Goal: Complete application form: Complete application form

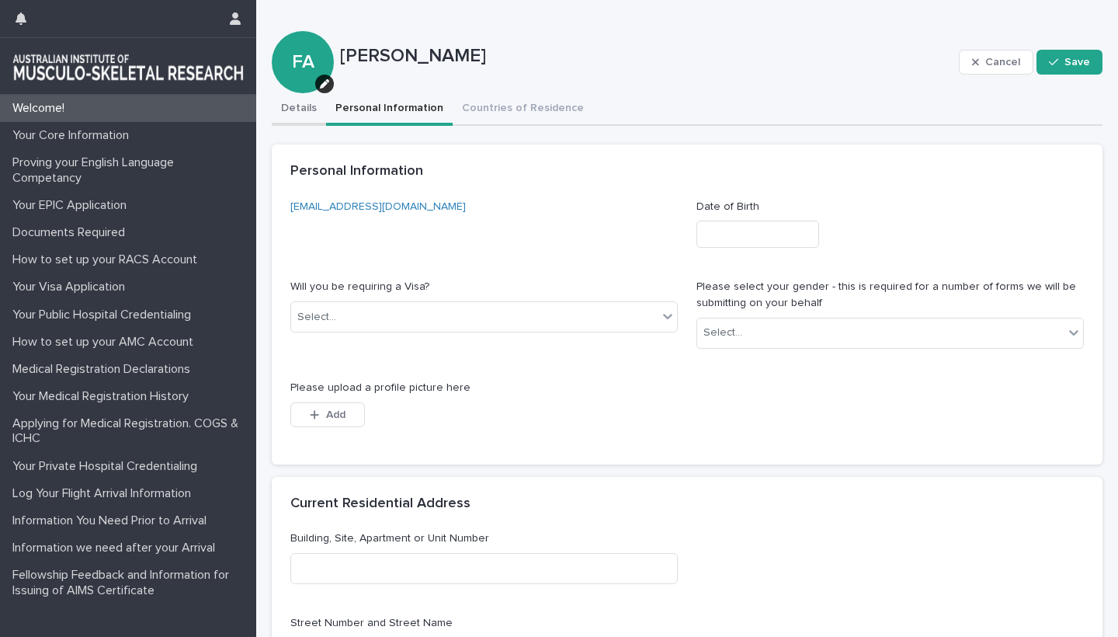
click at [303, 107] on button "Details" at bounding box center [299, 109] width 54 height 33
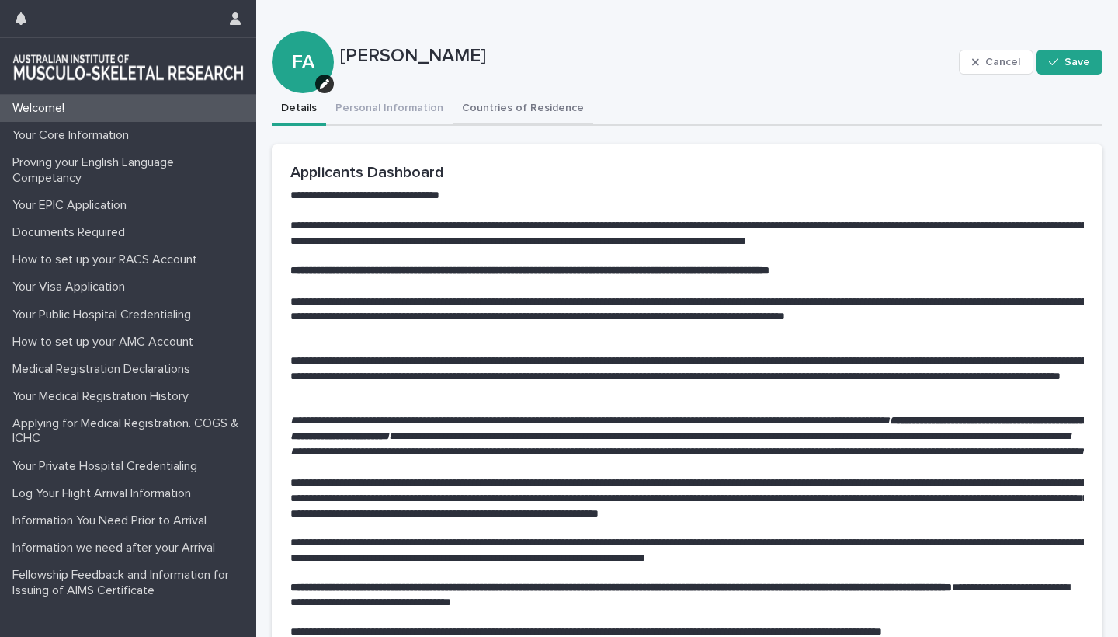
click at [493, 110] on button "Countries of Residence" at bounding box center [523, 109] width 141 height 33
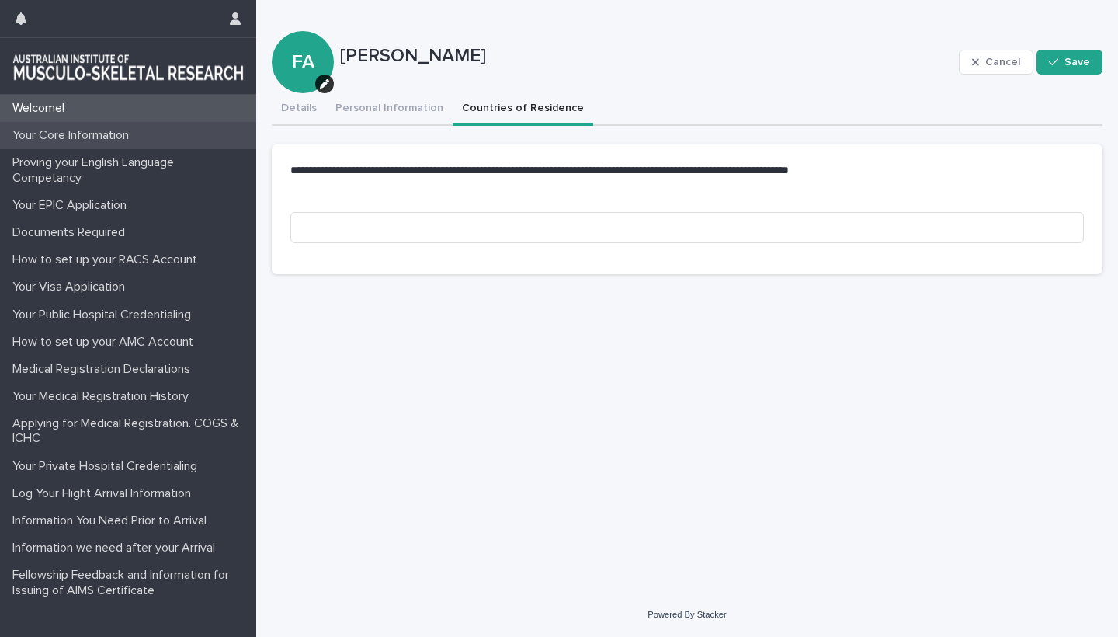
click at [54, 137] on p "Your Core Information" at bounding box center [73, 135] width 135 height 15
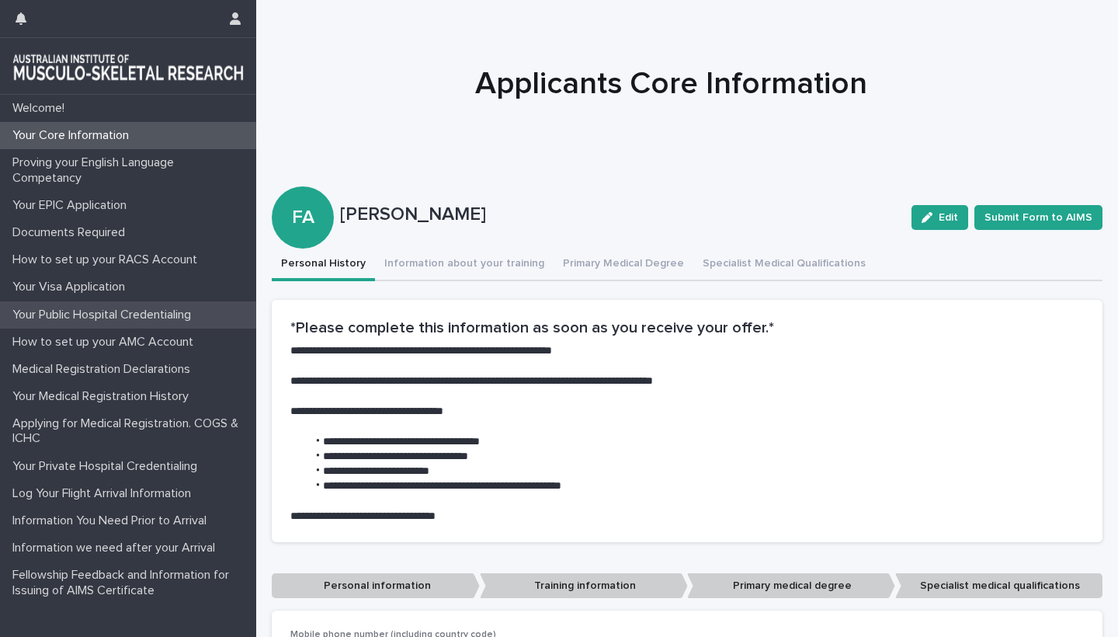
click at [102, 309] on p "Your Public Hospital Credentialing" at bounding box center [104, 315] width 197 height 15
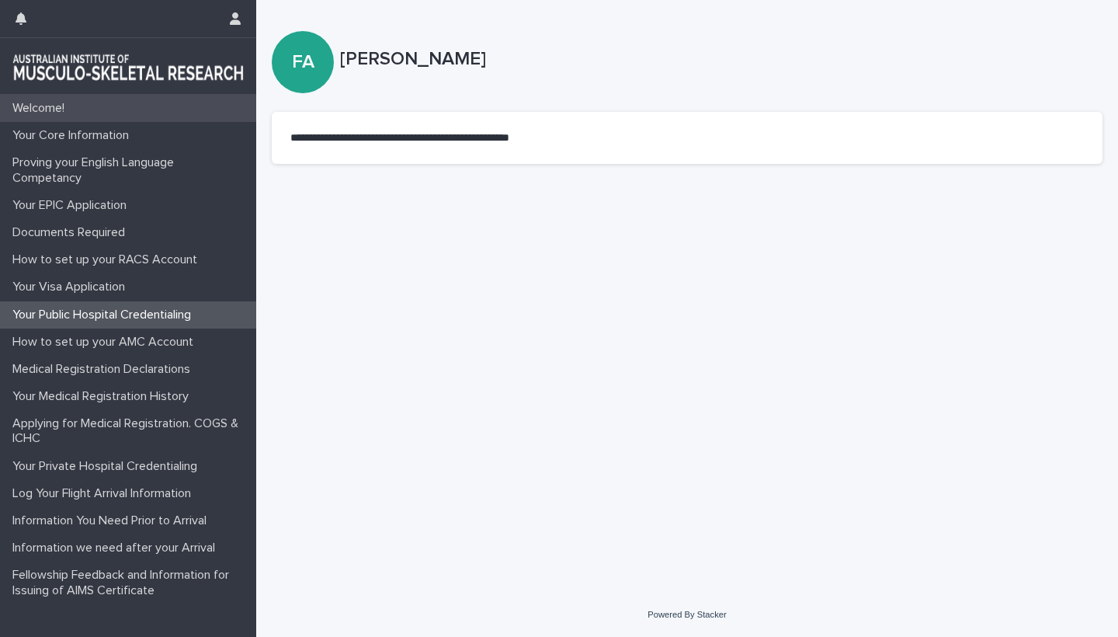
click at [50, 109] on p "Welcome!" at bounding box center [41, 108] width 71 height 15
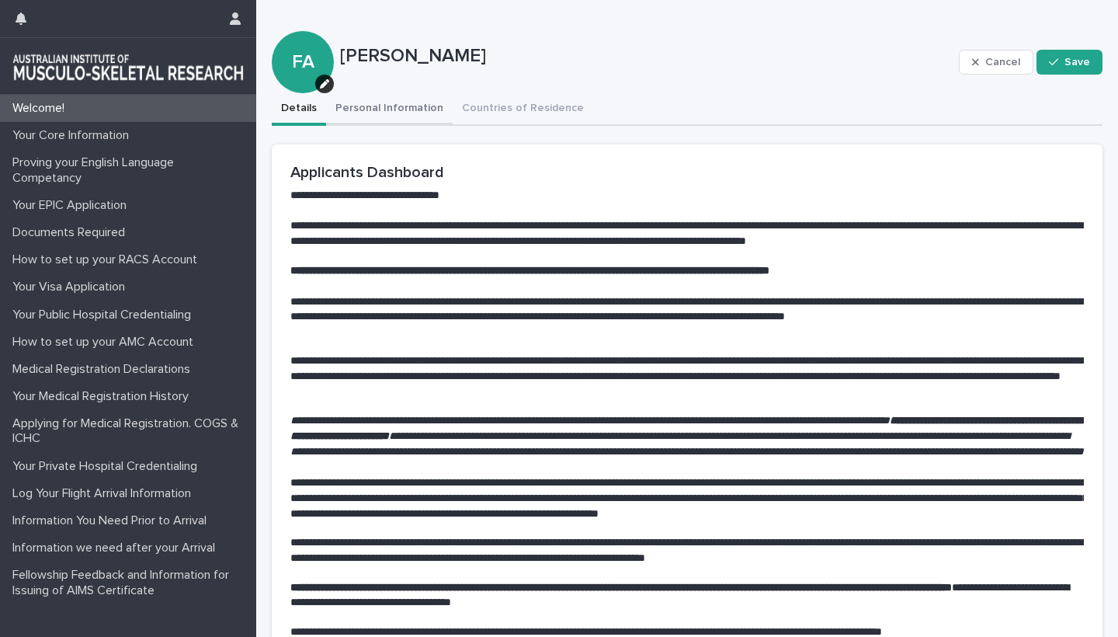
click at [392, 113] on button "Personal Information" at bounding box center [389, 109] width 127 height 33
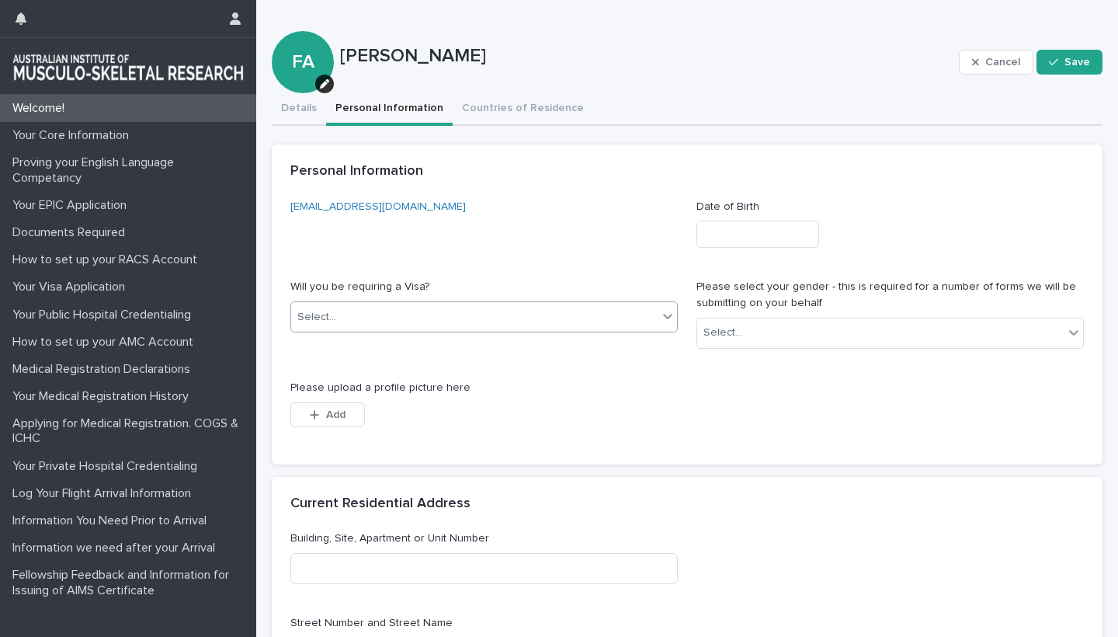
click at [429, 317] on div "Select..." at bounding box center [474, 317] width 367 height 26
click at [314, 353] on div "Yes" at bounding box center [484, 345] width 386 height 27
click at [745, 232] on input "text" at bounding box center [758, 234] width 123 height 27
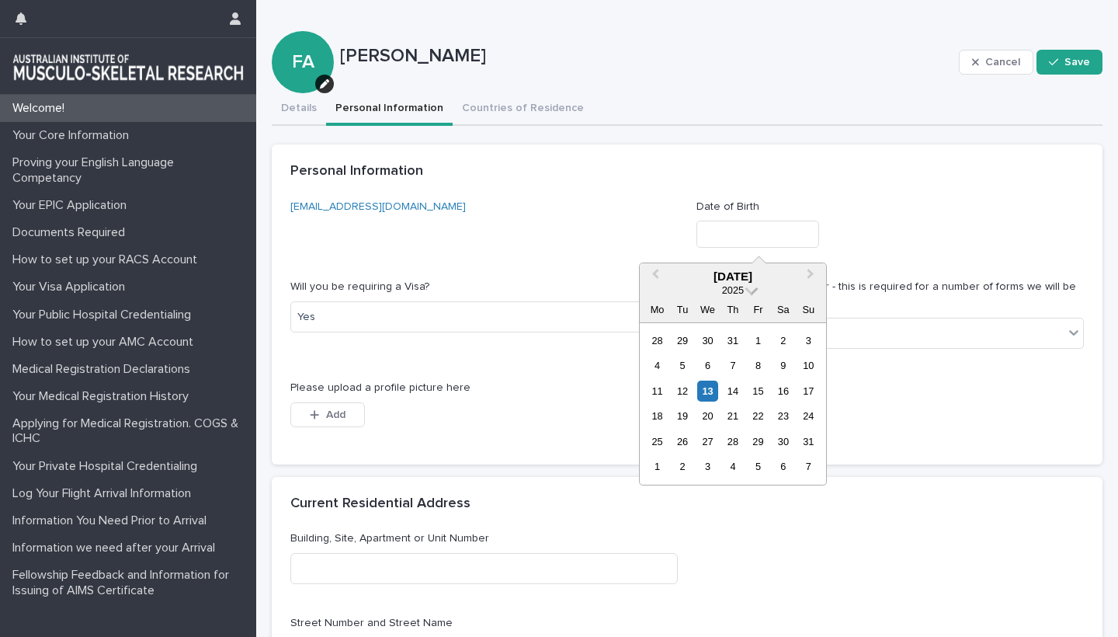
click at [748, 287] on span at bounding box center [752, 289] width 13 height 13
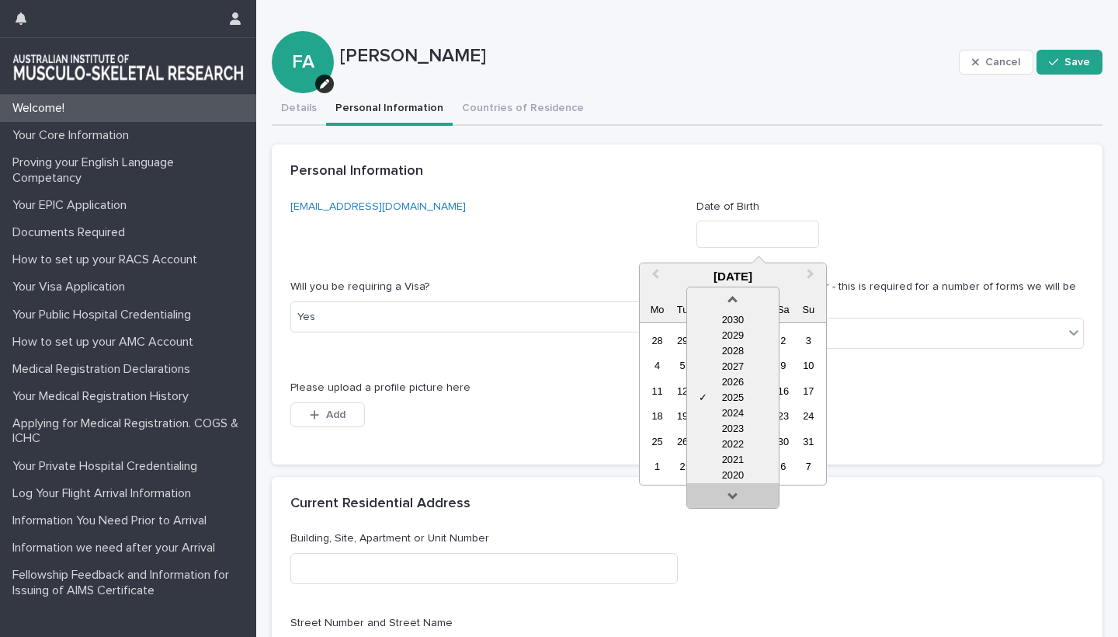
click at [732, 492] on link at bounding box center [733, 498] width 25 height 25
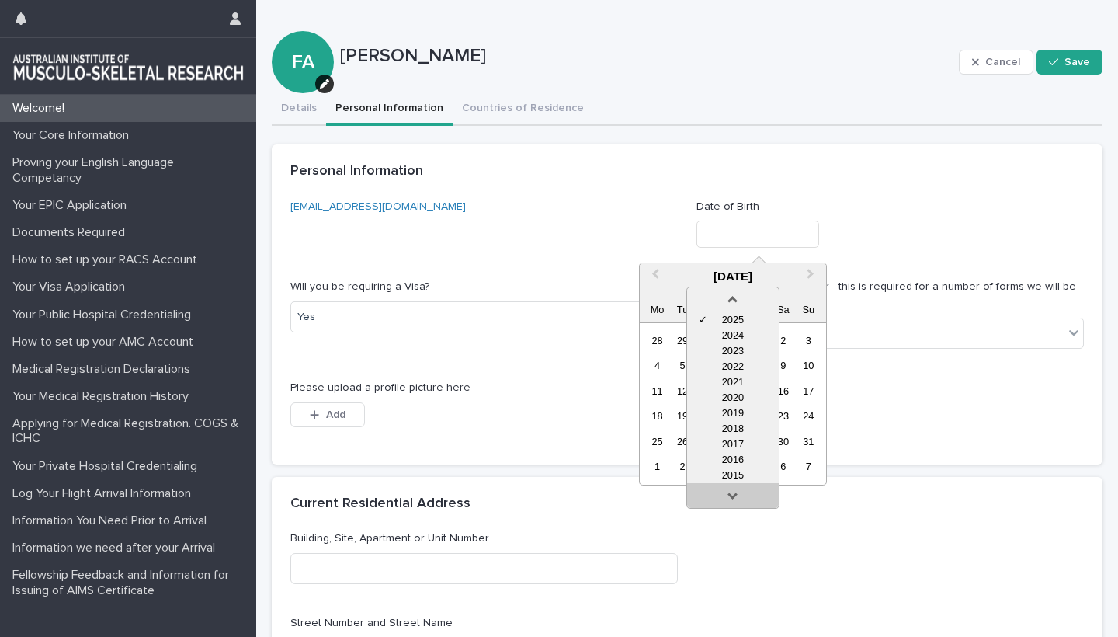
click at [732, 492] on link at bounding box center [733, 498] width 25 height 25
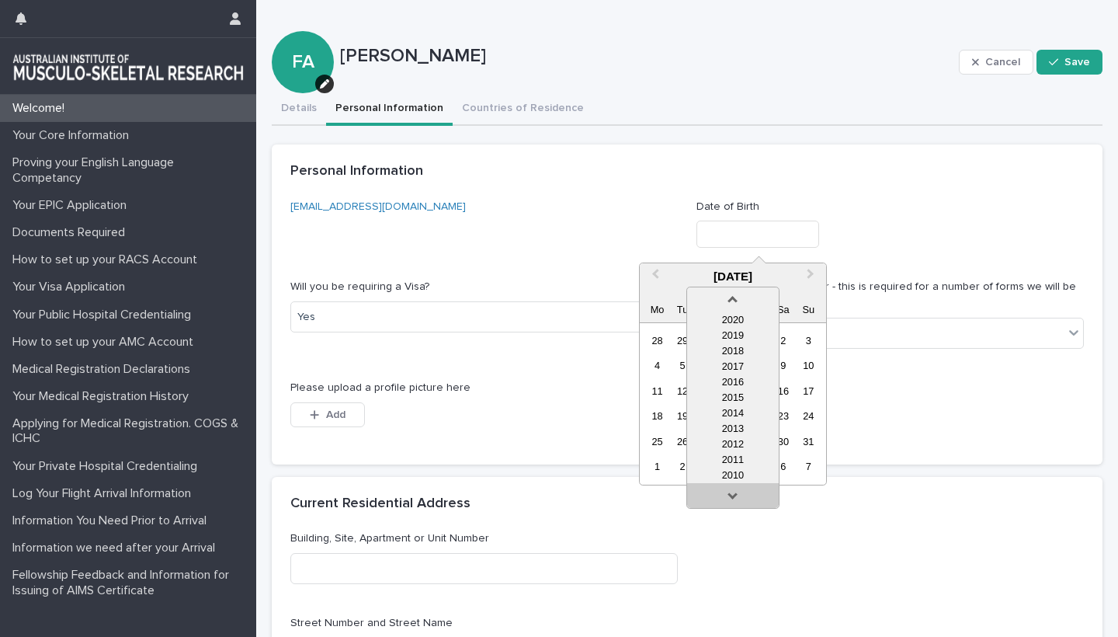
click at [732, 492] on link at bounding box center [733, 498] width 25 height 25
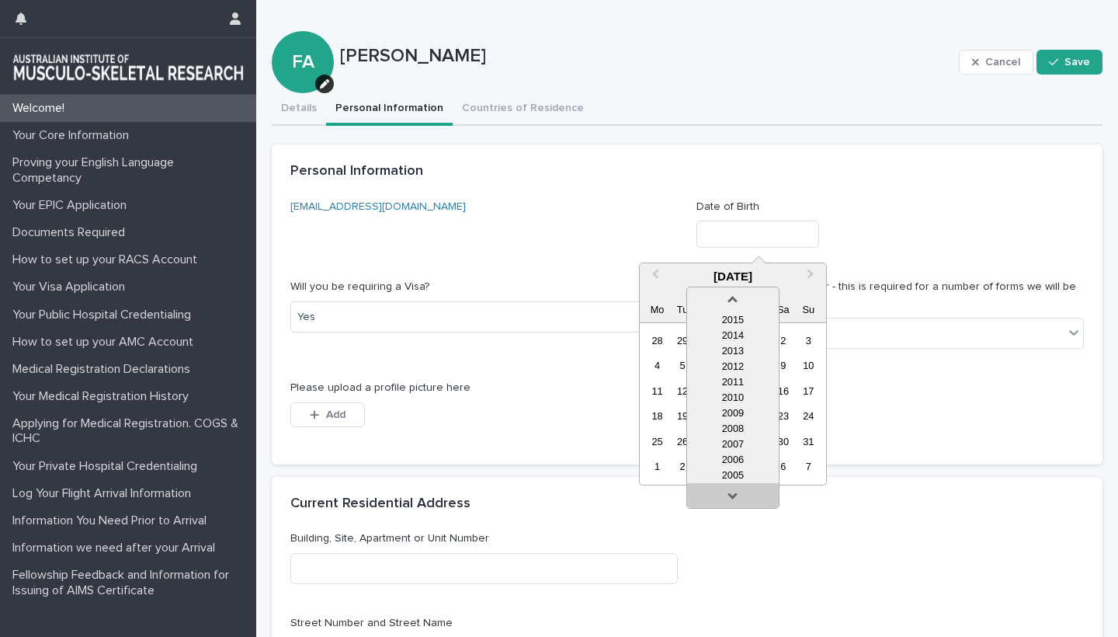
click at [732, 492] on link at bounding box center [733, 498] width 25 height 25
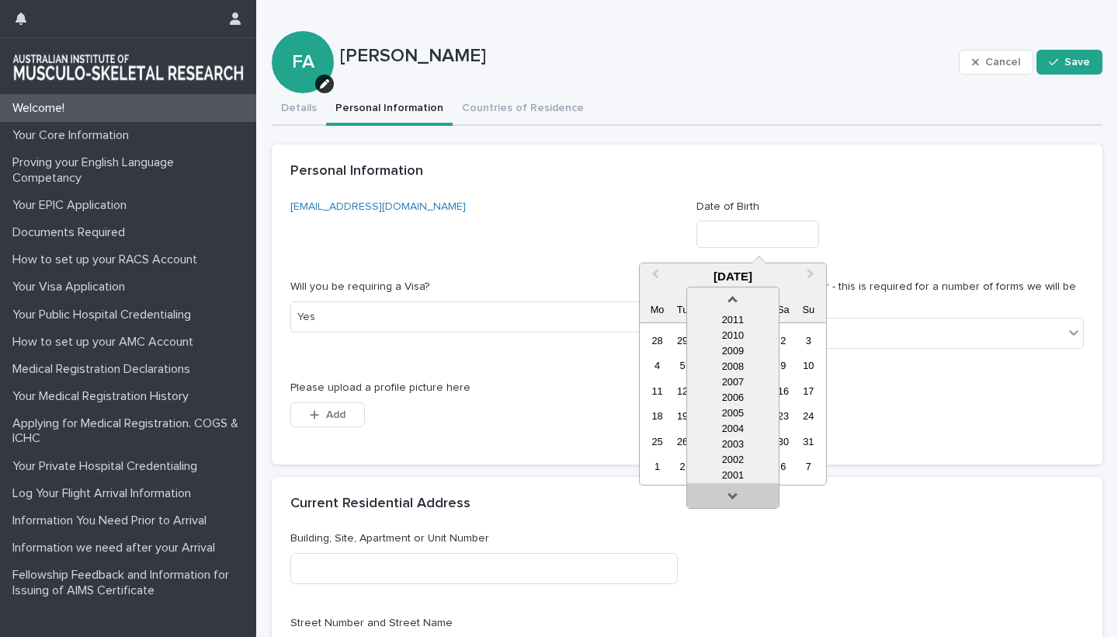
click at [732, 492] on link at bounding box center [733, 498] width 25 height 25
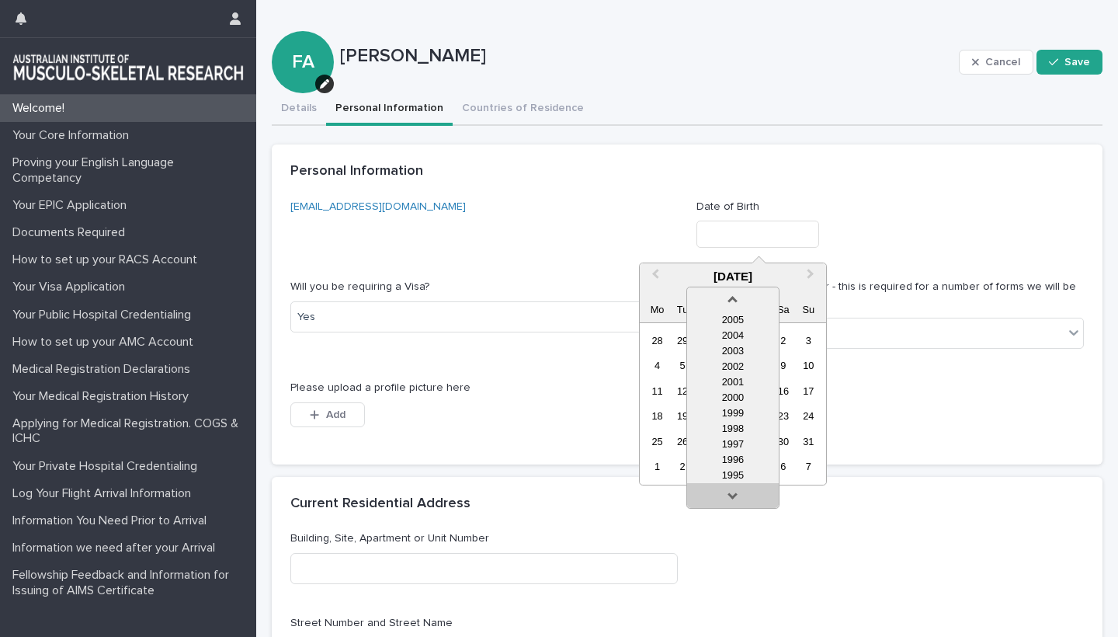
click at [732, 492] on link at bounding box center [733, 498] width 25 height 25
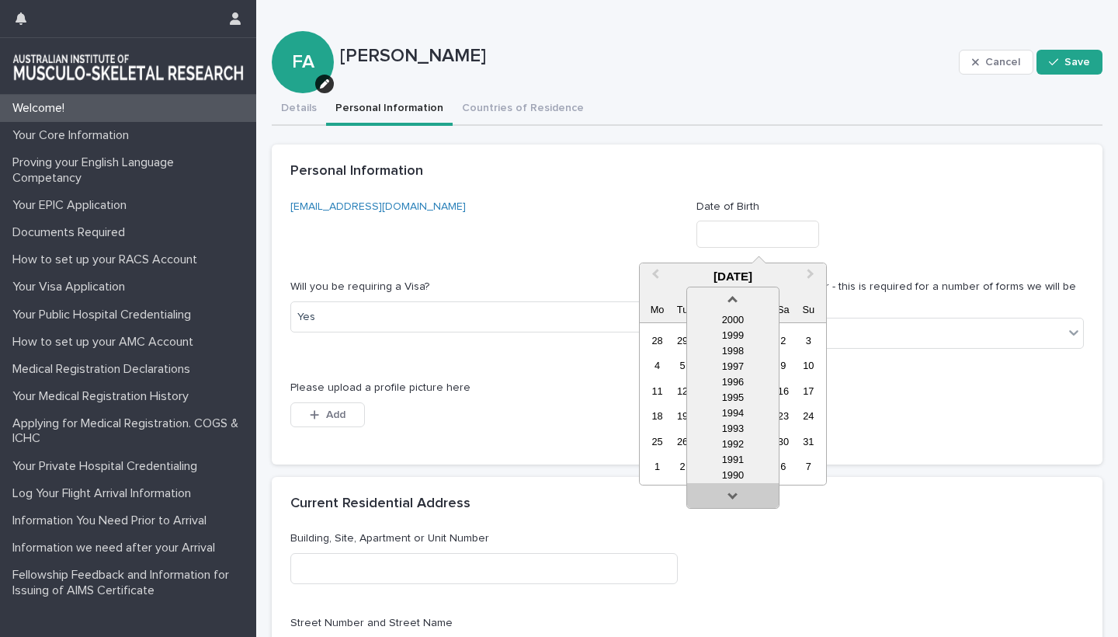
click at [732, 492] on link at bounding box center [733, 498] width 25 height 25
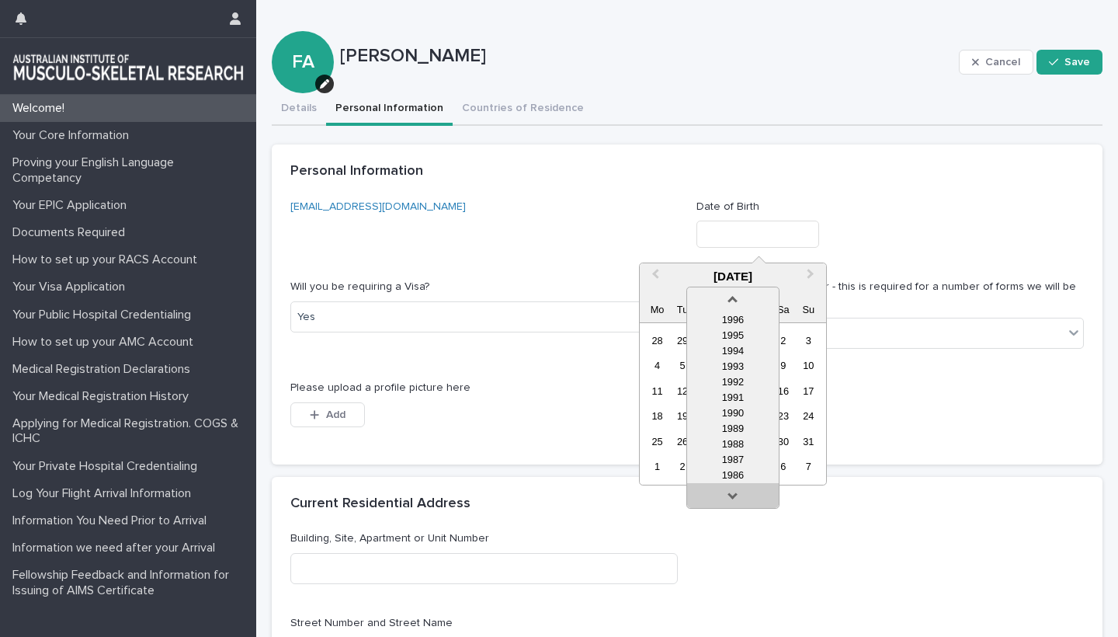
click at [732, 492] on link at bounding box center [733, 498] width 25 height 25
click at [742, 459] on div "1982" at bounding box center [733, 460] width 92 height 16
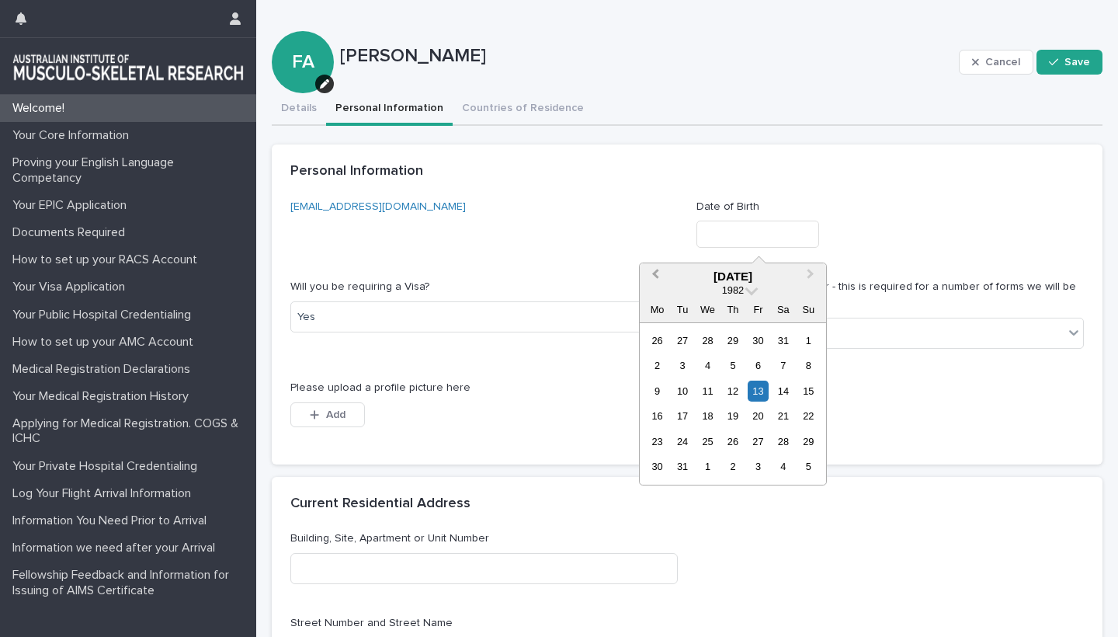
click at [656, 274] on span "Previous Month" at bounding box center [656, 276] width 0 height 21
click at [783, 338] on div "3" at bounding box center [783, 340] width 21 height 21
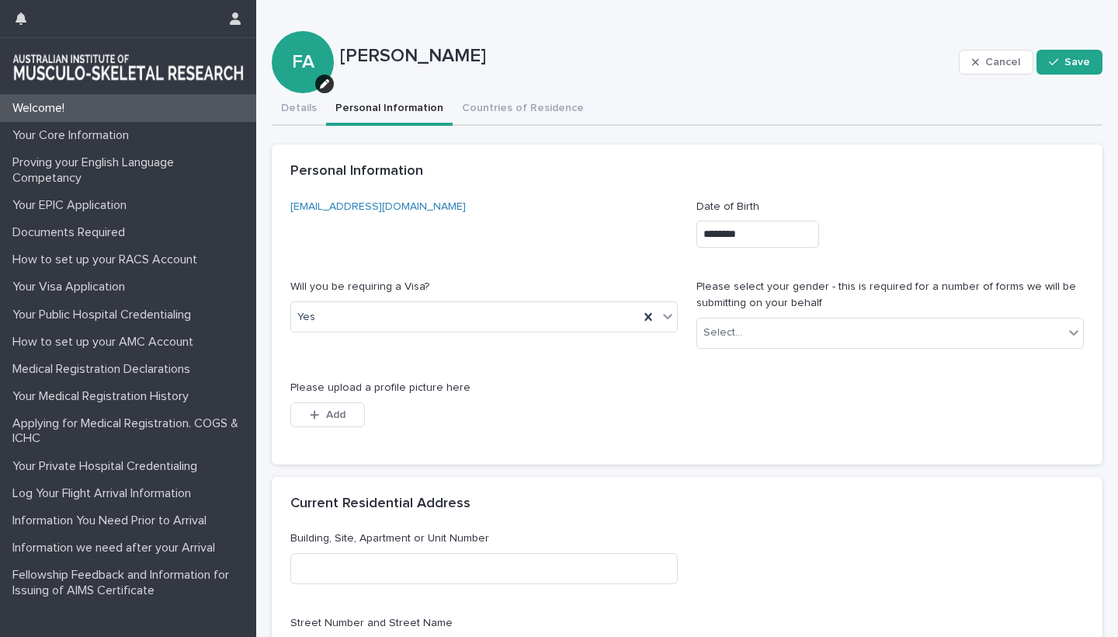
type input "********"
click at [924, 338] on div "Select..." at bounding box center [880, 333] width 367 height 26
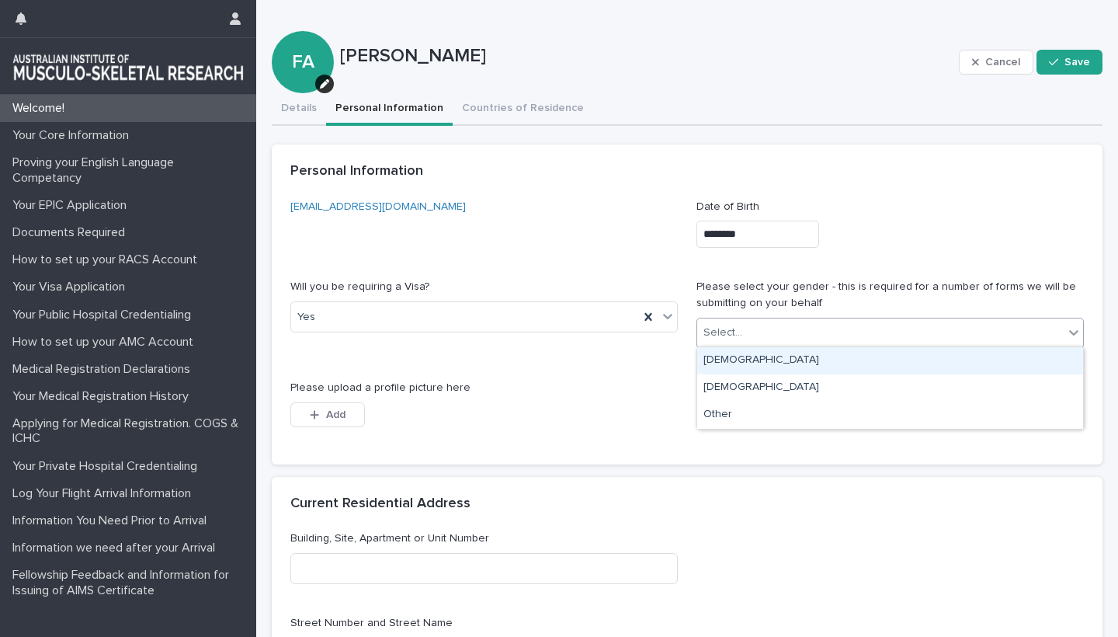
click at [735, 351] on div "[DEMOGRAPHIC_DATA]" at bounding box center [890, 360] width 386 height 27
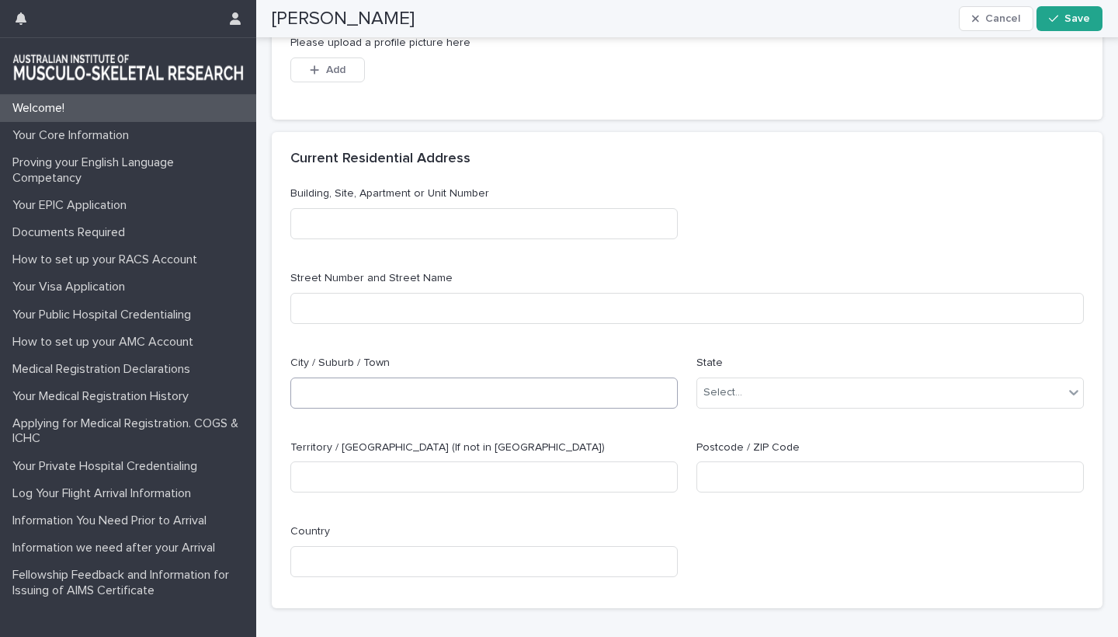
scroll to position [346, 0]
click at [322, 63] on div "button" at bounding box center [318, 68] width 16 height 11
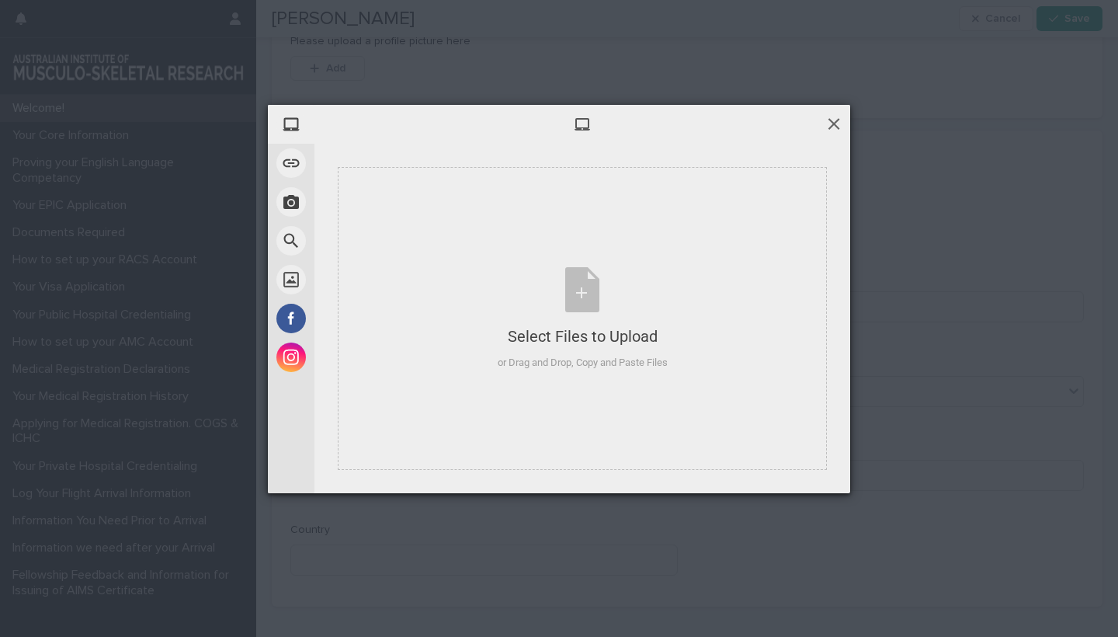
click at [836, 117] on span at bounding box center [834, 123] width 17 height 17
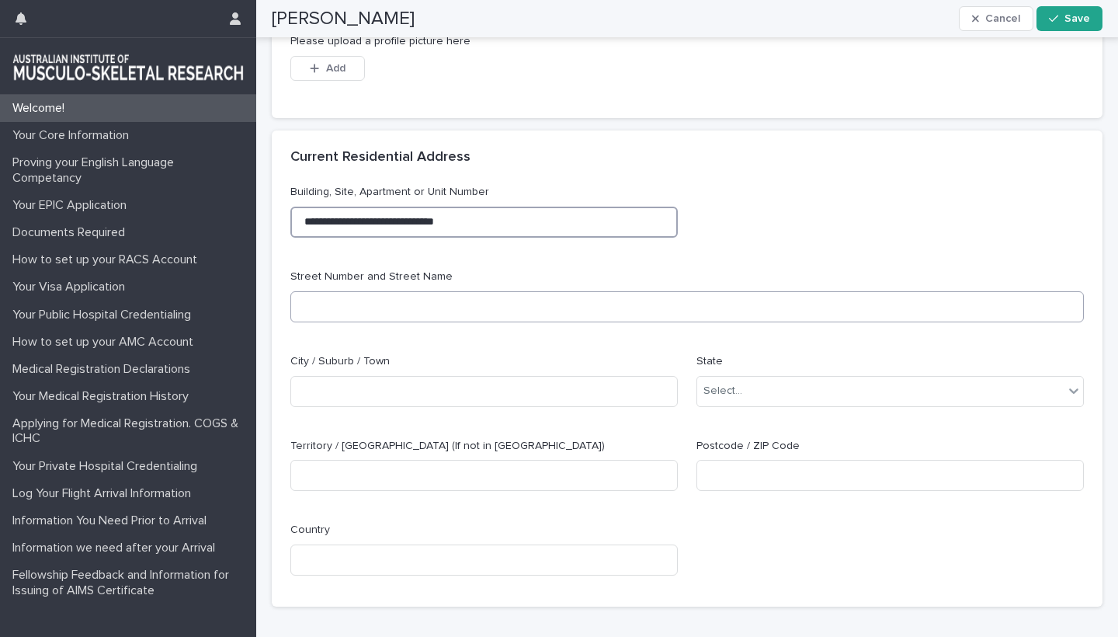
type input "**********"
type input "*********"
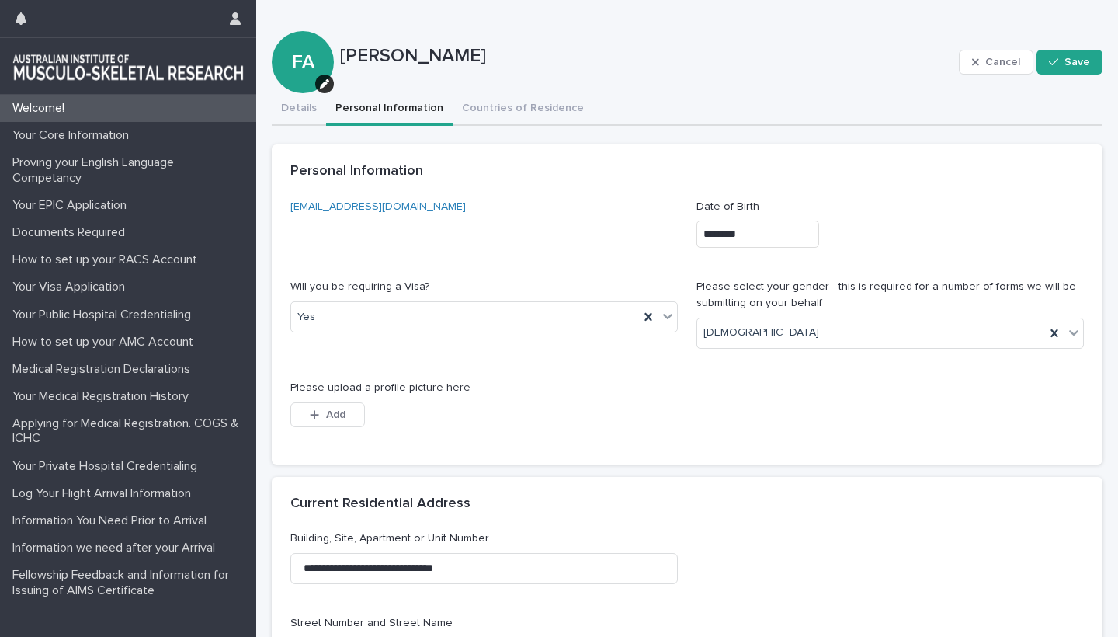
scroll to position [0, 0]
type input "*******"
click at [847, 437] on div "faheemjnmc@gmail.com Date of Birth ******** Will you be requiring a Visa? Yes P…" at bounding box center [687, 322] width 794 height 247
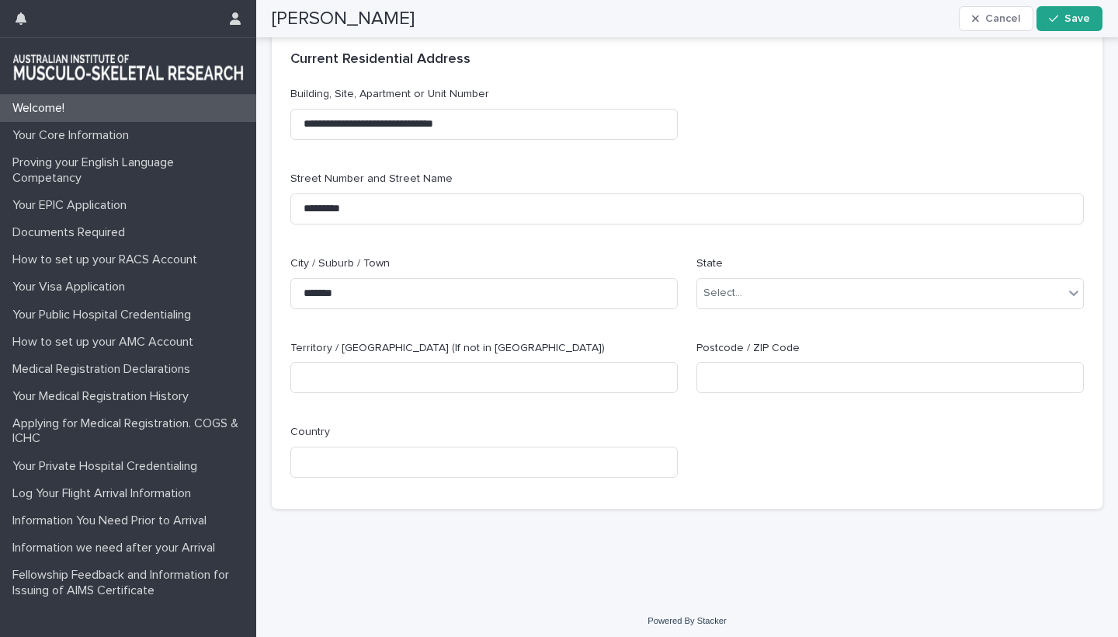
scroll to position [443, 0]
click at [878, 290] on div "Select..." at bounding box center [880, 294] width 367 height 26
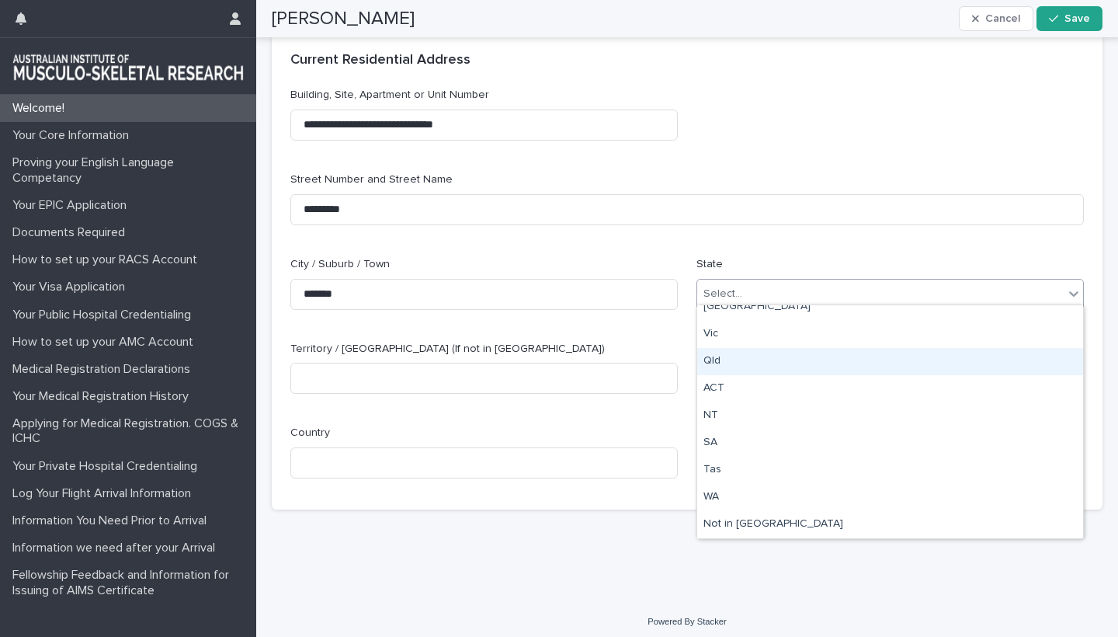
scroll to position [12, 0]
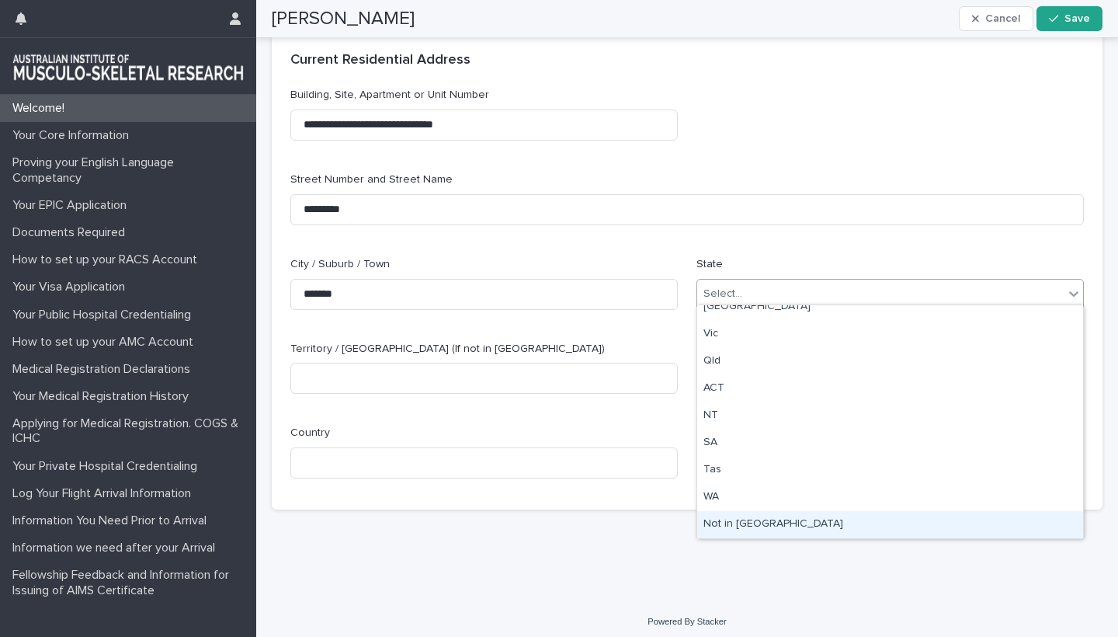
click at [731, 527] on div "Not in [GEOGRAPHIC_DATA]" at bounding box center [890, 524] width 386 height 27
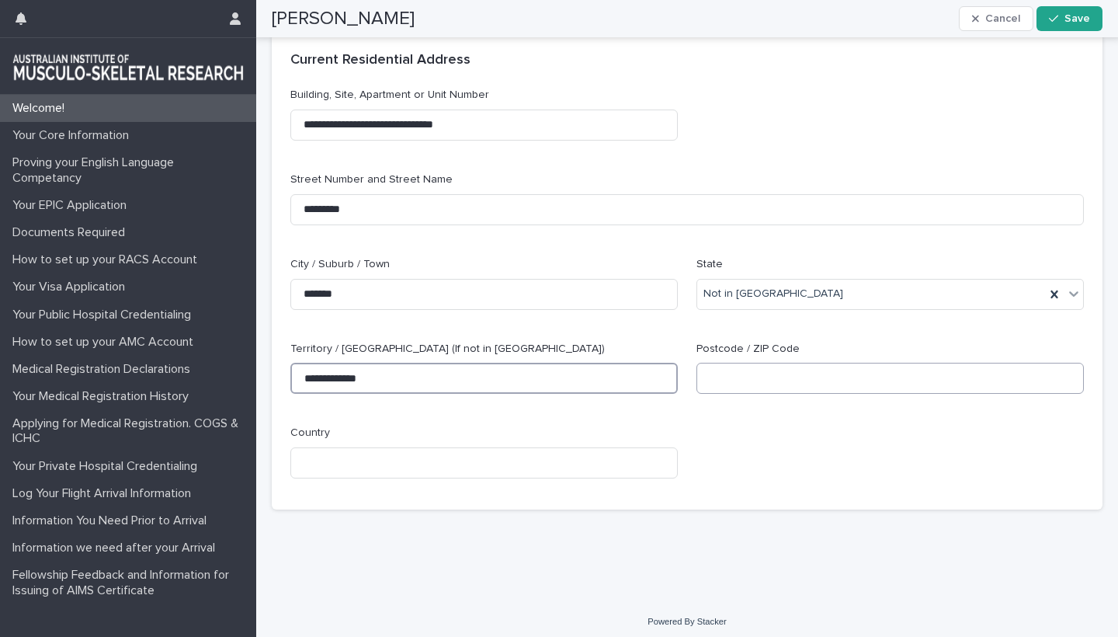
type input "**********"
type input "******"
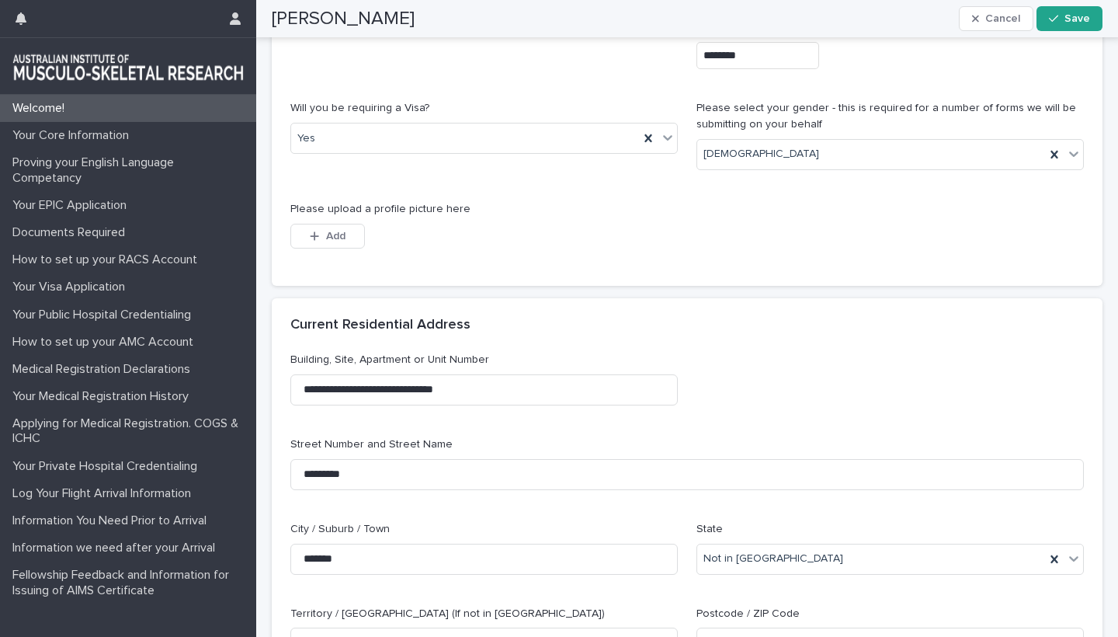
scroll to position [178, 0]
type input "*****"
click at [330, 235] on span "Add" at bounding box center [335, 236] width 19 height 11
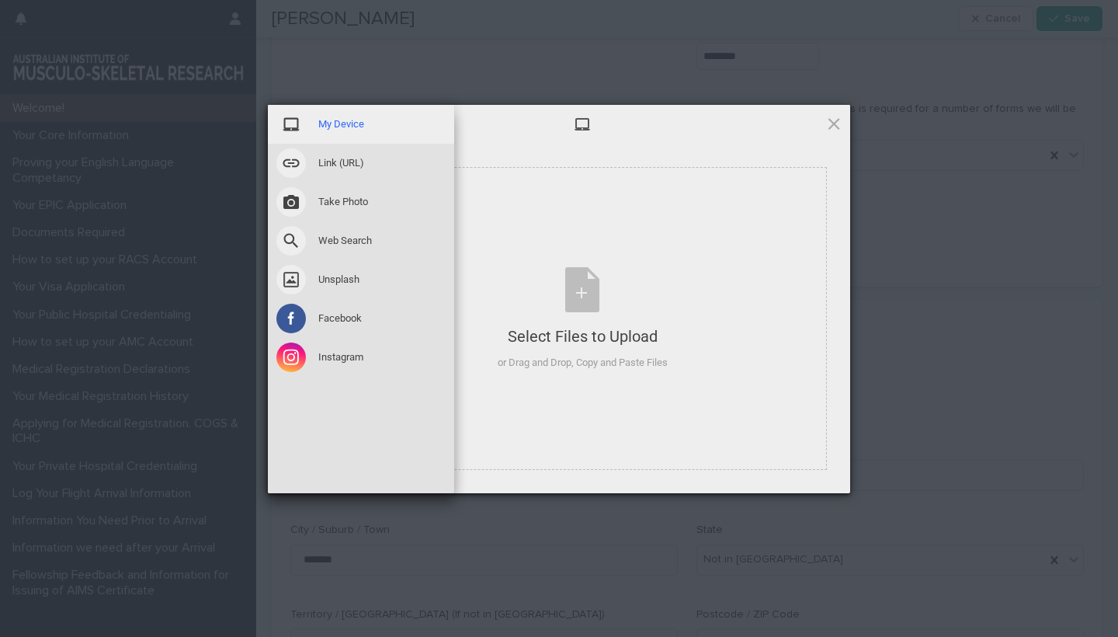
click at [332, 129] on span "My Device" at bounding box center [341, 124] width 46 height 14
click at [332, 123] on span "My Device" at bounding box center [341, 124] width 46 height 14
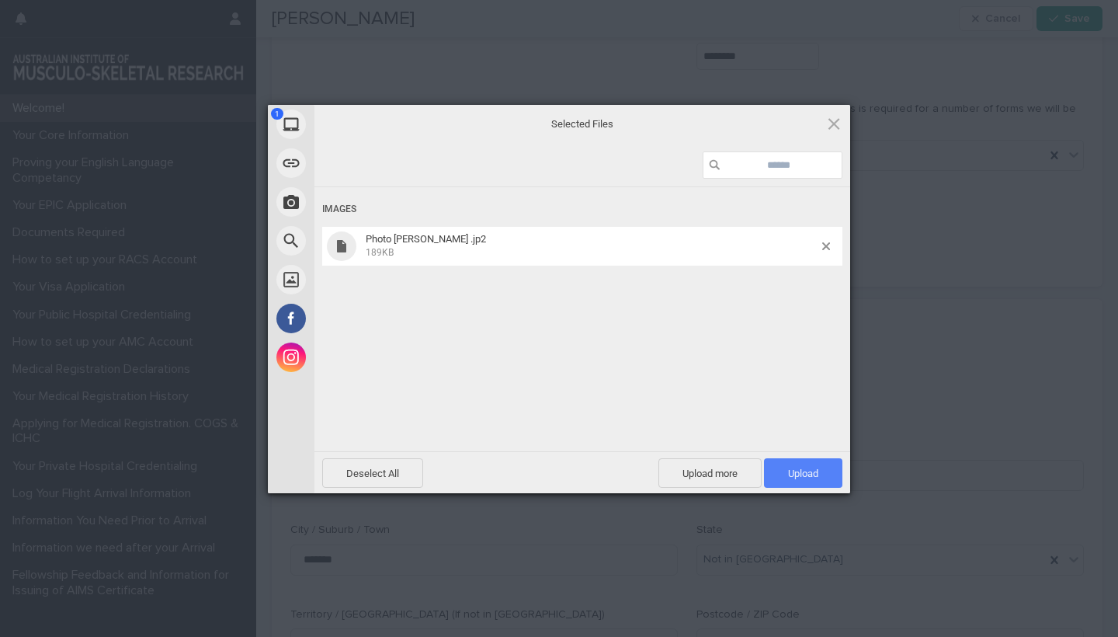
click at [817, 476] on span "Upload 1" at bounding box center [803, 474] width 30 height 12
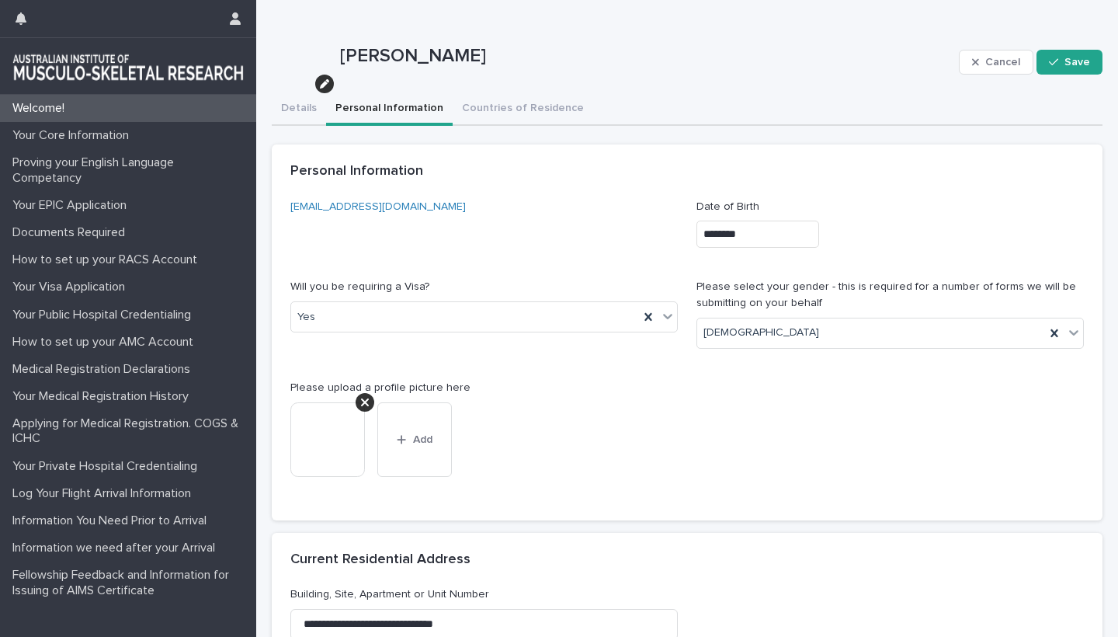
scroll to position [0, 0]
click at [517, 104] on button "Countries of Residence" at bounding box center [523, 109] width 141 height 33
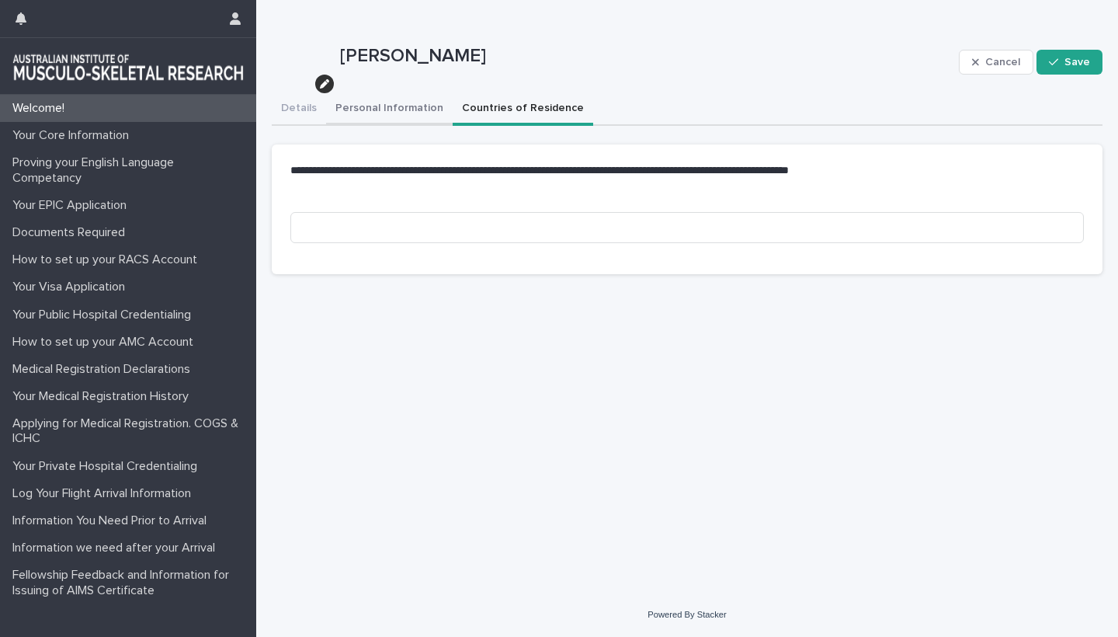
click at [383, 110] on button "Personal Information" at bounding box center [389, 109] width 127 height 33
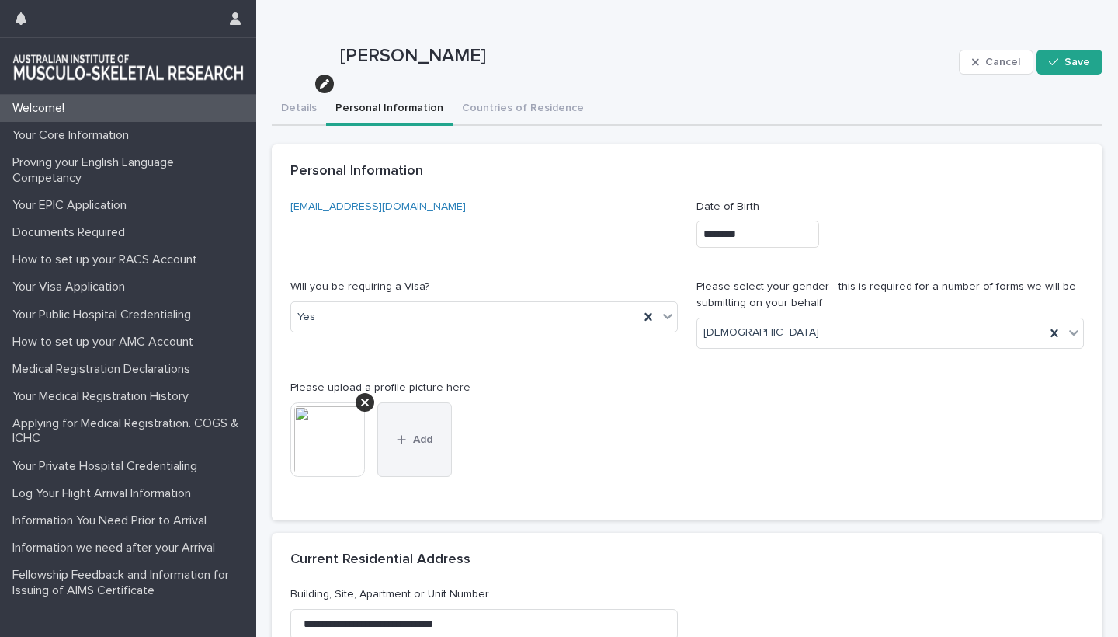
click at [408, 437] on div "button" at bounding box center [405, 439] width 16 height 11
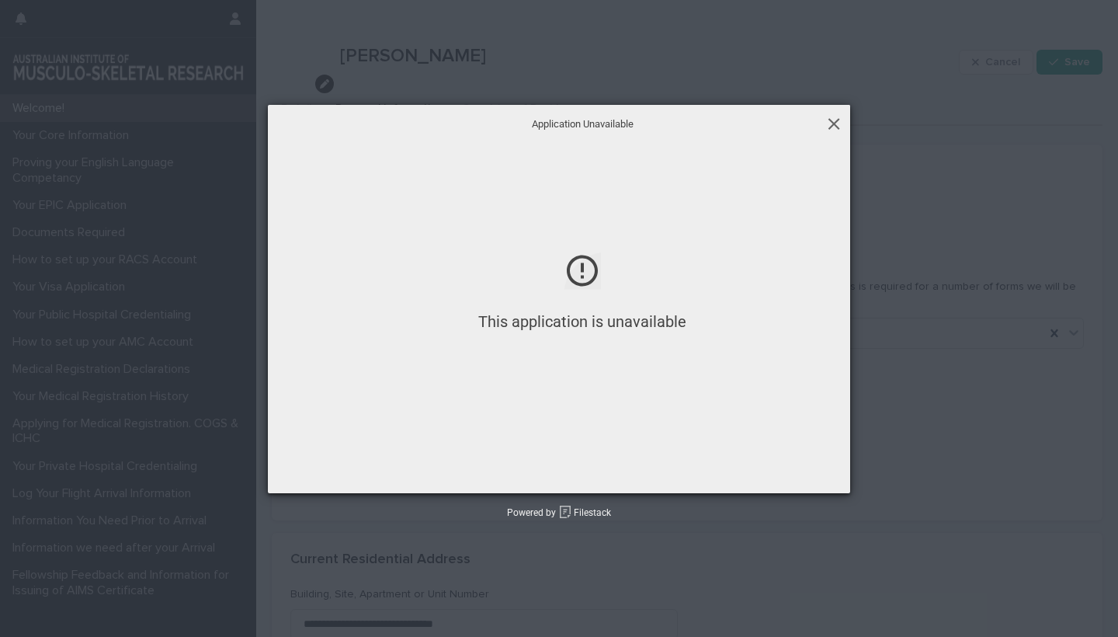
click at [836, 123] on span at bounding box center [834, 123] width 17 height 17
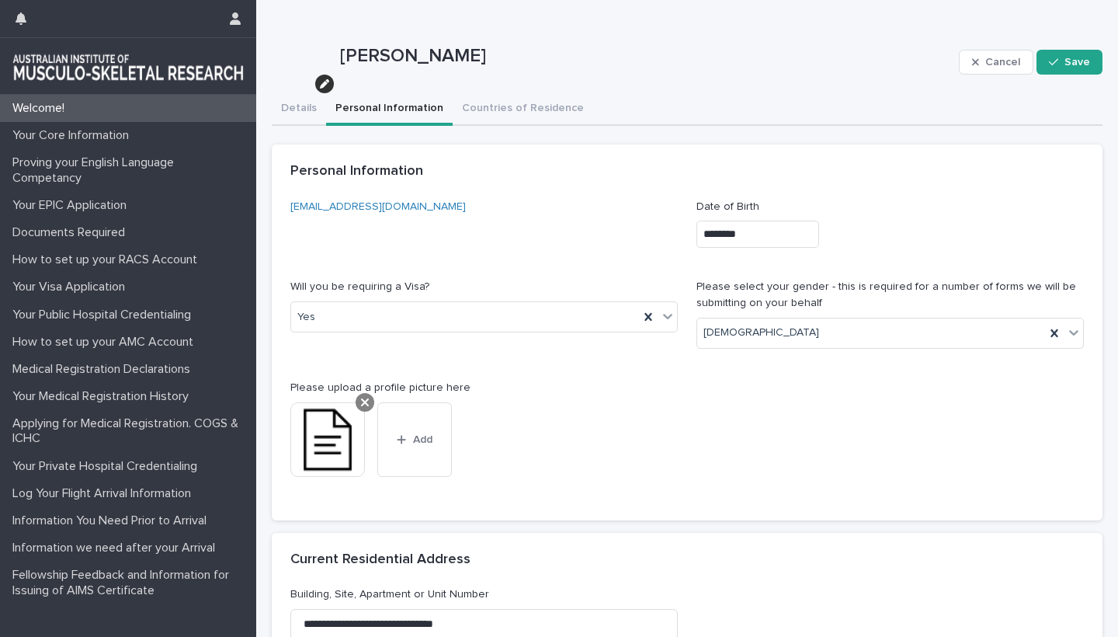
click at [367, 396] on icon at bounding box center [365, 402] width 8 height 12
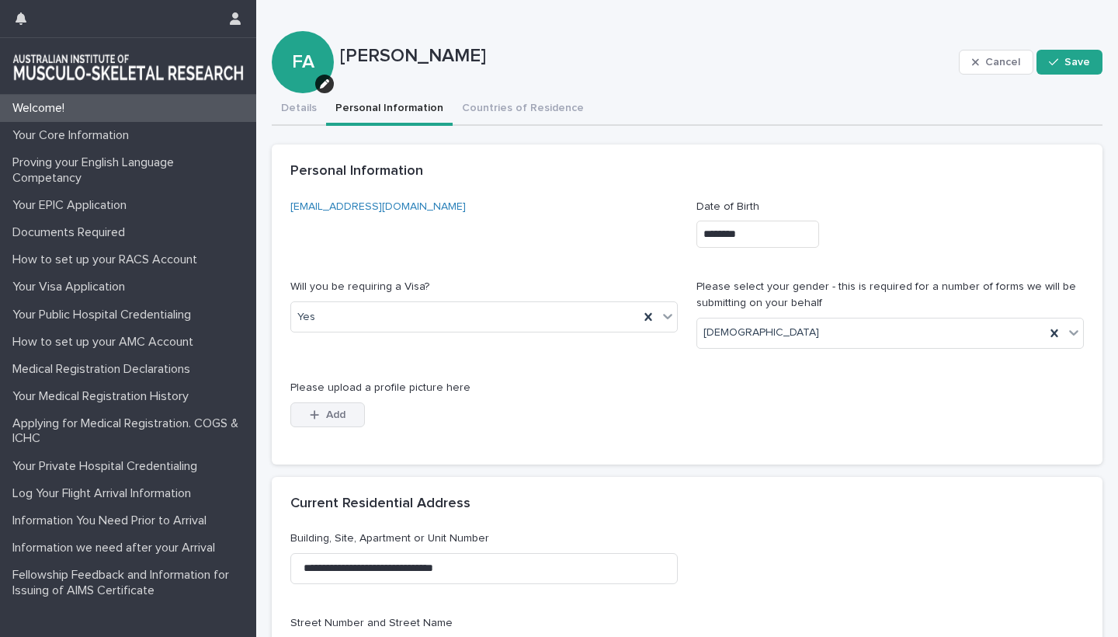
click at [326, 411] on span "Add" at bounding box center [335, 414] width 19 height 11
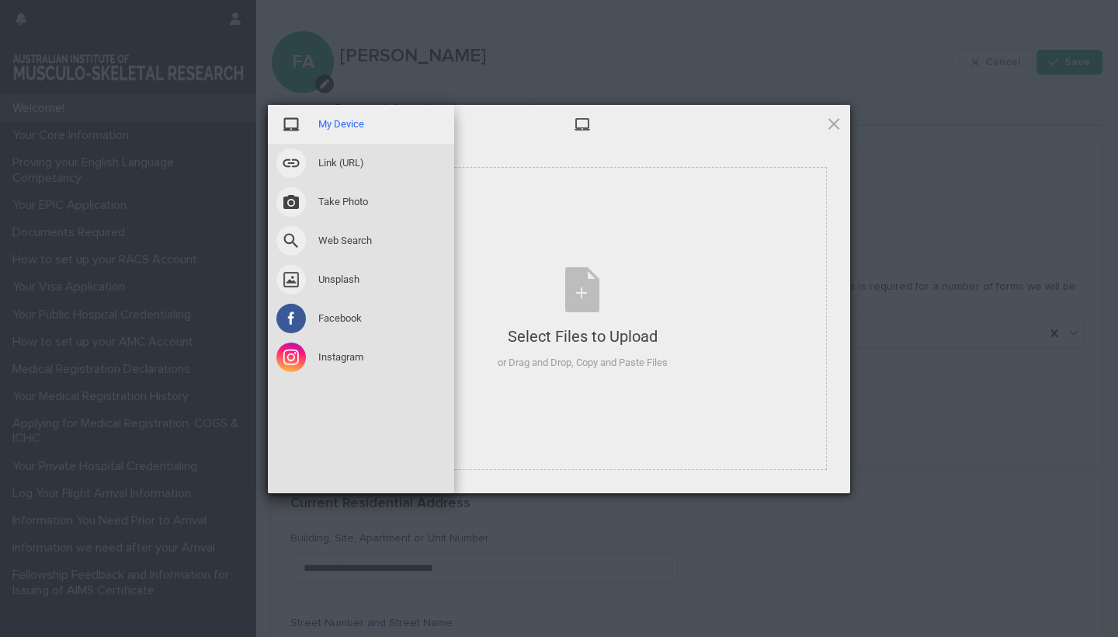
click at [334, 124] on span "My Device" at bounding box center [341, 124] width 46 height 14
click at [332, 121] on span "My Device" at bounding box center [341, 124] width 46 height 14
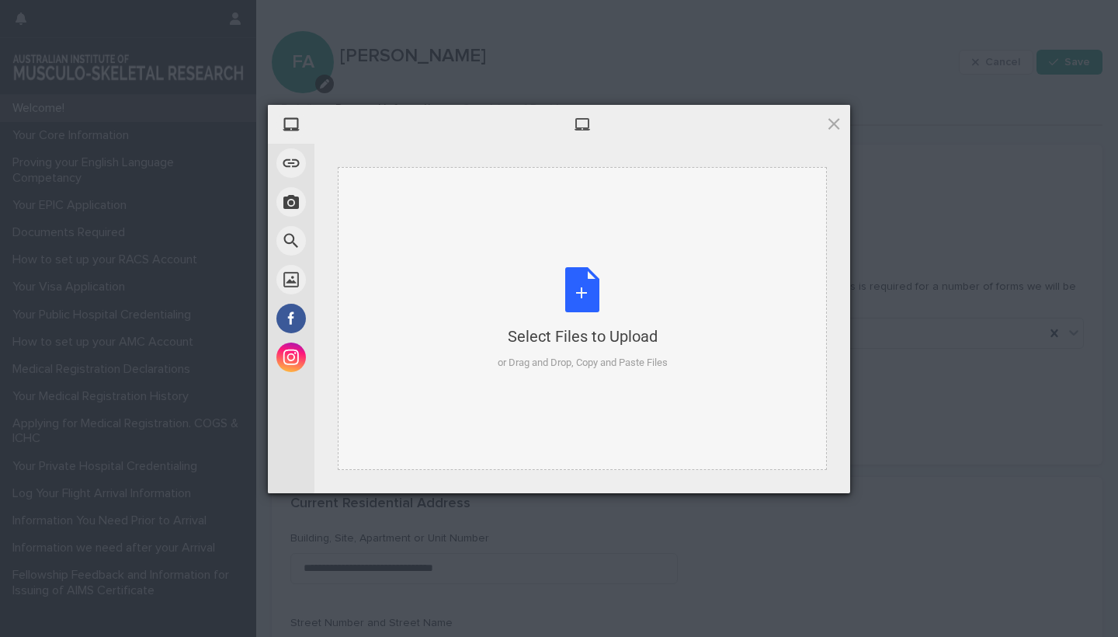
click at [583, 295] on div "Select Files to Upload or Drag and Drop, Copy and Paste Files" at bounding box center [583, 318] width 170 height 103
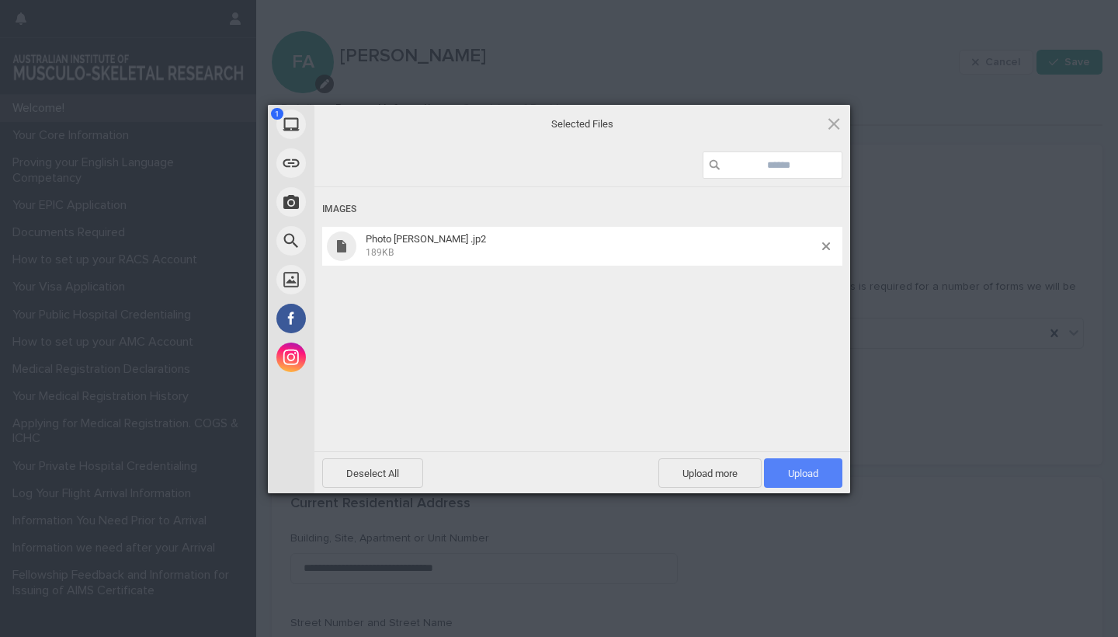
click at [803, 476] on span "Upload 1" at bounding box center [803, 474] width 30 height 12
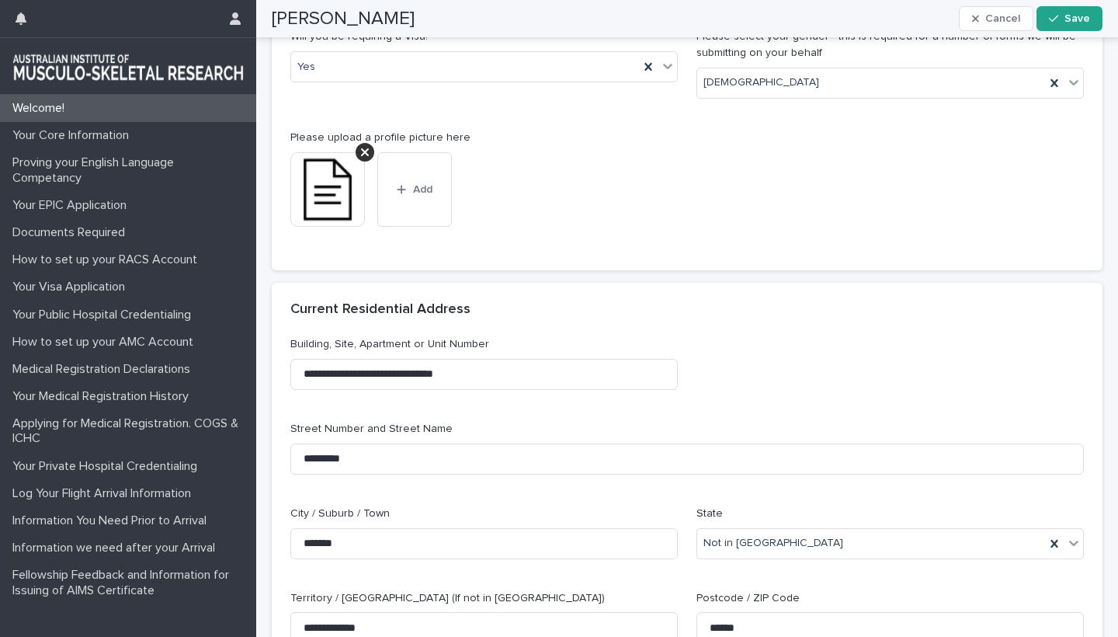
scroll to position [279, 0]
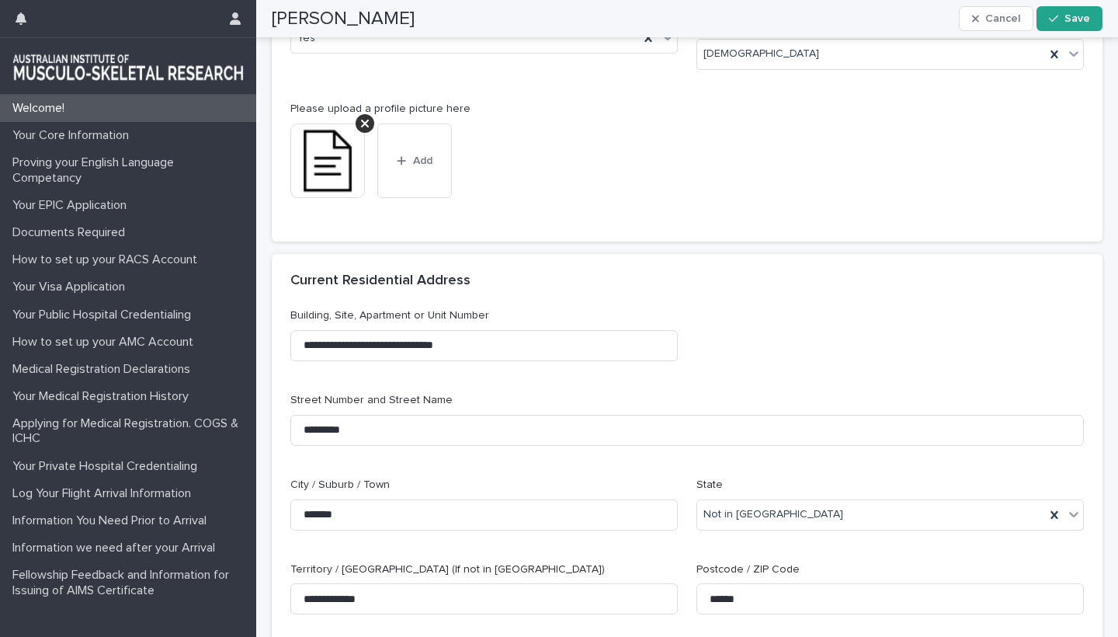
click at [336, 151] on img at bounding box center [327, 160] width 75 height 75
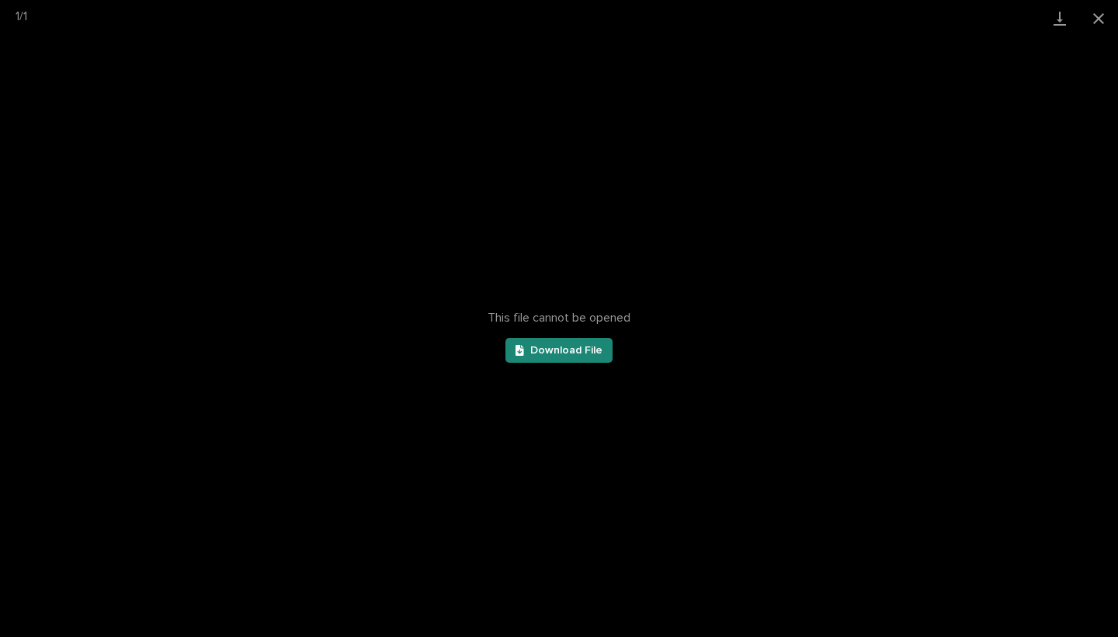
click at [544, 353] on span "Download File" at bounding box center [566, 350] width 72 height 11
click at [1094, 19] on button "Close gallery" at bounding box center [1099, 18] width 39 height 37
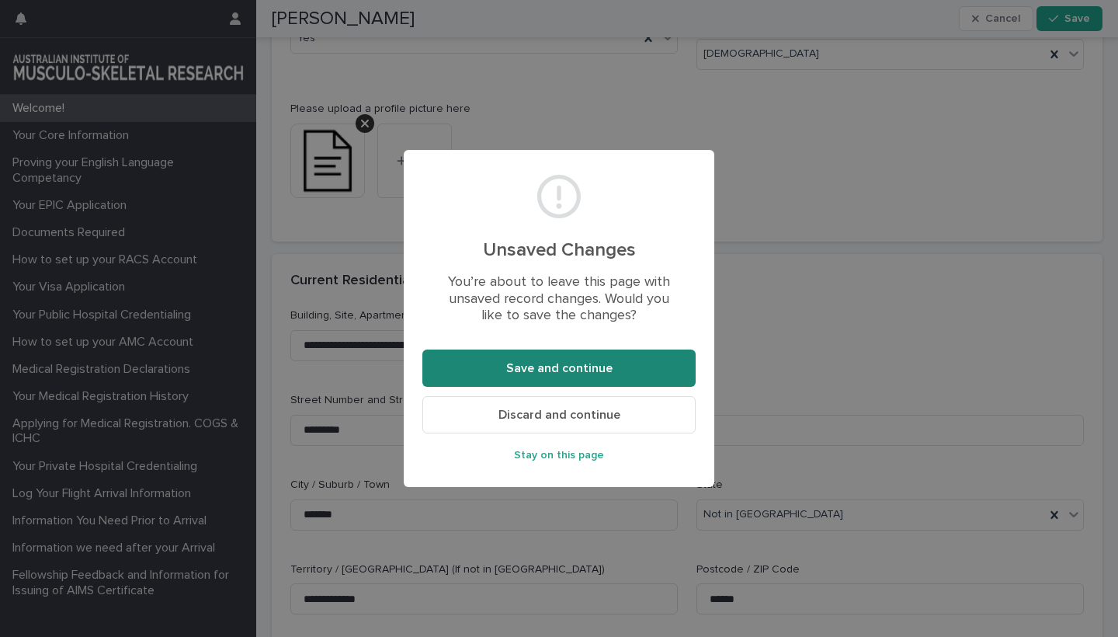
click at [556, 363] on span "Save and continue" at bounding box center [559, 368] width 106 height 12
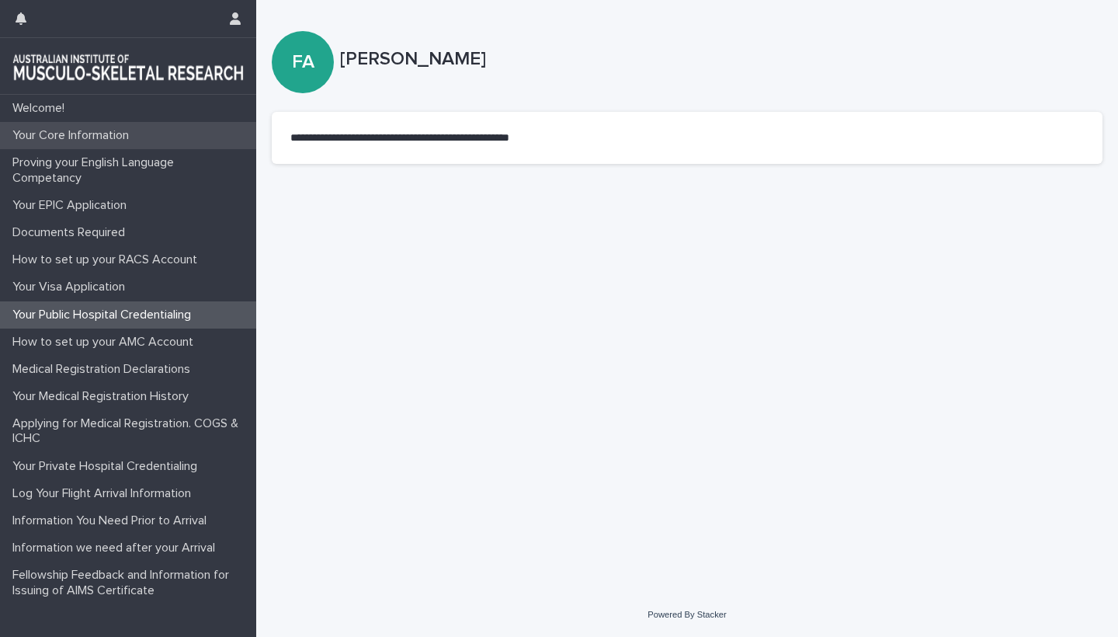
click at [54, 130] on p "Your Core Information" at bounding box center [73, 135] width 135 height 15
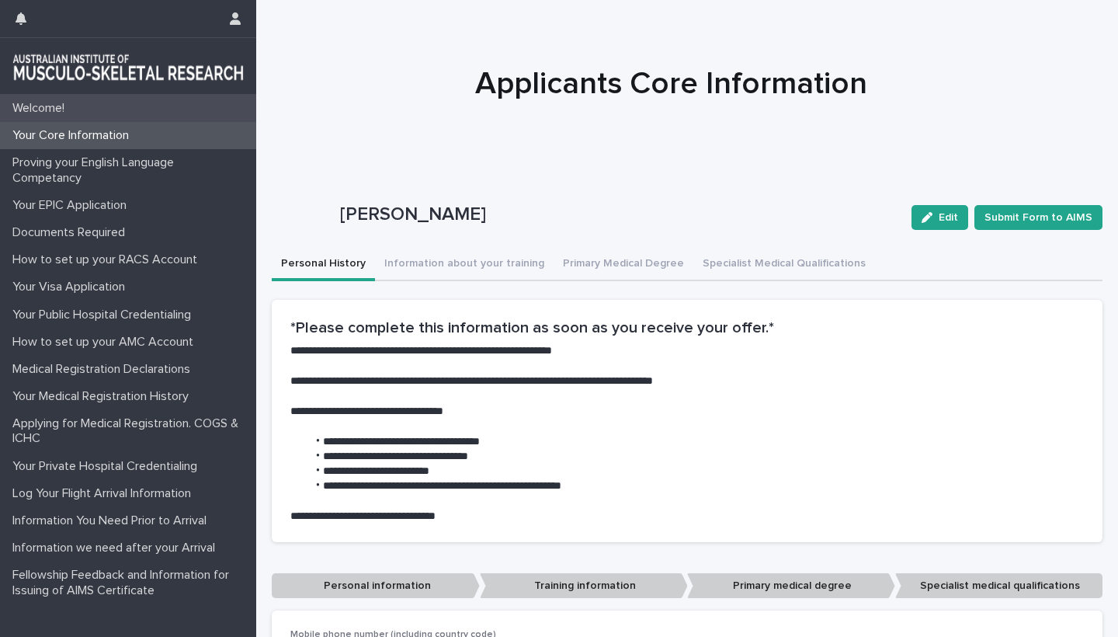
click at [44, 106] on p "Welcome!" at bounding box center [41, 108] width 71 height 15
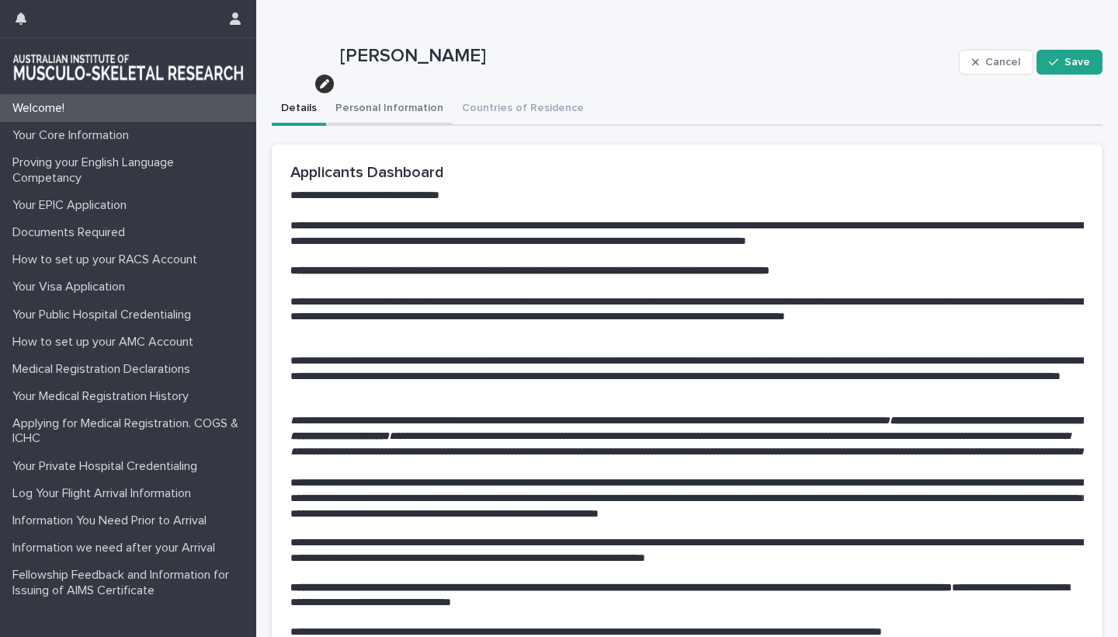
click at [390, 108] on button "Personal Information" at bounding box center [389, 109] width 127 height 33
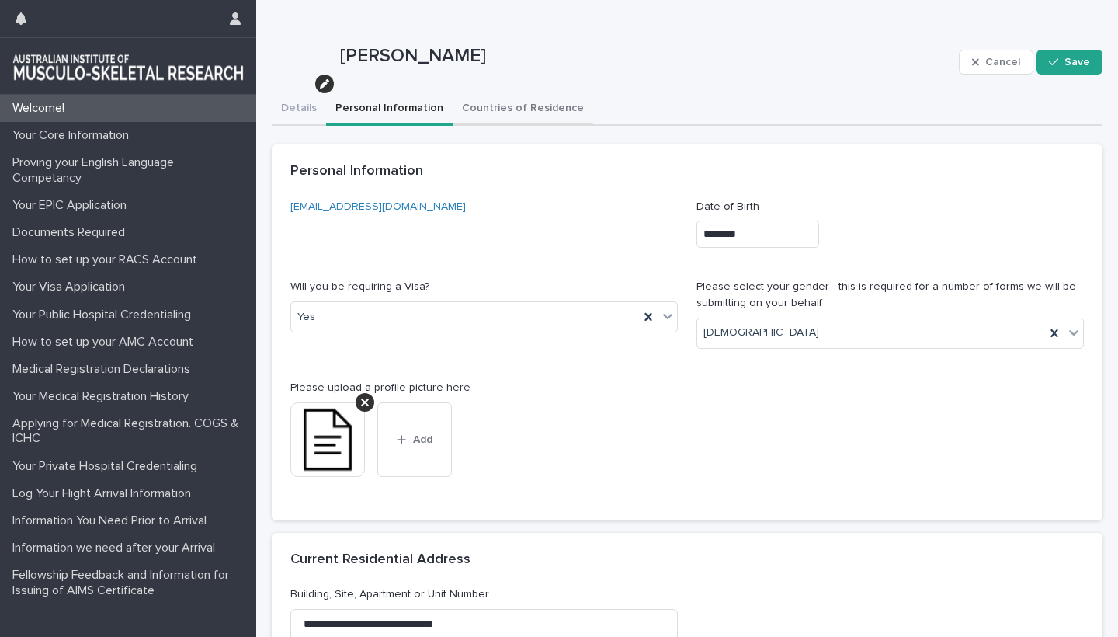
click at [520, 109] on button "Countries of Residence" at bounding box center [523, 109] width 141 height 33
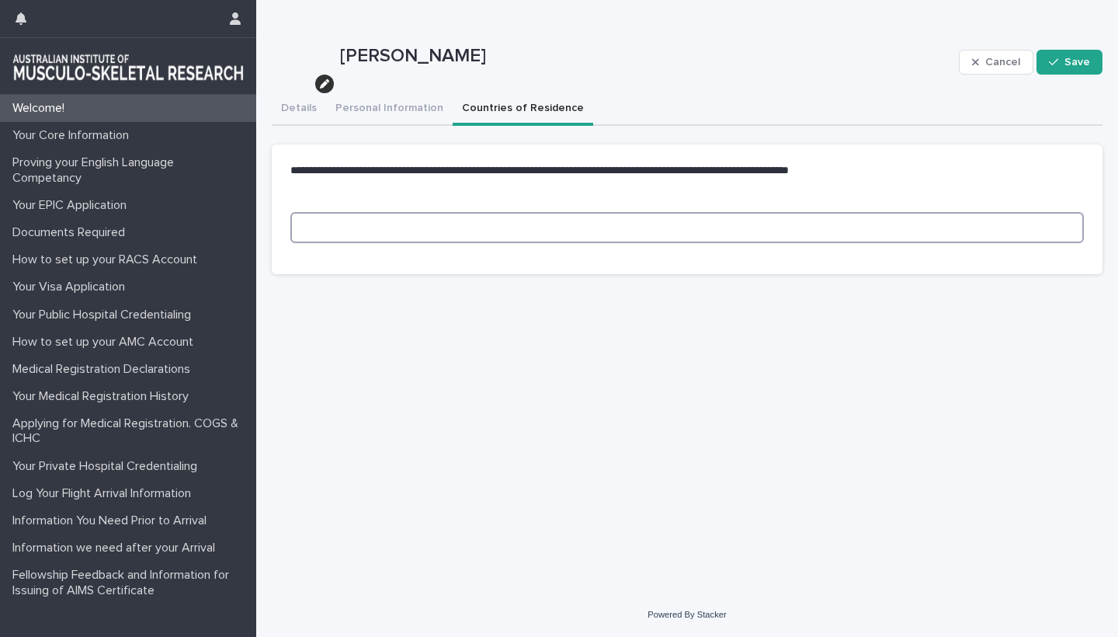
click at [324, 233] on input at bounding box center [687, 227] width 794 height 31
type input "*****"
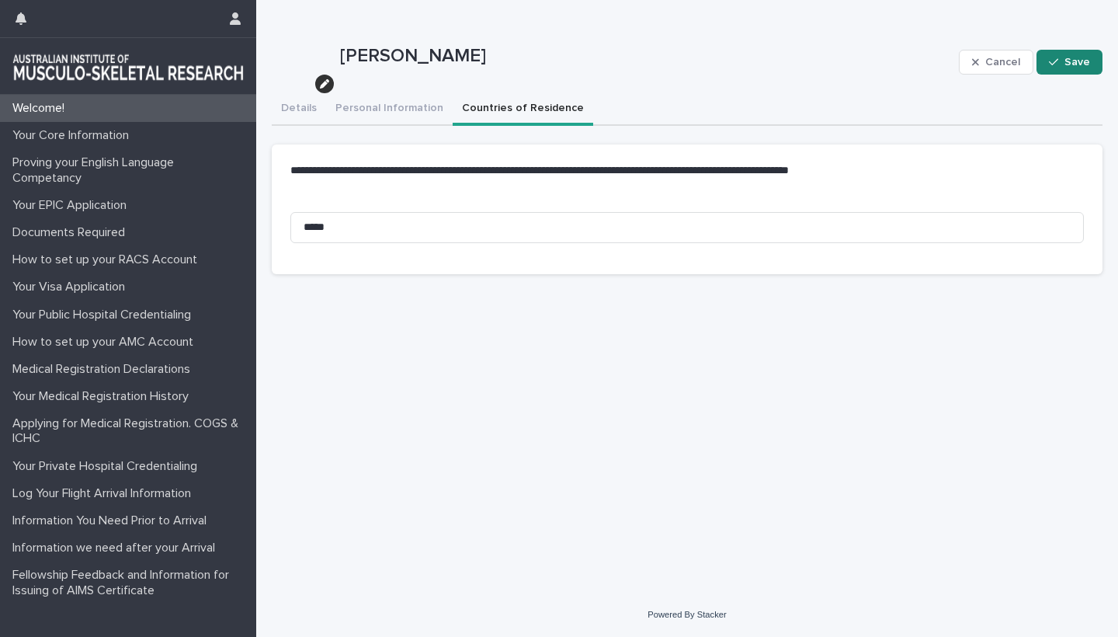
click at [1076, 64] on span "Save" at bounding box center [1078, 62] width 26 height 11
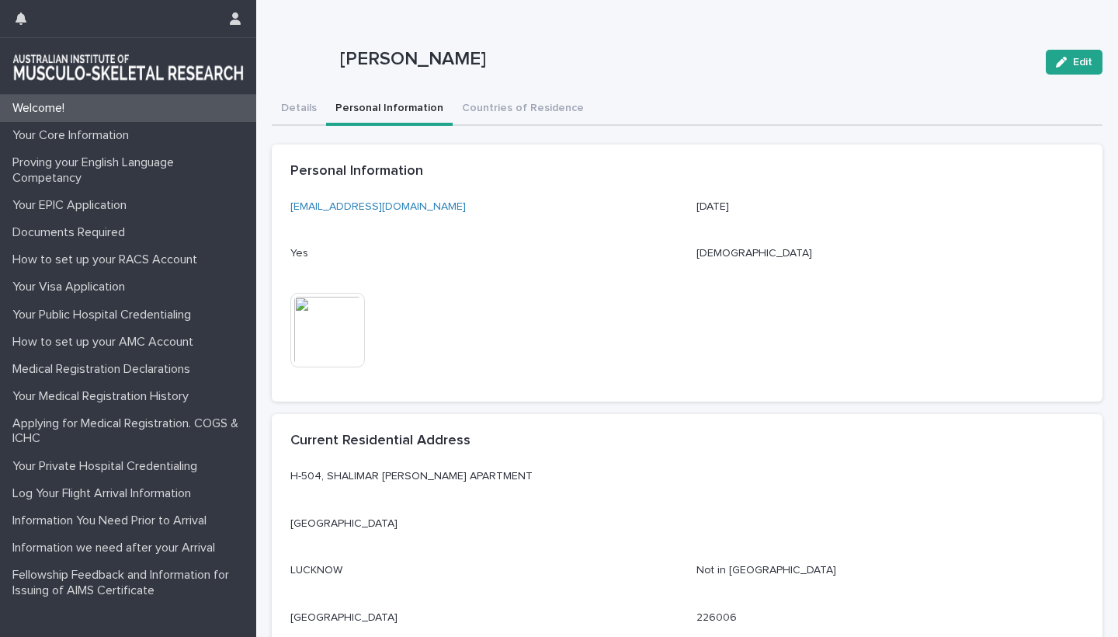
click at [391, 101] on button "Personal Information" at bounding box center [389, 109] width 127 height 33
click at [318, 338] on img at bounding box center [327, 330] width 75 height 75
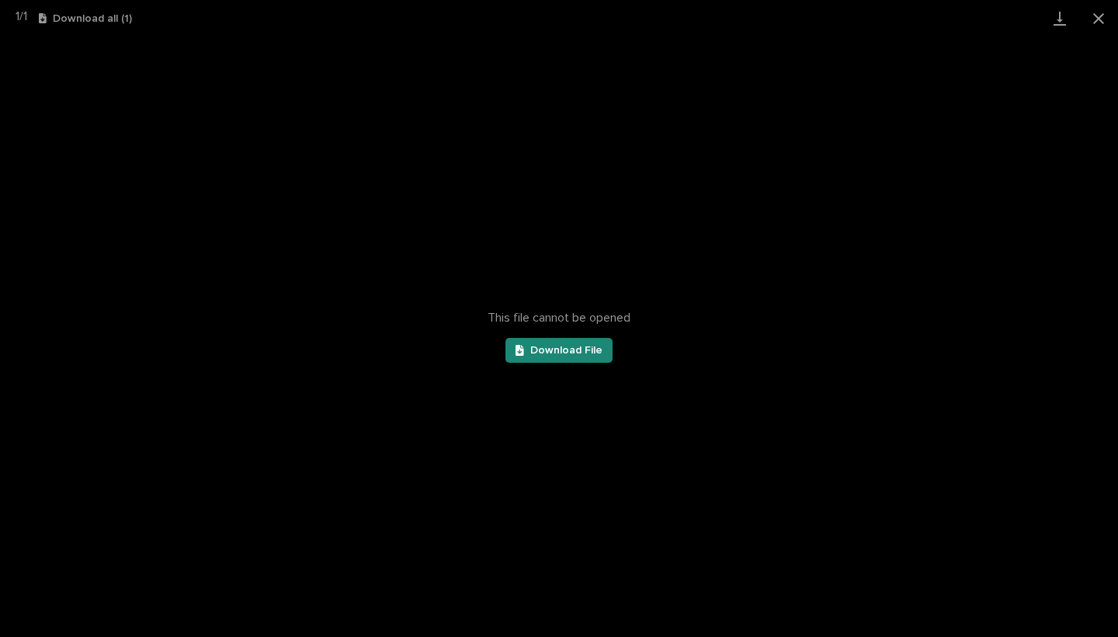
click at [549, 350] on span "Download File" at bounding box center [566, 350] width 72 height 11
click at [1098, 19] on button "Close gallery" at bounding box center [1099, 18] width 39 height 37
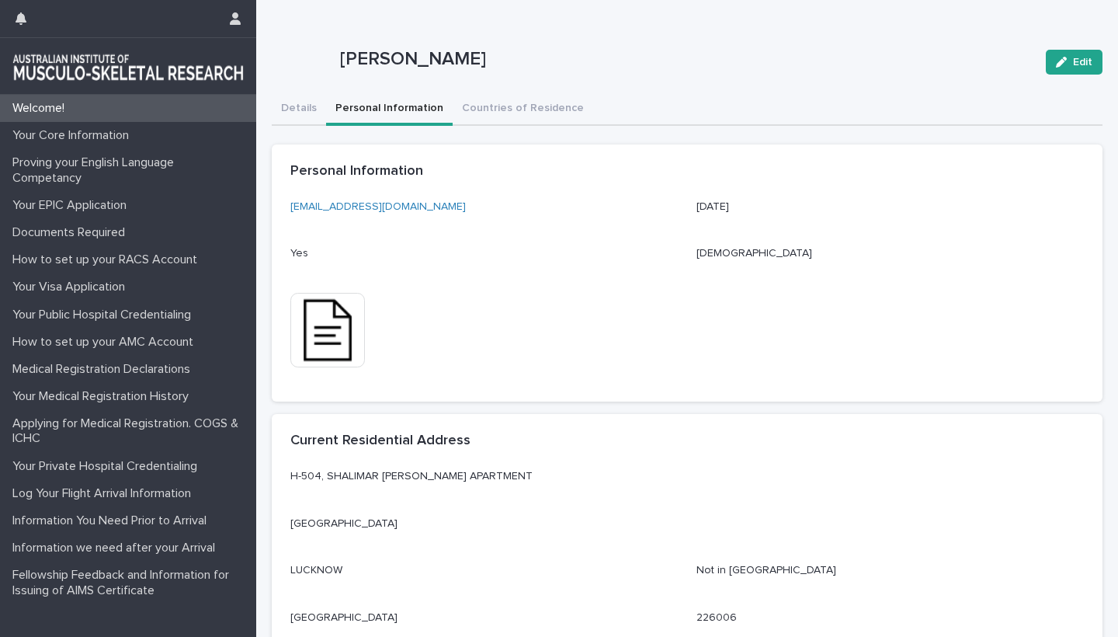
click at [53, 109] on p "Welcome!" at bounding box center [41, 108] width 71 height 15
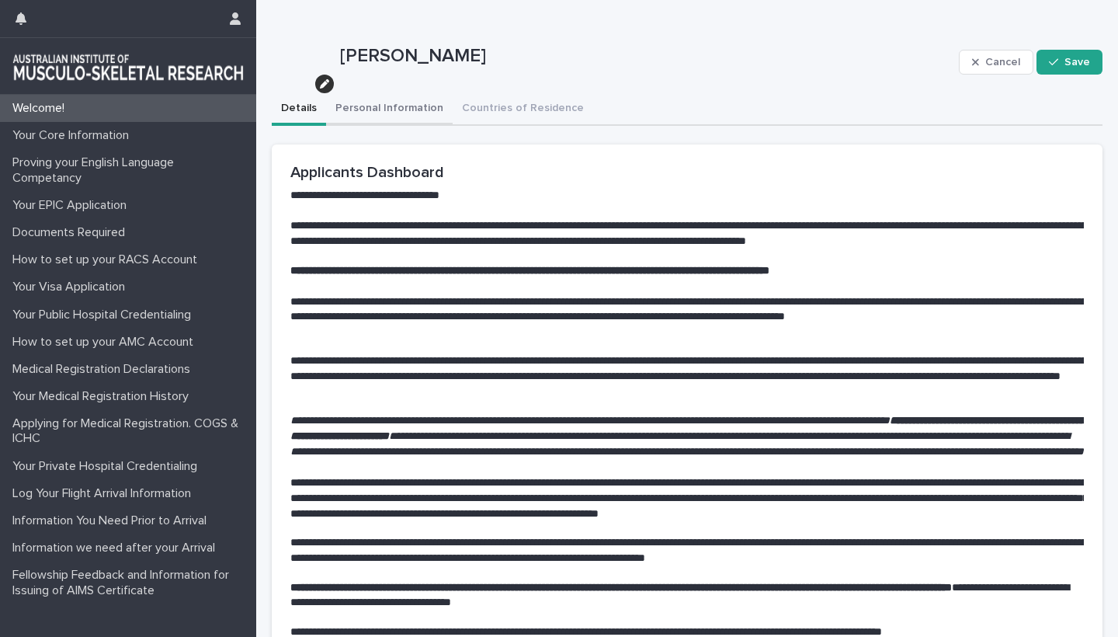
click at [393, 111] on button "Personal Information" at bounding box center [389, 109] width 127 height 33
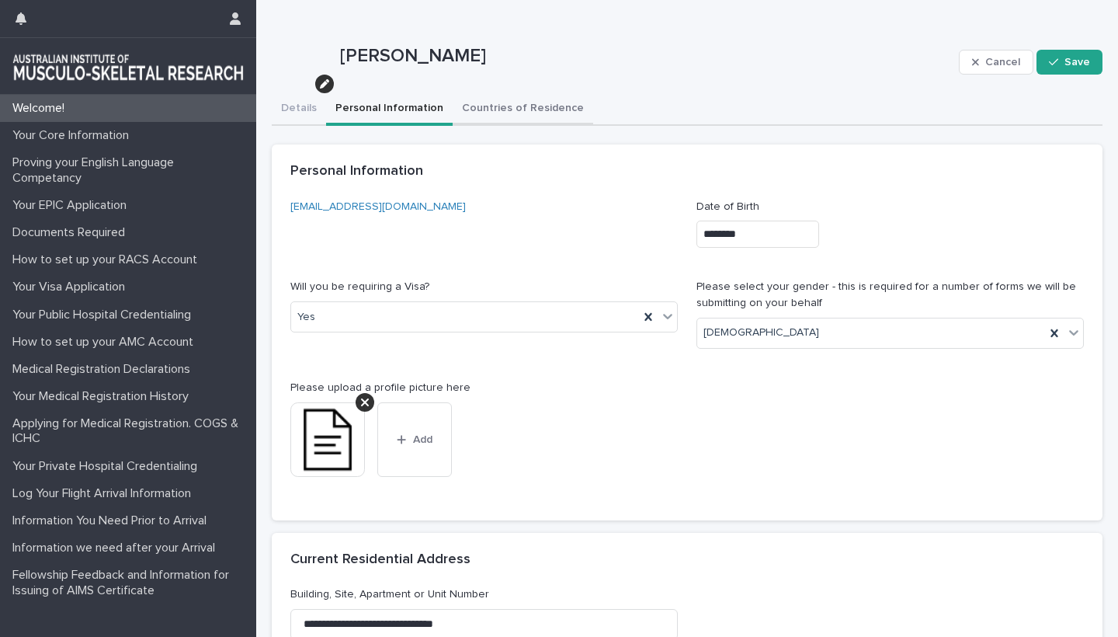
click at [525, 110] on button "Countries of Residence" at bounding box center [523, 109] width 141 height 33
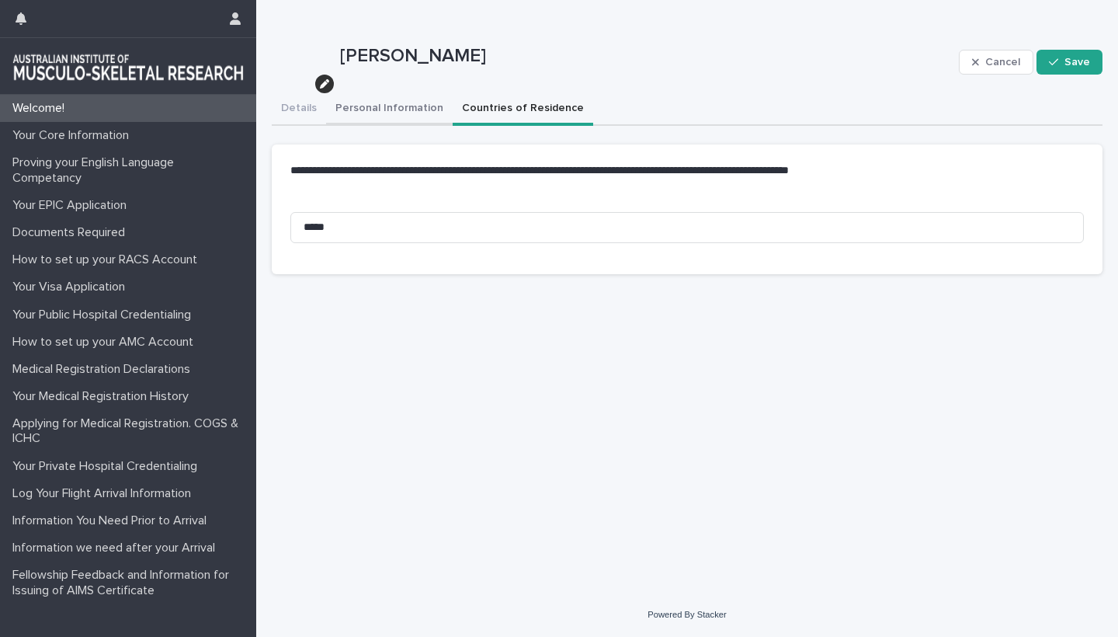
click at [386, 104] on button "Personal Information" at bounding box center [389, 109] width 127 height 33
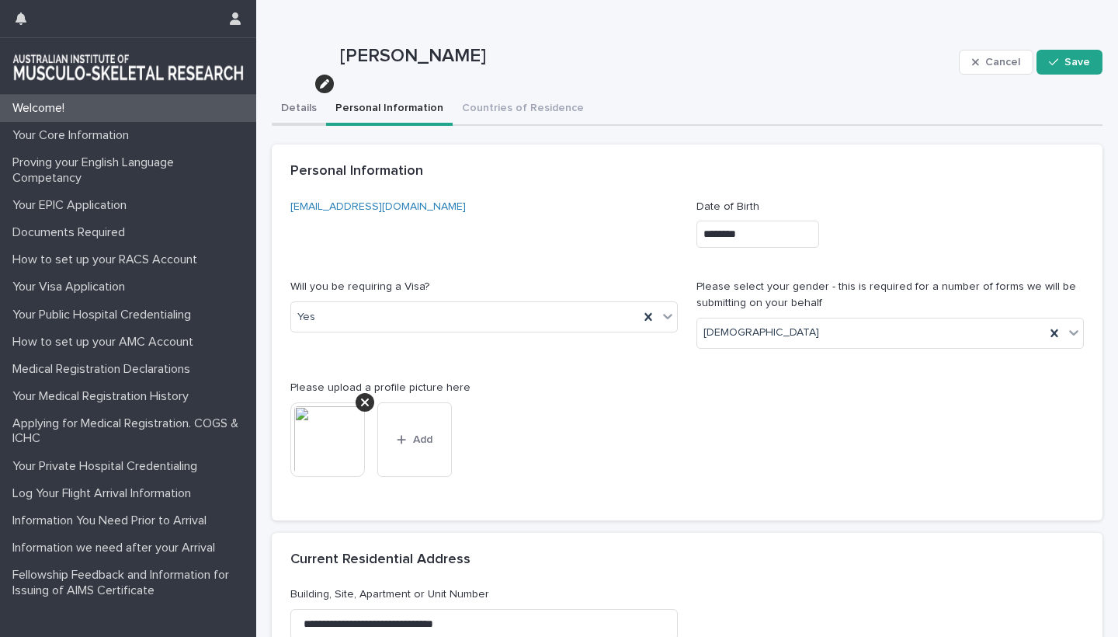
click at [296, 106] on button "Details" at bounding box center [299, 109] width 54 height 33
click at [384, 110] on button "Personal Information" at bounding box center [389, 109] width 127 height 33
click at [1087, 65] on span "Save" at bounding box center [1078, 62] width 26 height 11
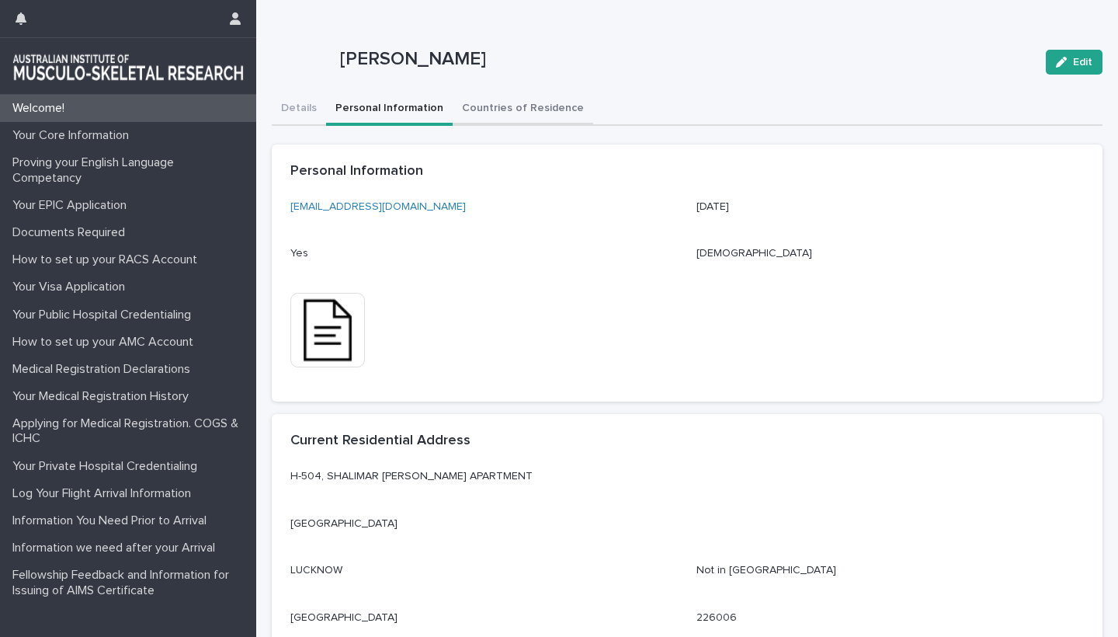
click at [543, 107] on button "Countries of Residence" at bounding box center [523, 109] width 141 height 33
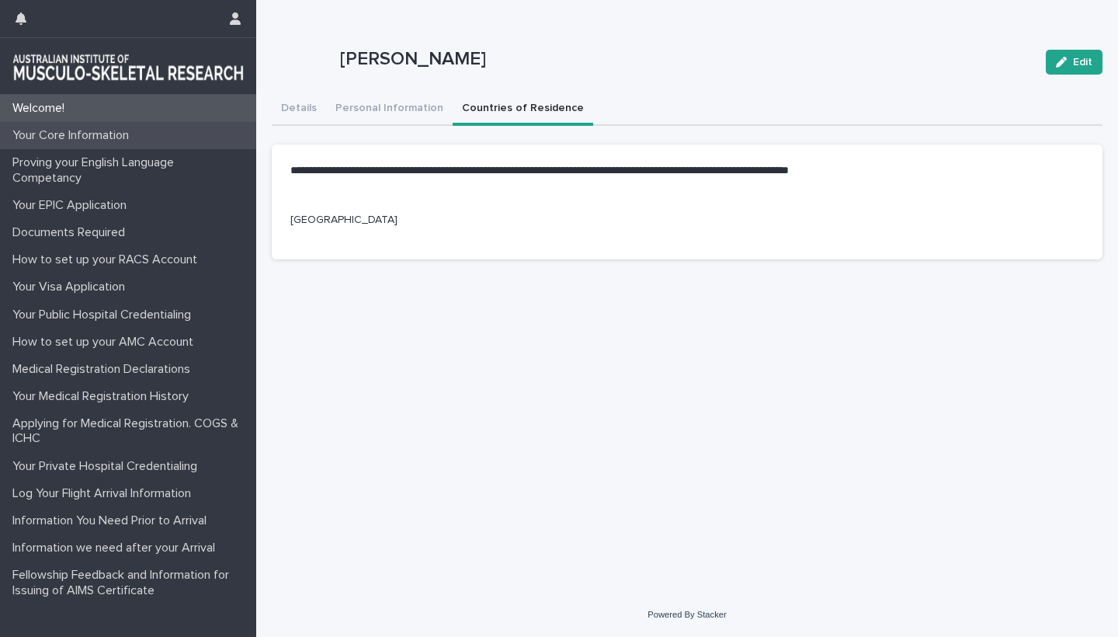
click at [69, 137] on p "Your Core Information" at bounding box center [73, 135] width 135 height 15
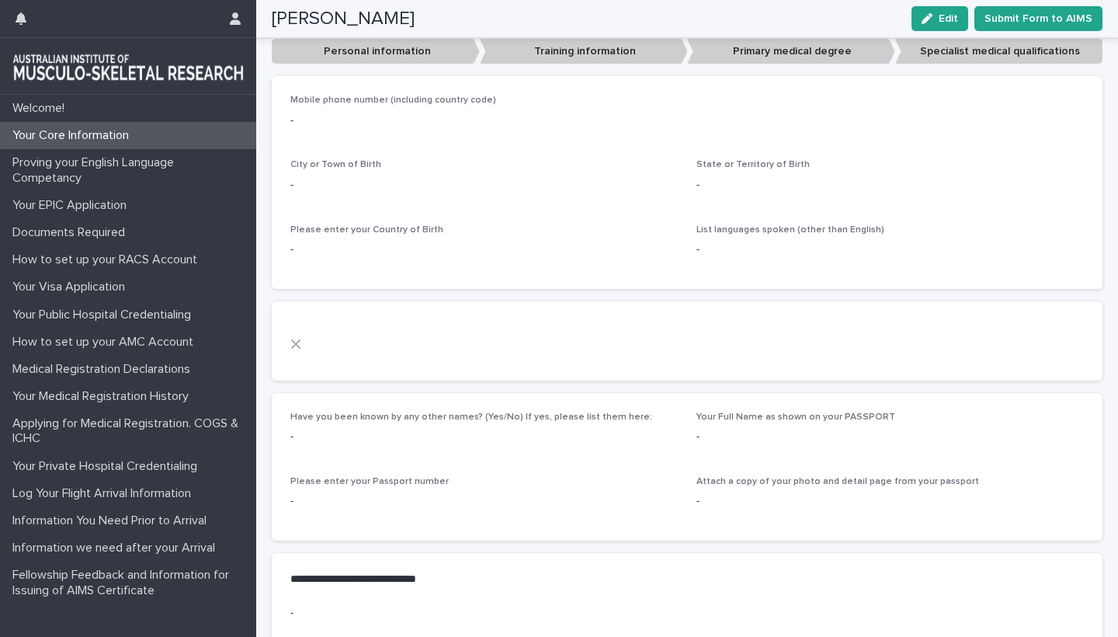
scroll to position [537, 0]
click at [395, 43] on p "Personal information" at bounding box center [376, 50] width 208 height 26
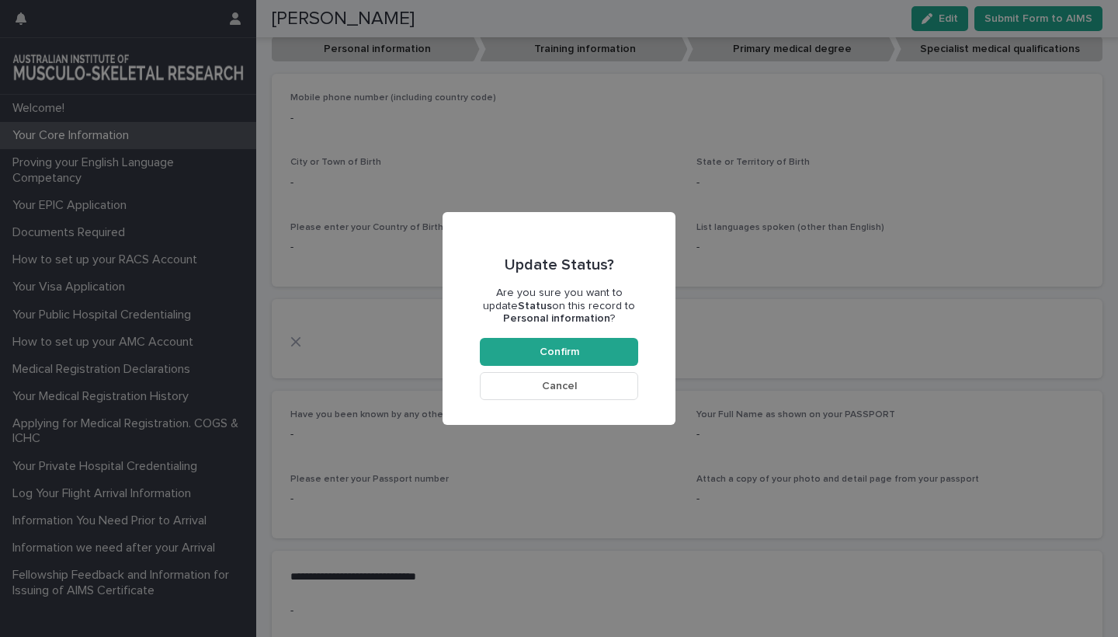
click at [551, 386] on span "Cancel" at bounding box center [559, 386] width 35 height 11
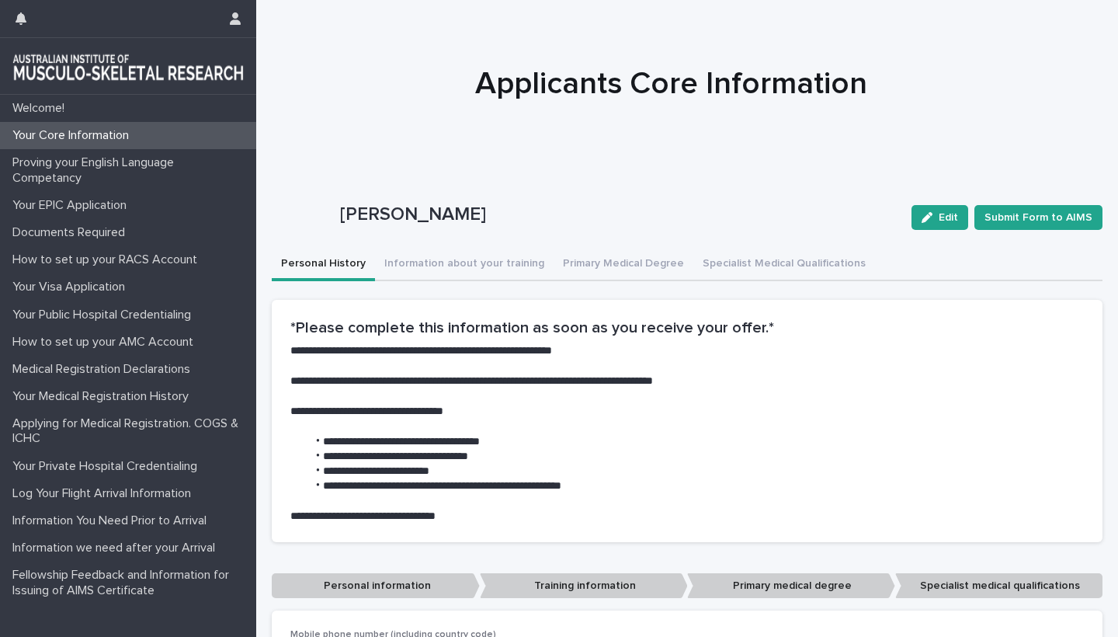
scroll to position [0, 0]
click at [333, 266] on button "Personal History" at bounding box center [323, 265] width 103 height 33
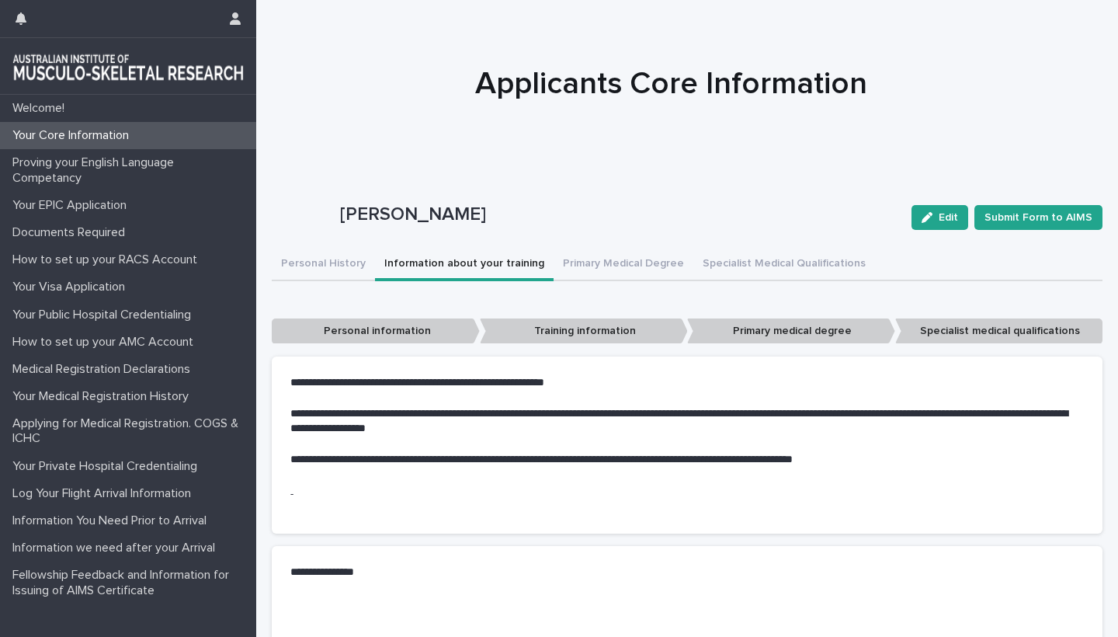
click at [451, 262] on button "Information about your training" at bounding box center [464, 265] width 179 height 33
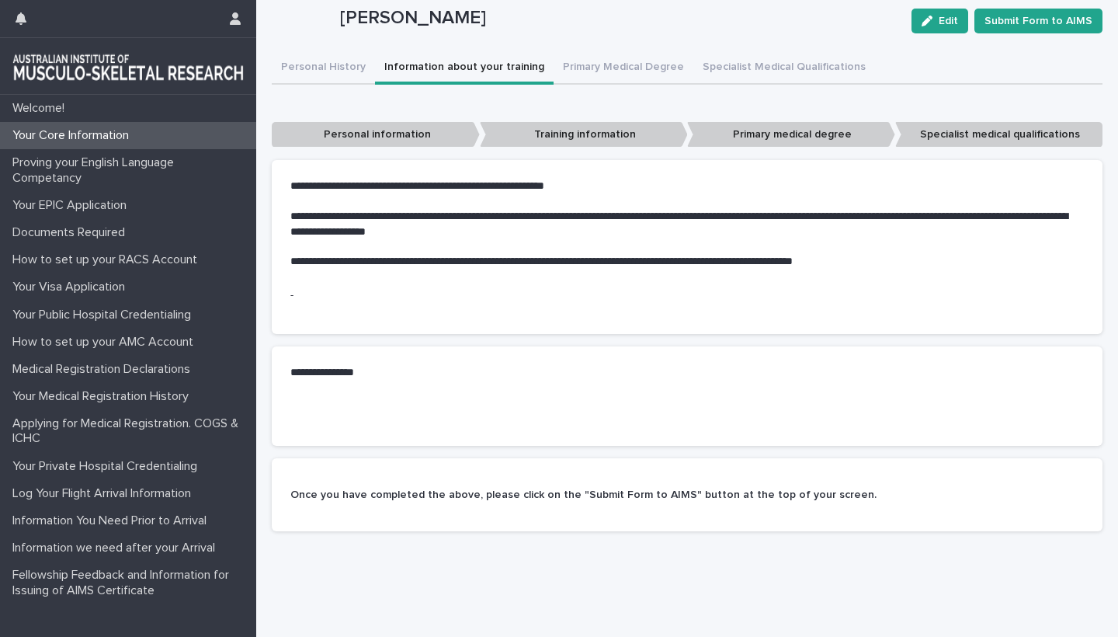
scroll to position [196, 0]
click at [627, 69] on button "Primary Medical Degree" at bounding box center [624, 69] width 140 height 33
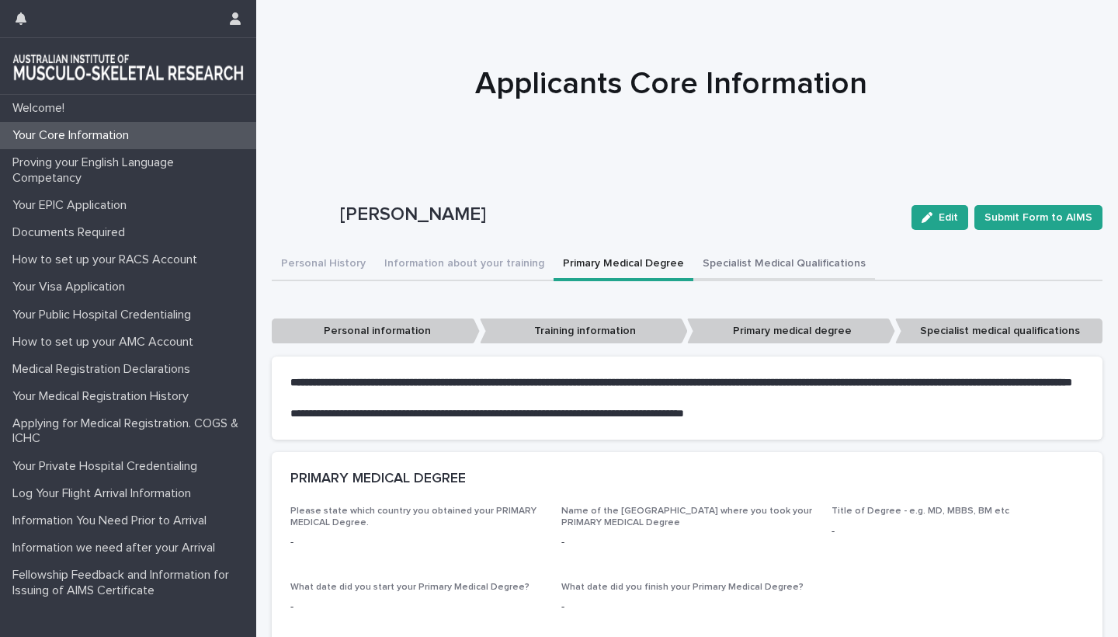
click at [750, 260] on button "Specialist Medical Qualifications" at bounding box center [785, 265] width 182 height 33
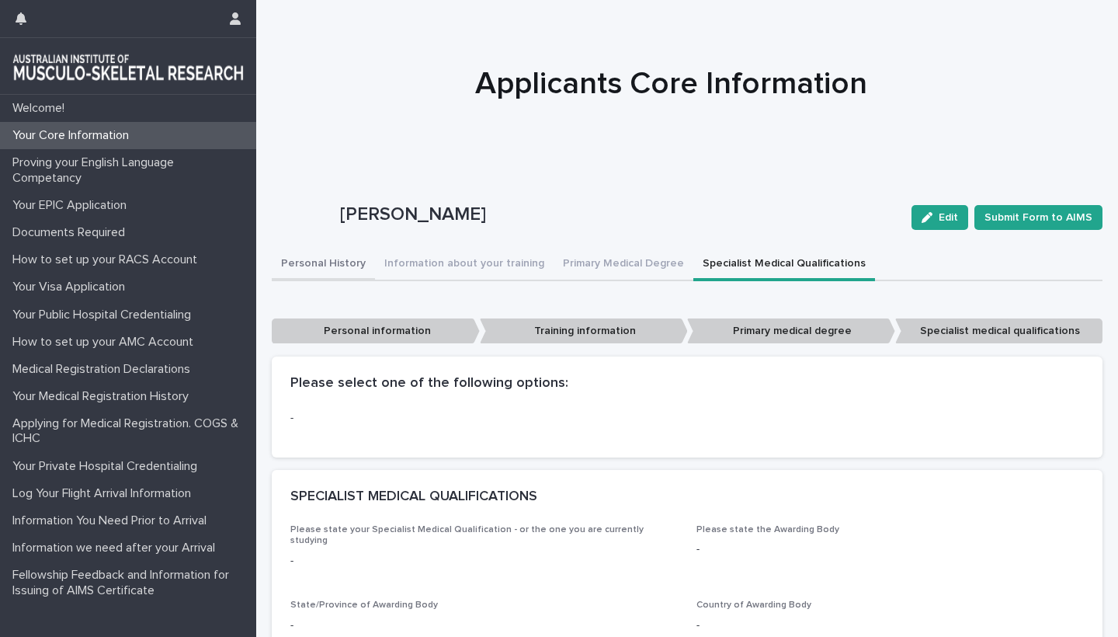
click at [325, 259] on button "Personal History" at bounding box center [323, 265] width 103 height 33
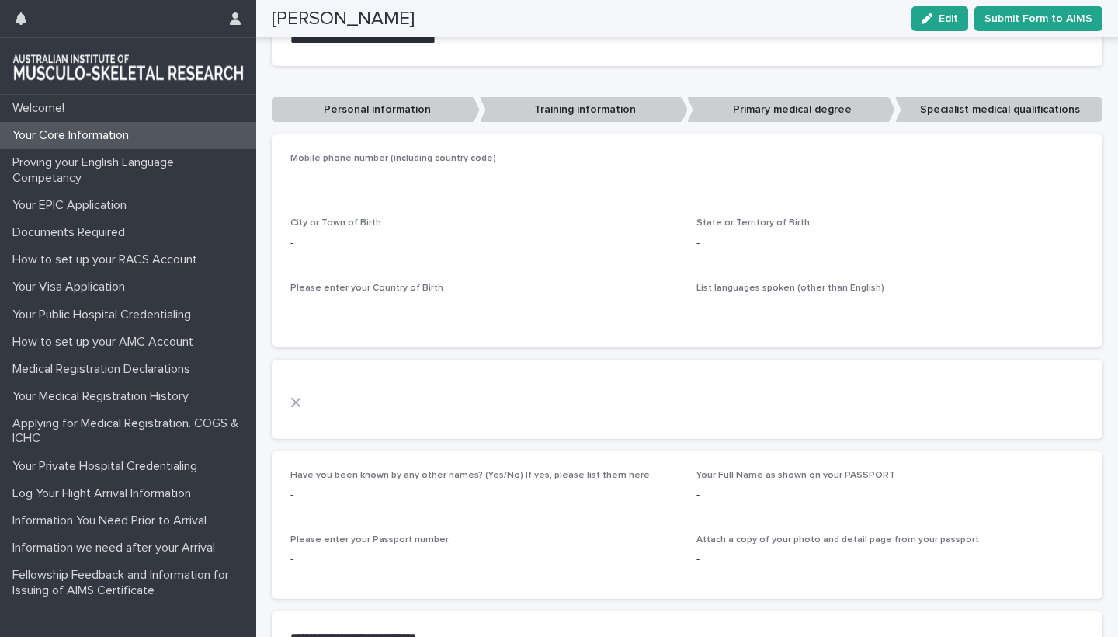
scroll to position [479, 0]
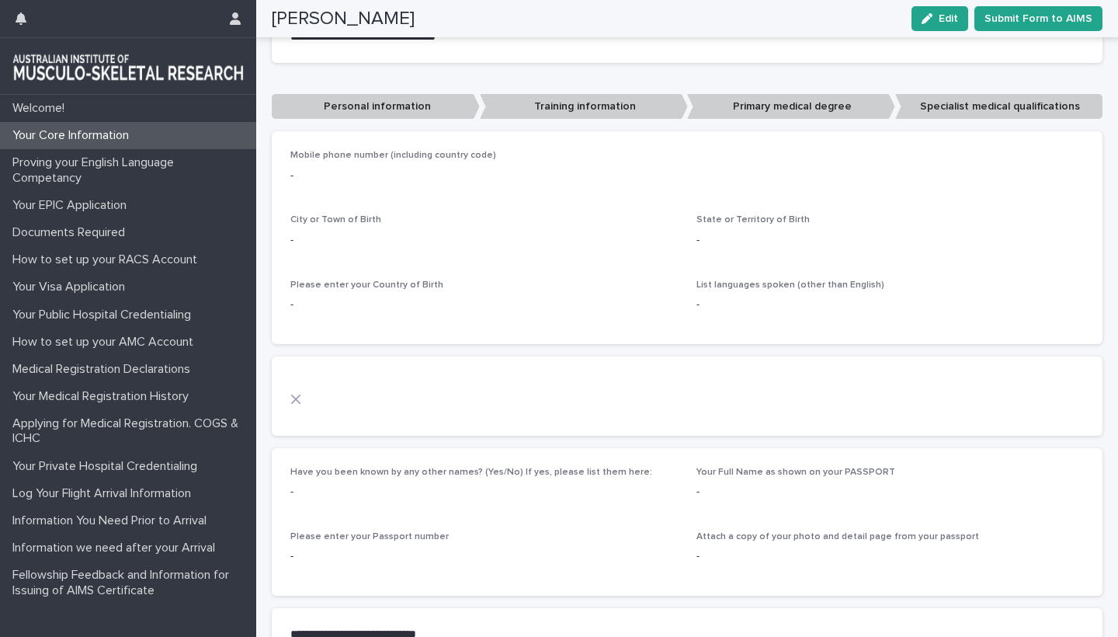
click at [398, 105] on p "Personal information" at bounding box center [376, 107] width 208 height 26
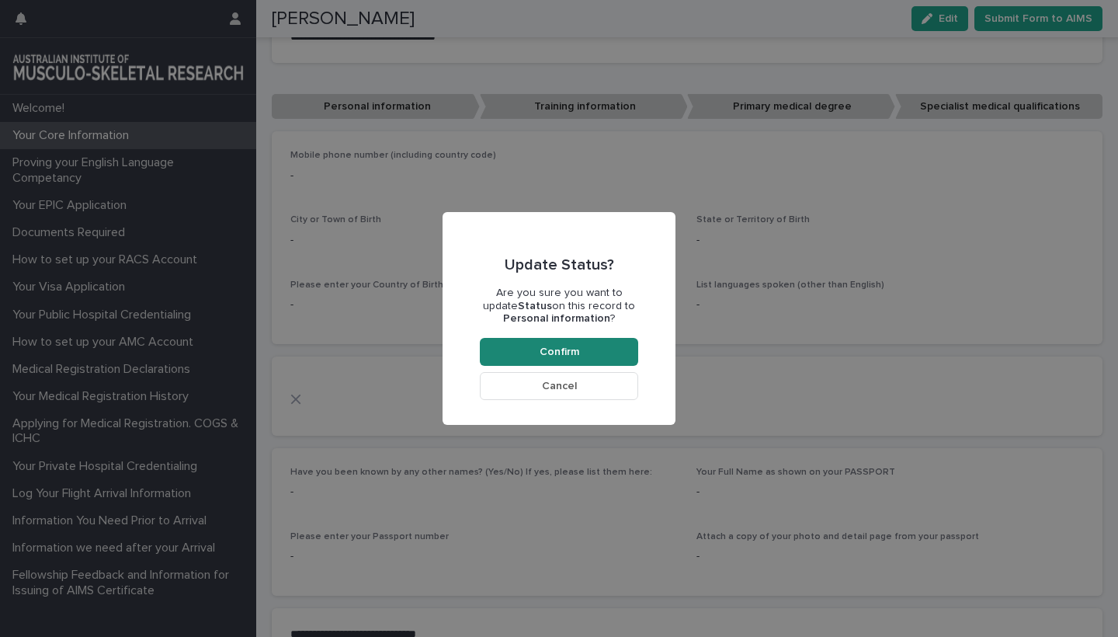
click at [565, 351] on span "Confirm" at bounding box center [560, 351] width 40 height 11
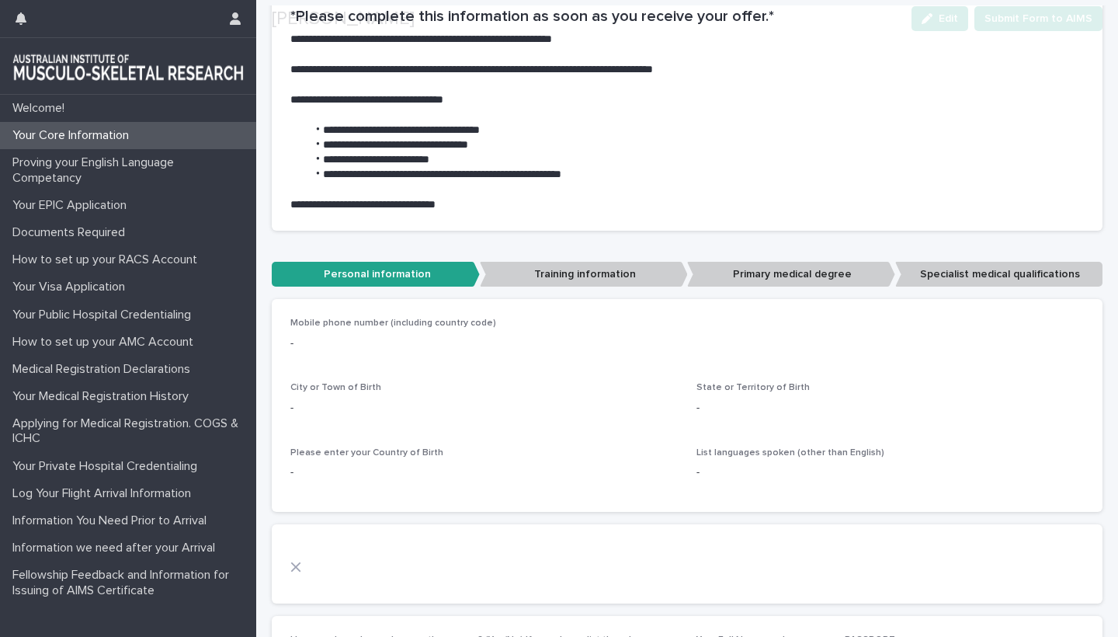
scroll to position [351, 0]
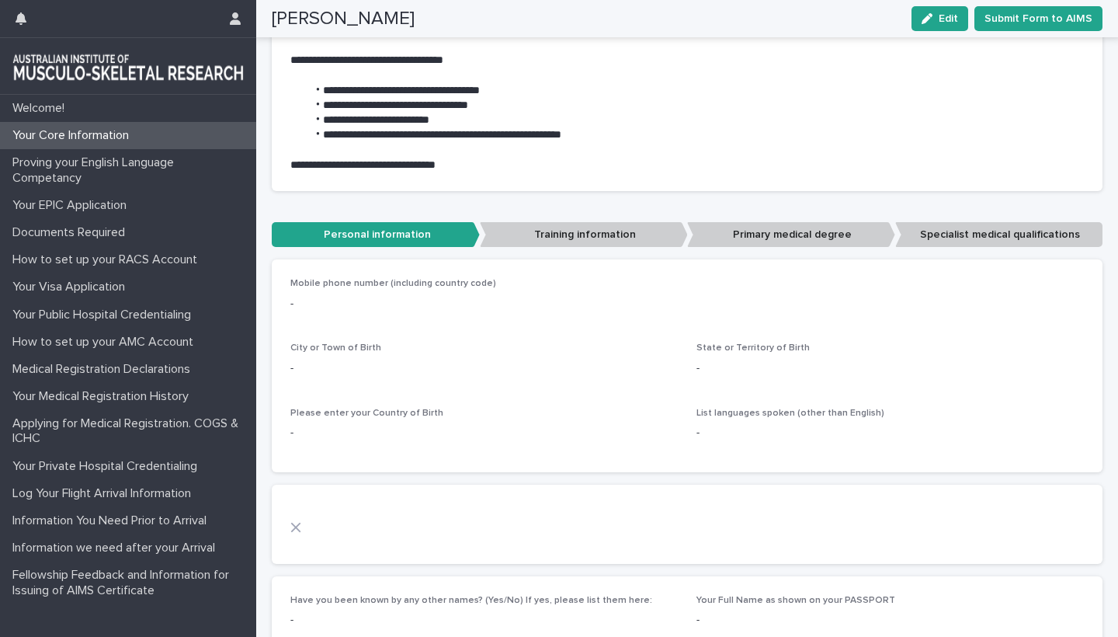
click at [302, 301] on p "-" at bounding box center [687, 304] width 794 height 16
click at [319, 283] on span "Mobile phone number (including country code)" at bounding box center [393, 283] width 206 height 9
click at [295, 300] on p "-" at bounding box center [687, 304] width 794 height 16
click at [290, 297] on div "Mobile phone number (including country code) - City or Town of Birth - State or…" at bounding box center [687, 365] width 831 height 213
click at [290, 307] on p "-" at bounding box center [687, 304] width 794 height 16
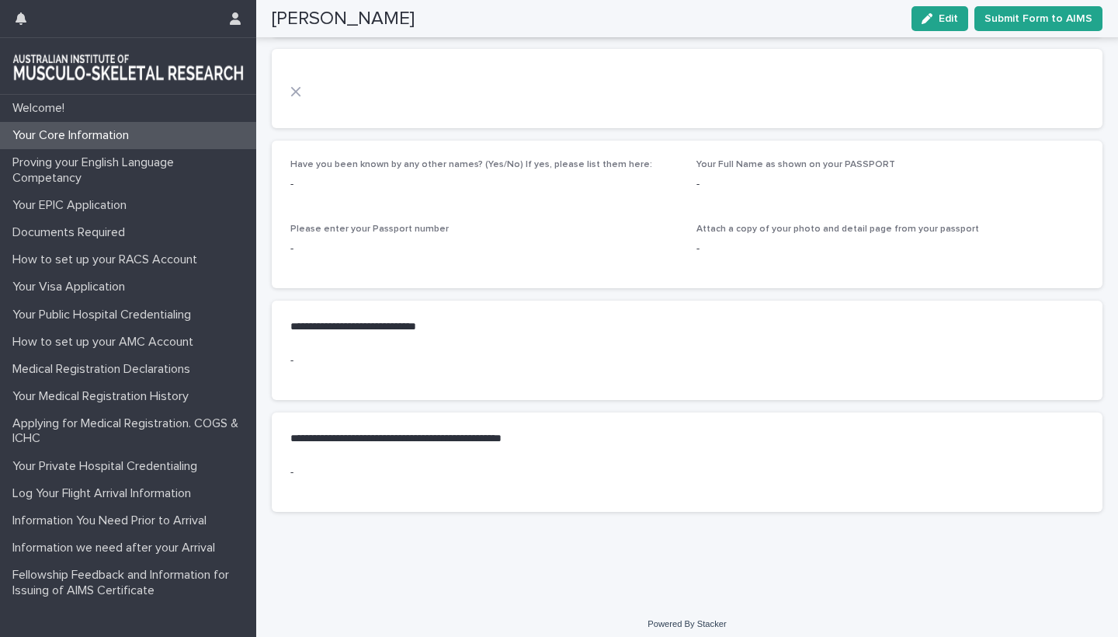
scroll to position [786, 0]
click at [294, 353] on p "-" at bounding box center [416, 361] width 252 height 16
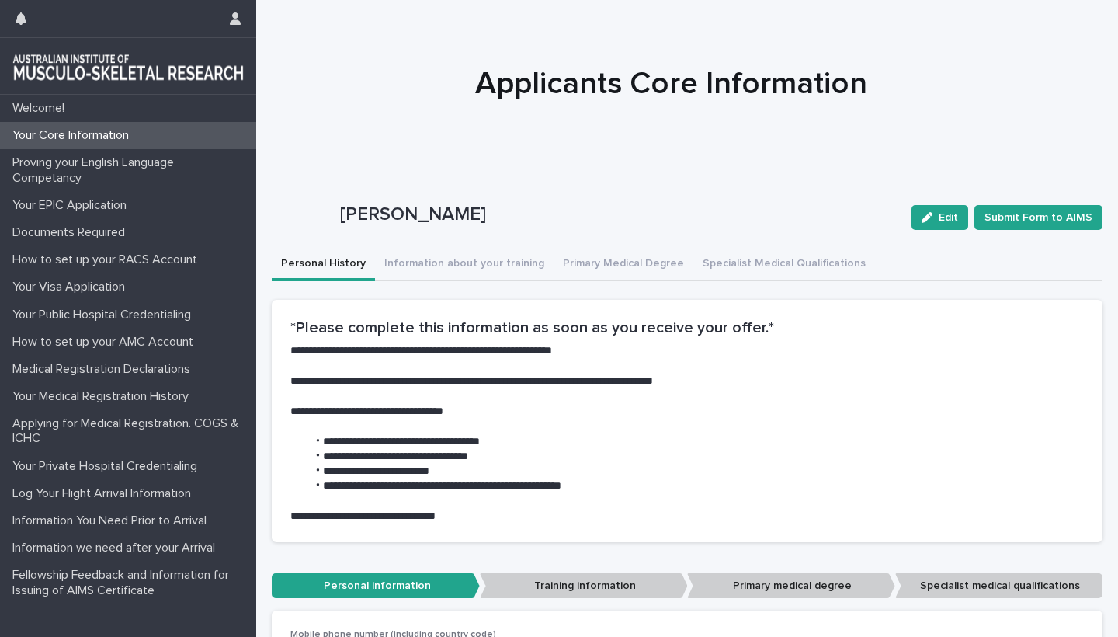
scroll to position [0, 0]
click at [944, 217] on span "Edit" at bounding box center [948, 217] width 19 height 11
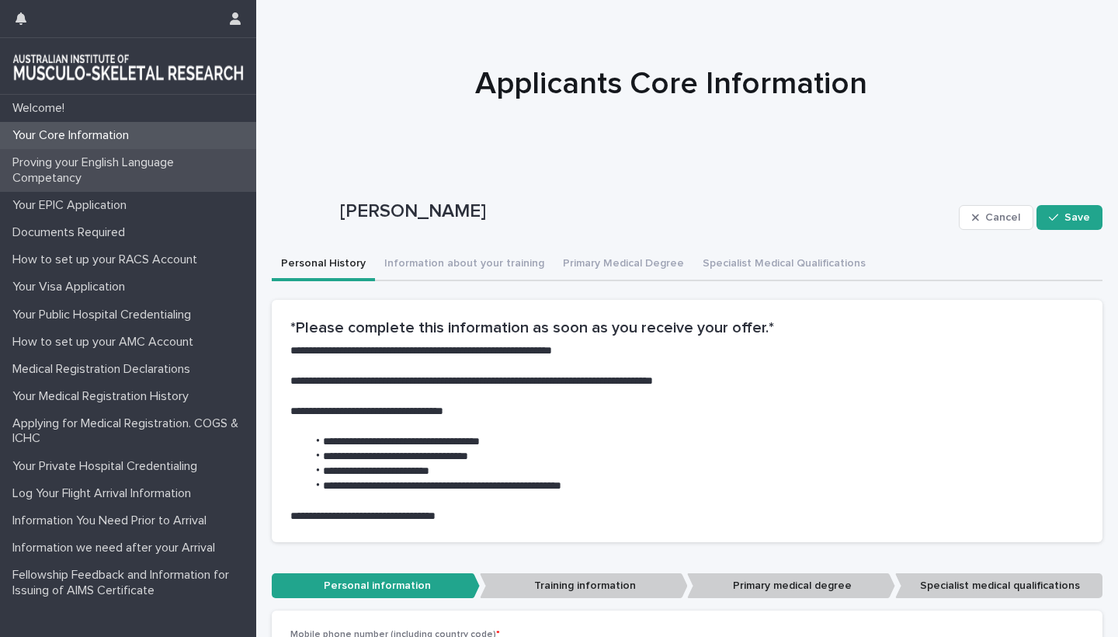
click at [71, 165] on p "Proving your English Language Competancy" at bounding box center [131, 170] width 250 height 30
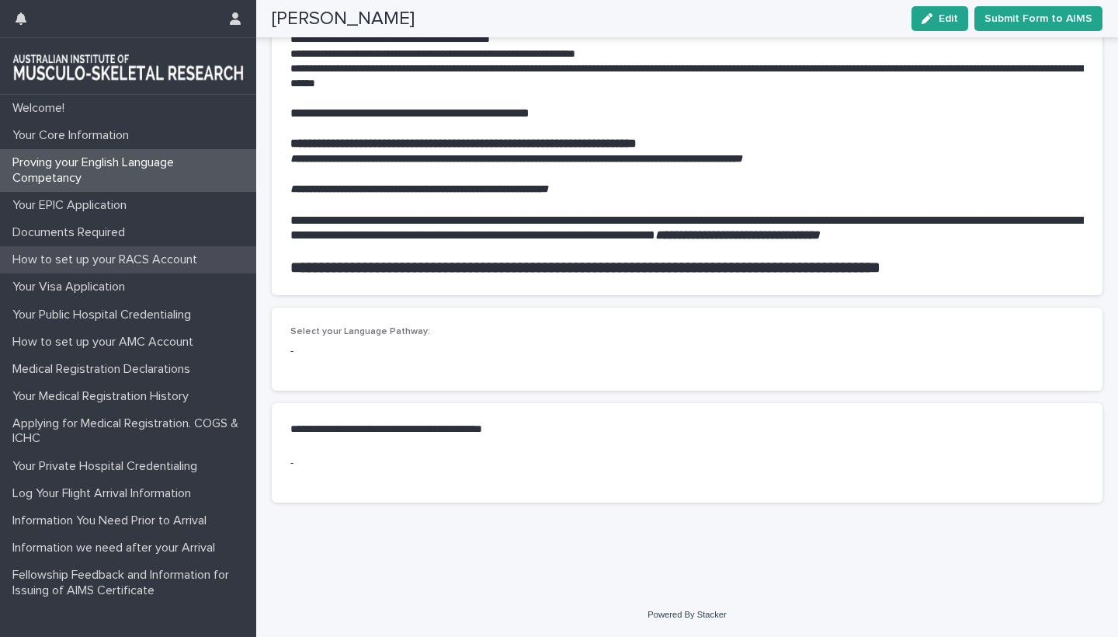
scroll to position [1410, 0]
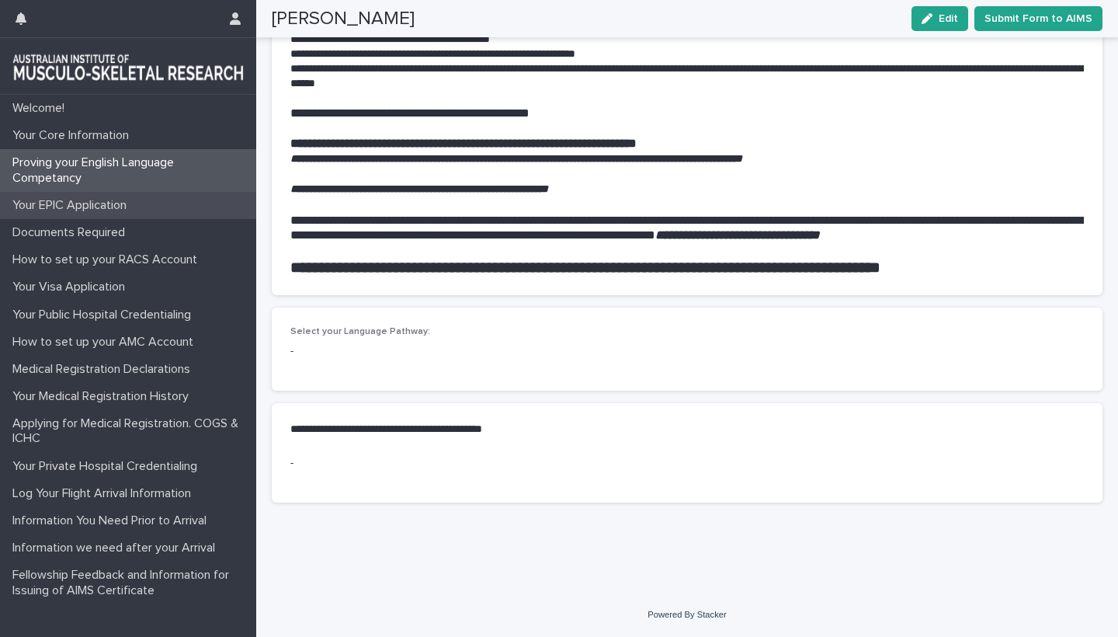
click at [83, 200] on p "Your EPIC Application" at bounding box center [72, 205] width 133 height 15
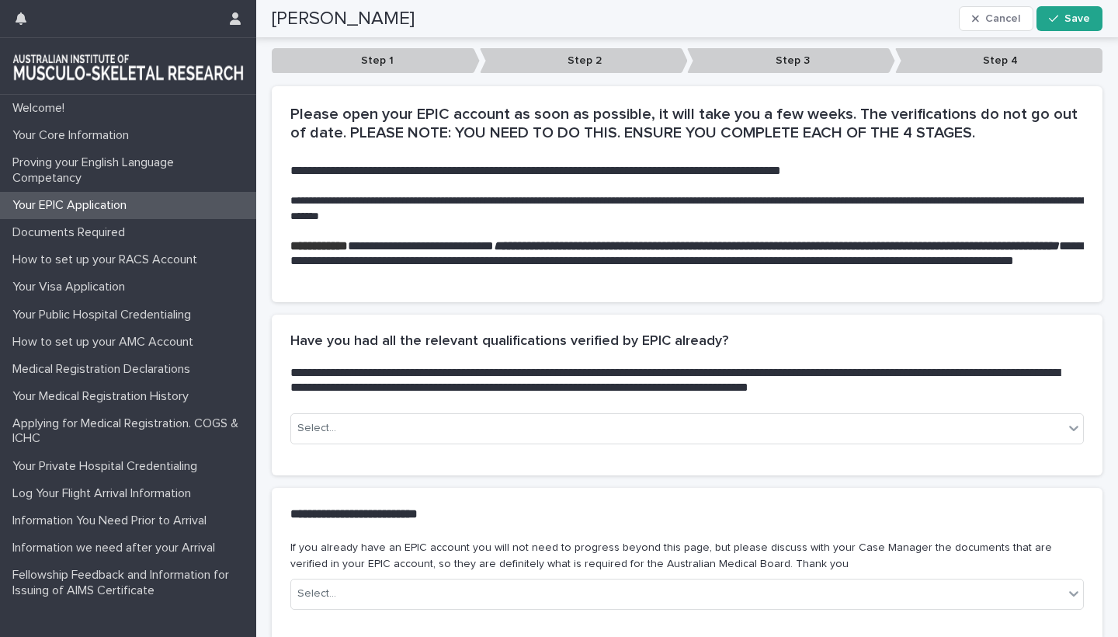
scroll to position [267, 0]
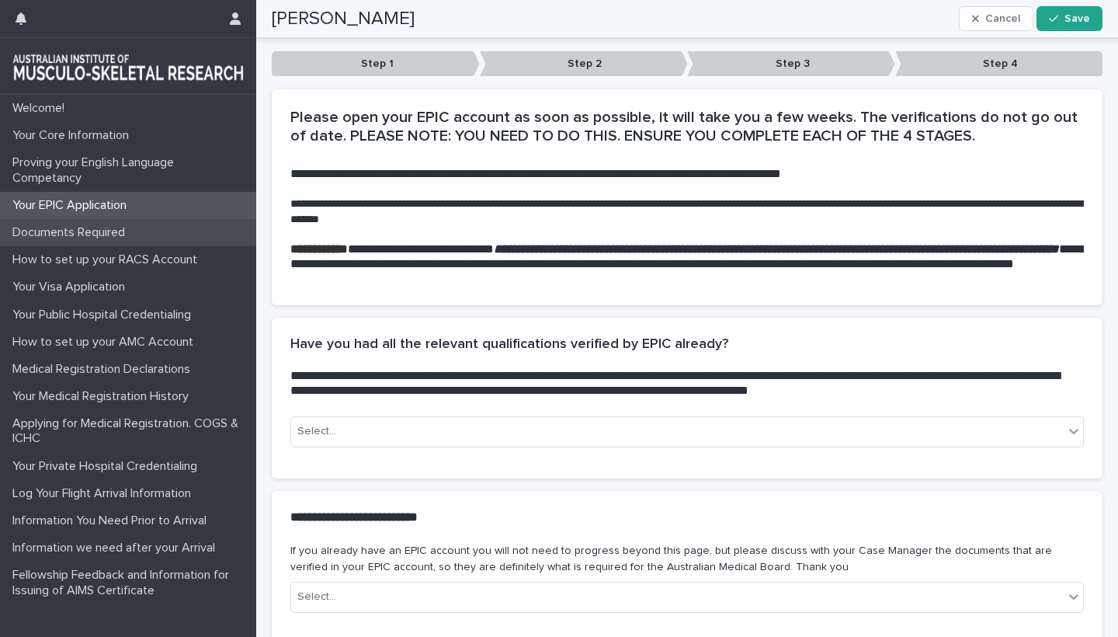
click at [106, 228] on p "Documents Required" at bounding box center [71, 232] width 131 height 15
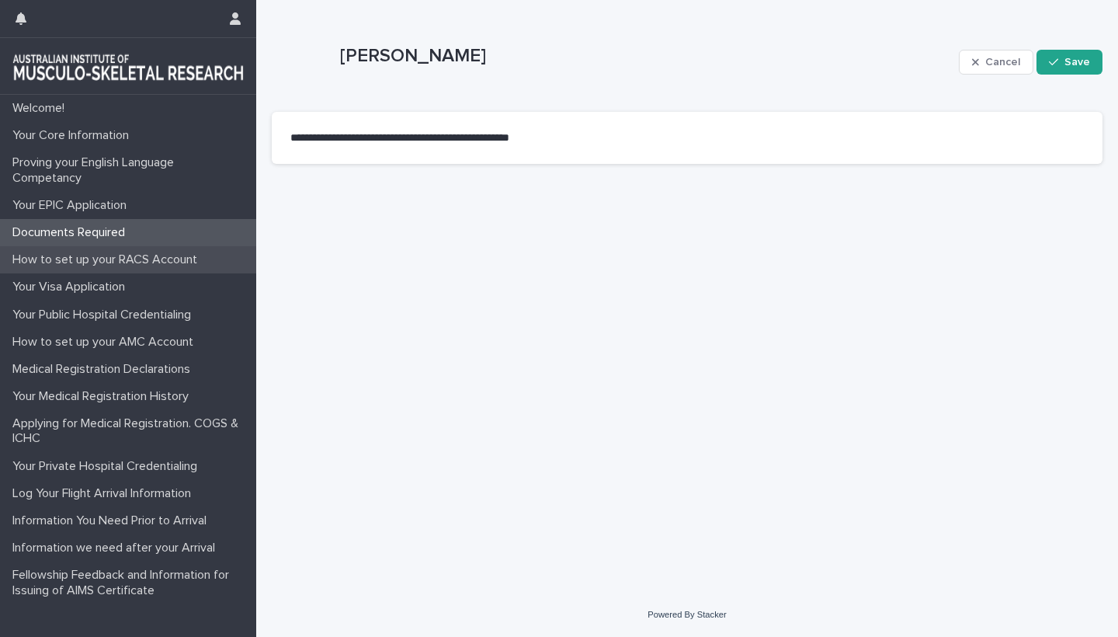
click at [85, 254] on p "How to set up your RACS Account" at bounding box center [107, 259] width 203 height 15
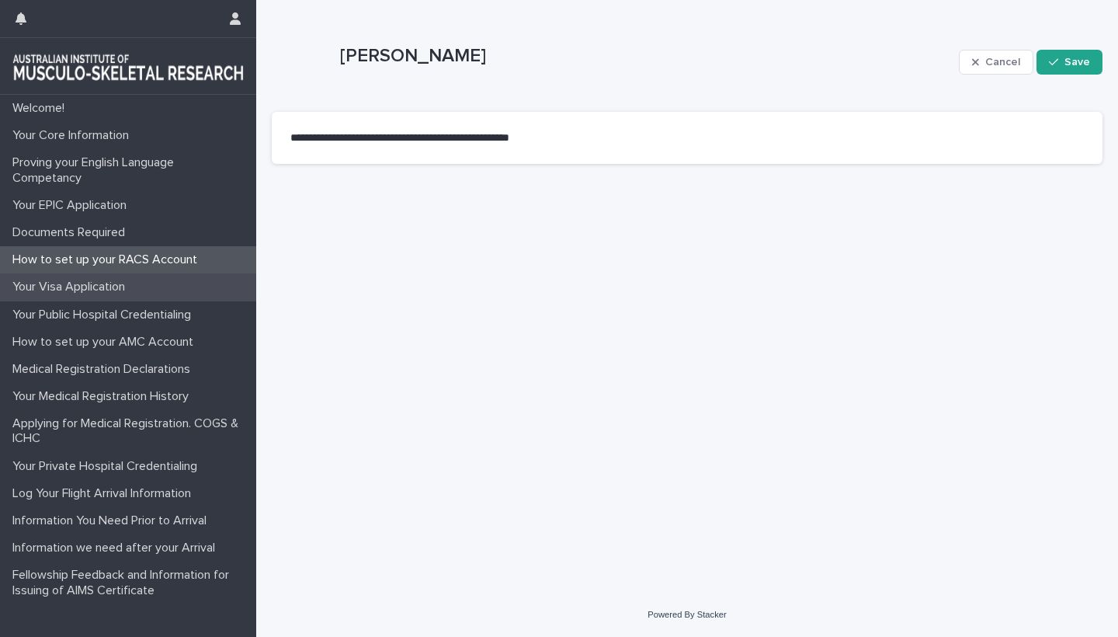
click at [78, 289] on p "Your Visa Application" at bounding box center [71, 287] width 131 height 15
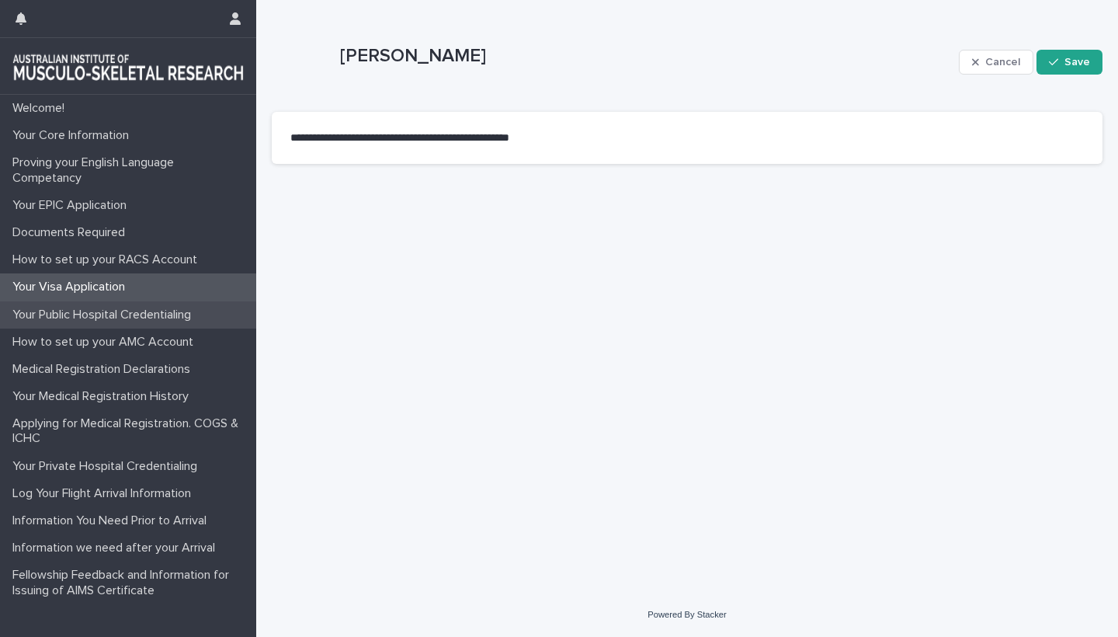
click at [88, 311] on p "Your Public Hospital Credentialing" at bounding box center [104, 315] width 197 height 15
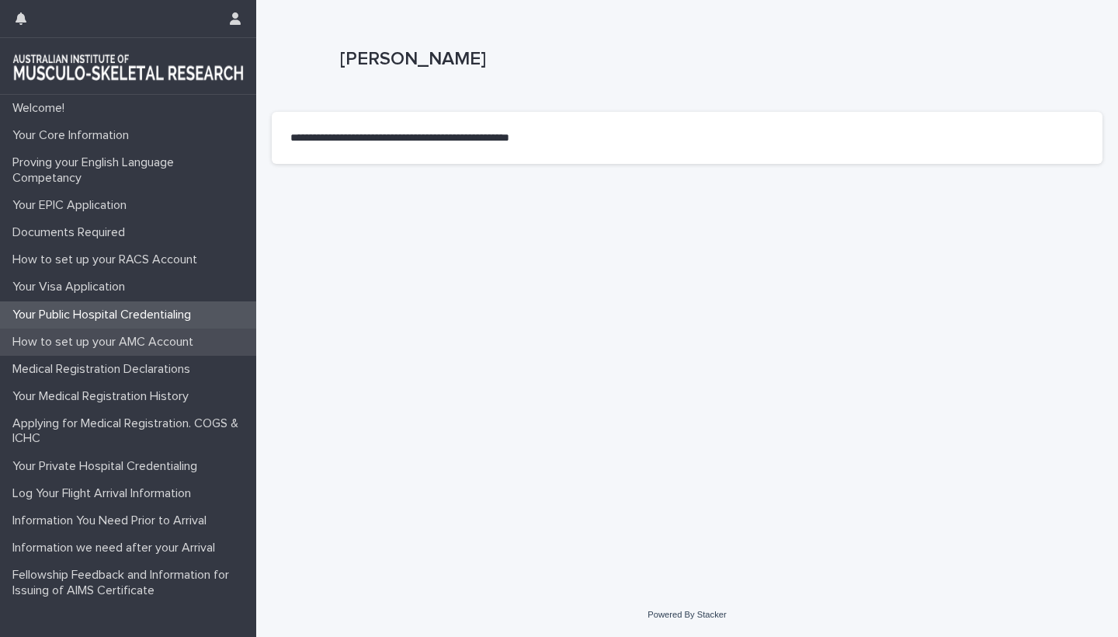
click at [92, 350] on div "How to set up your AMC Account" at bounding box center [128, 342] width 256 height 27
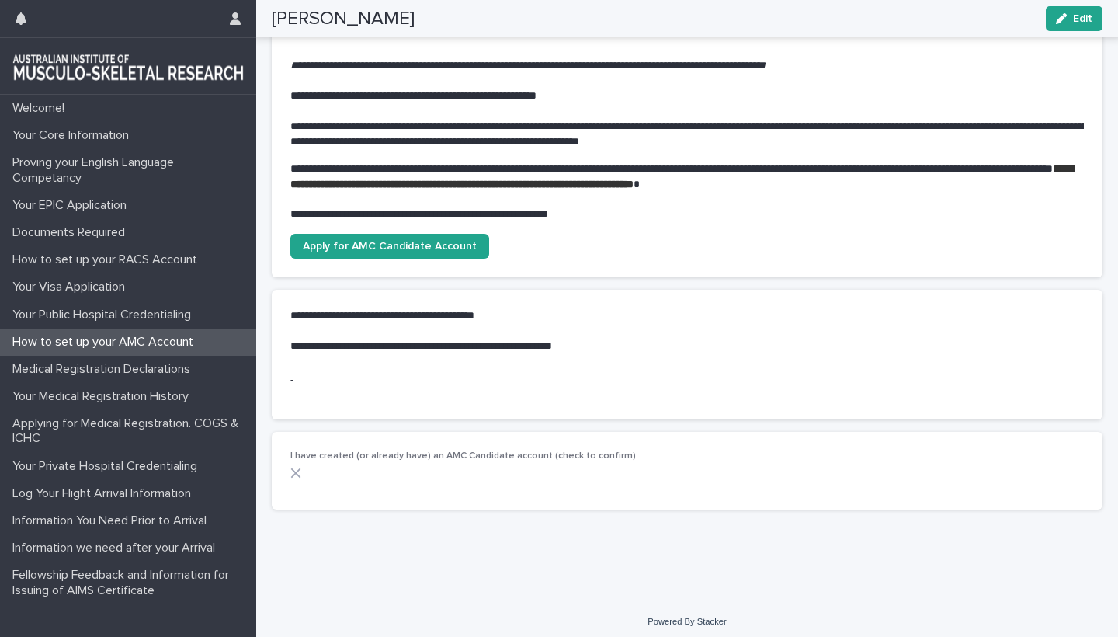
scroll to position [249, 0]
click at [103, 370] on p "Medical Registration Declarations" at bounding box center [104, 369] width 197 height 15
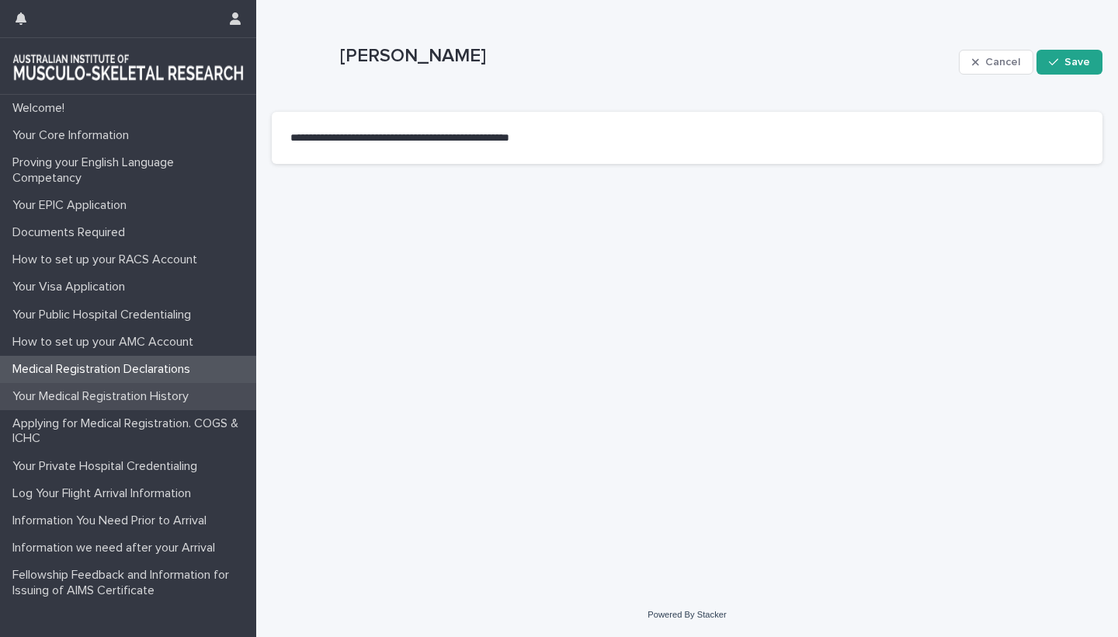
click at [105, 391] on p "Your Medical Registration History" at bounding box center [103, 396] width 195 height 15
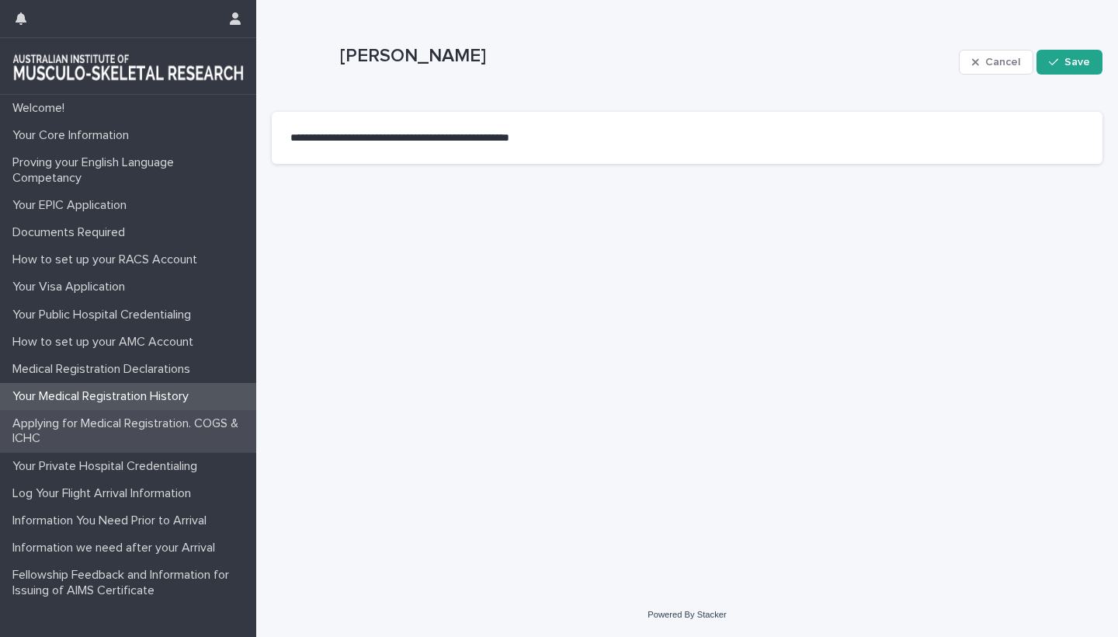
click at [110, 425] on p "Applying for Medical Registration. COGS & ICHC" at bounding box center [131, 431] width 250 height 30
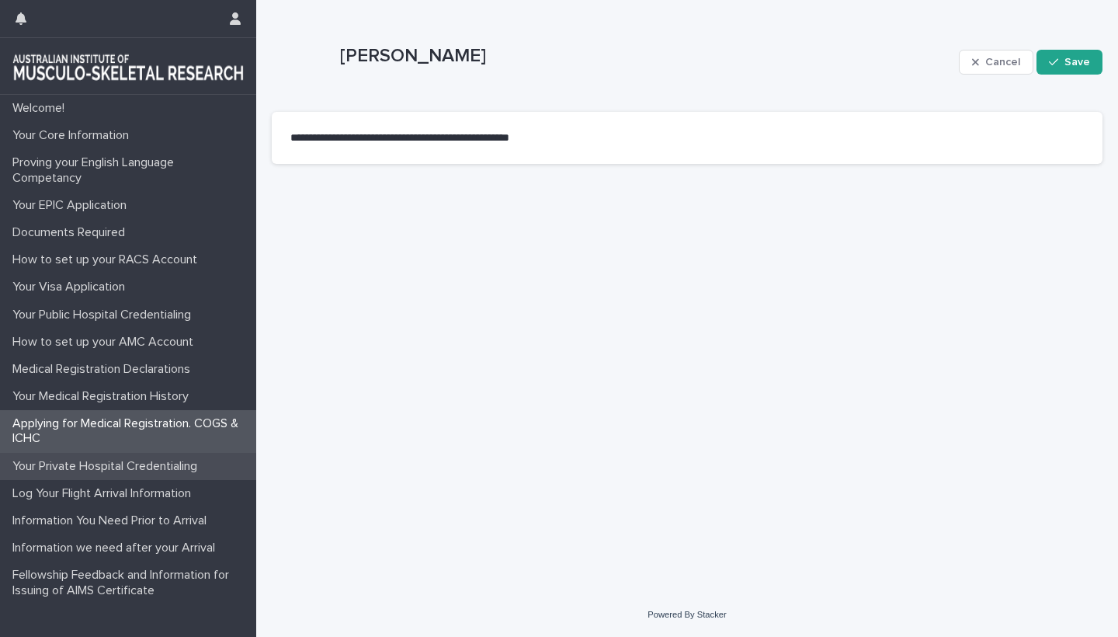
click at [117, 464] on p "Your Private Hospital Credentialing" at bounding box center [107, 466] width 203 height 15
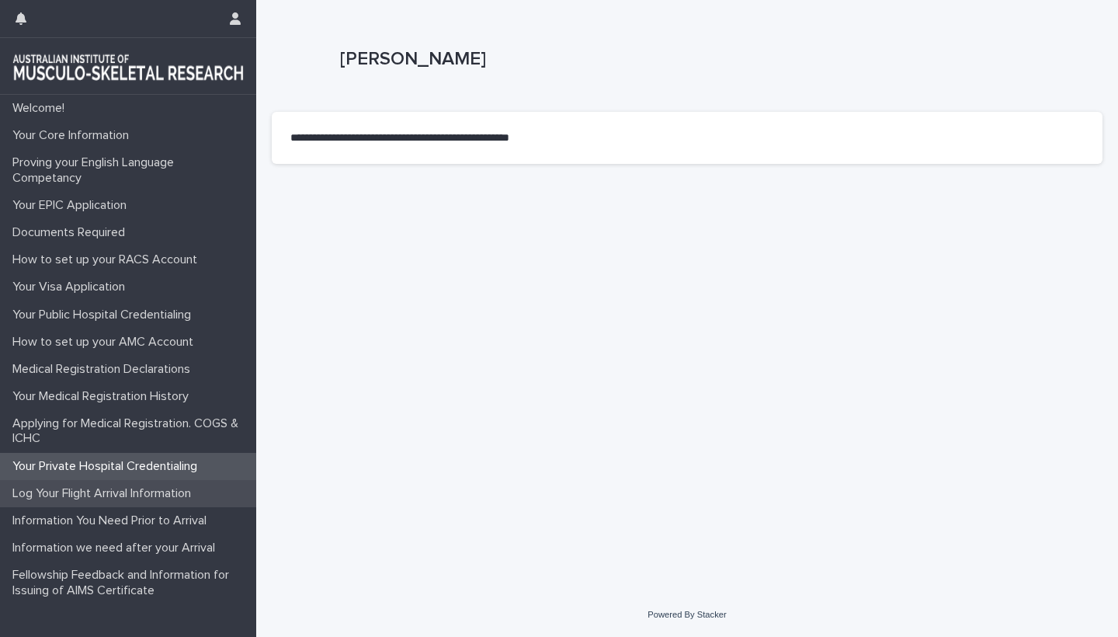
click at [101, 492] on p "Log Your Flight Arrival Information" at bounding box center [104, 493] width 197 height 15
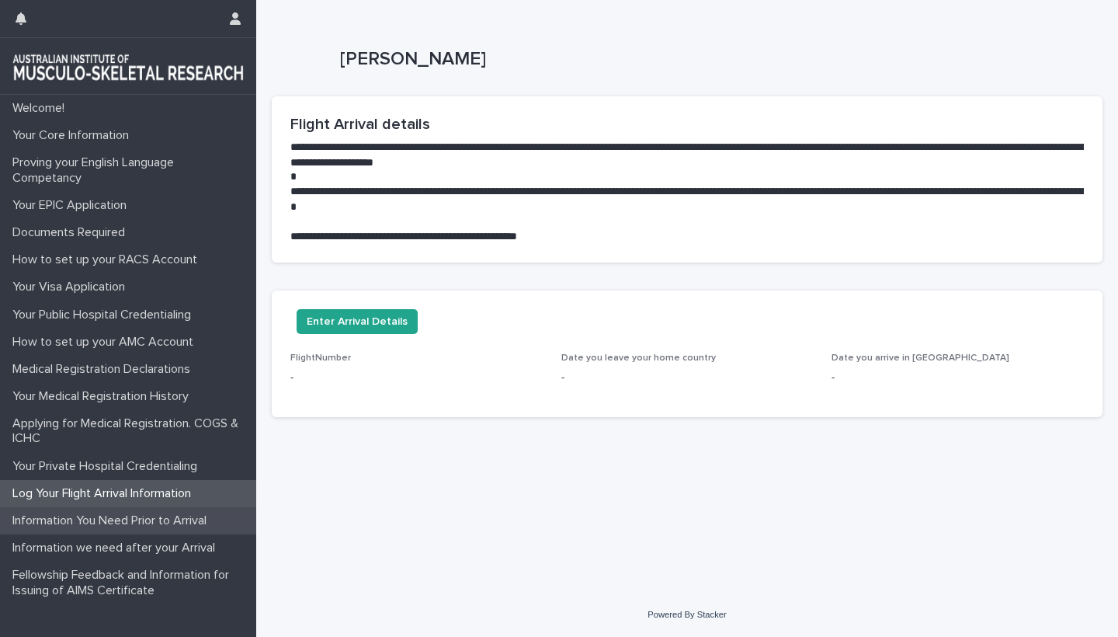
click at [103, 518] on p "Information You Need Prior to Arrival" at bounding box center [112, 520] width 213 height 15
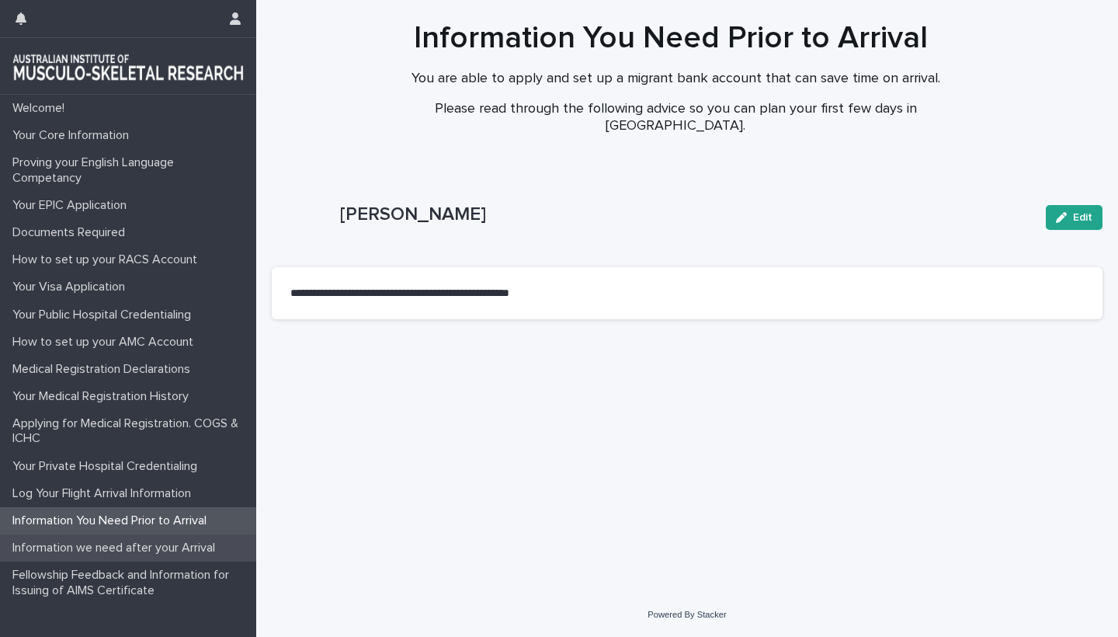
click at [105, 550] on p "Information we need after your Arrival" at bounding box center [116, 548] width 221 height 15
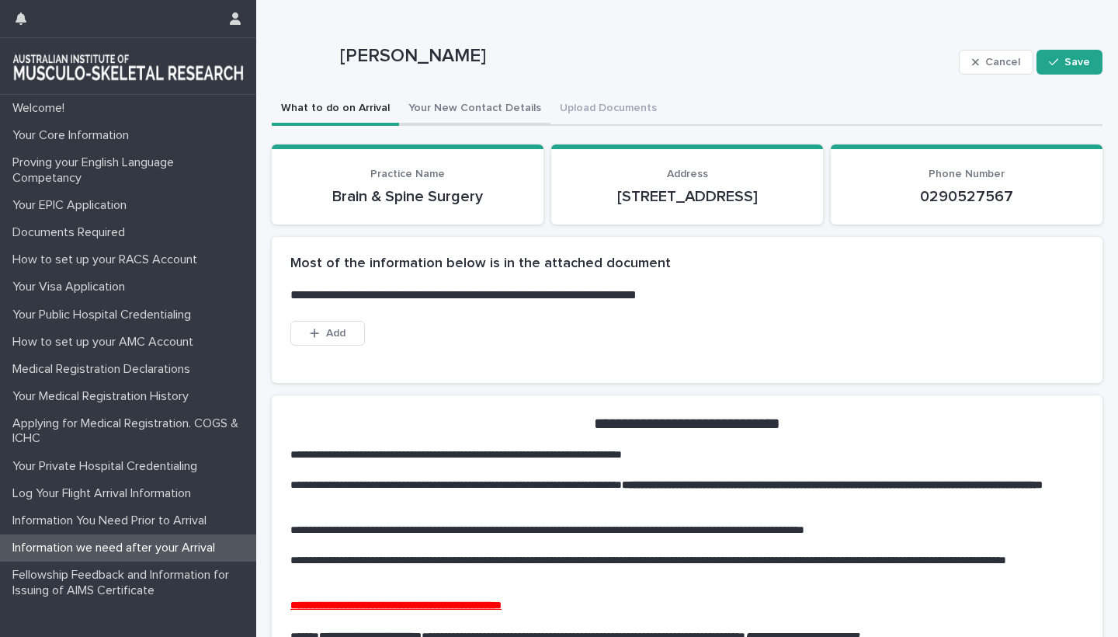
click at [453, 103] on button "Your New Contact Details" at bounding box center [474, 109] width 151 height 33
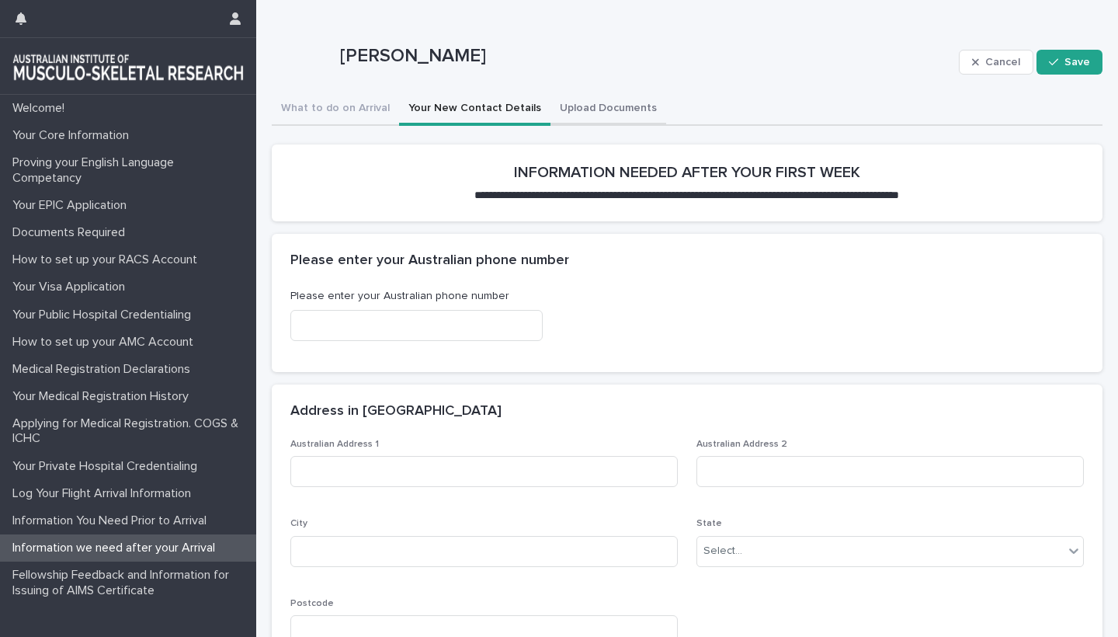
click at [602, 99] on button "Upload Documents" at bounding box center [609, 109] width 116 height 33
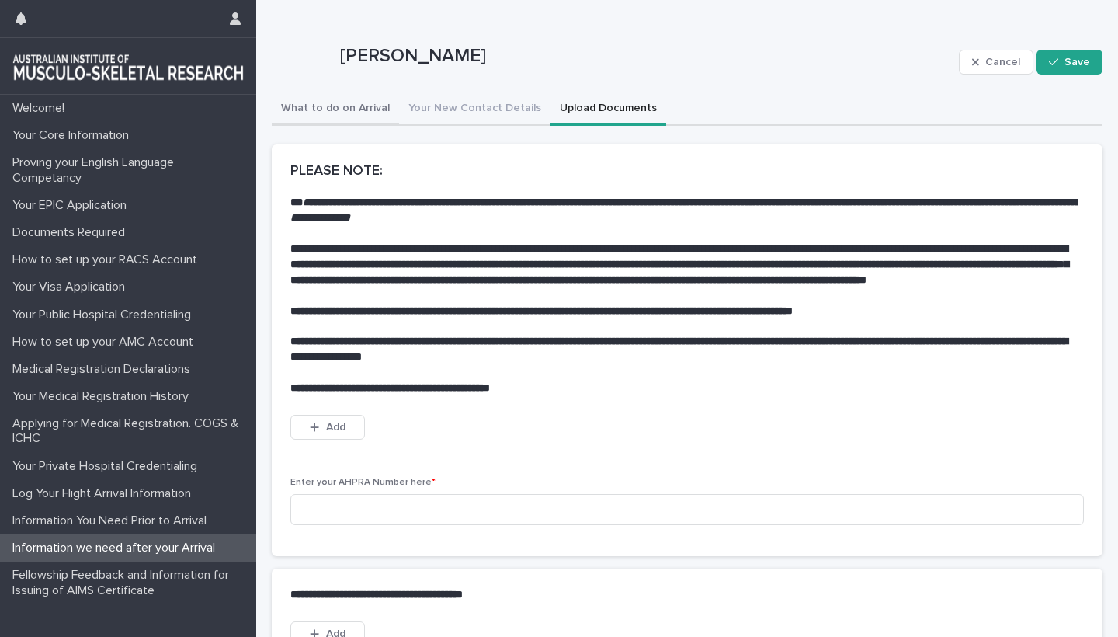
click at [308, 112] on button "What to do on Arrival" at bounding box center [335, 109] width 127 height 33
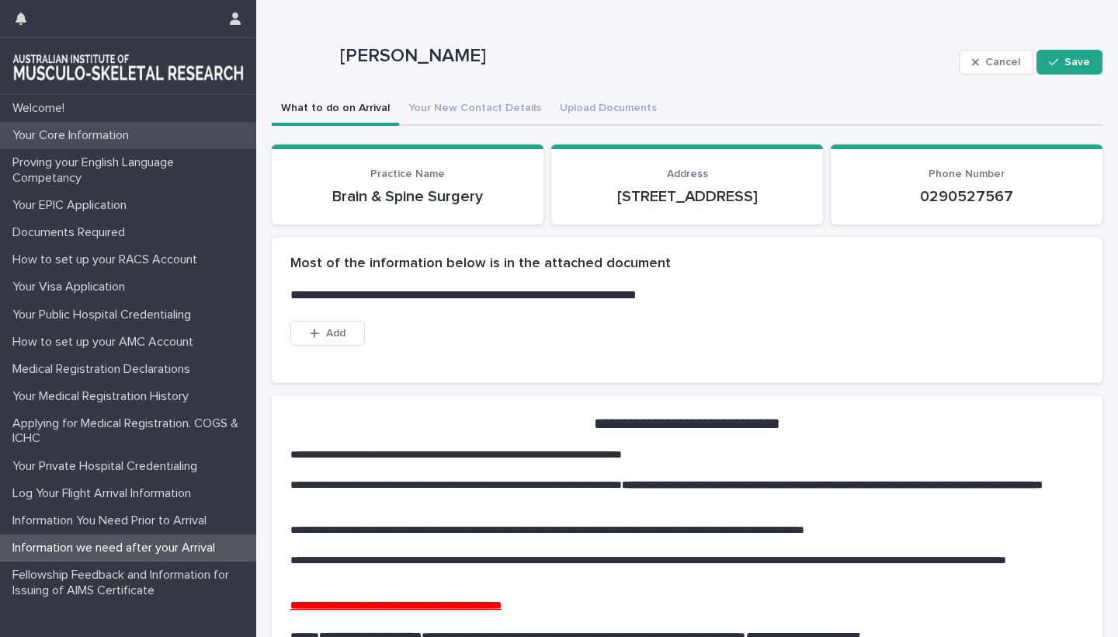
click at [48, 145] on div "Your Core Information" at bounding box center [128, 135] width 256 height 27
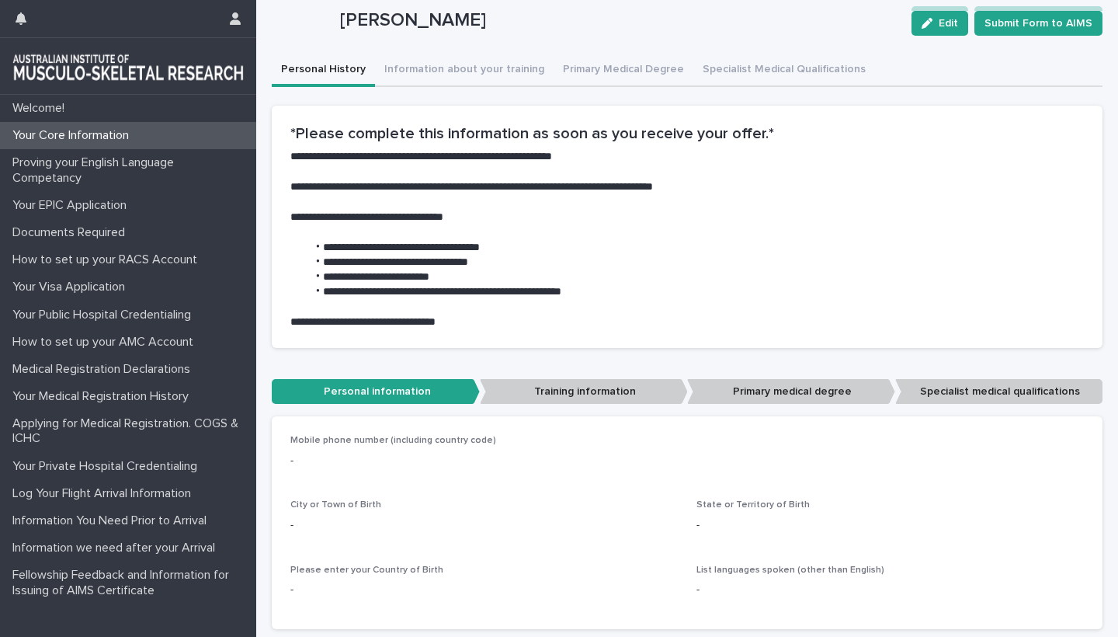
scroll to position [191, 0]
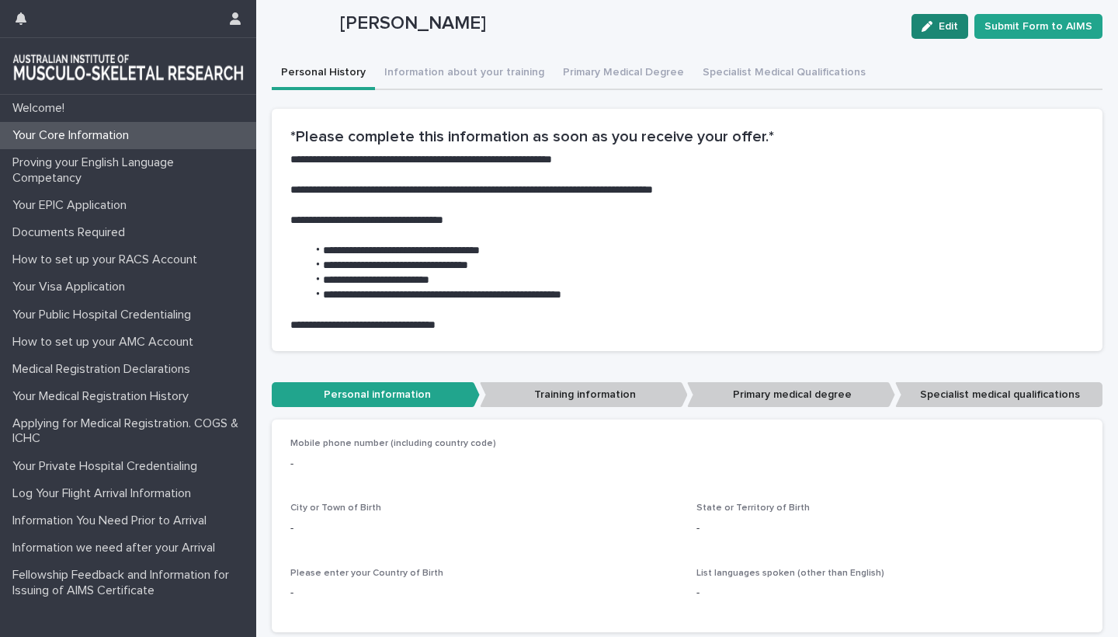
click at [953, 27] on span "Edit" at bounding box center [948, 26] width 19 height 11
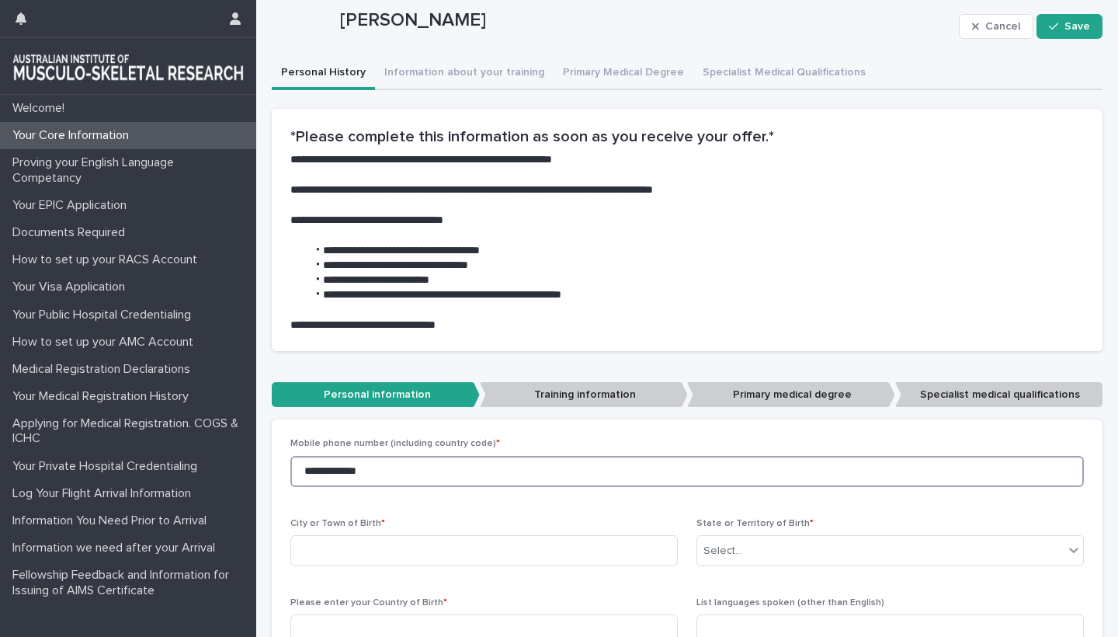
type input "**********"
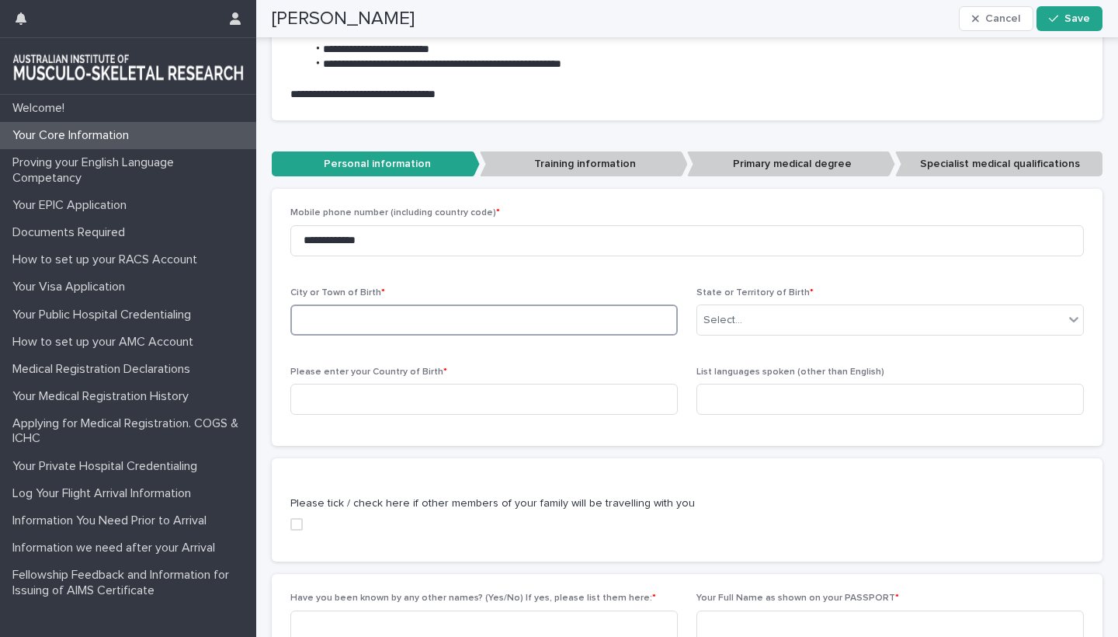
type input "*"
type input "**********"
click at [811, 322] on div "Select..." at bounding box center [880, 321] width 367 height 26
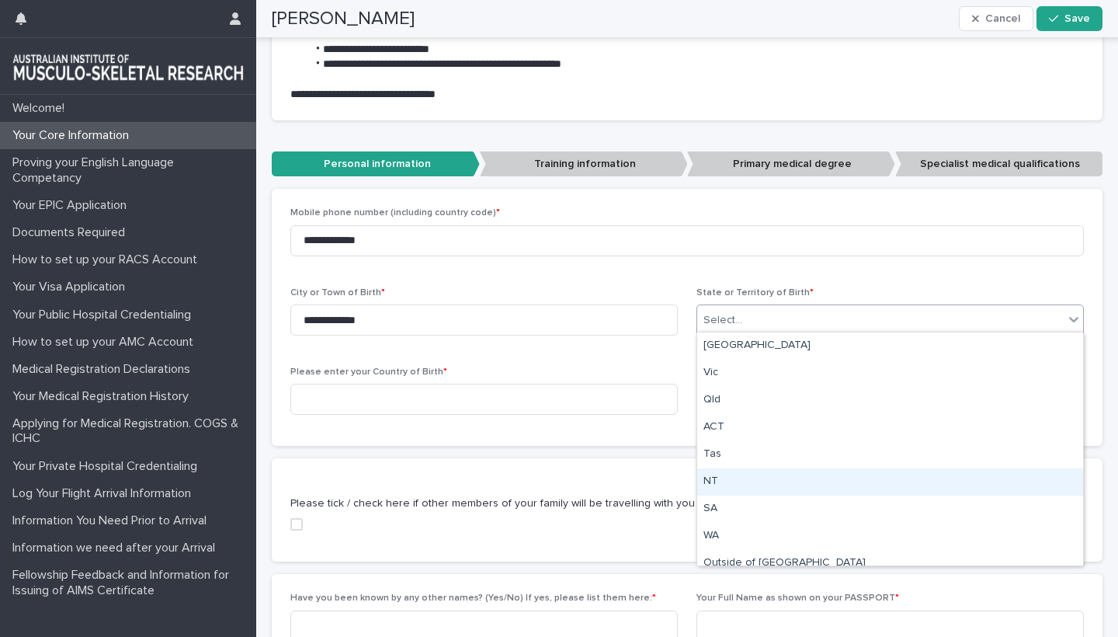
scroll to position [12, 0]
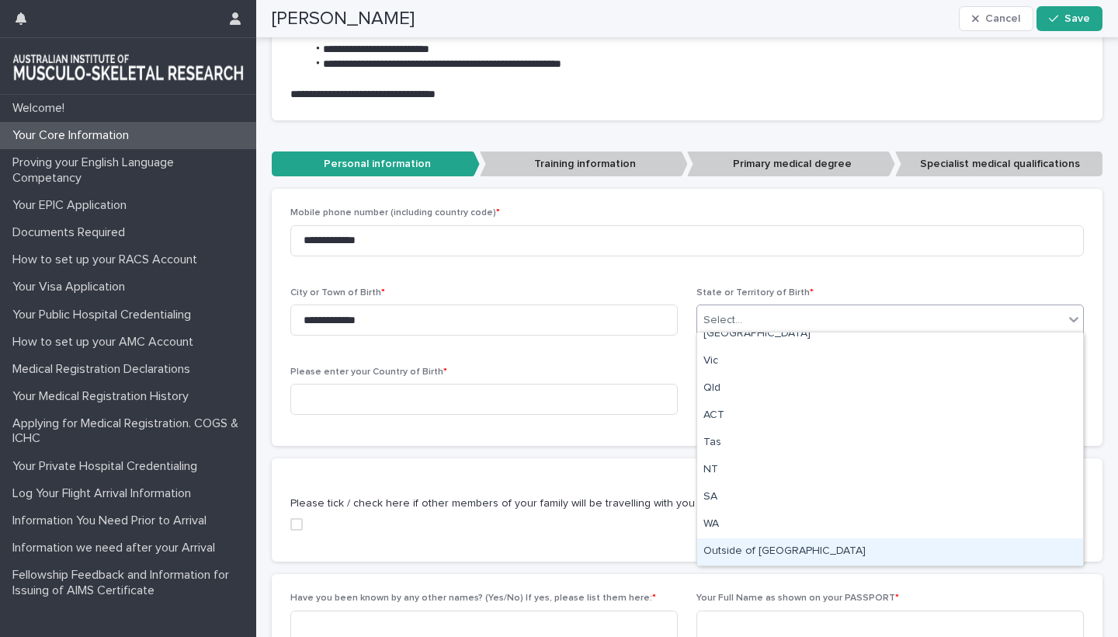
click at [743, 548] on div "Outside of Australia" at bounding box center [890, 551] width 386 height 27
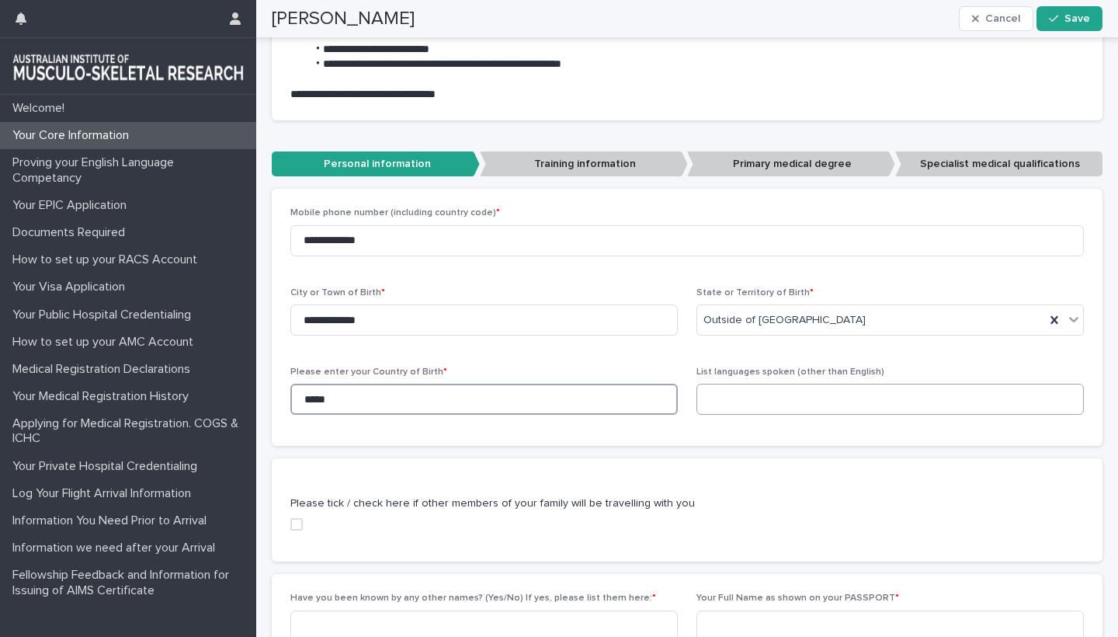
type input "*****"
click at [738, 404] on input at bounding box center [891, 399] width 388 height 31
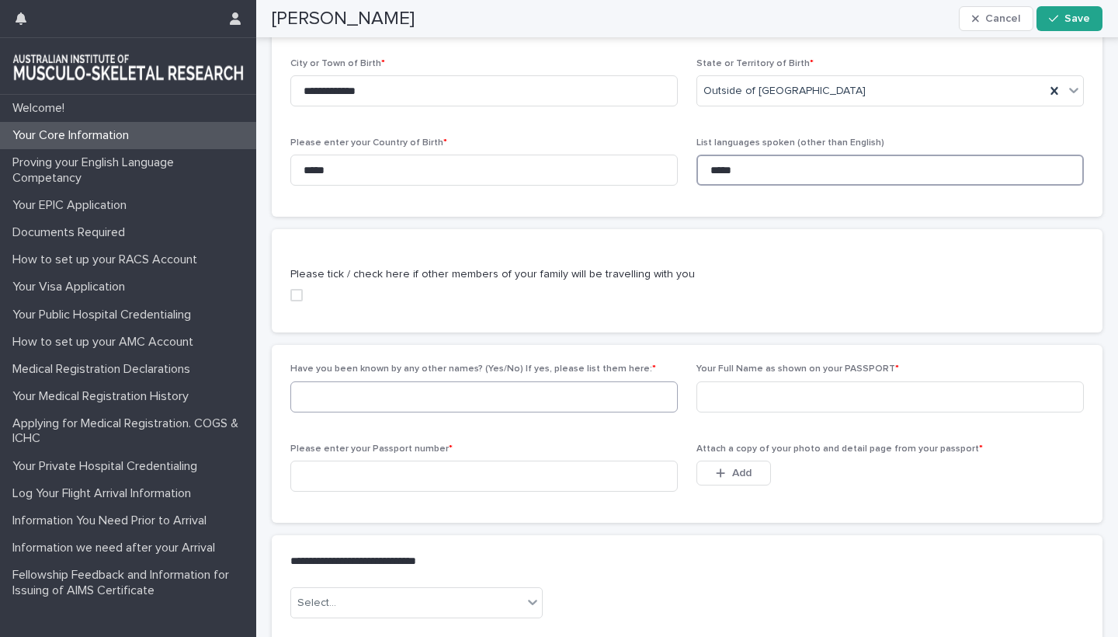
scroll to position [710, 0]
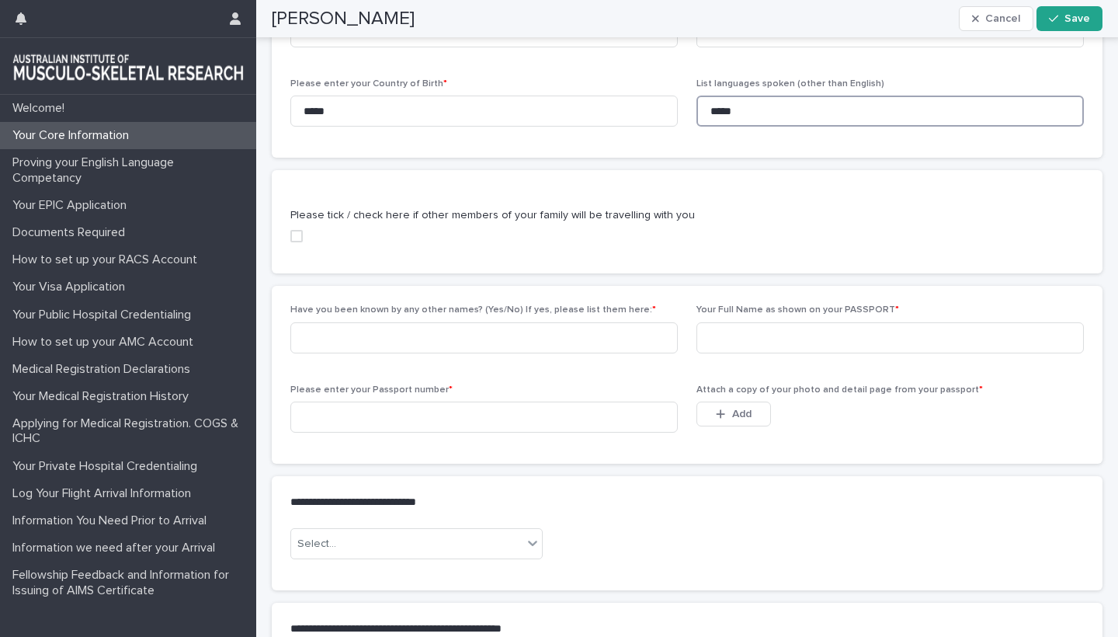
click at [297, 230] on span at bounding box center [296, 236] width 12 height 12
type input "*****"
click at [334, 258] on div "Please tick / check here if other members of your family will be travelling wit…" at bounding box center [687, 240] width 831 height 66
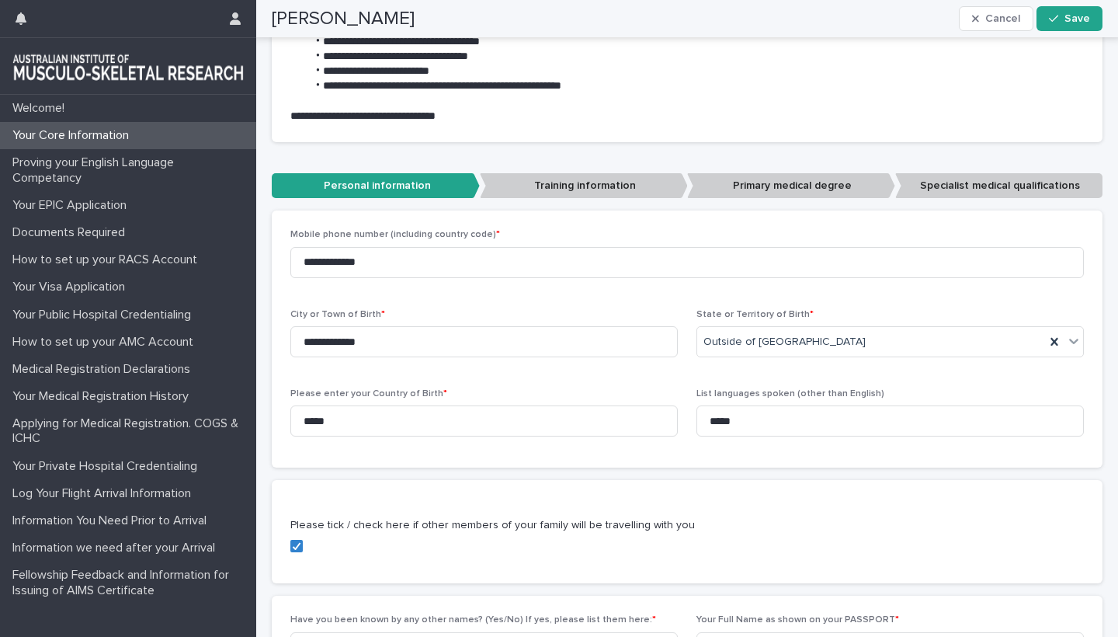
scroll to position [398, 0]
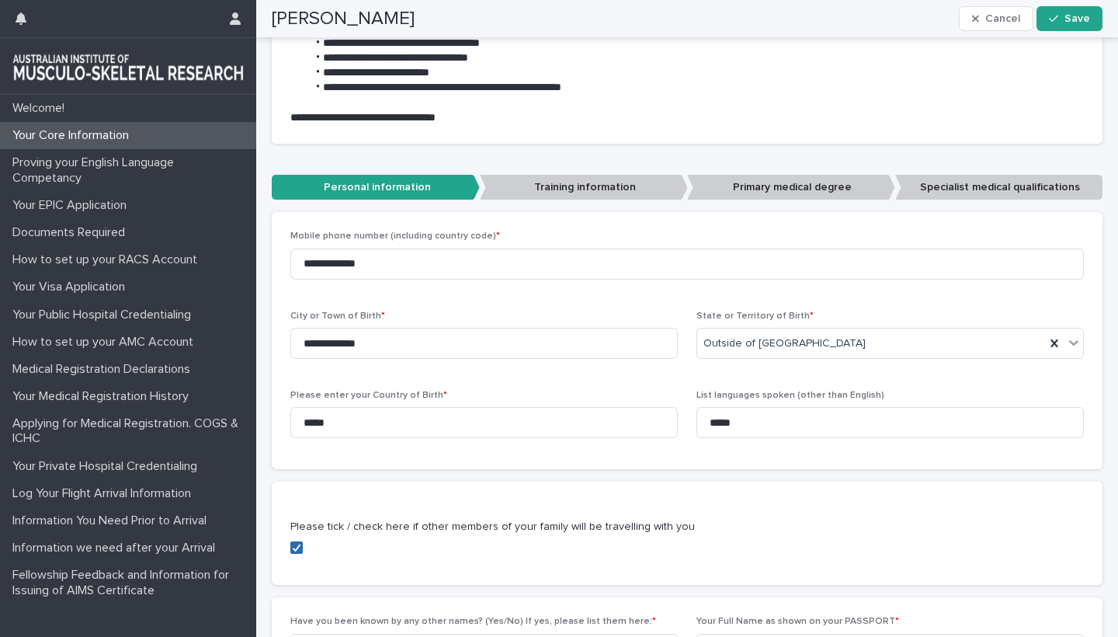
click at [299, 546] on icon at bounding box center [296, 548] width 9 height 8
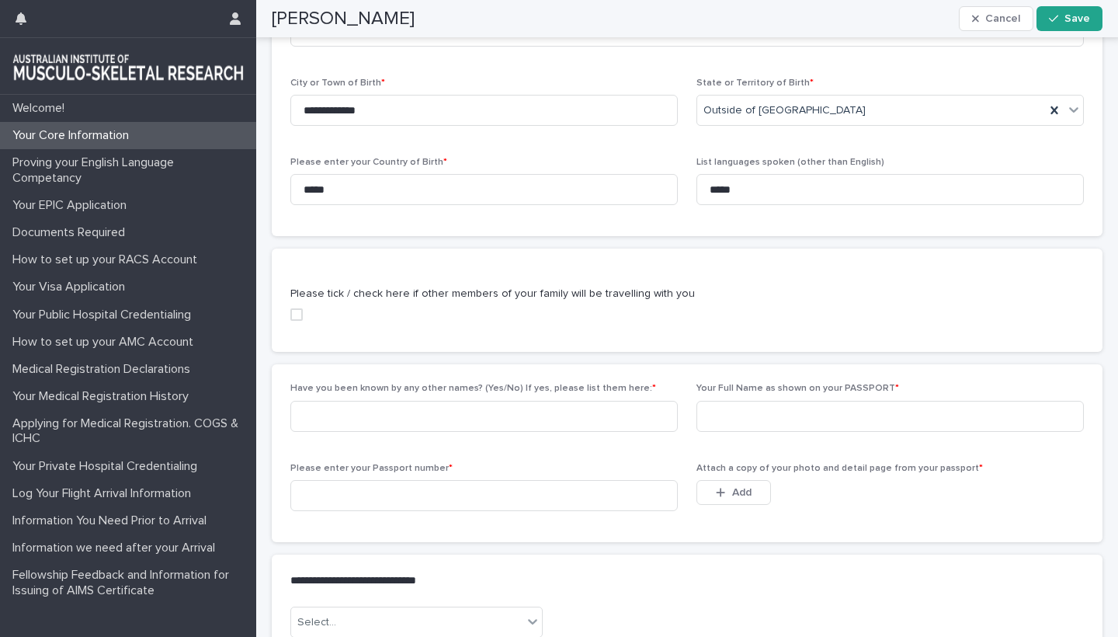
scroll to position [632, 0]
click at [407, 109] on input "**********" at bounding box center [484, 109] width 388 height 31
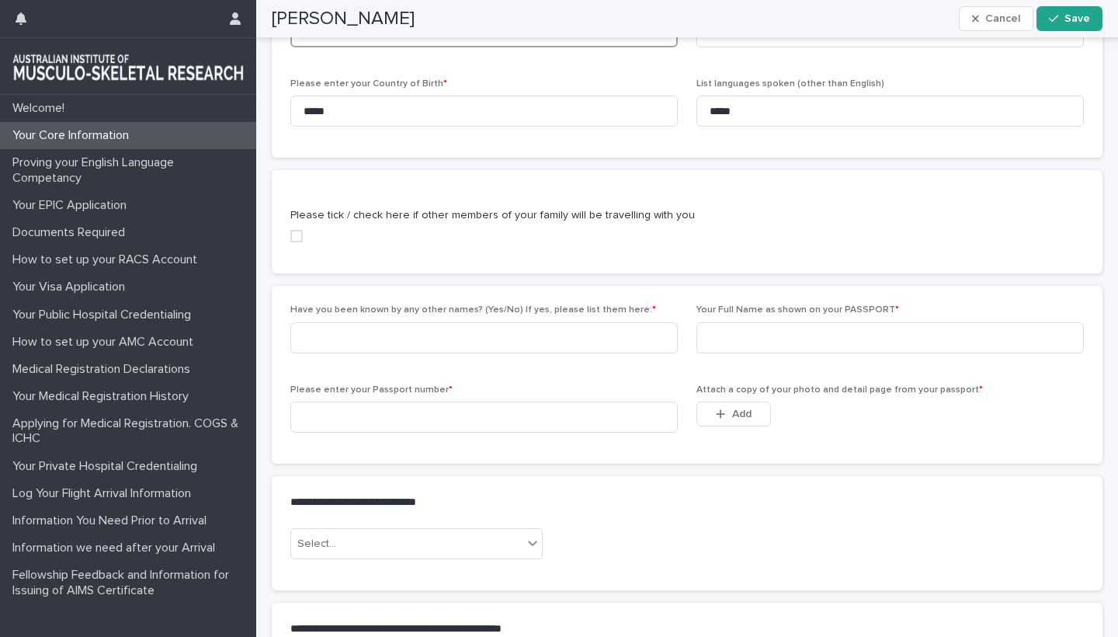
scroll to position [742, 0]
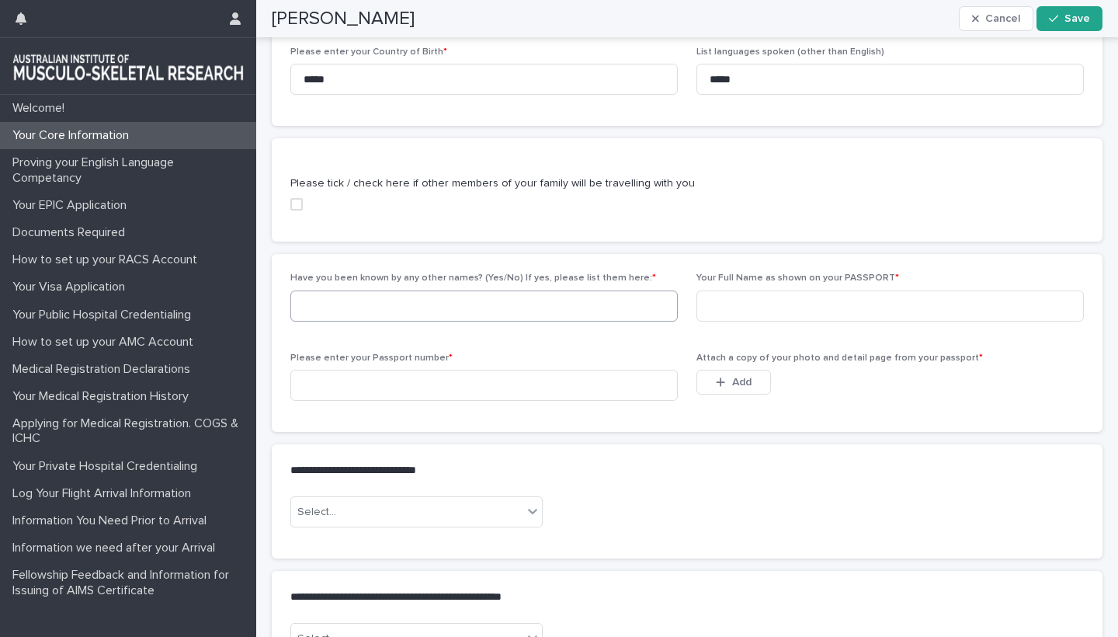
type input "**********"
click at [357, 301] on input at bounding box center [484, 305] width 388 height 31
type input "******"
type input "**********"
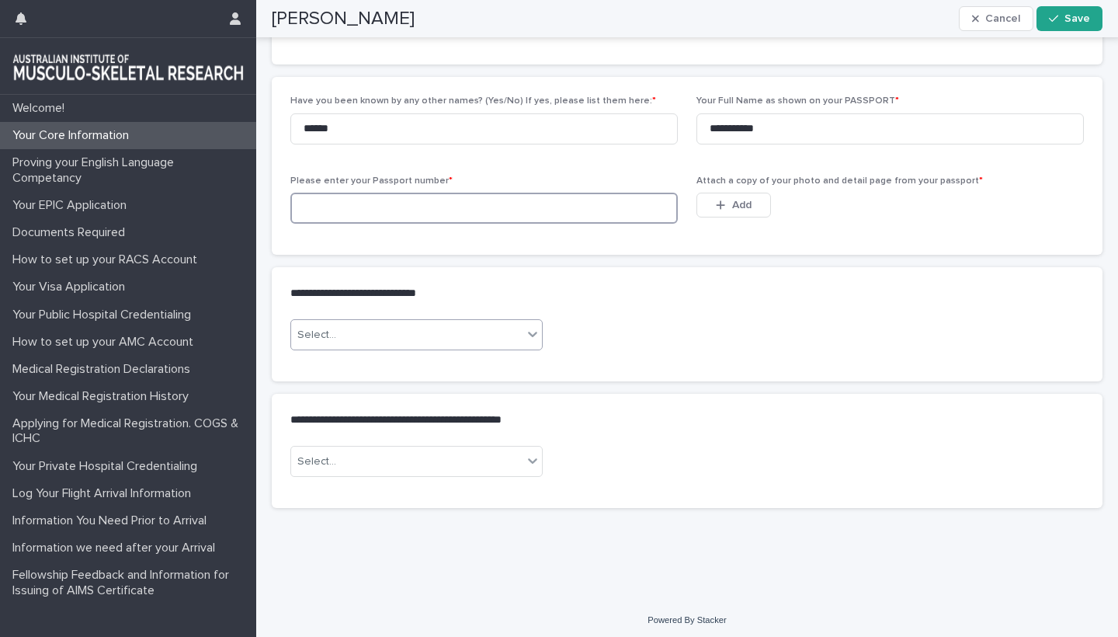
scroll to position [918, 0]
click at [520, 335] on div "Select..." at bounding box center [406, 336] width 231 height 26
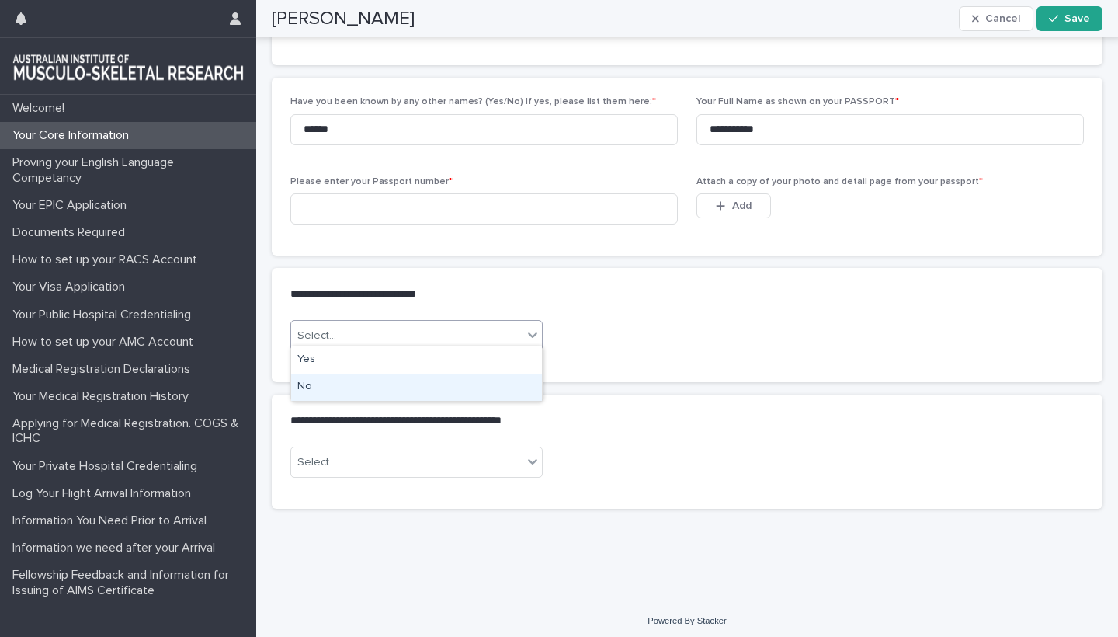
click at [311, 386] on div "No" at bounding box center [416, 387] width 251 height 27
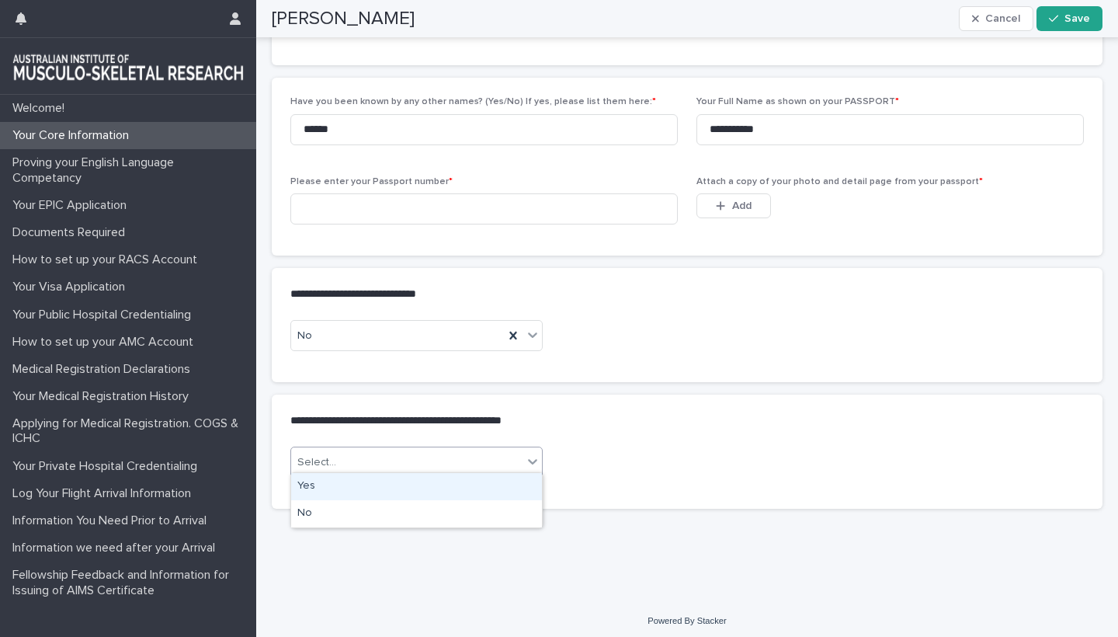
click at [455, 462] on div "Select..." at bounding box center [406, 463] width 231 height 26
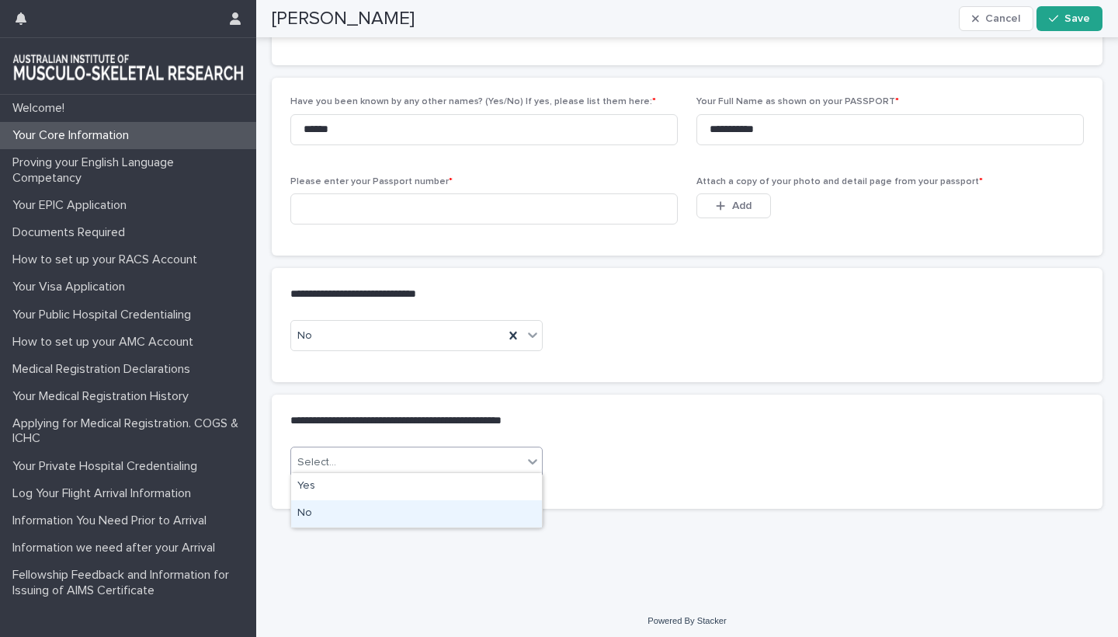
click at [373, 510] on div "No" at bounding box center [416, 513] width 251 height 27
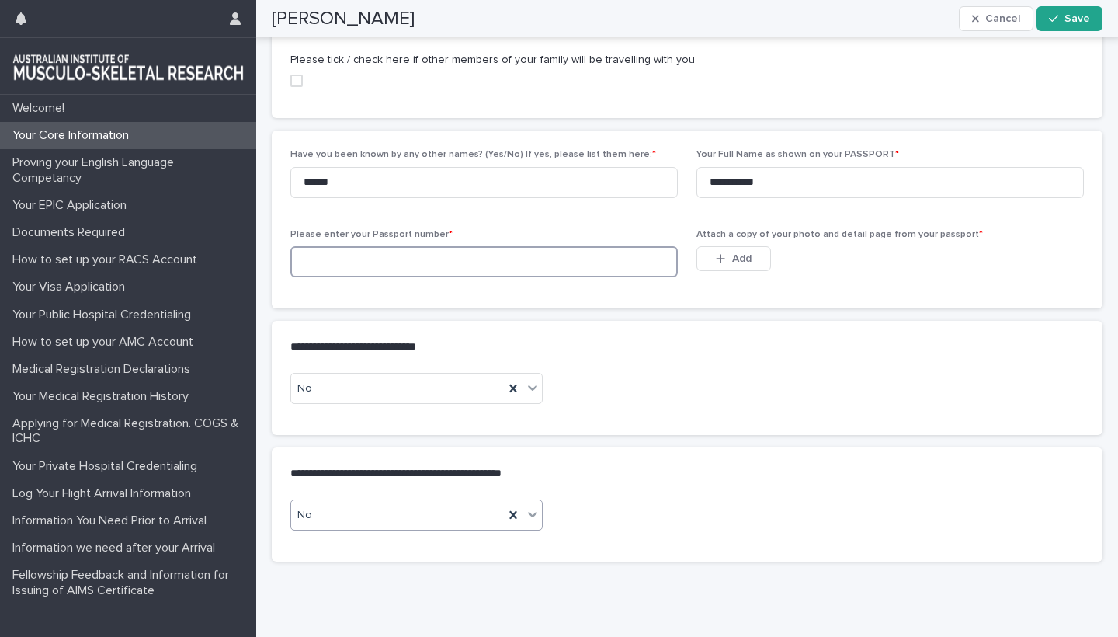
click at [322, 256] on input at bounding box center [484, 261] width 388 height 31
type input "********"
click at [675, 345] on p "**********" at bounding box center [684, 346] width 788 height 15
click at [1073, 16] on span "Save" at bounding box center [1078, 18] width 26 height 11
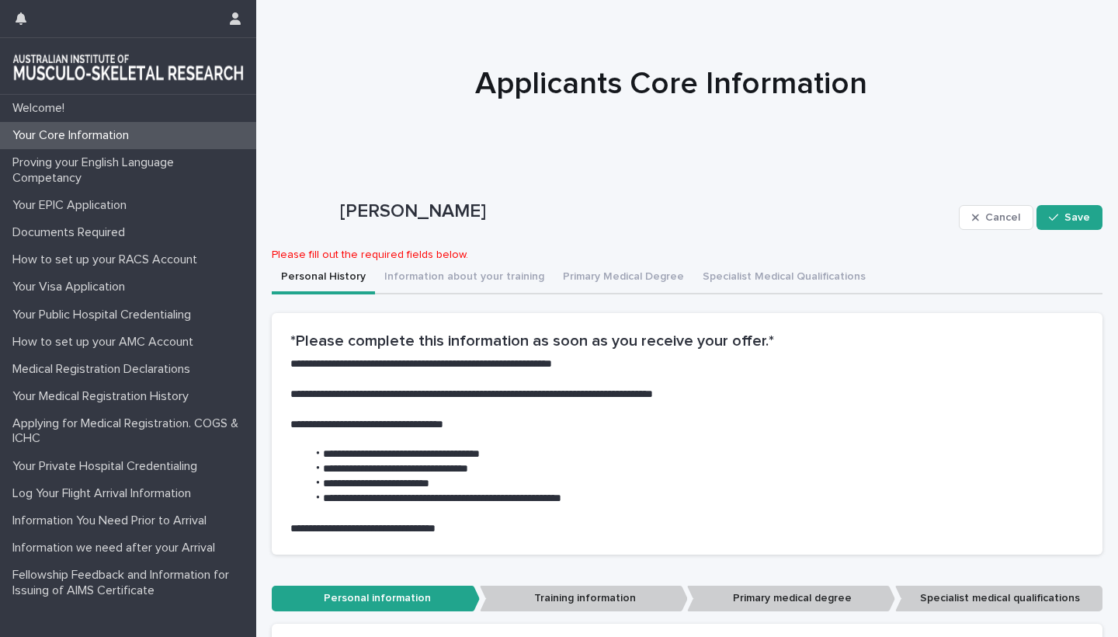
scroll to position [0, 0]
click at [443, 273] on button "Information about your training" at bounding box center [464, 278] width 179 height 33
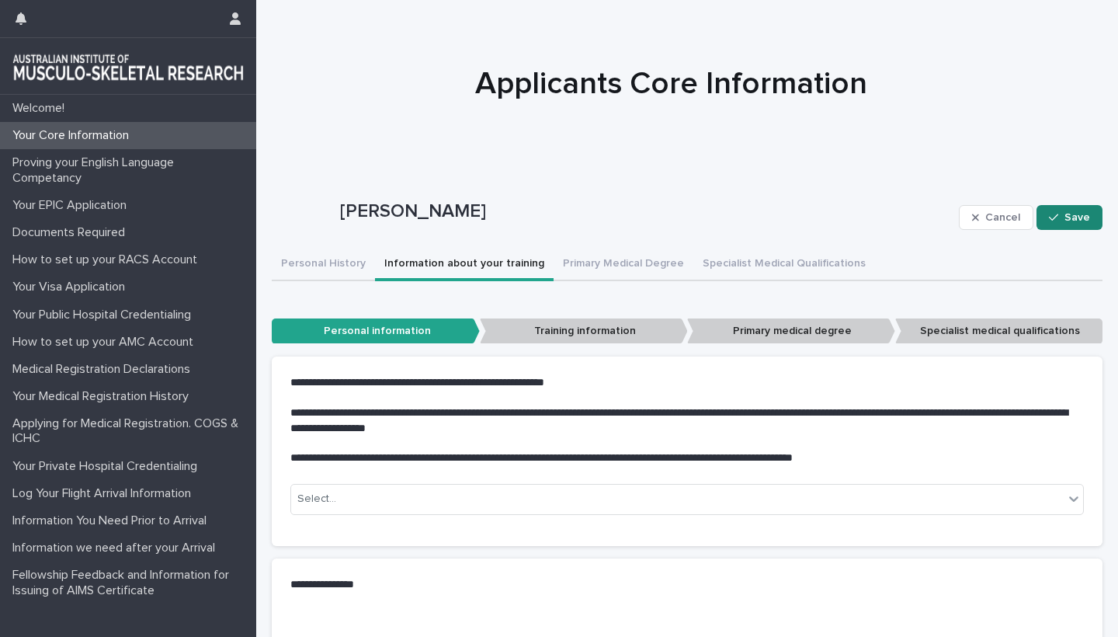
click at [1064, 222] on button "Save" at bounding box center [1070, 217] width 66 height 25
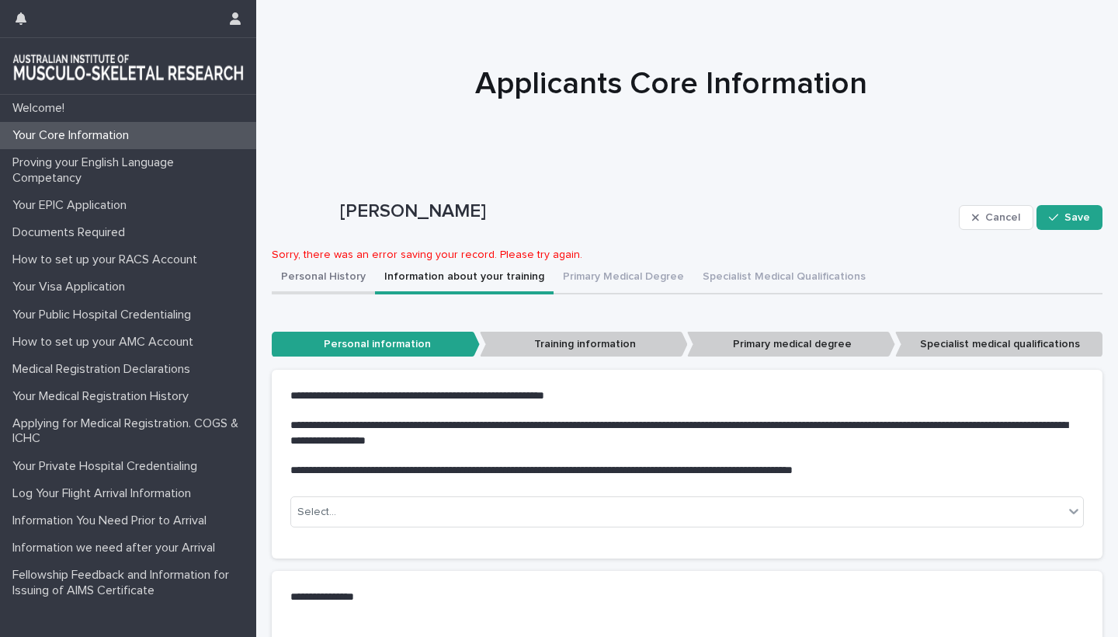
click at [320, 277] on button "Personal History" at bounding box center [323, 278] width 103 height 33
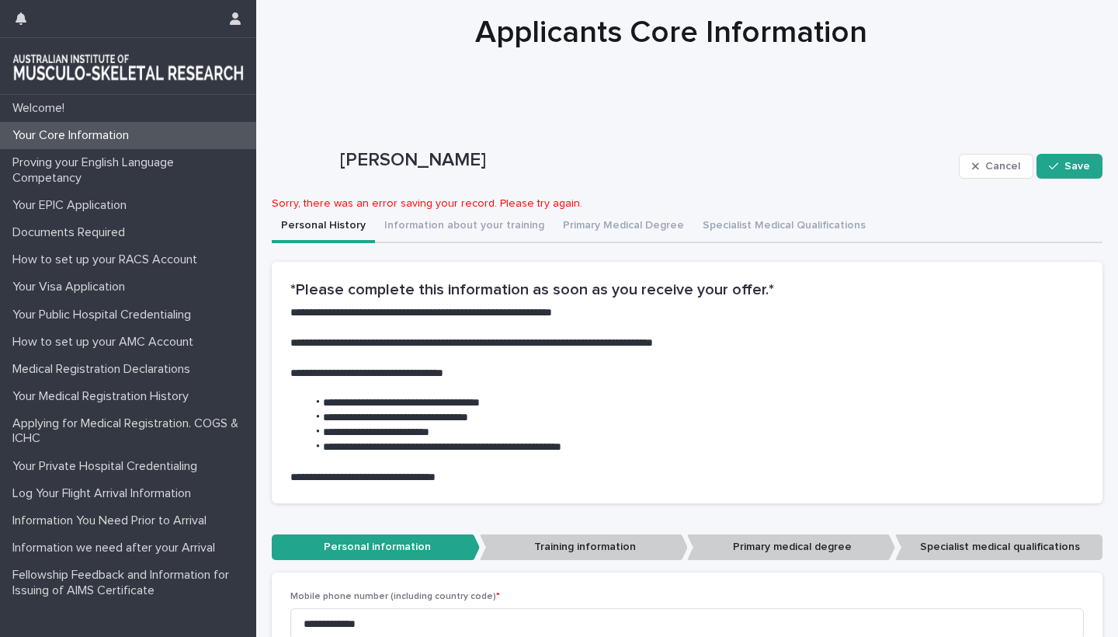
scroll to position [50, 0]
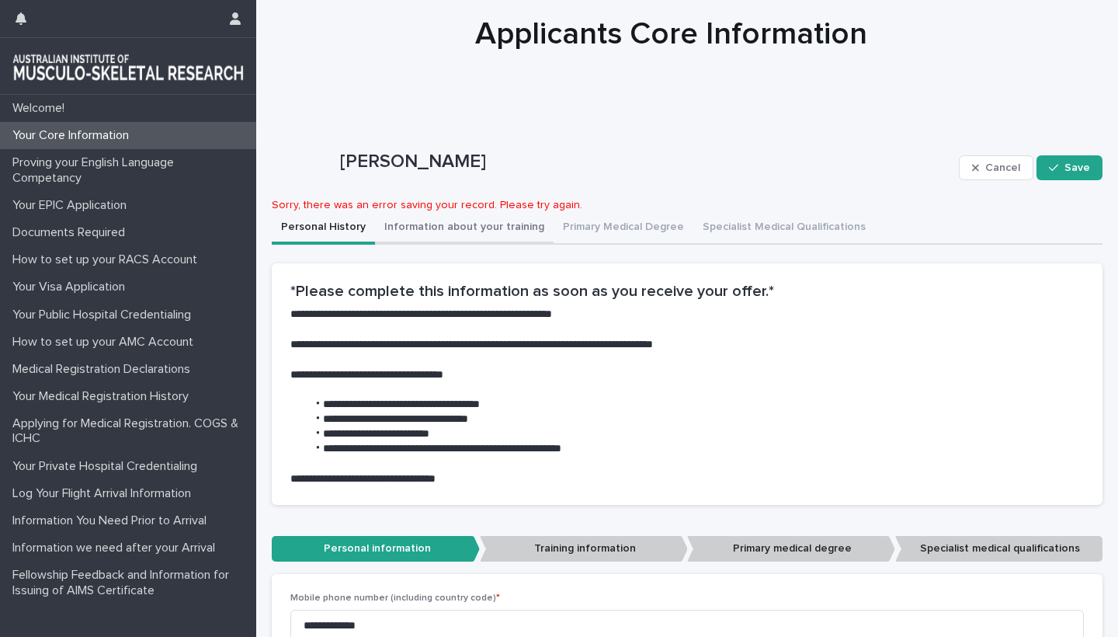
click at [464, 220] on button "Information about your training" at bounding box center [464, 228] width 179 height 33
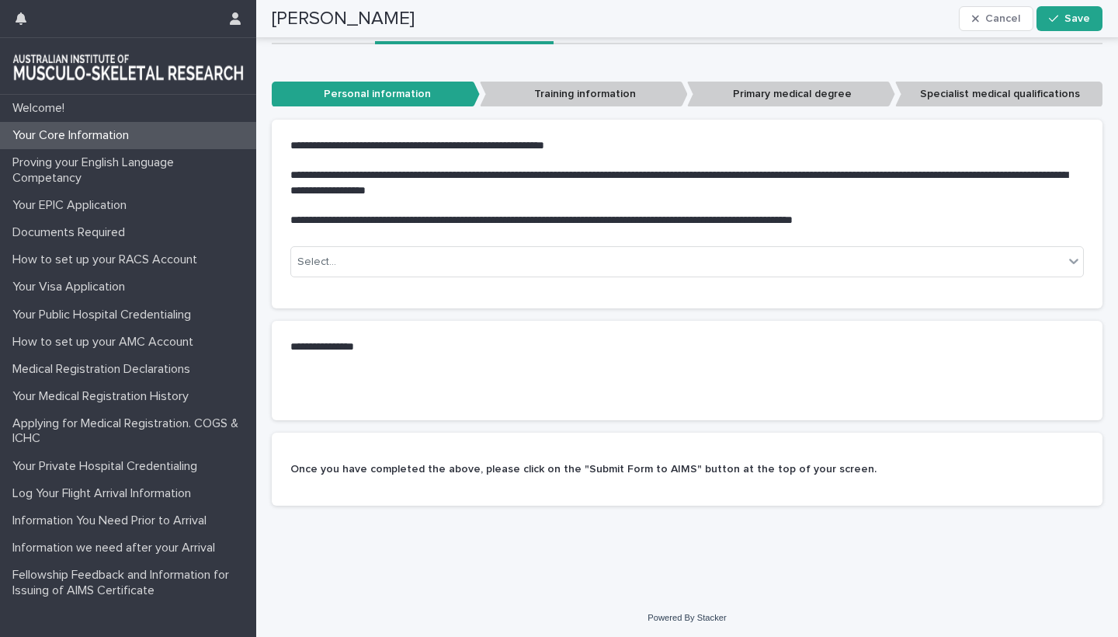
scroll to position [249, 0]
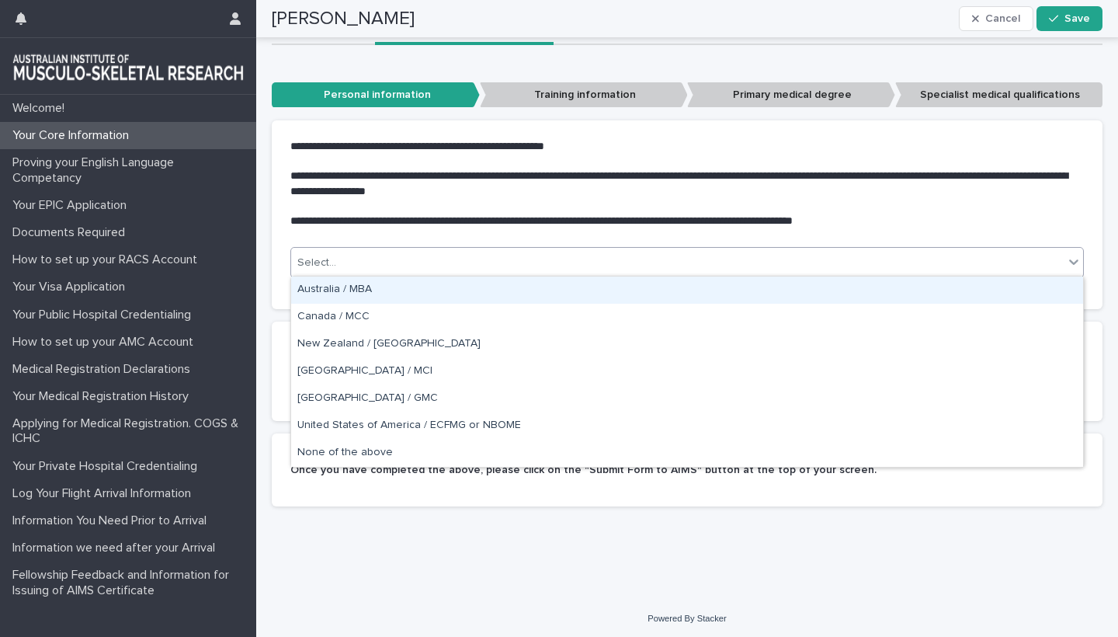
click at [668, 260] on div "Select..." at bounding box center [677, 263] width 773 height 26
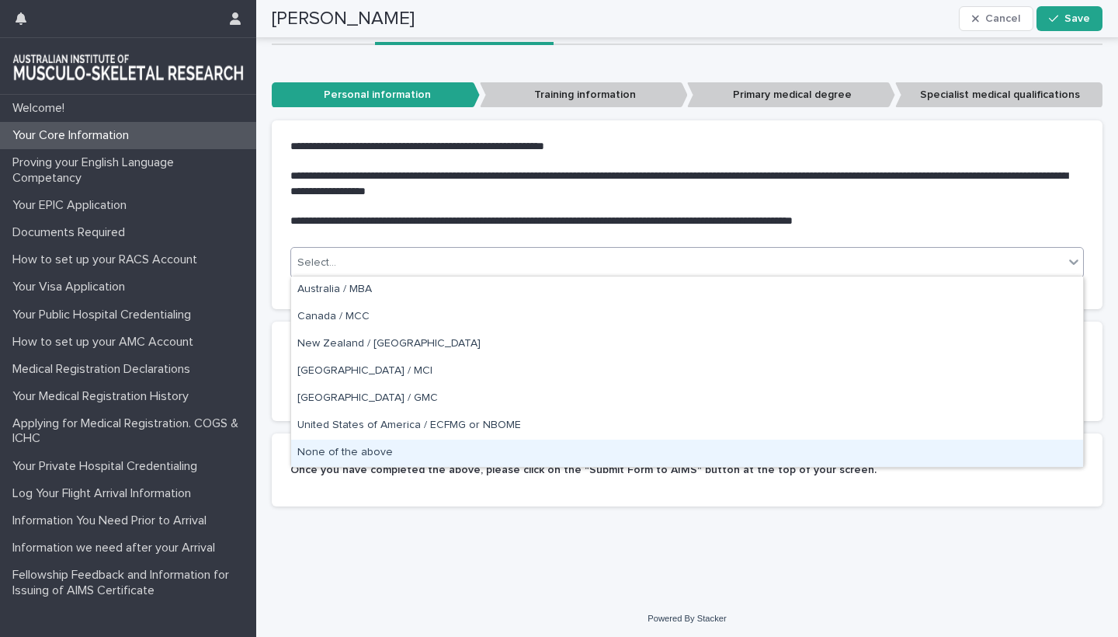
click at [340, 447] on div "None of the above" at bounding box center [687, 453] width 792 height 27
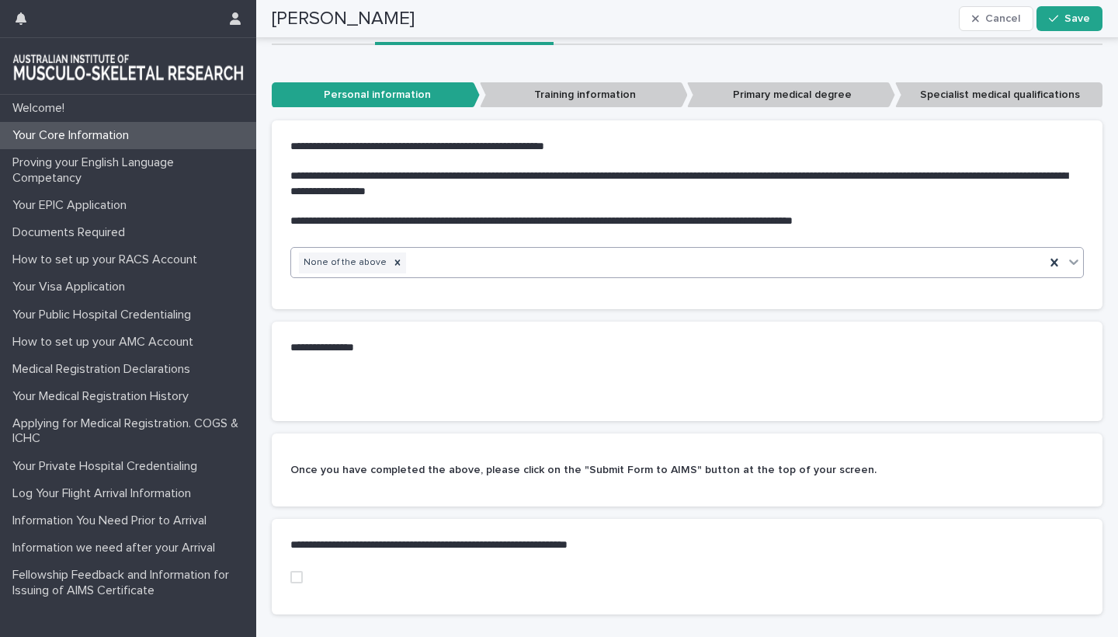
click at [612, 453] on section "Once you have completed the above, please click on the "Submit Form to AIMS" bu…" at bounding box center [687, 469] width 831 height 73
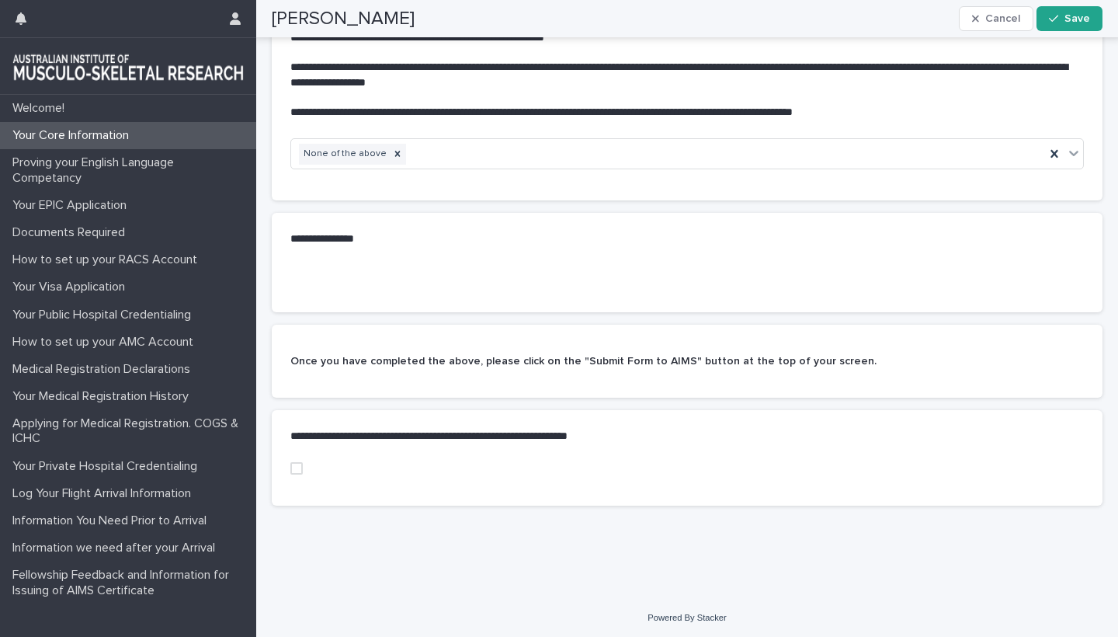
scroll to position [357, 0]
click at [297, 463] on span at bounding box center [296, 469] width 12 height 12
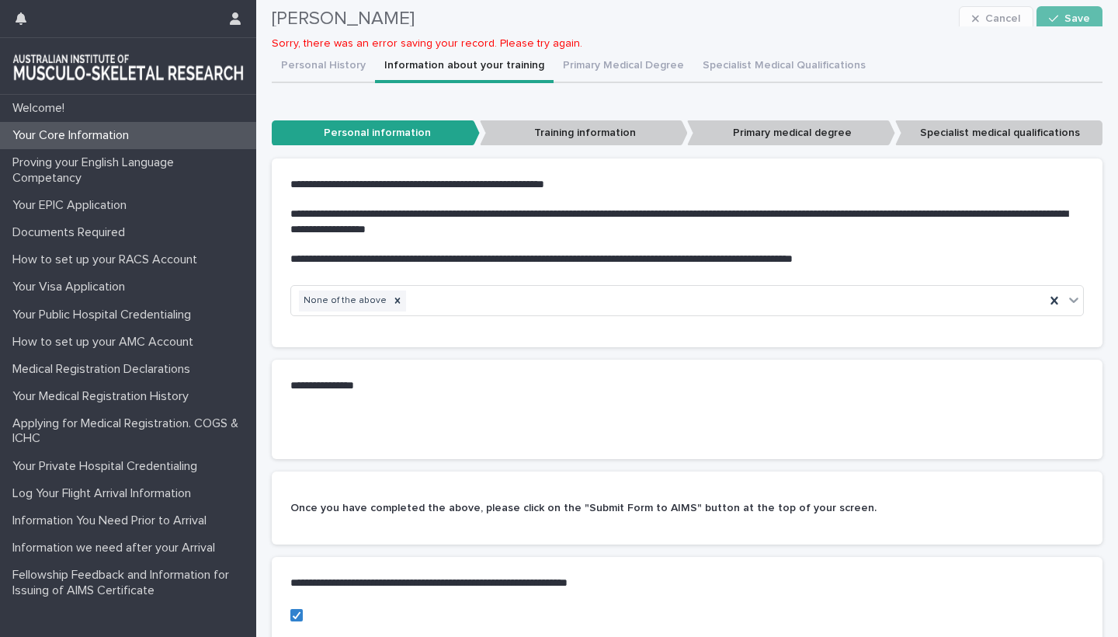
scroll to position [156, 0]
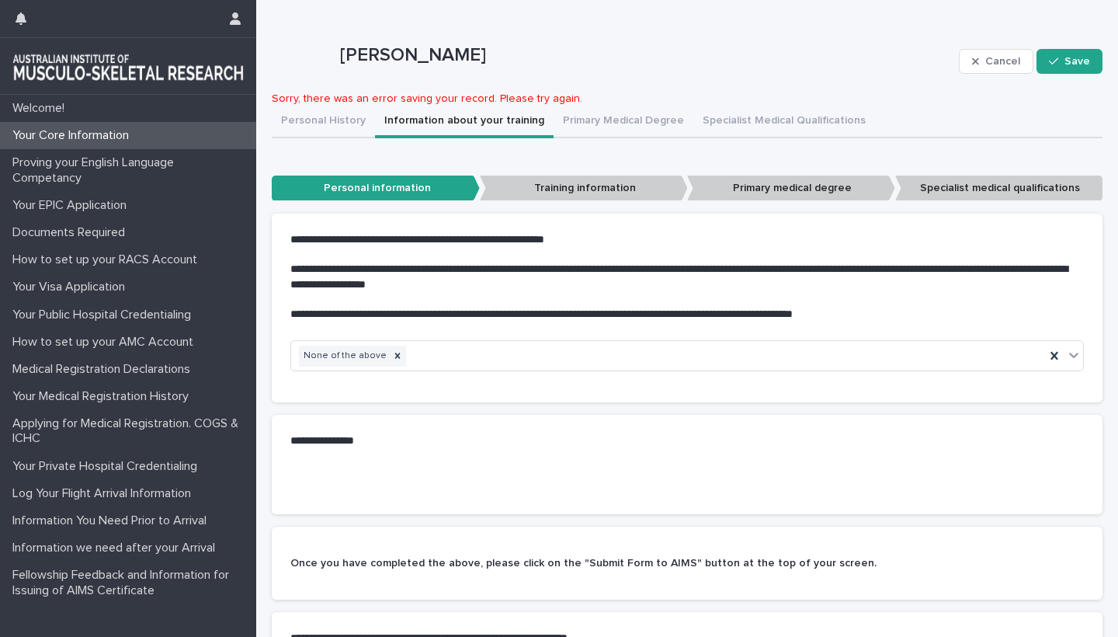
click at [558, 192] on p "Training information" at bounding box center [584, 189] width 208 height 26
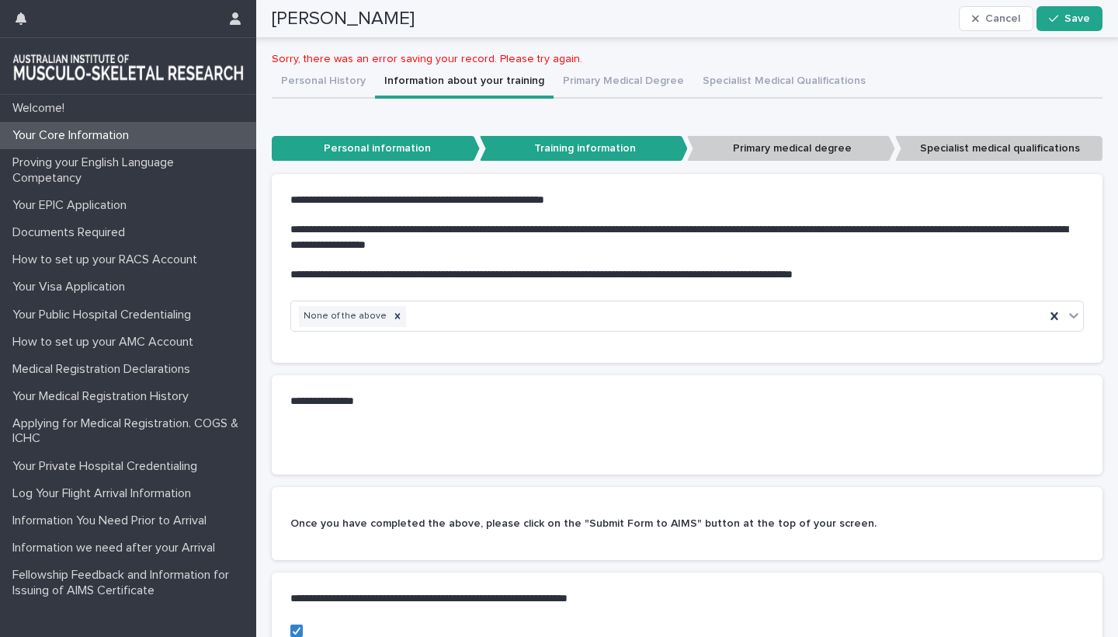
scroll to position [162, 0]
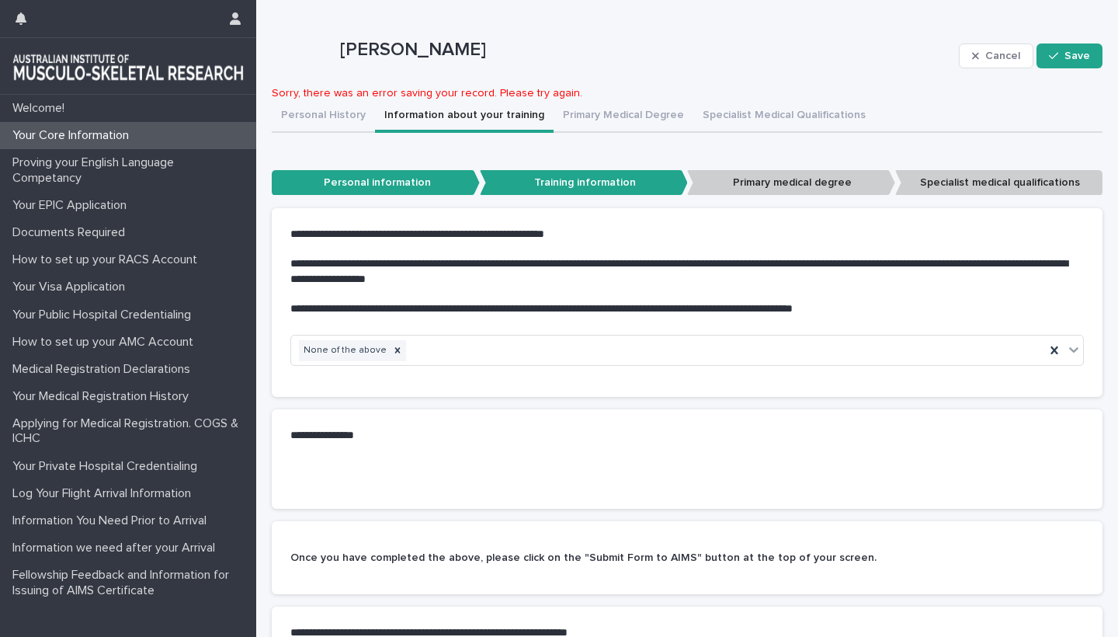
click at [783, 186] on p "Primary medical degree" at bounding box center [791, 183] width 208 height 26
click at [952, 179] on p "Specialist medical qualifications" at bounding box center [1000, 183] width 208 height 26
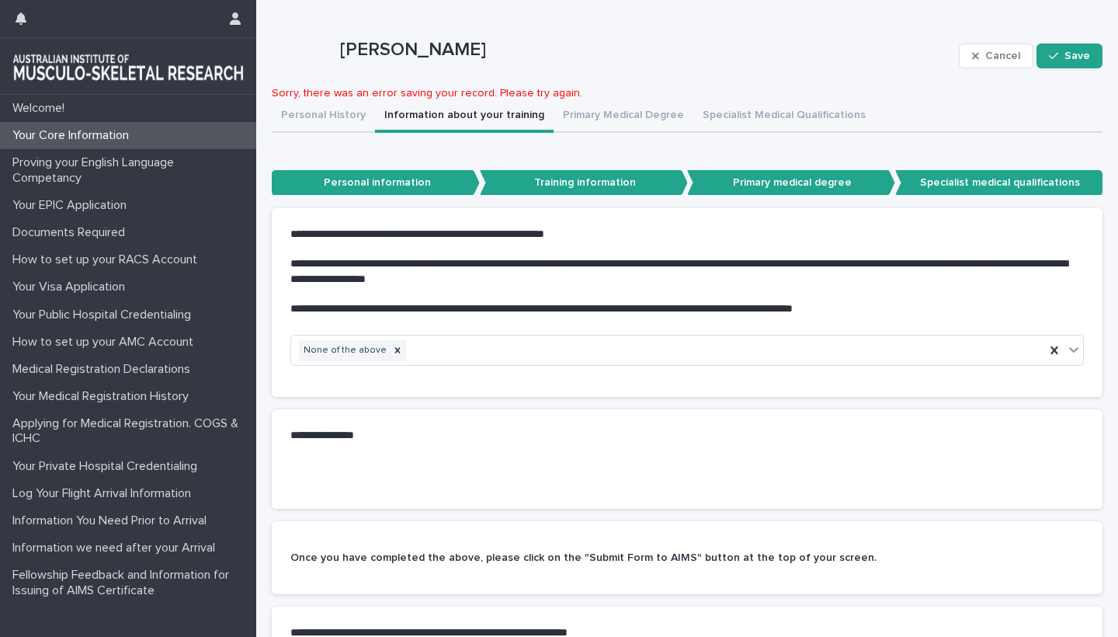
click at [383, 188] on p "Personal information" at bounding box center [376, 183] width 208 height 26
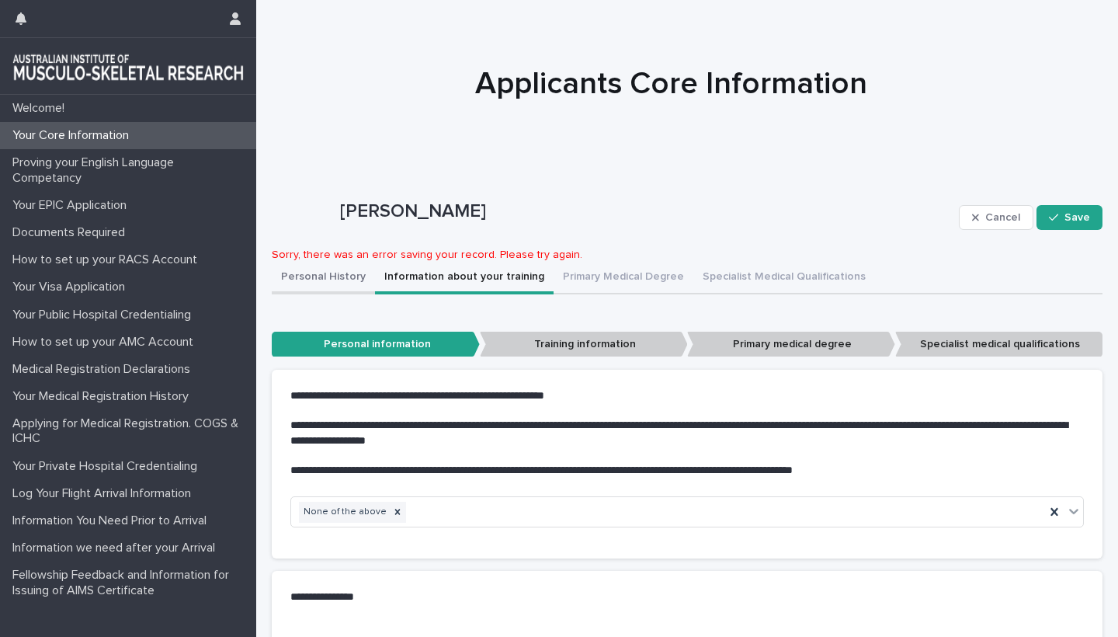
scroll to position [0, 0]
click at [312, 277] on button "Personal History" at bounding box center [323, 278] width 103 height 33
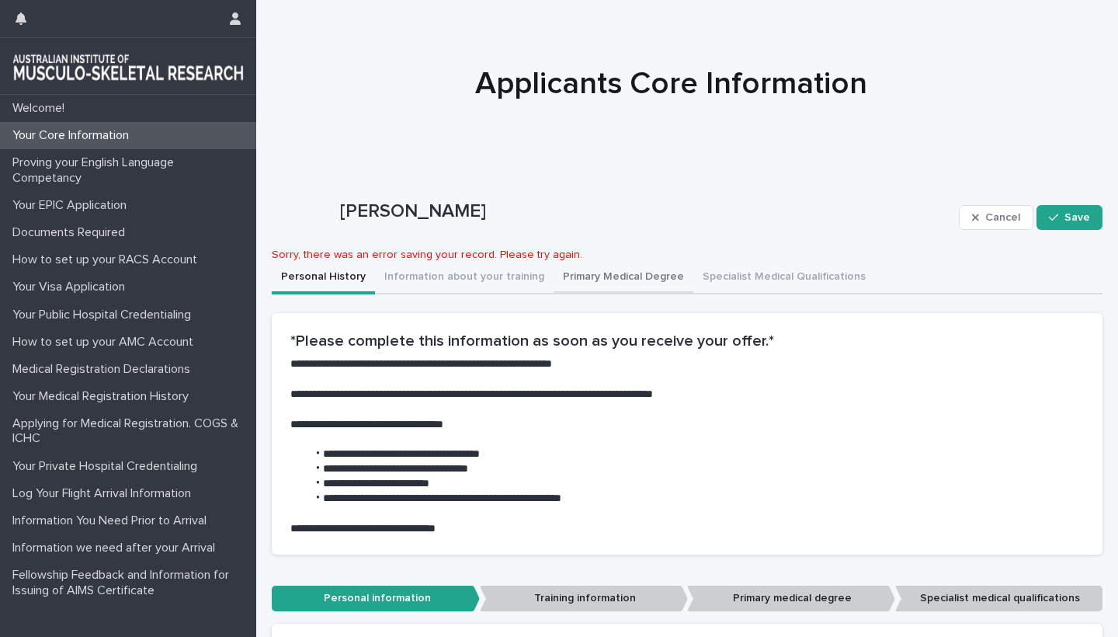
click at [599, 270] on button "Primary Medical Degree" at bounding box center [624, 278] width 140 height 33
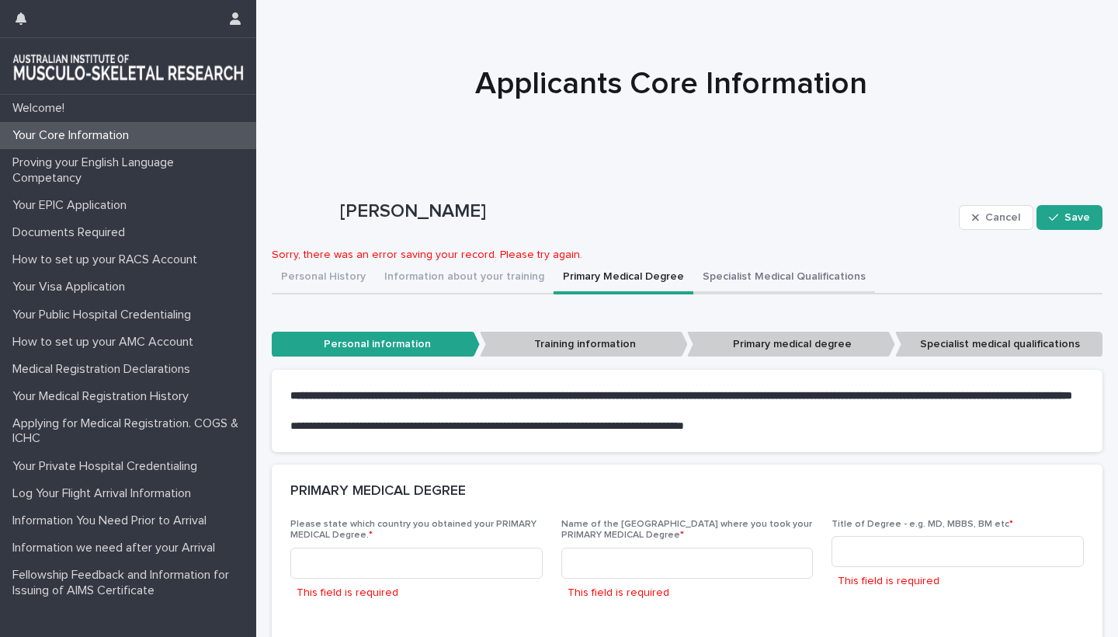
click at [709, 282] on button "Specialist Medical Qualifications" at bounding box center [785, 278] width 182 height 33
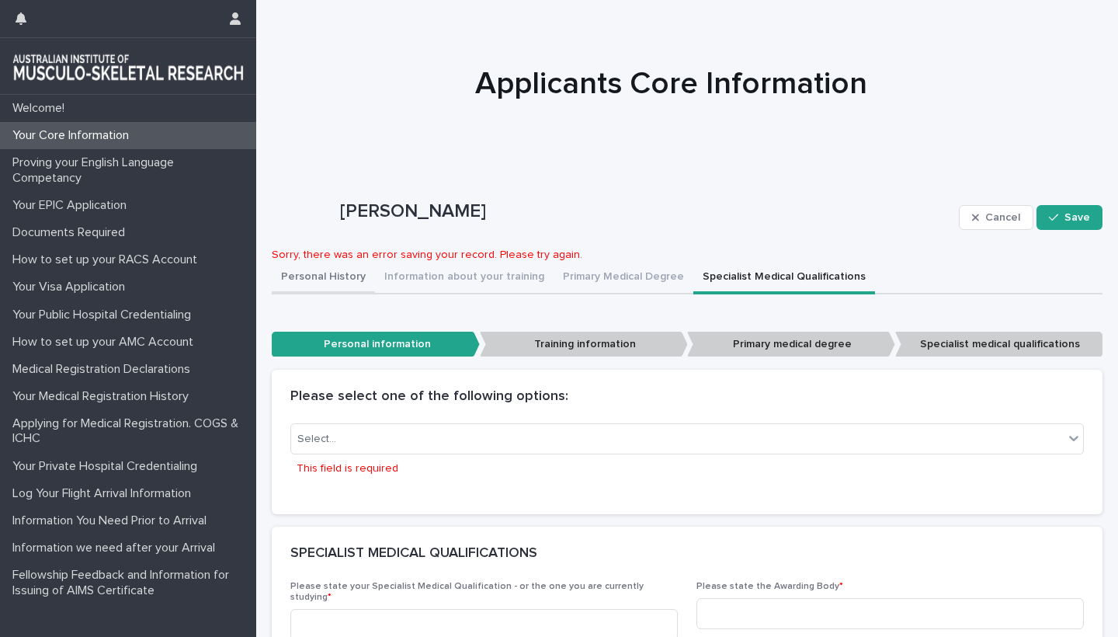
click at [325, 272] on button "Personal History" at bounding box center [323, 278] width 103 height 33
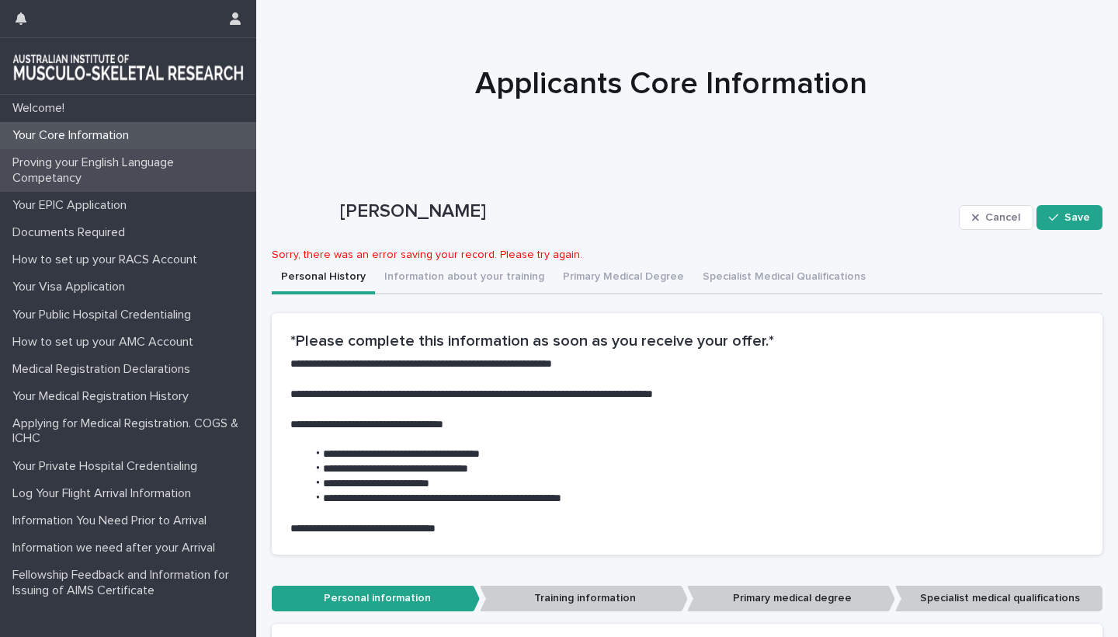
click at [70, 155] on div "Proving your English Language Competancy" at bounding box center [128, 170] width 256 height 42
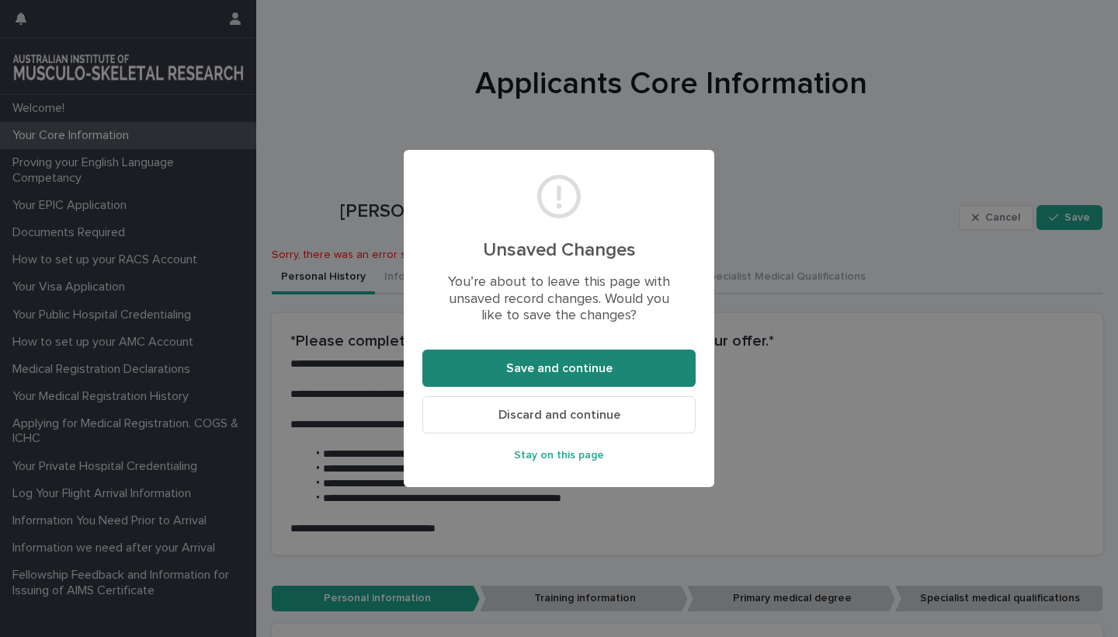
click at [576, 368] on span "Save and continue" at bounding box center [559, 368] width 106 height 12
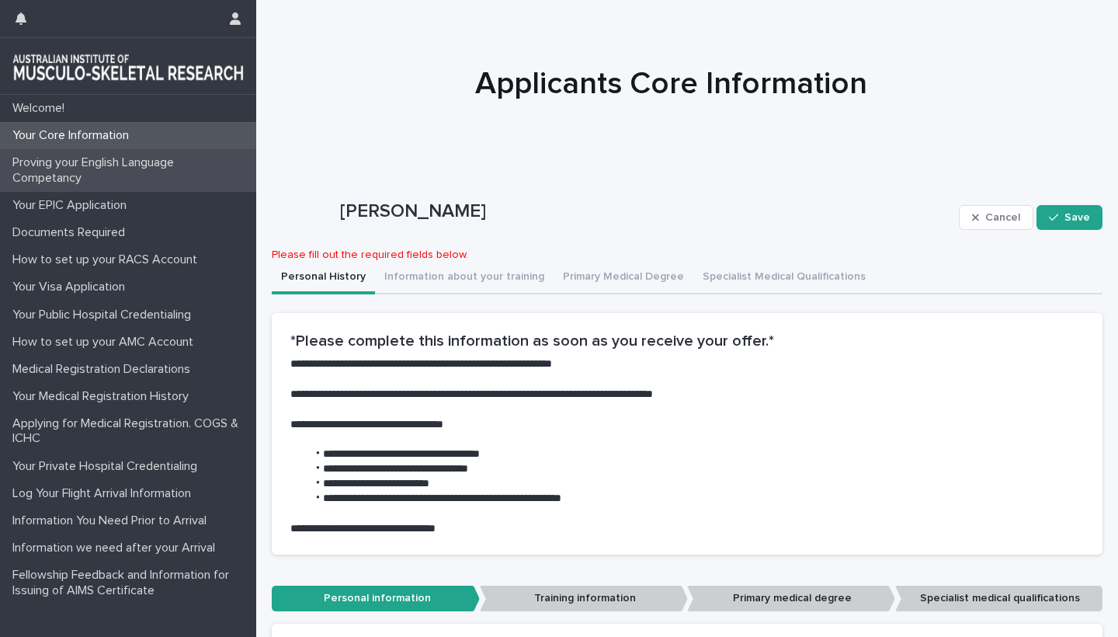
click at [78, 160] on p "Proving your English Language Competancy" at bounding box center [131, 170] width 250 height 30
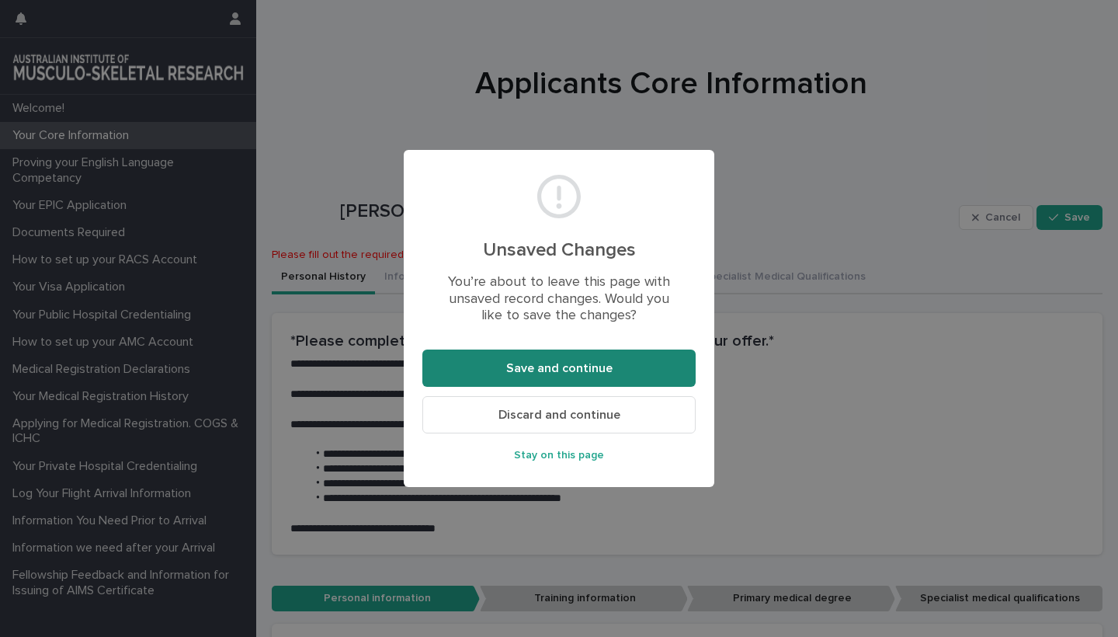
click at [595, 371] on span "Save and continue" at bounding box center [559, 368] width 106 height 12
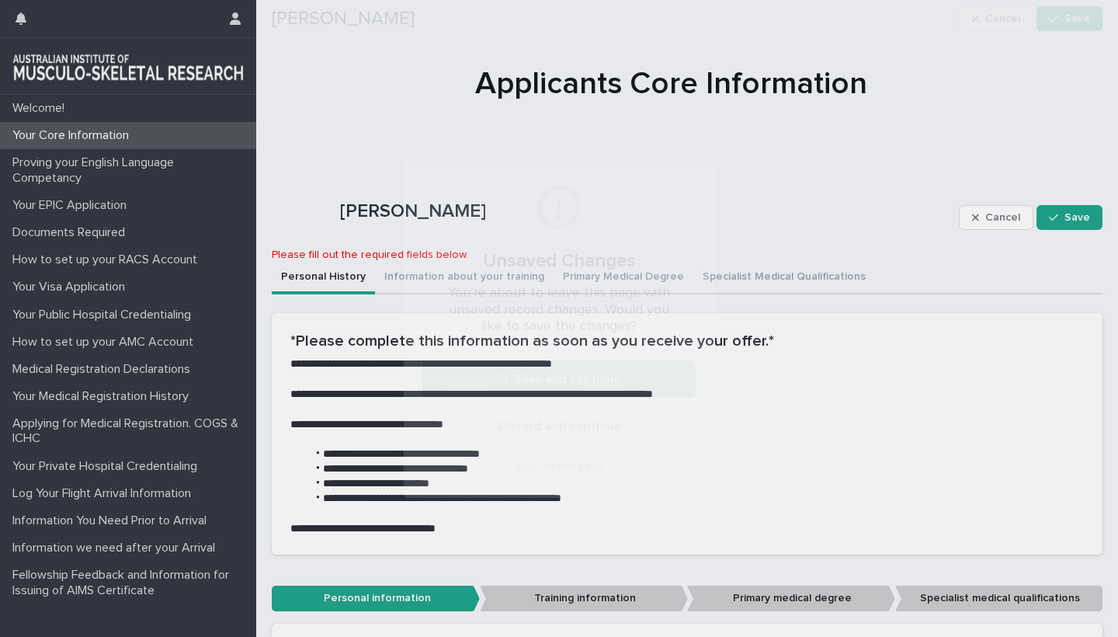
scroll to position [958, 0]
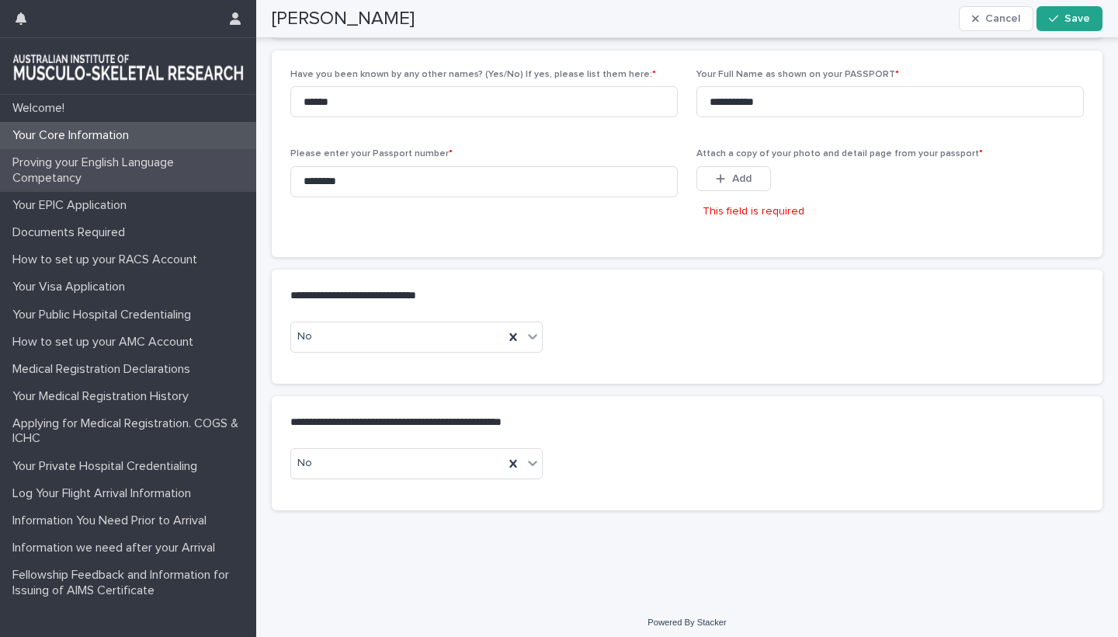
click at [71, 165] on p "Proving your English Language Competancy" at bounding box center [131, 170] width 250 height 30
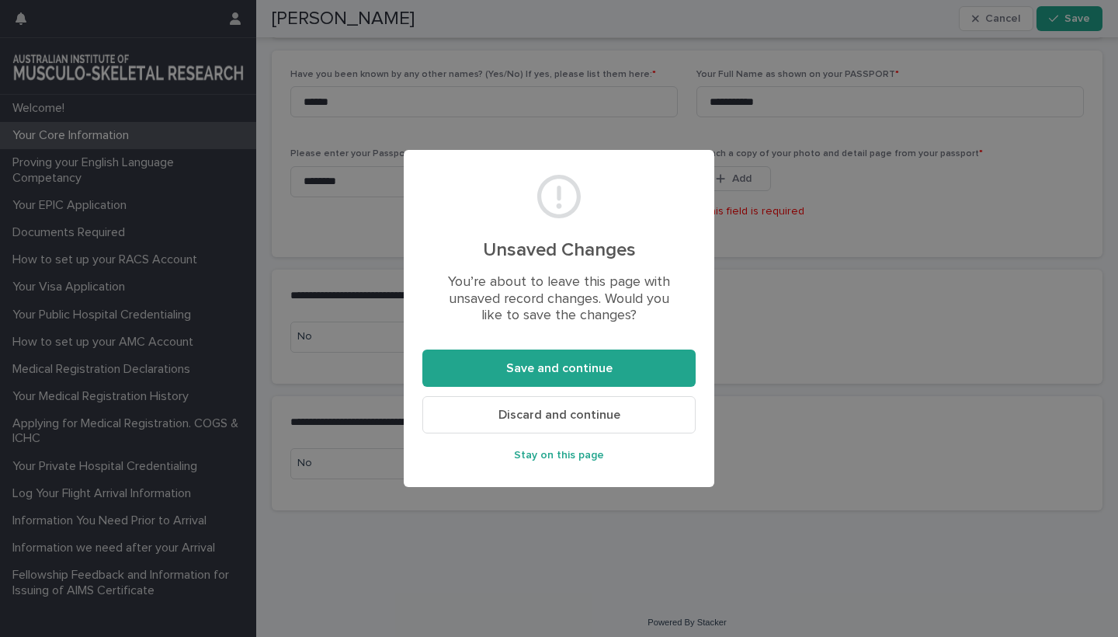
click at [560, 416] on span "Discard and continue" at bounding box center [560, 415] width 122 height 12
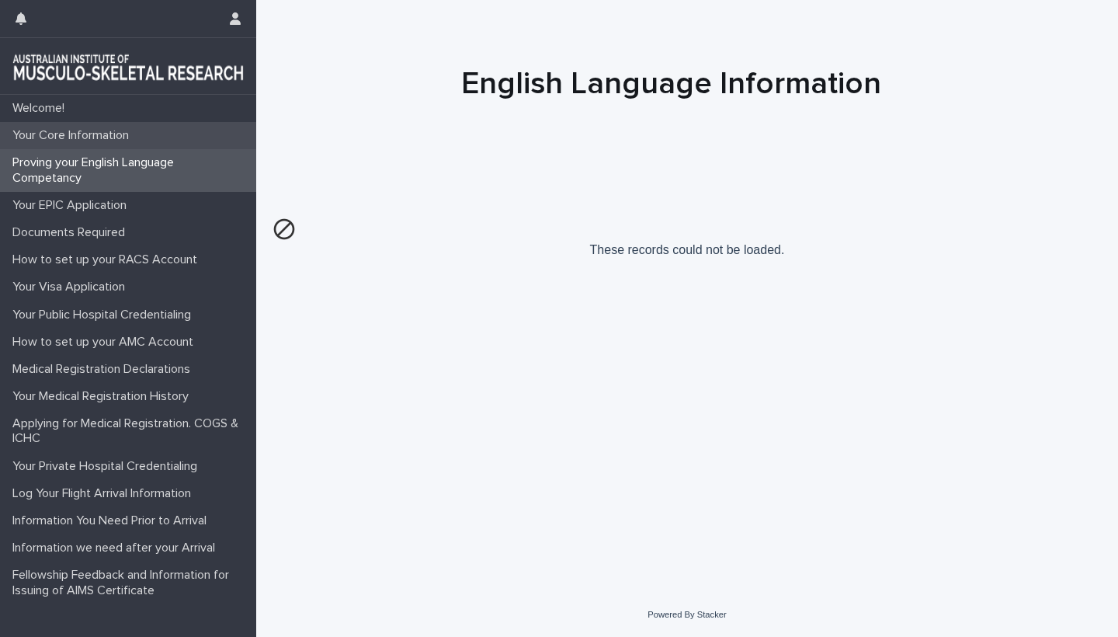
click at [66, 138] on p "Your Core Information" at bounding box center [73, 135] width 135 height 15
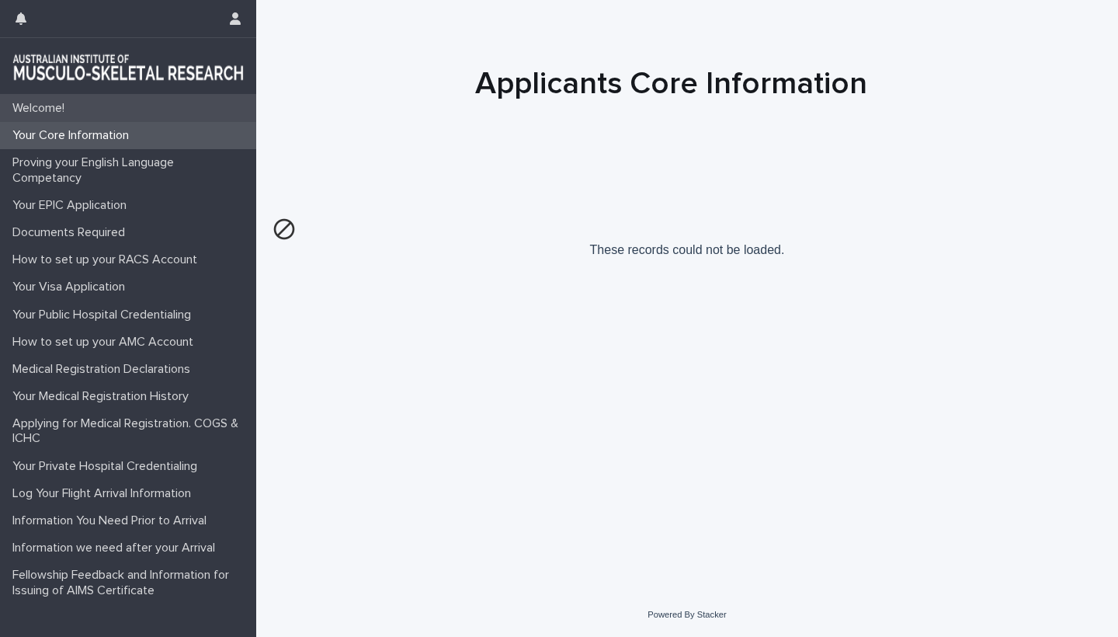
click at [43, 110] on p "Welcome!" at bounding box center [41, 108] width 71 height 15
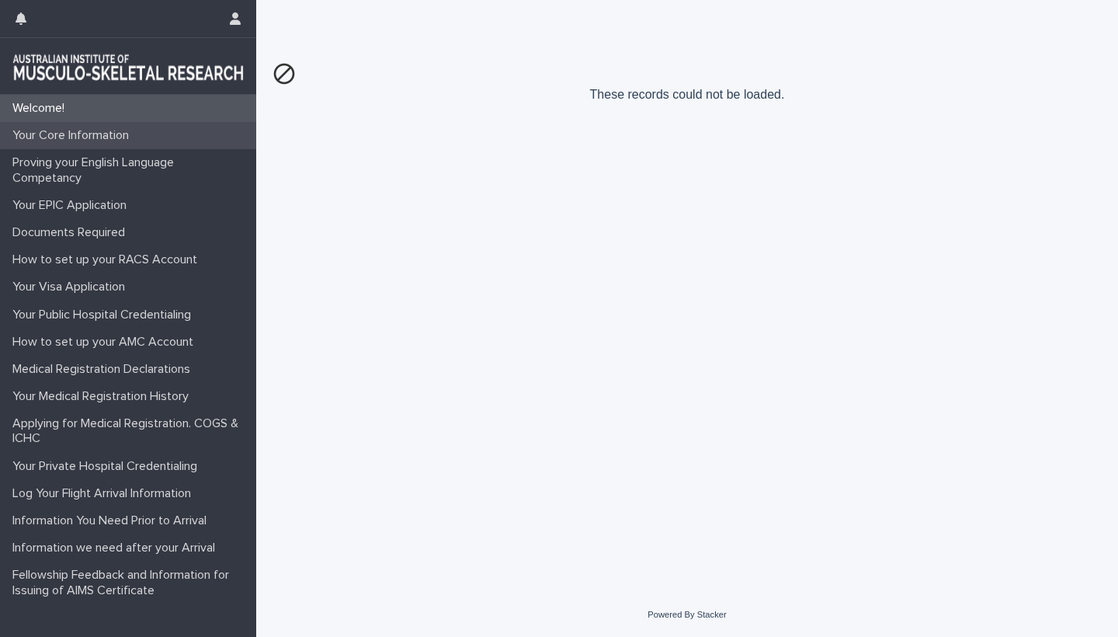
click at [54, 137] on p "Your Core Information" at bounding box center [73, 135] width 135 height 15
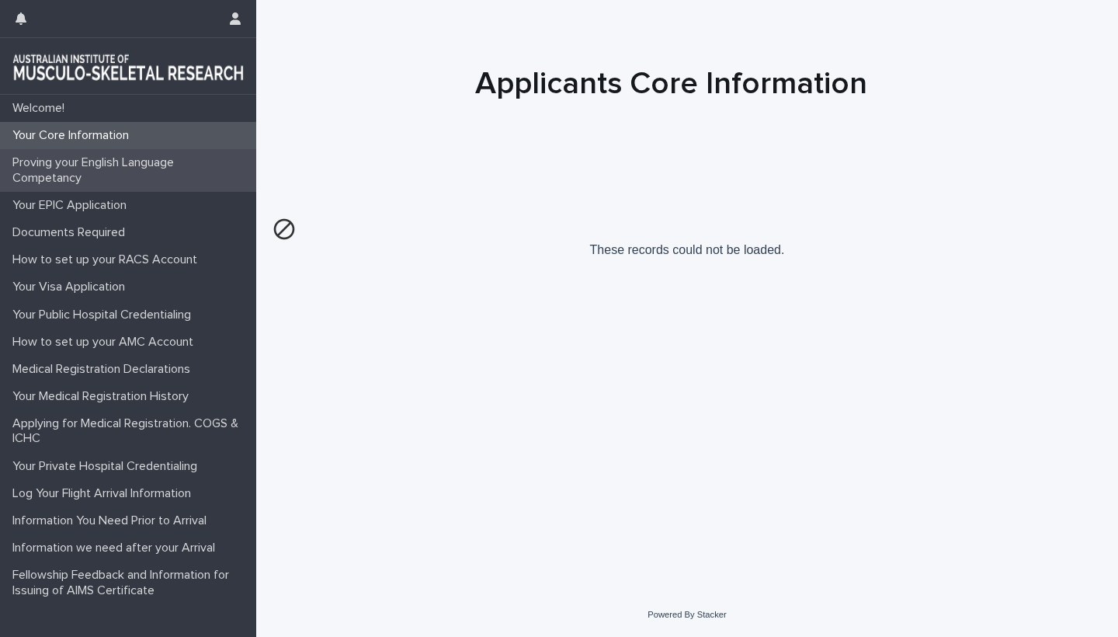
click at [43, 166] on p "Proving your English Language Competancy" at bounding box center [131, 170] width 250 height 30
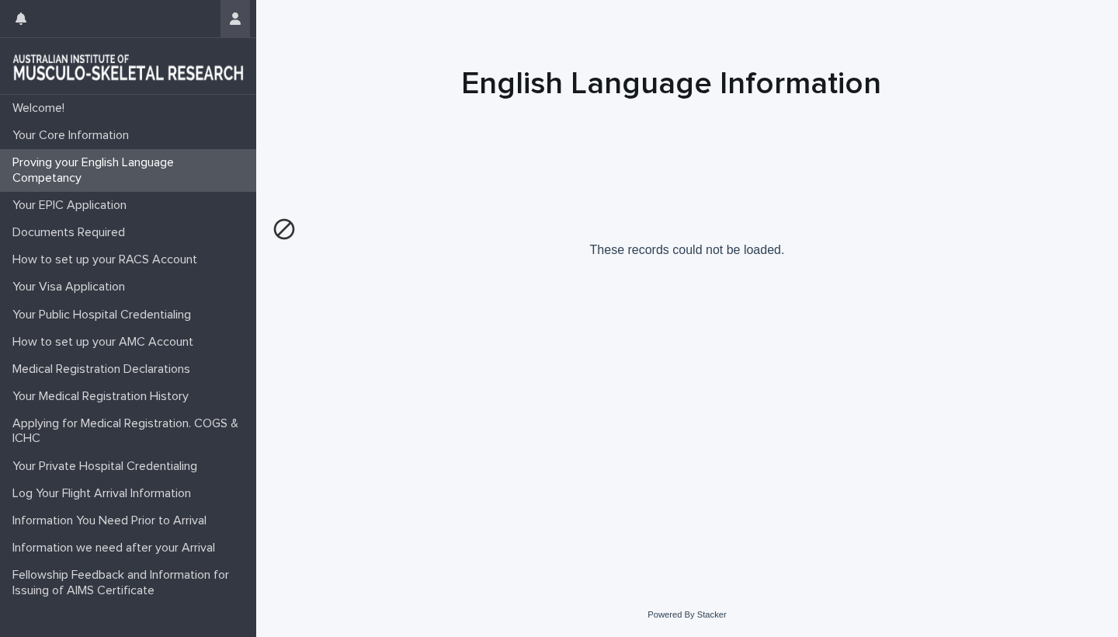
click at [232, 19] on icon "button" at bounding box center [235, 18] width 11 height 12
click at [154, 183] on div at bounding box center [559, 318] width 1118 height 637
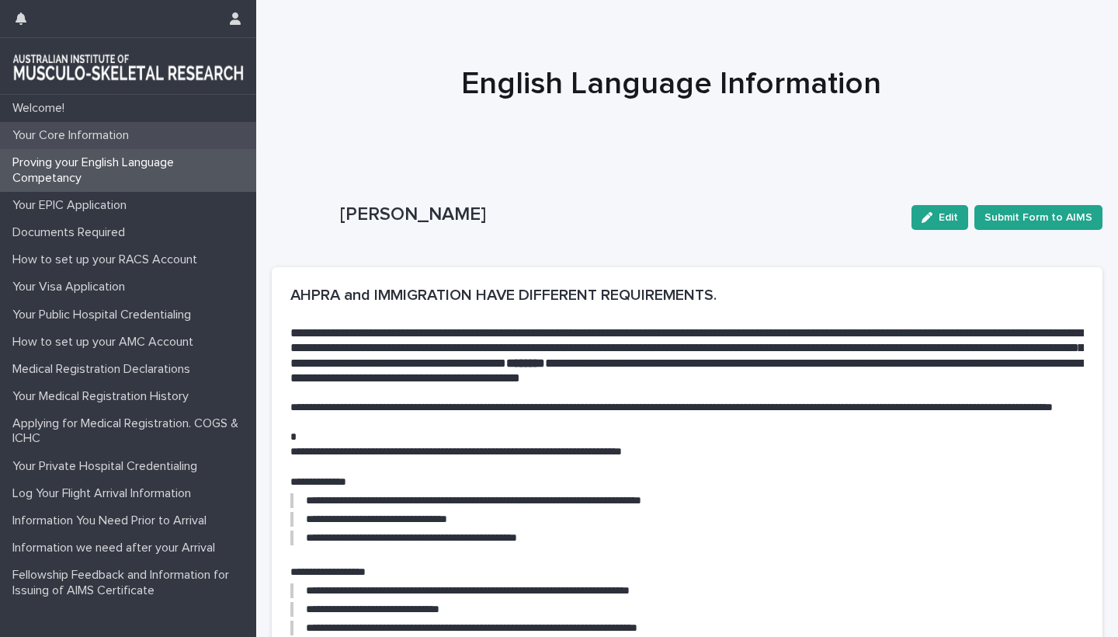
click at [88, 129] on p "Your Core Information" at bounding box center [73, 135] width 135 height 15
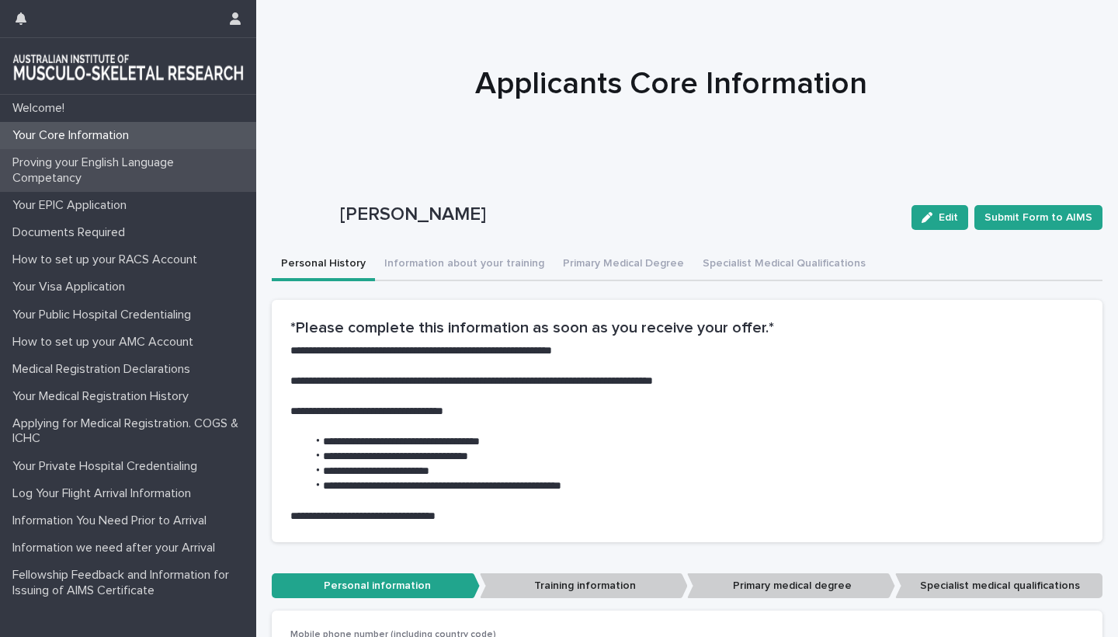
click at [61, 172] on p "Proving your English Language Competancy" at bounding box center [131, 170] width 250 height 30
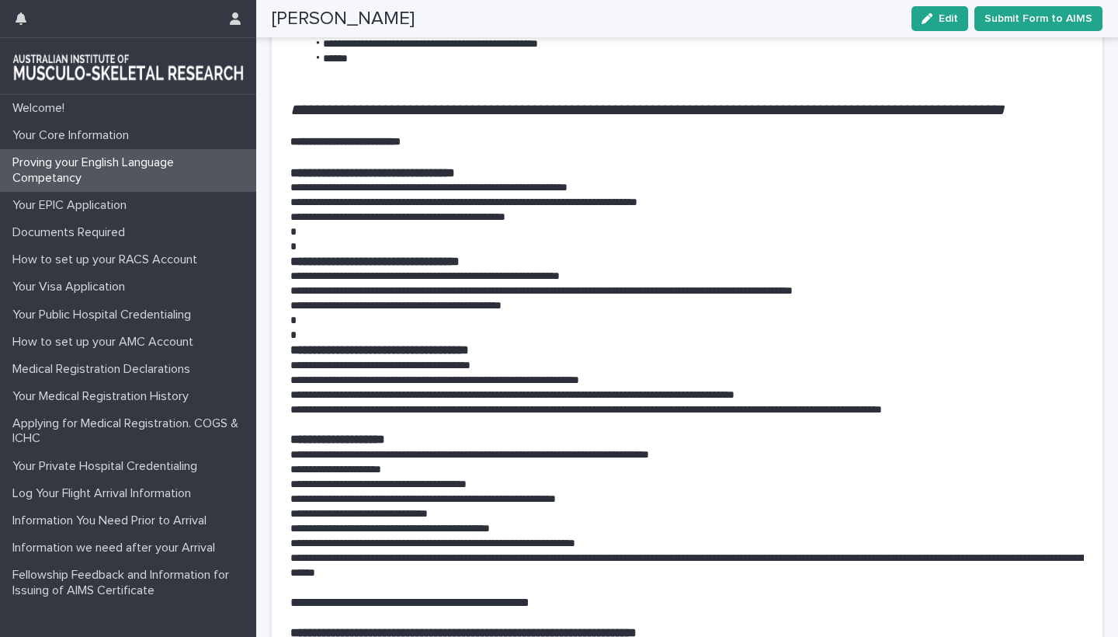
scroll to position [809, 0]
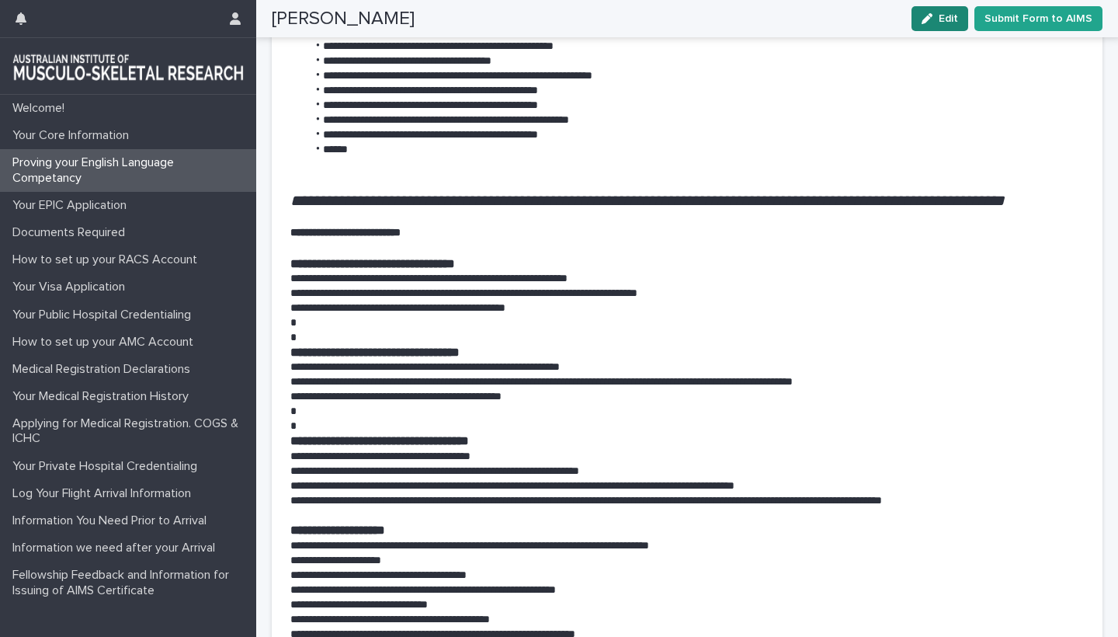
click at [939, 19] on div "button" at bounding box center [930, 18] width 17 height 11
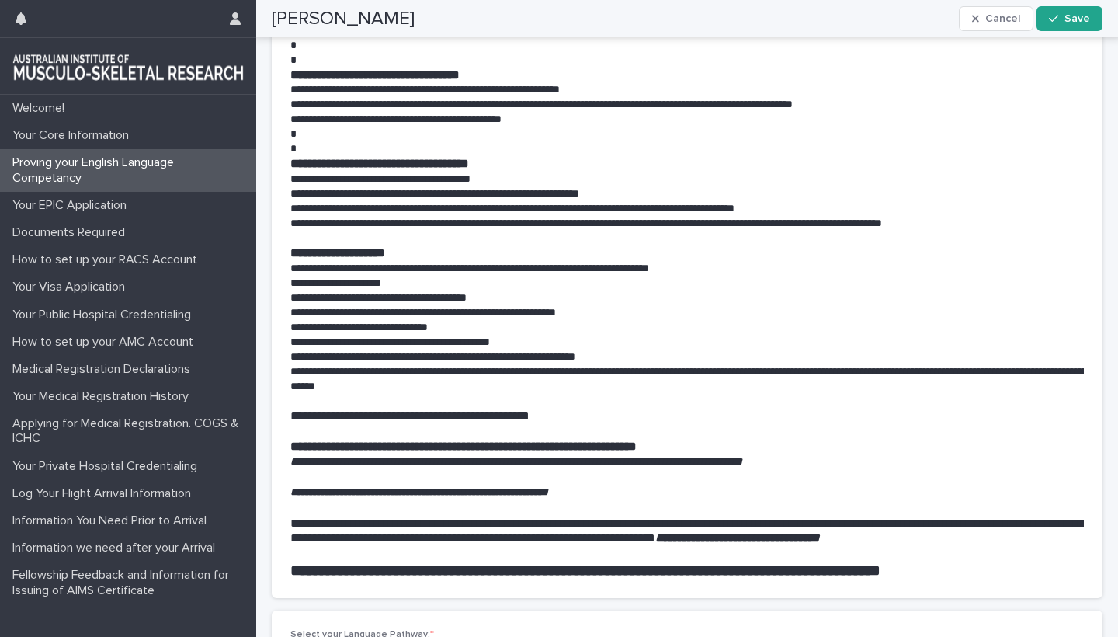
scroll to position [1349, 0]
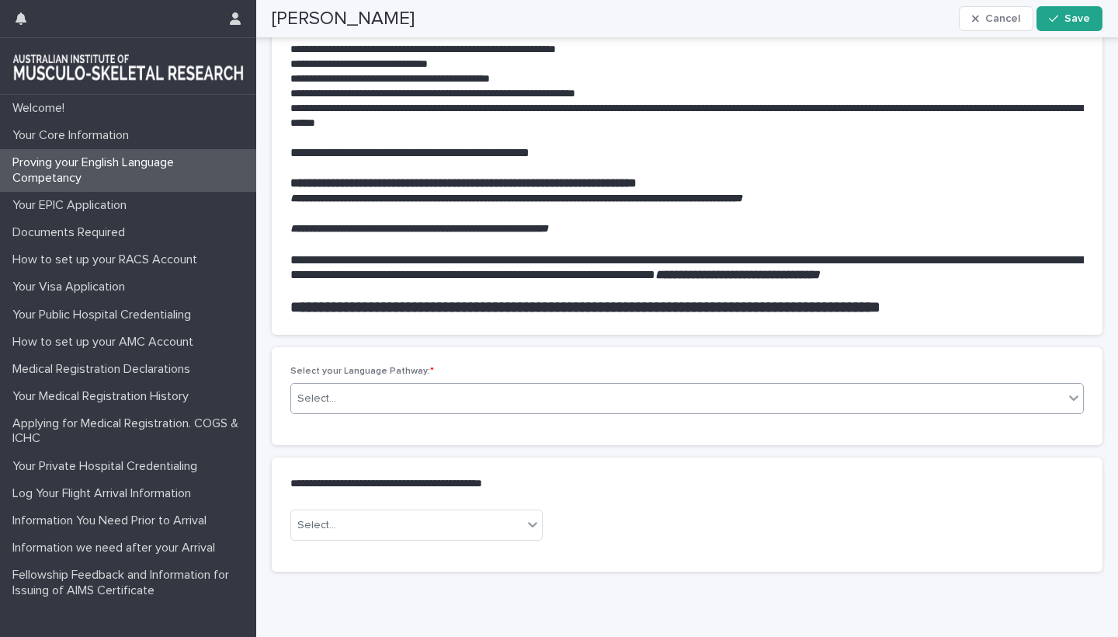
click at [411, 412] on div "Select..." at bounding box center [677, 399] width 773 height 26
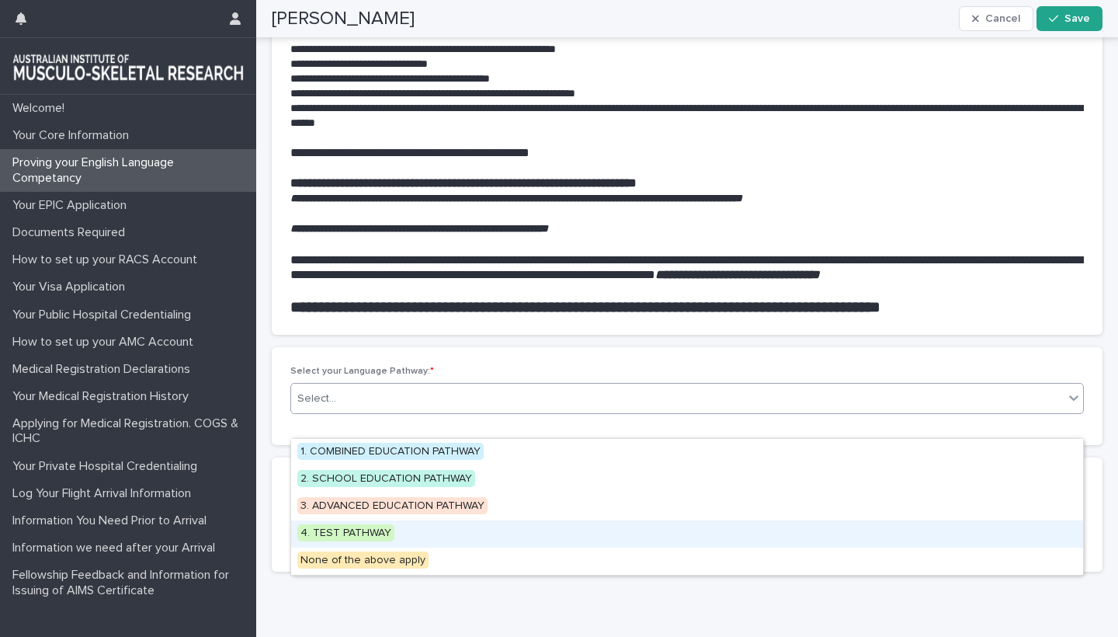
click at [350, 533] on span "4. TEST PATHWAY" at bounding box center [345, 532] width 97 height 17
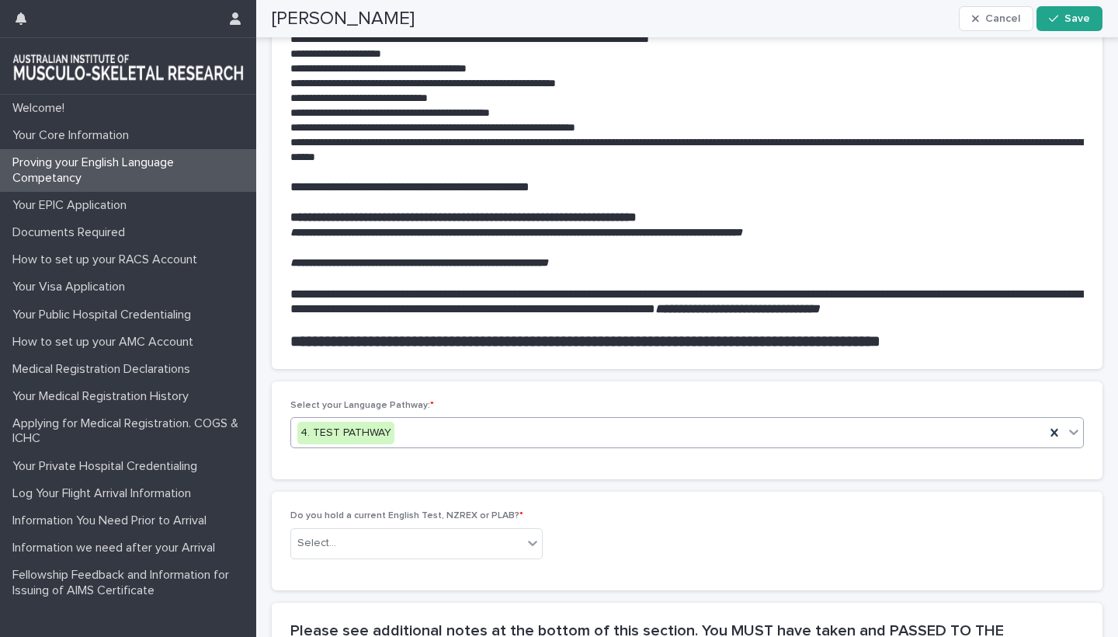
scroll to position [1507, 0]
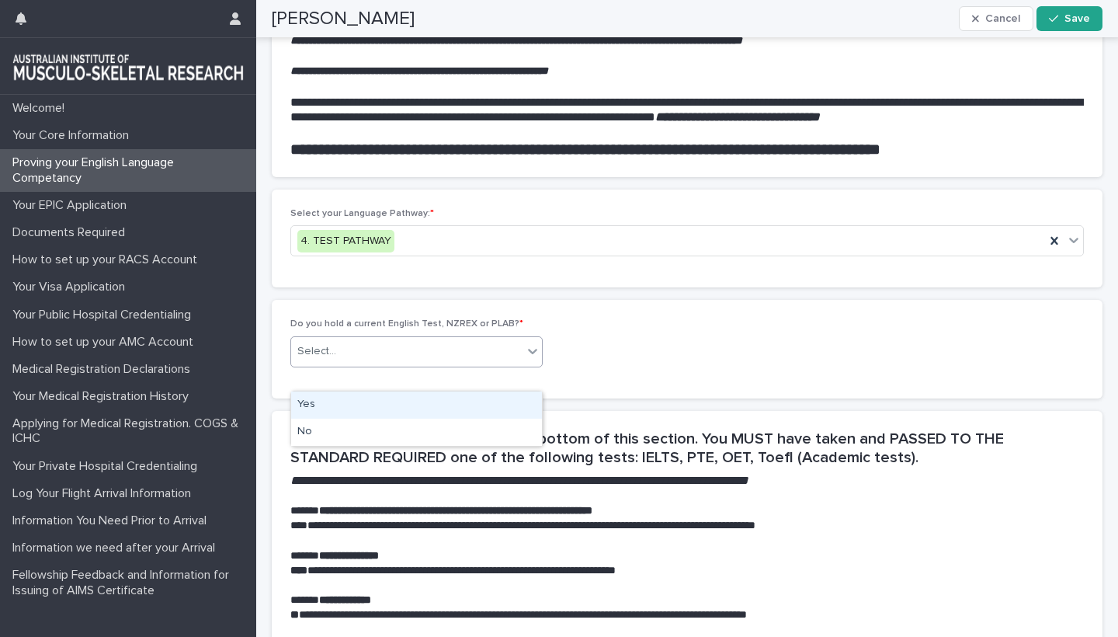
click at [517, 364] on div "Select..." at bounding box center [406, 352] width 231 height 26
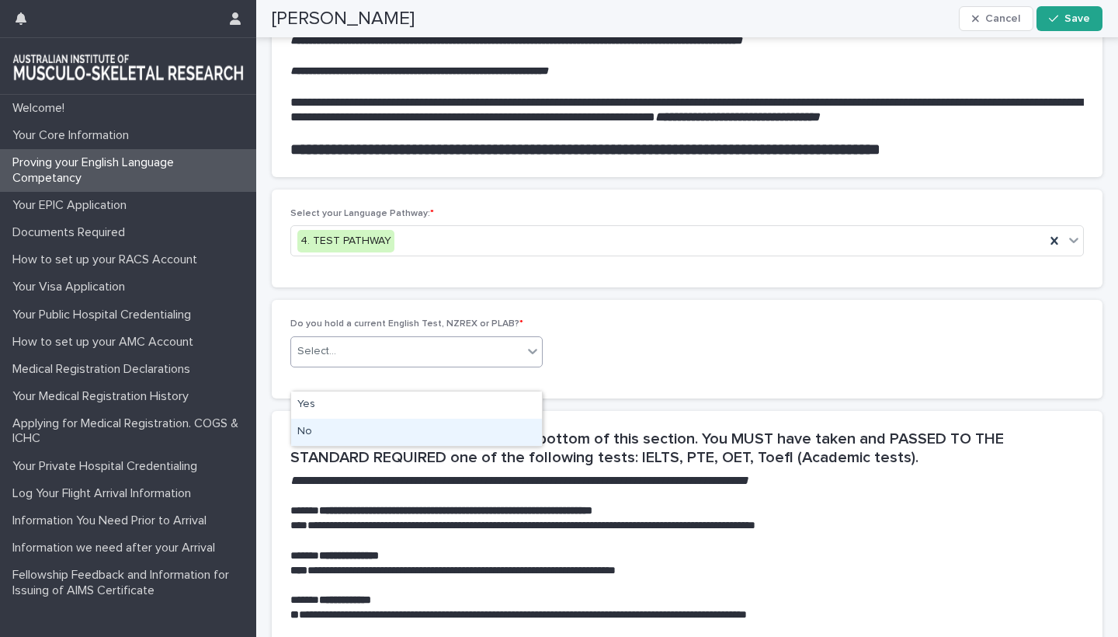
click at [314, 429] on div "No" at bounding box center [416, 432] width 251 height 27
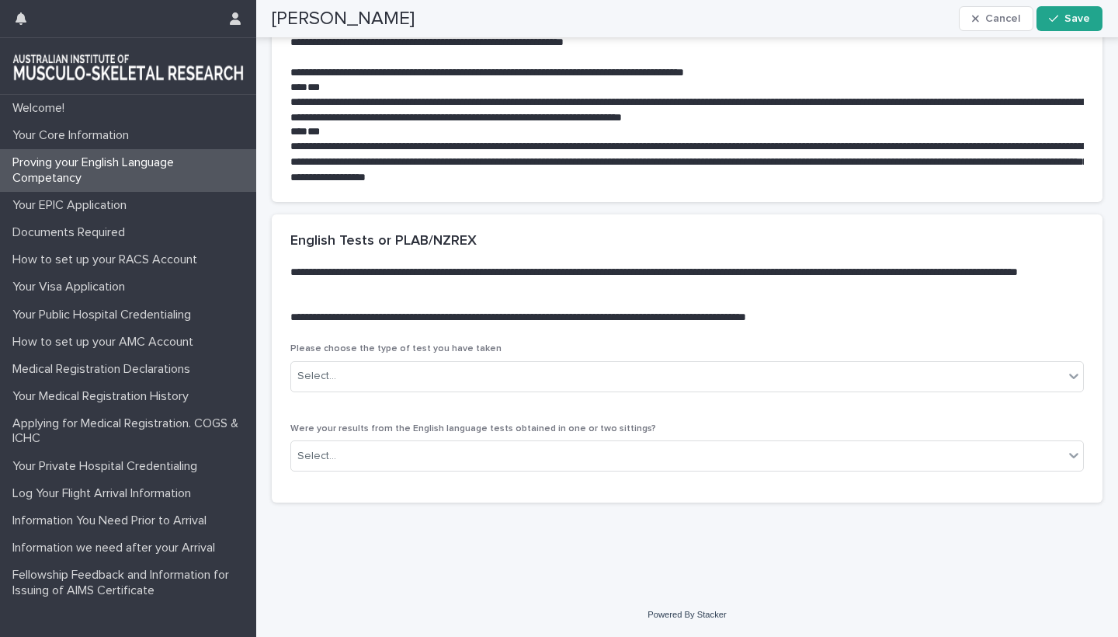
scroll to position [2245, 0]
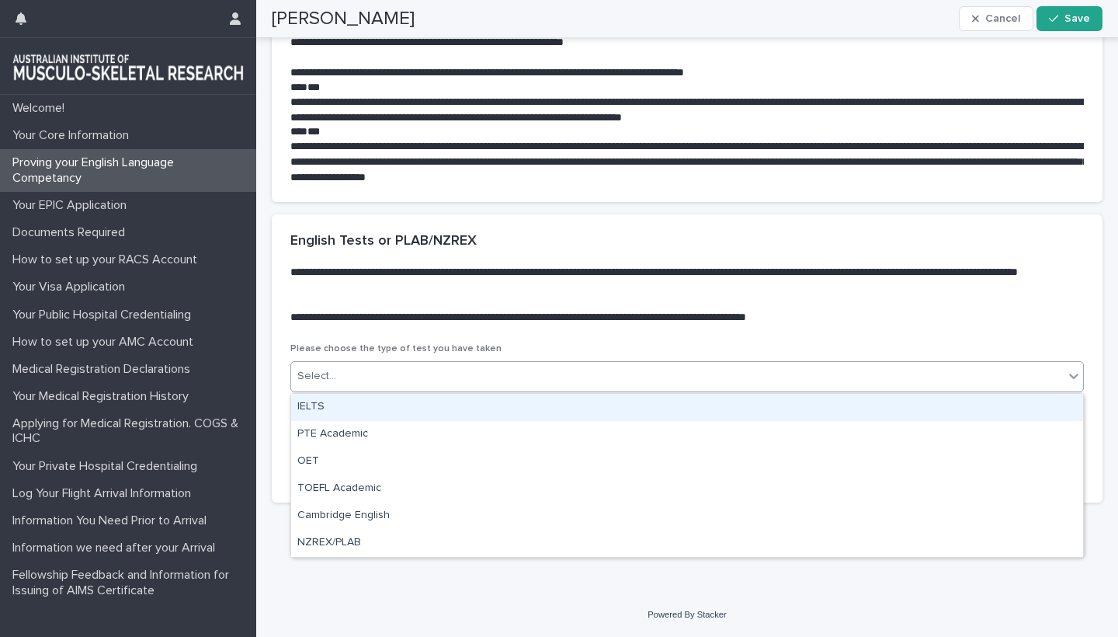
click at [793, 368] on div "Select..." at bounding box center [677, 376] width 773 height 26
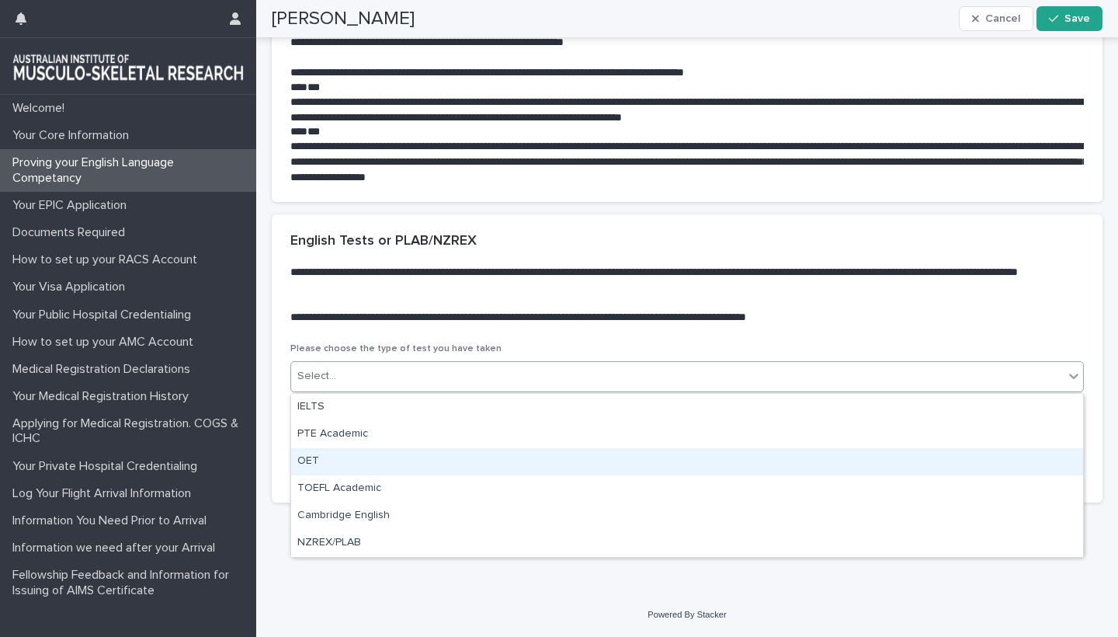
click at [329, 456] on div "OET" at bounding box center [687, 461] width 792 height 27
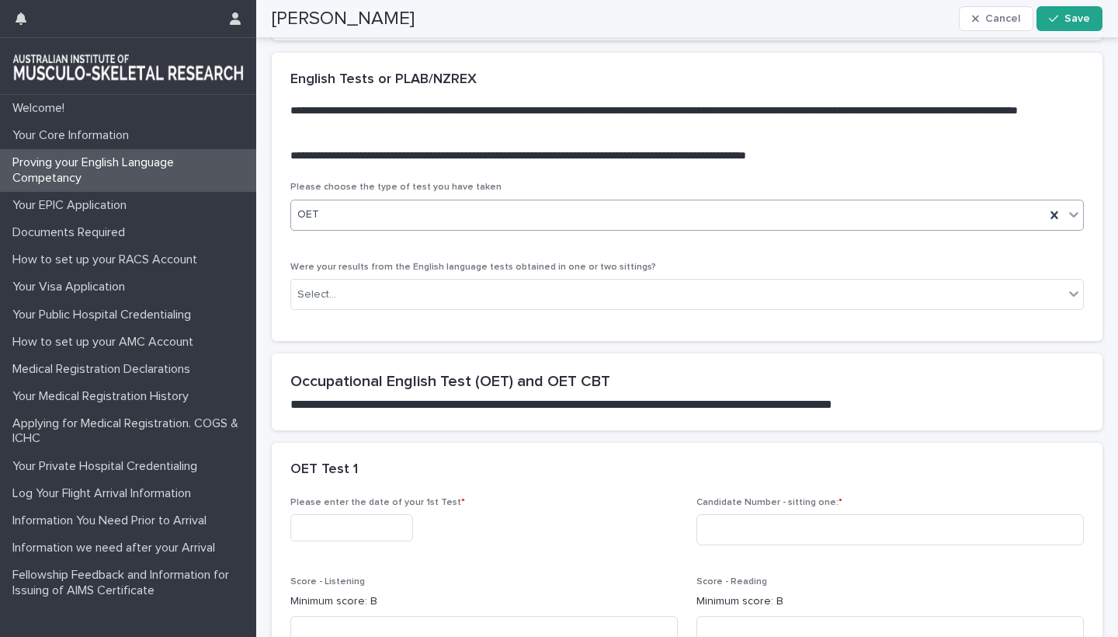
scroll to position [2391, 0]
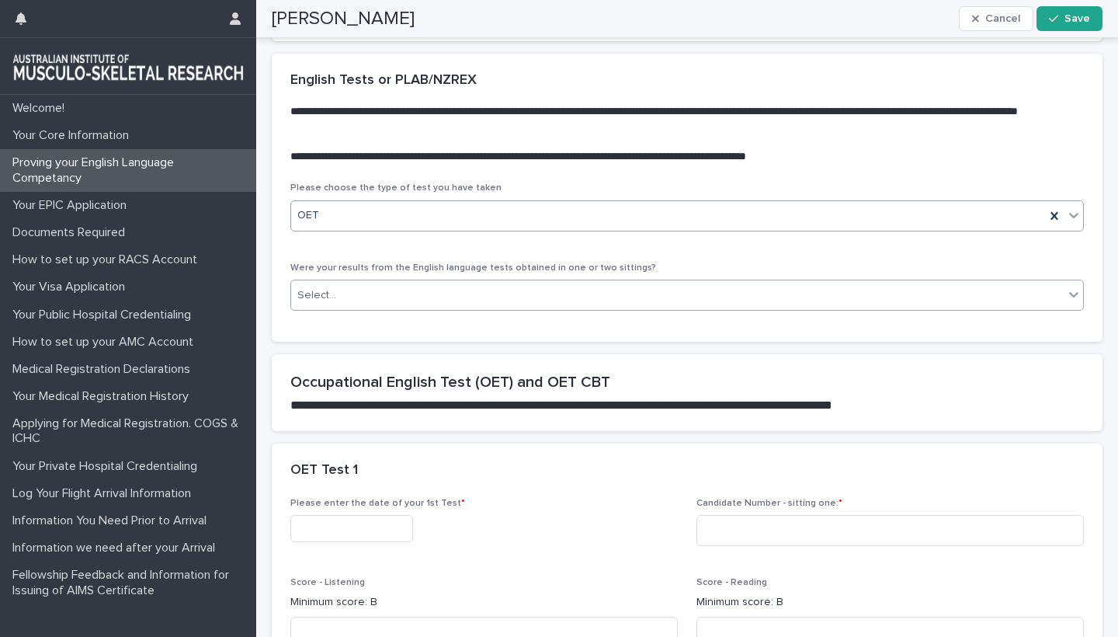
click at [588, 308] on div "Select..." at bounding box center [677, 296] width 773 height 26
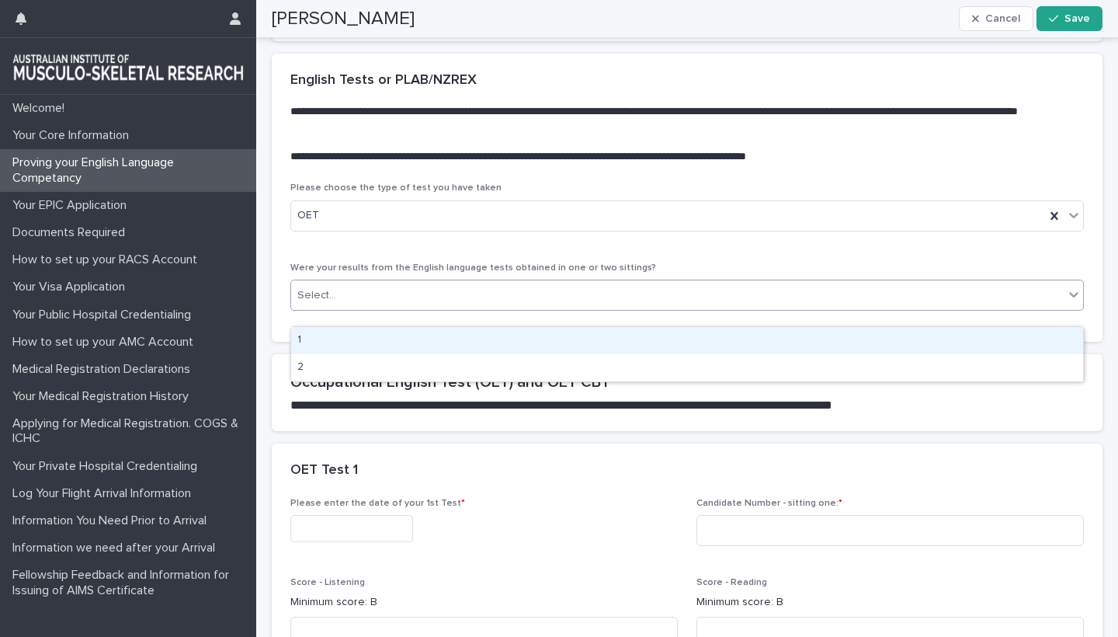
click at [339, 333] on div "1" at bounding box center [687, 340] width 792 height 27
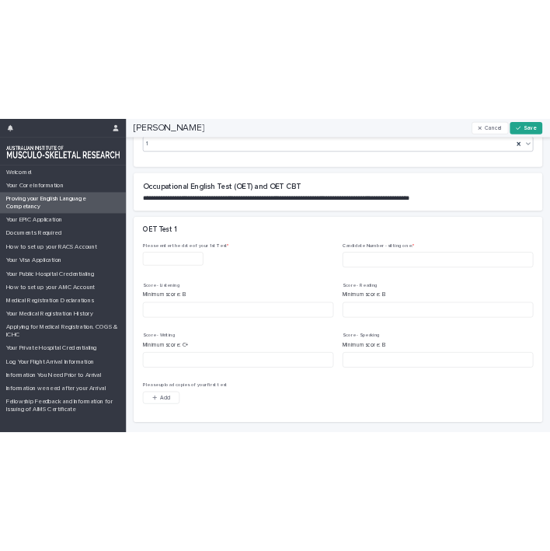
scroll to position [2646, 0]
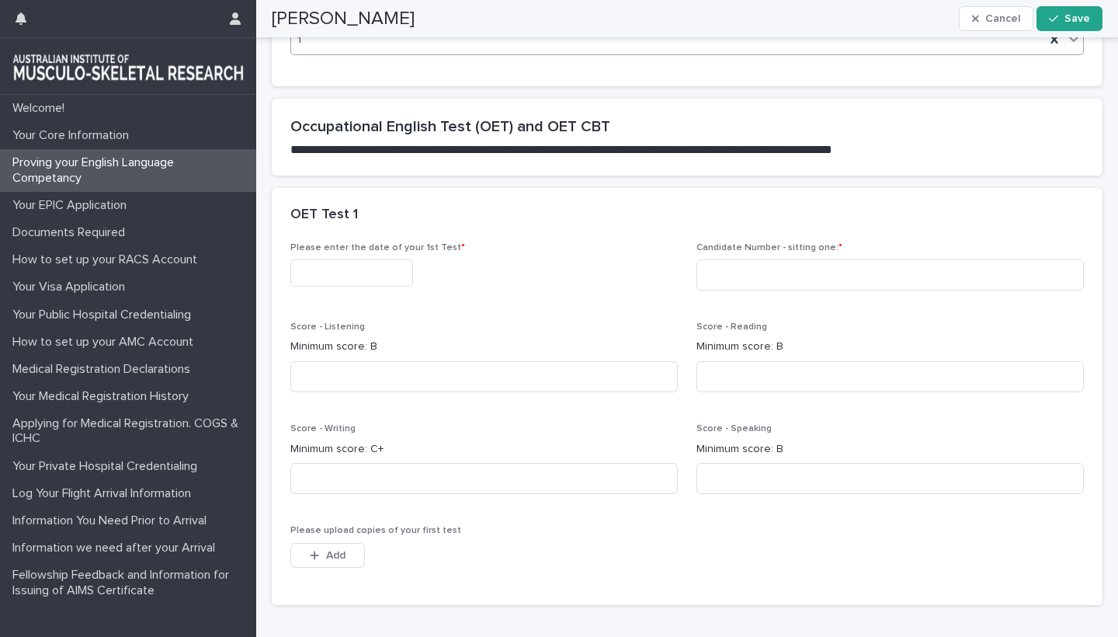
click at [327, 287] on input "text" at bounding box center [351, 272] width 123 height 27
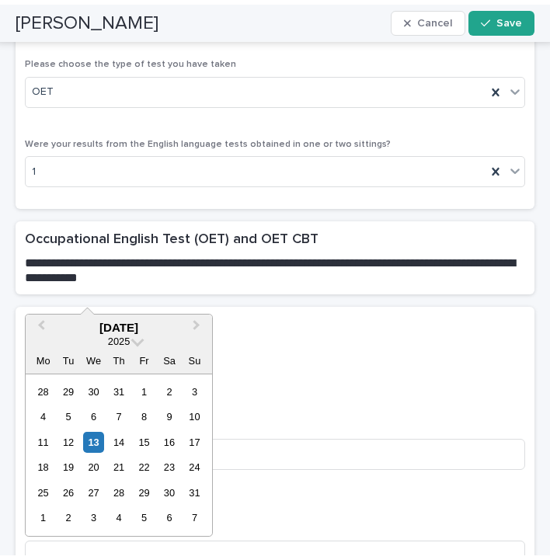
scroll to position [2681, 0]
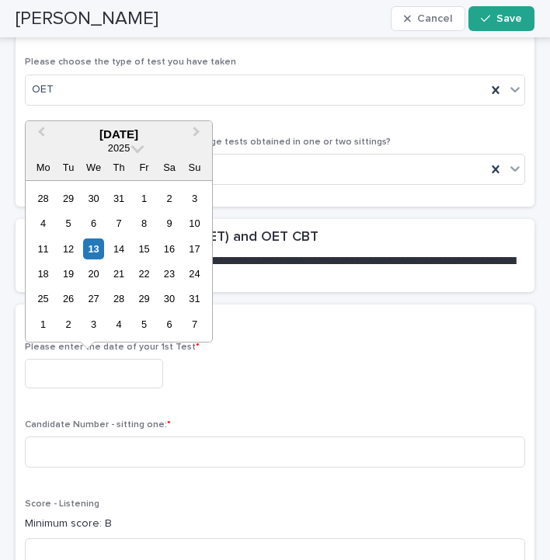
click at [336, 207] on div "Please choose the type of test you have taken OET Were your results from the En…" at bounding box center [275, 132] width 519 height 150
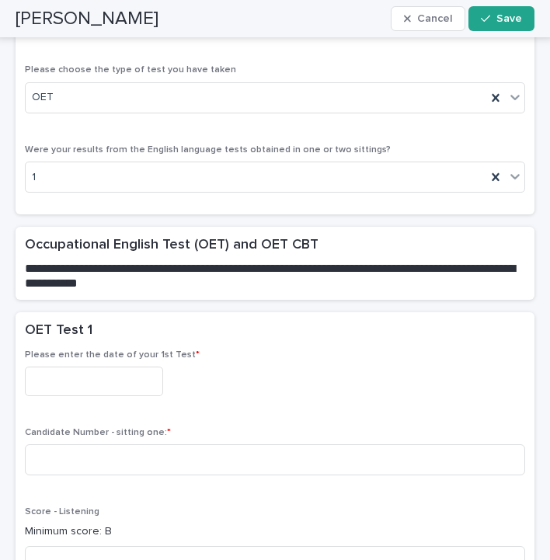
scroll to position [2672, 0]
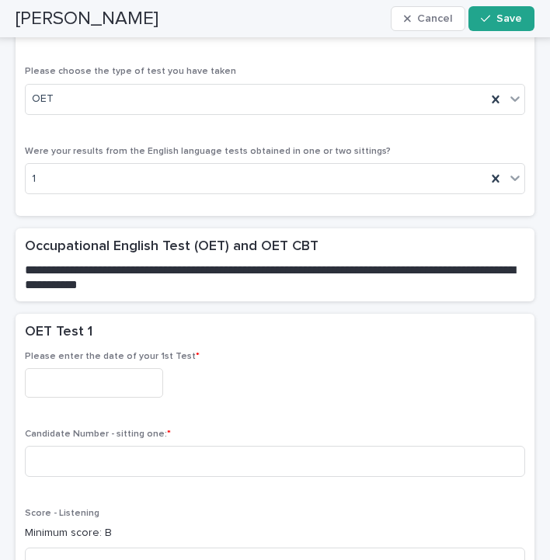
click at [80, 386] on input "text" at bounding box center [94, 382] width 138 height 29
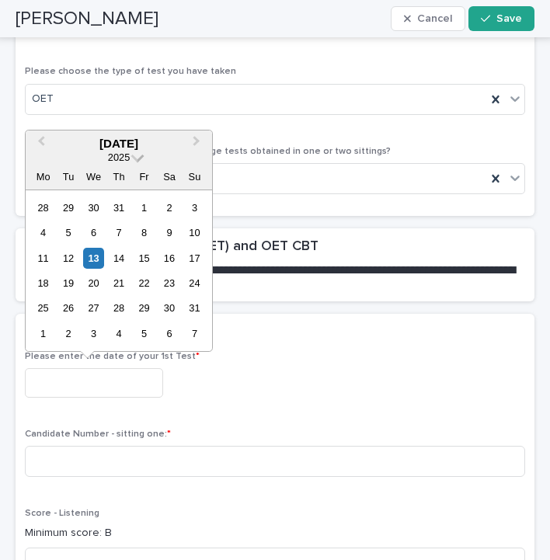
click at [138, 158] on span at bounding box center [137, 155] width 13 height 13
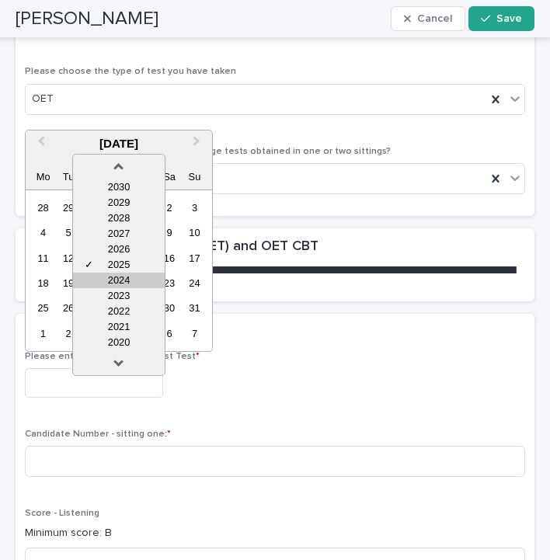
click at [126, 286] on div "2024" at bounding box center [119, 281] width 92 height 16
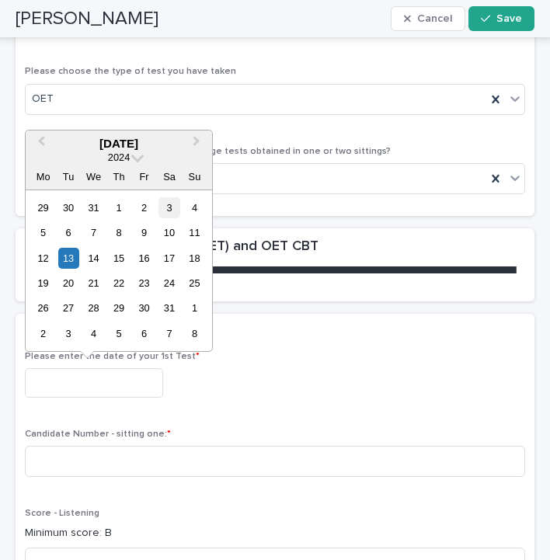
click at [166, 204] on div "3" at bounding box center [168, 207] width 21 height 21
type input "**********"
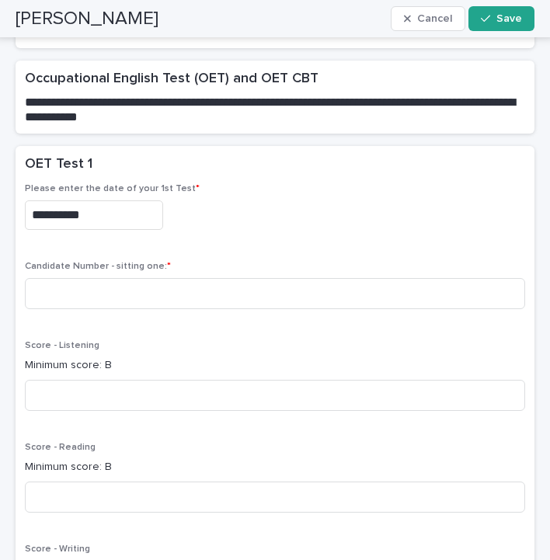
scroll to position [2842, 0]
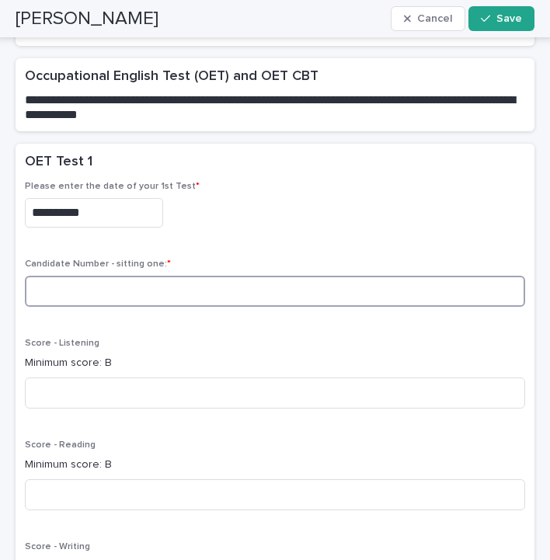
click at [99, 294] on input at bounding box center [275, 291] width 500 height 31
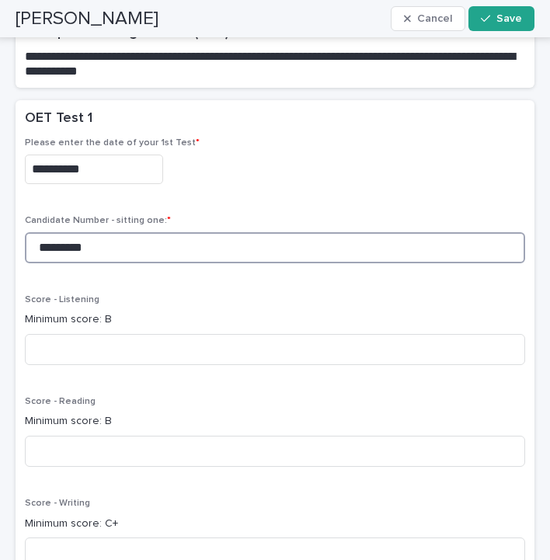
scroll to position [2922, 0]
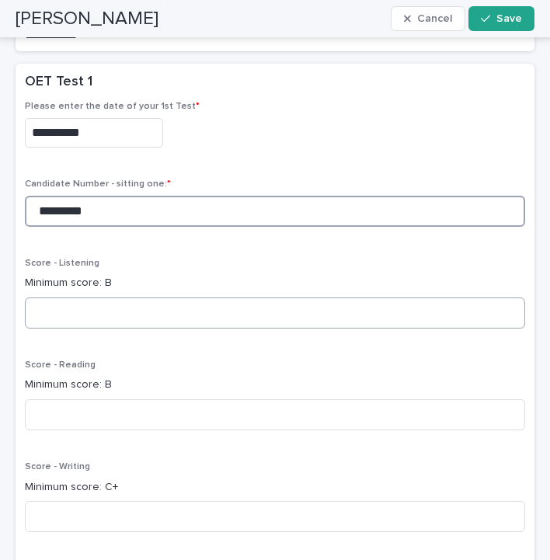
type input "*********"
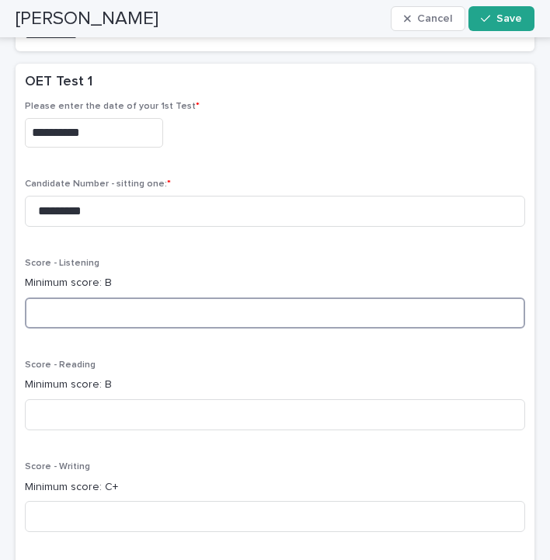
click at [66, 317] on input at bounding box center [275, 312] width 500 height 31
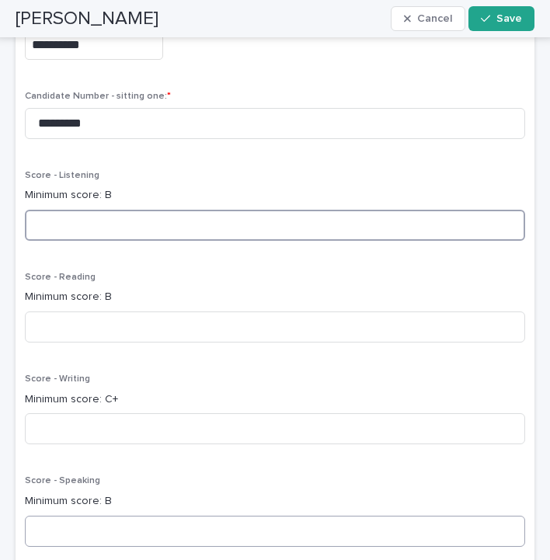
scroll to position [3007, 0]
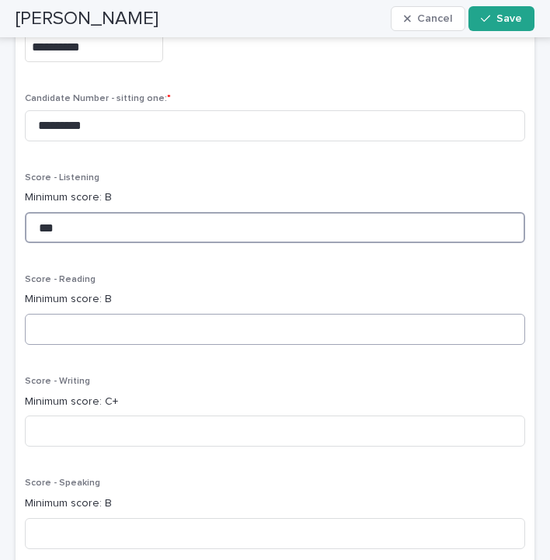
type input "***"
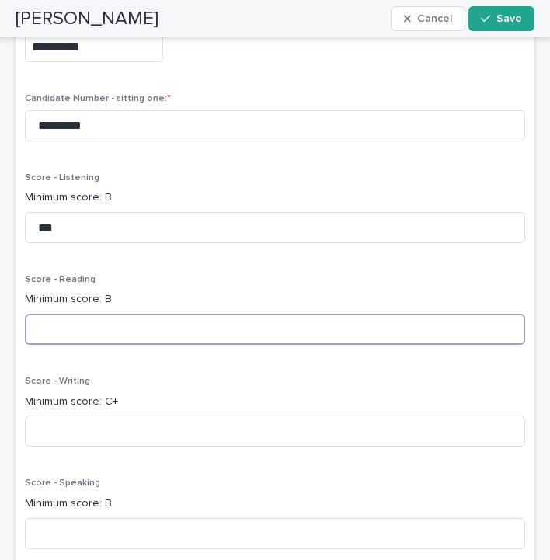
click at [69, 332] on input at bounding box center [275, 329] width 500 height 31
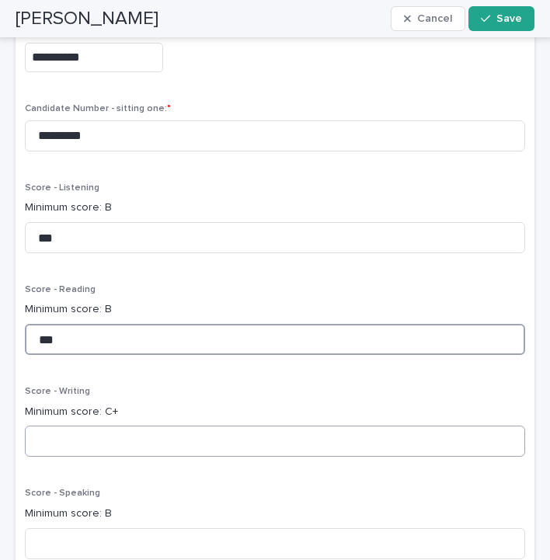
scroll to position [3102, 0]
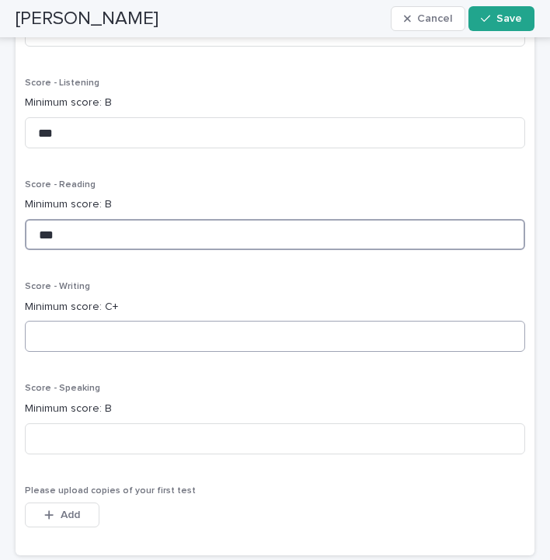
type input "***"
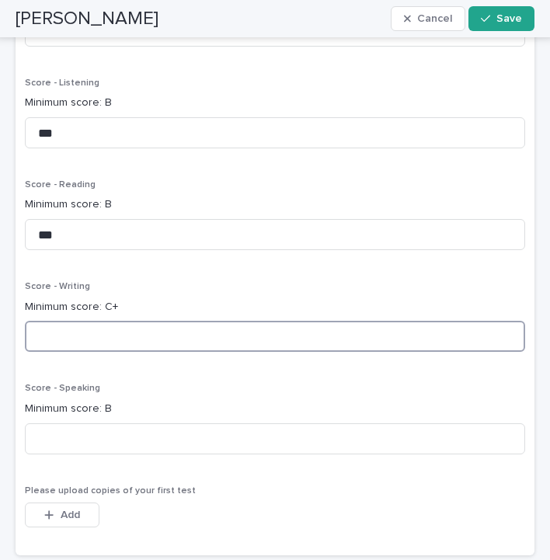
click at [56, 336] on input at bounding box center [275, 336] width 500 height 31
type input "***"
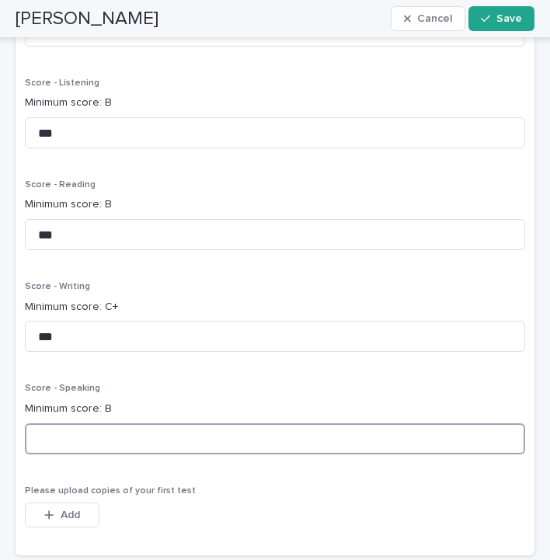
click at [65, 433] on input at bounding box center [275, 438] width 500 height 31
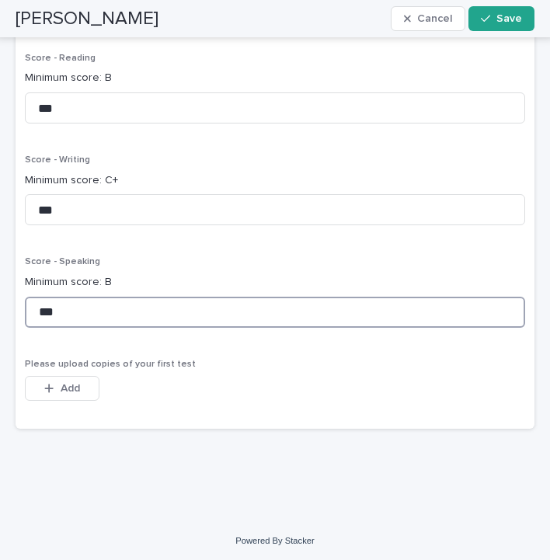
scroll to position [3228, 0]
type input "***"
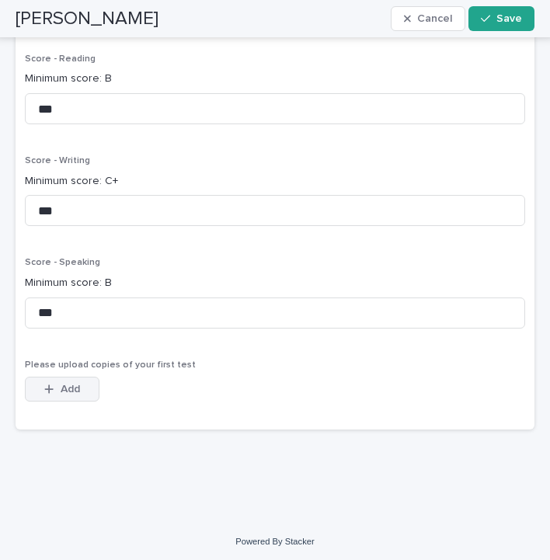
click at [59, 390] on button "Add" at bounding box center [62, 389] width 75 height 25
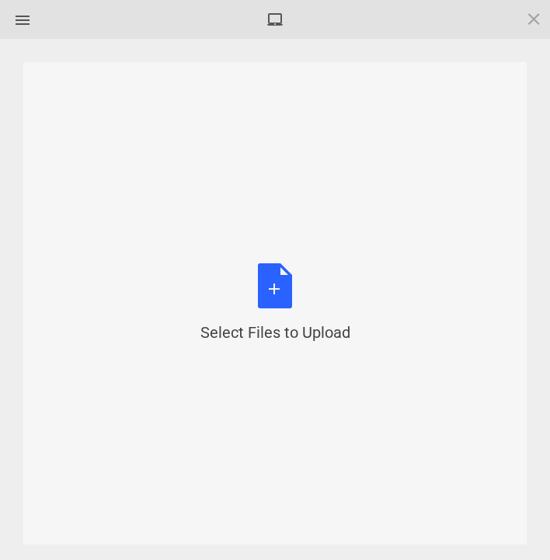
click at [273, 287] on div "Select Files to Upload or Drag and Drop, Copy and Paste Files" at bounding box center [275, 303] width 150 height 80
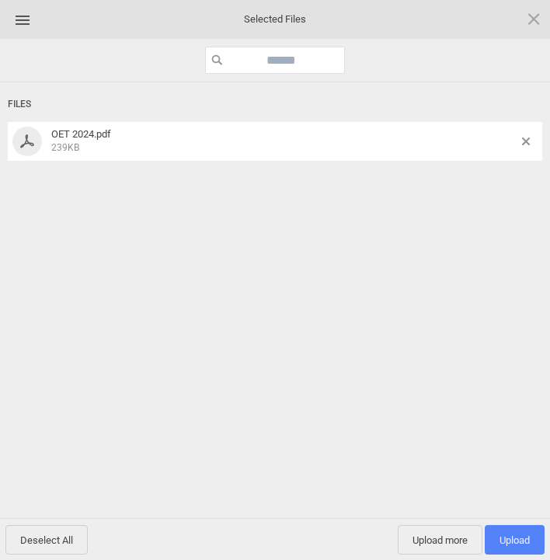
click at [516, 536] on span "Upload 1" at bounding box center [514, 540] width 30 height 12
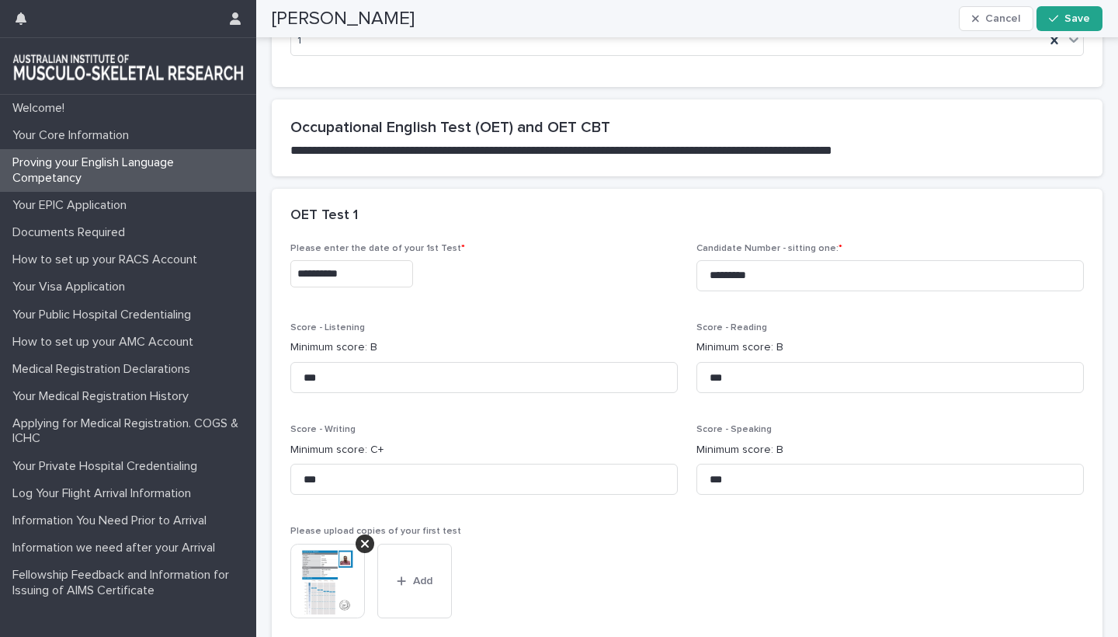
scroll to position [2644, 0]
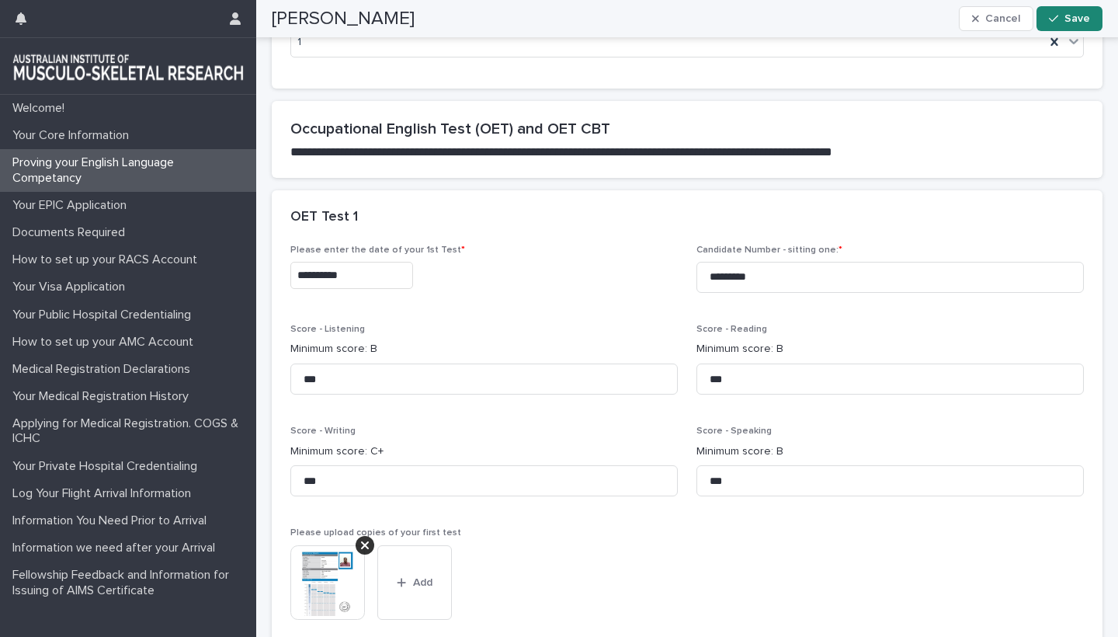
click at [1069, 19] on span "Save" at bounding box center [1078, 18] width 26 height 11
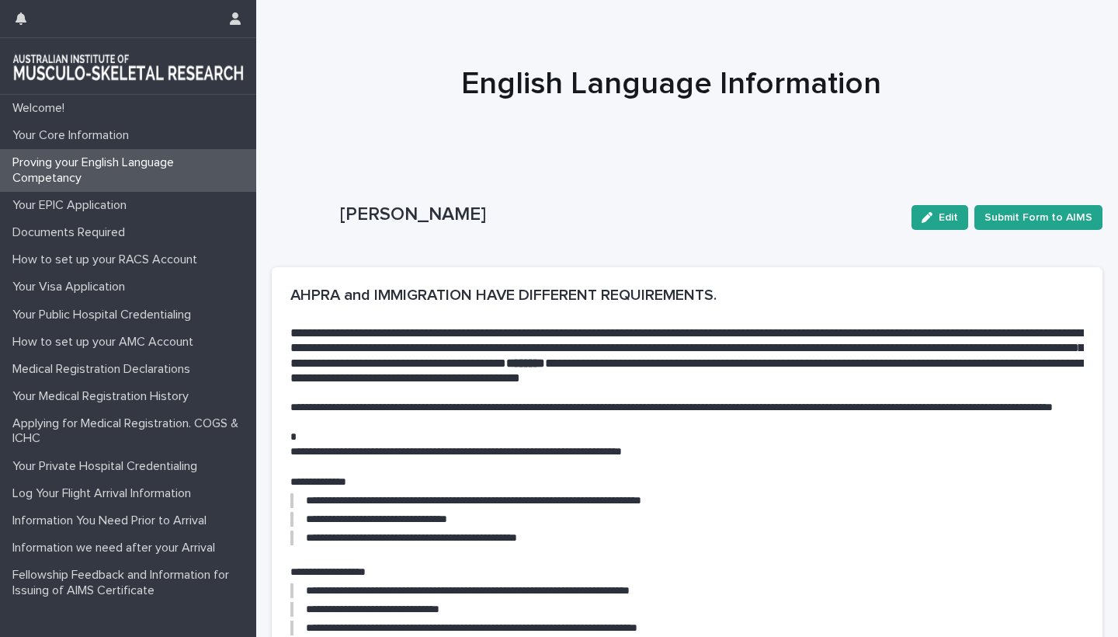
scroll to position [0, 0]
click at [82, 139] on p "Your Core Information" at bounding box center [73, 135] width 135 height 15
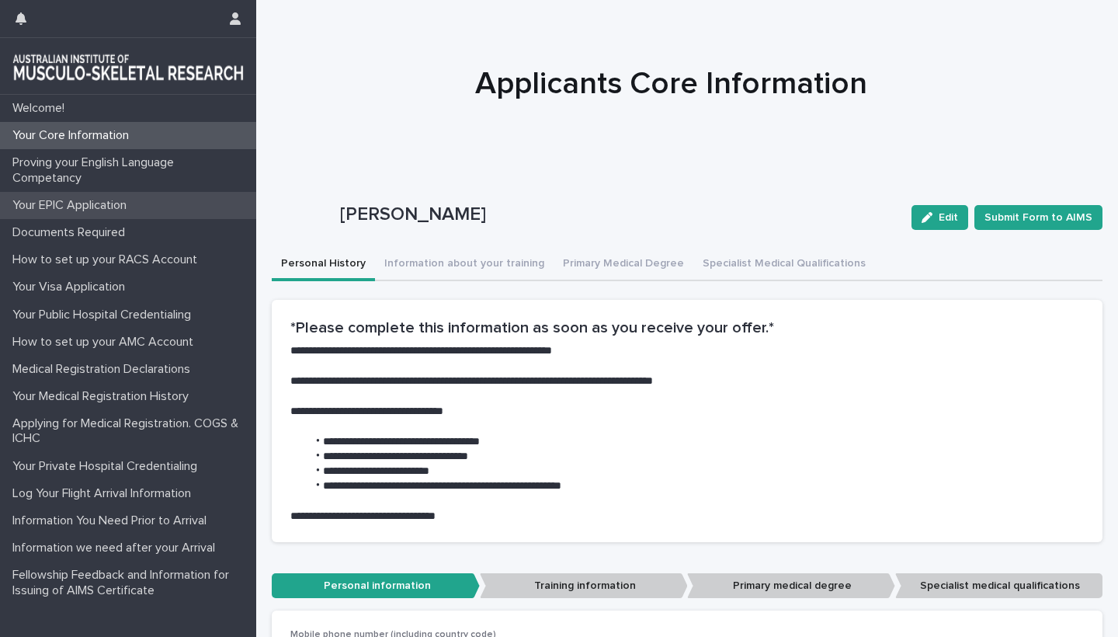
click at [72, 207] on p "Your EPIC Application" at bounding box center [72, 205] width 133 height 15
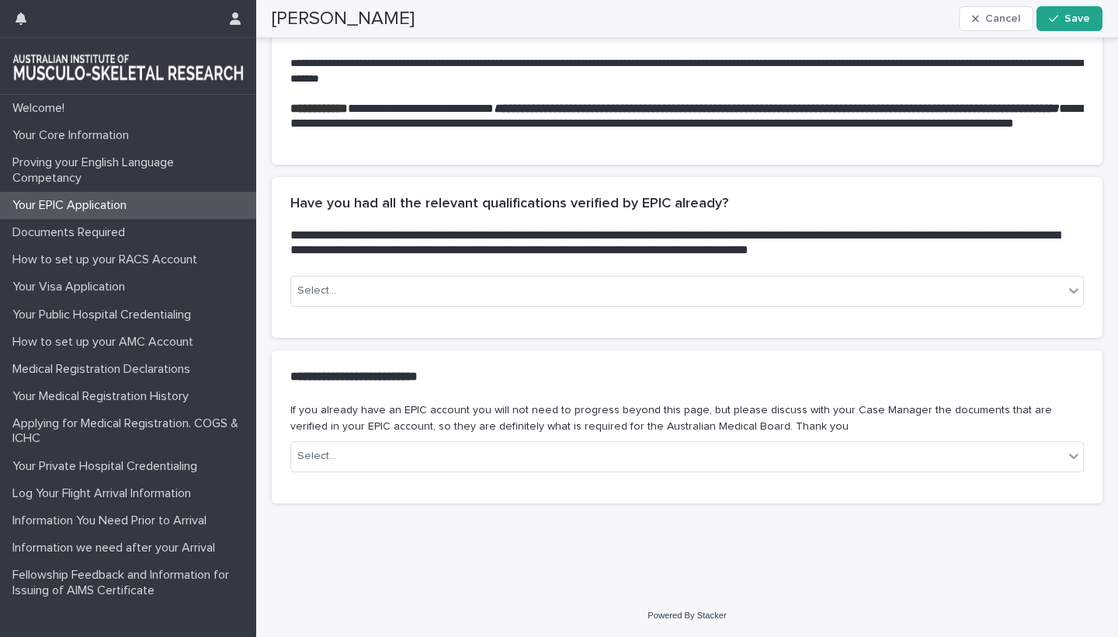
scroll to position [417, 0]
click at [782, 294] on div "Select..." at bounding box center [677, 291] width 773 height 26
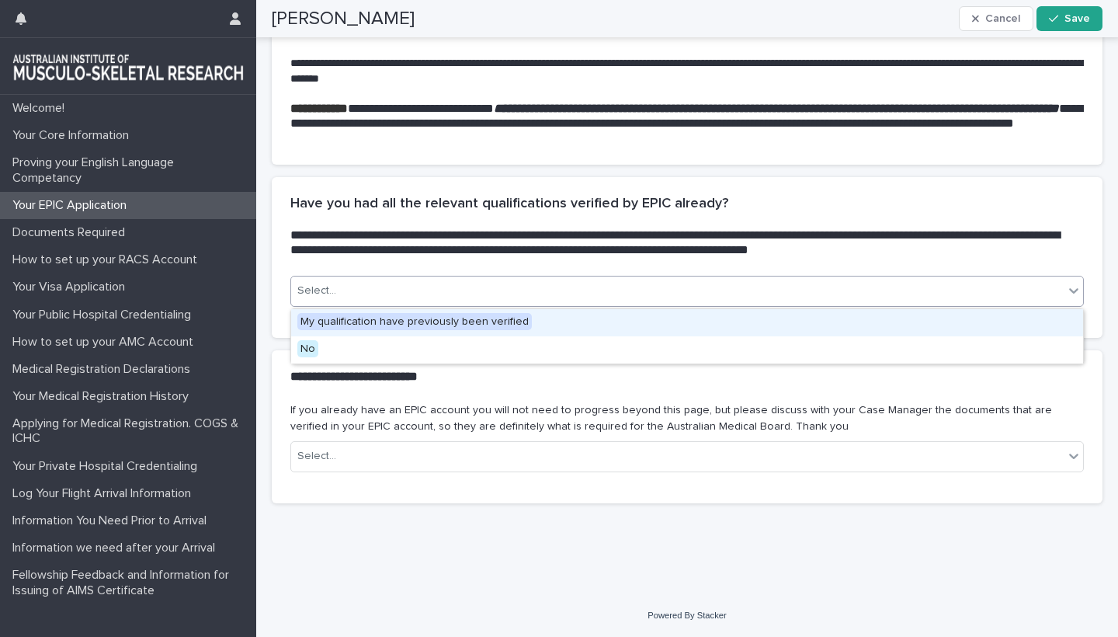
click at [384, 322] on span "My qualification have previously been verified" at bounding box center [414, 321] width 235 height 17
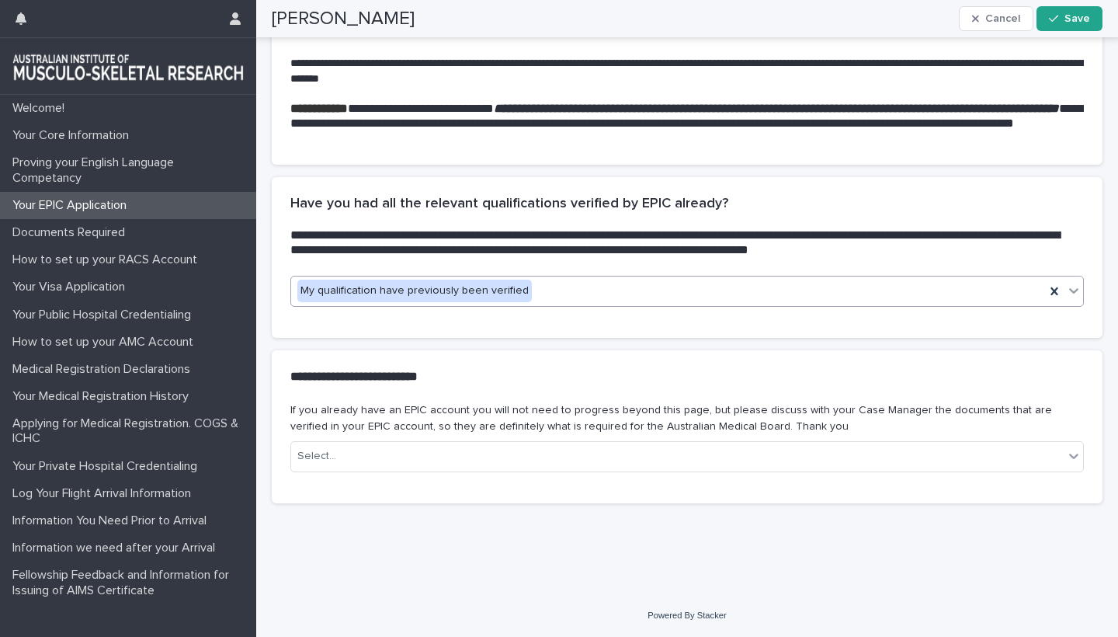
click at [482, 537] on div "**********" at bounding box center [687, 151] width 847 height 807
click at [415, 455] on div "Select..." at bounding box center [677, 456] width 773 height 26
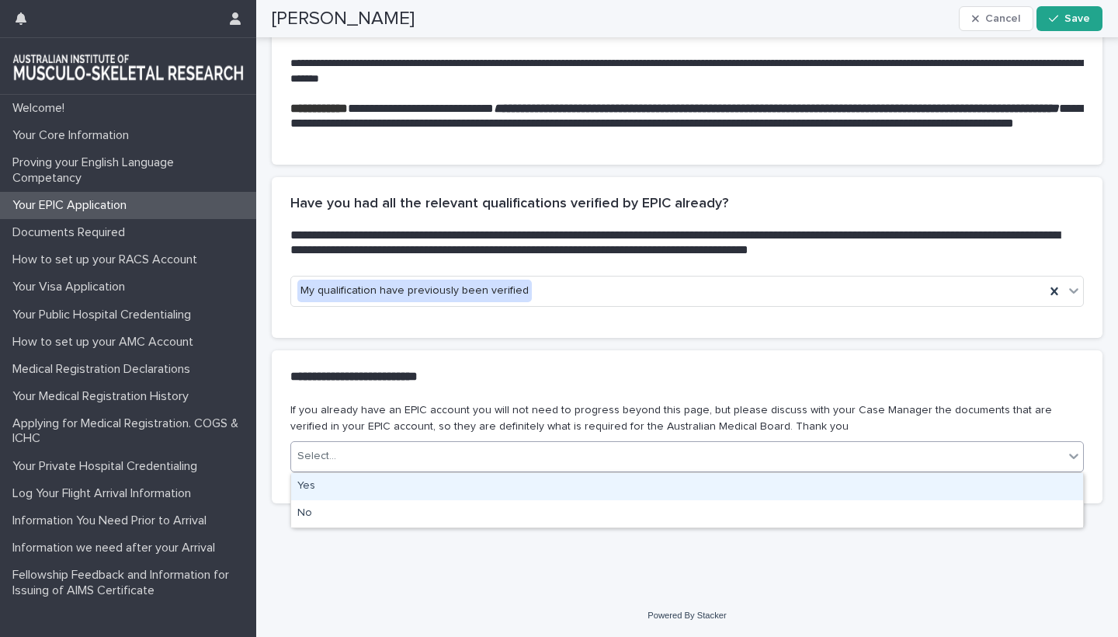
click at [328, 495] on div "Yes" at bounding box center [687, 486] width 792 height 27
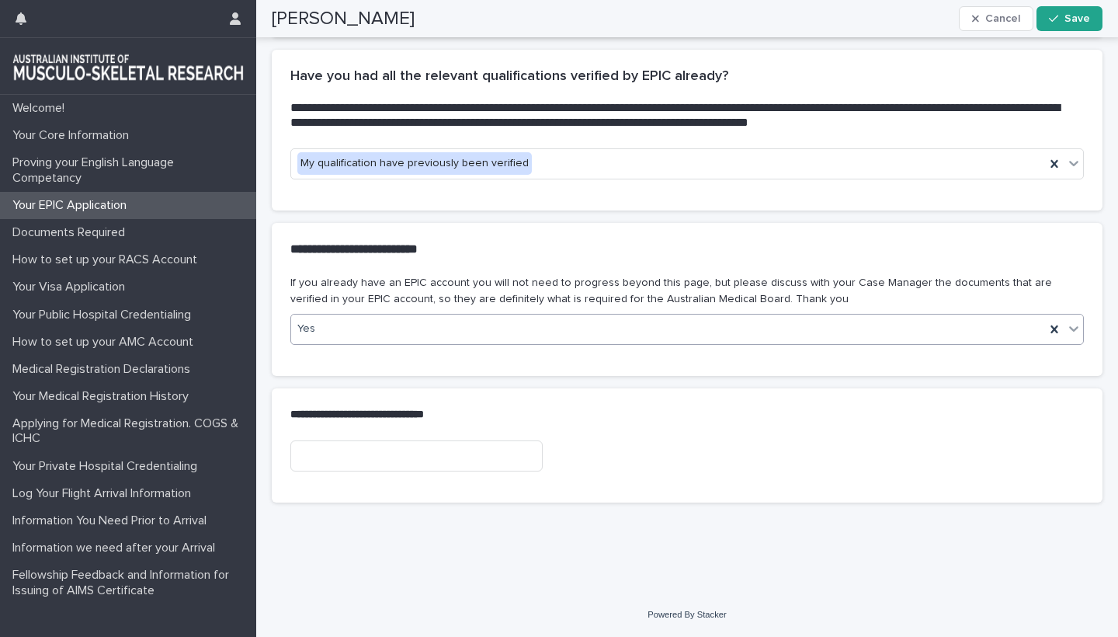
scroll to position [544, 0]
click at [343, 461] on input at bounding box center [416, 455] width 252 height 31
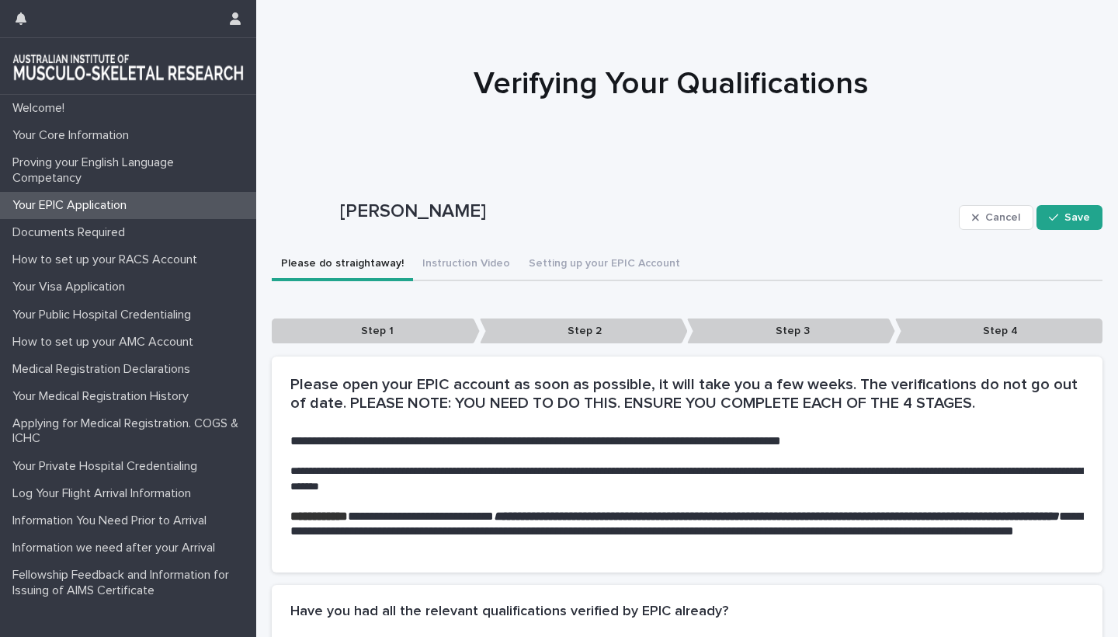
scroll to position [0, 0]
click at [464, 269] on button "Instruction Video" at bounding box center [466, 265] width 106 height 33
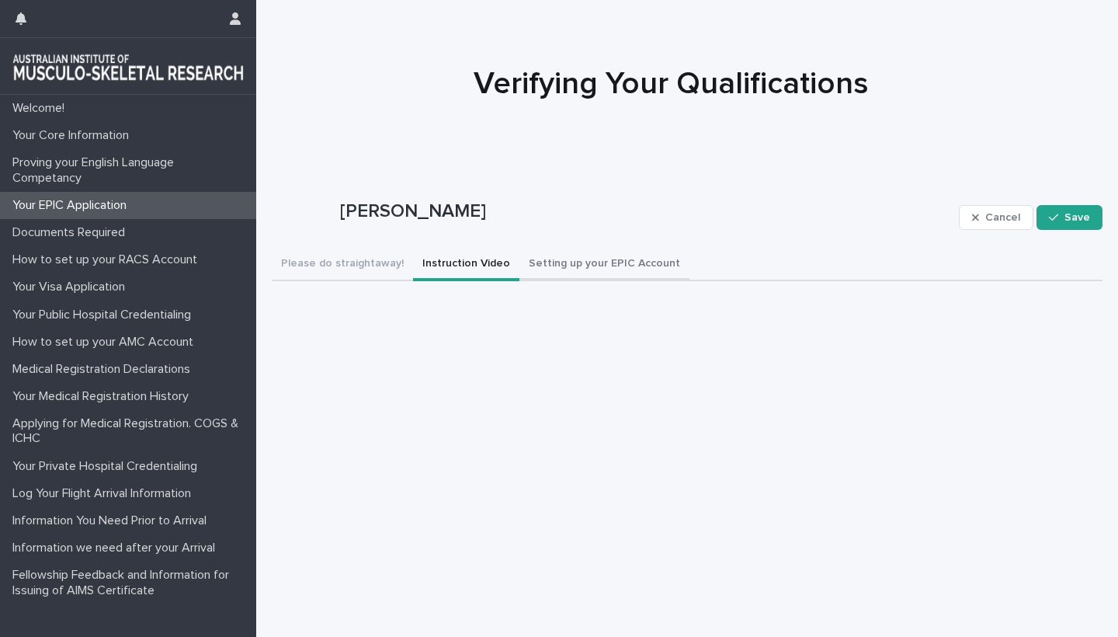
click at [572, 263] on button "Setting up your EPIC Account" at bounding box center [605, 265] width 170 height 33
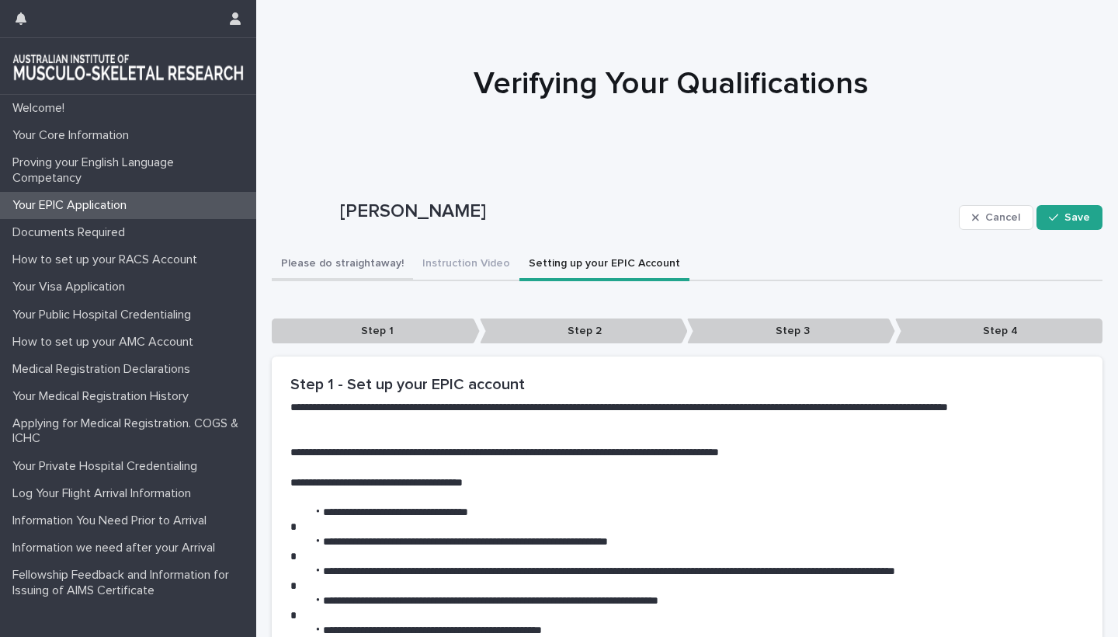
click at [334, 266] on button "Please do straightaway!" at bounding box center [342, 265] width 141 height 33
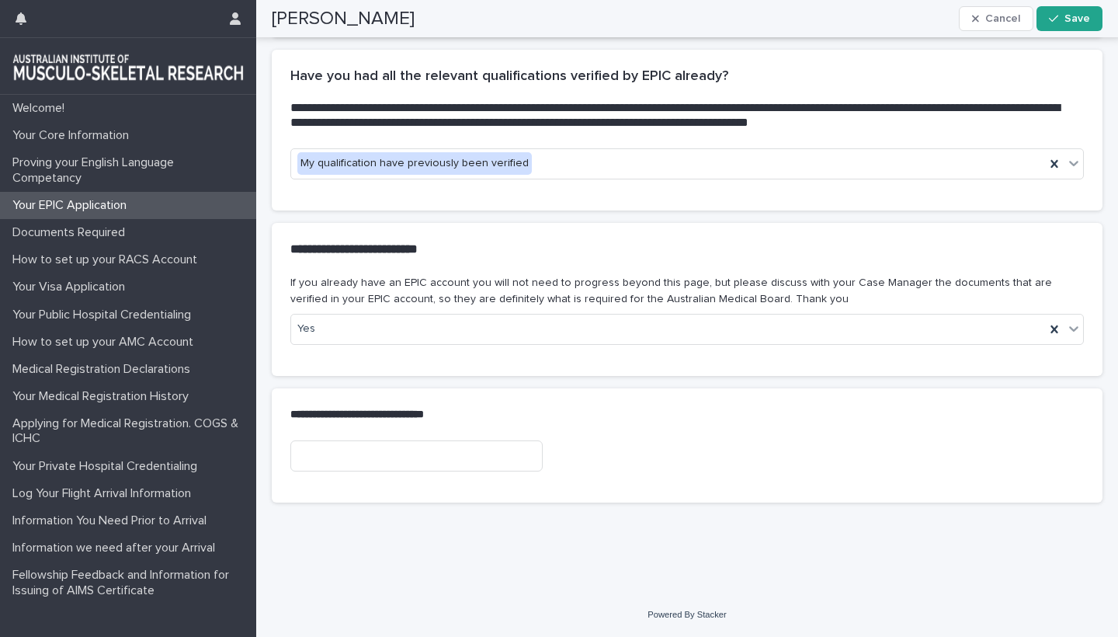
scroll to position [544, 0]
click at [315, 457] on input at bounding box center [416, 455] width 252 height 31
paste input "**********"
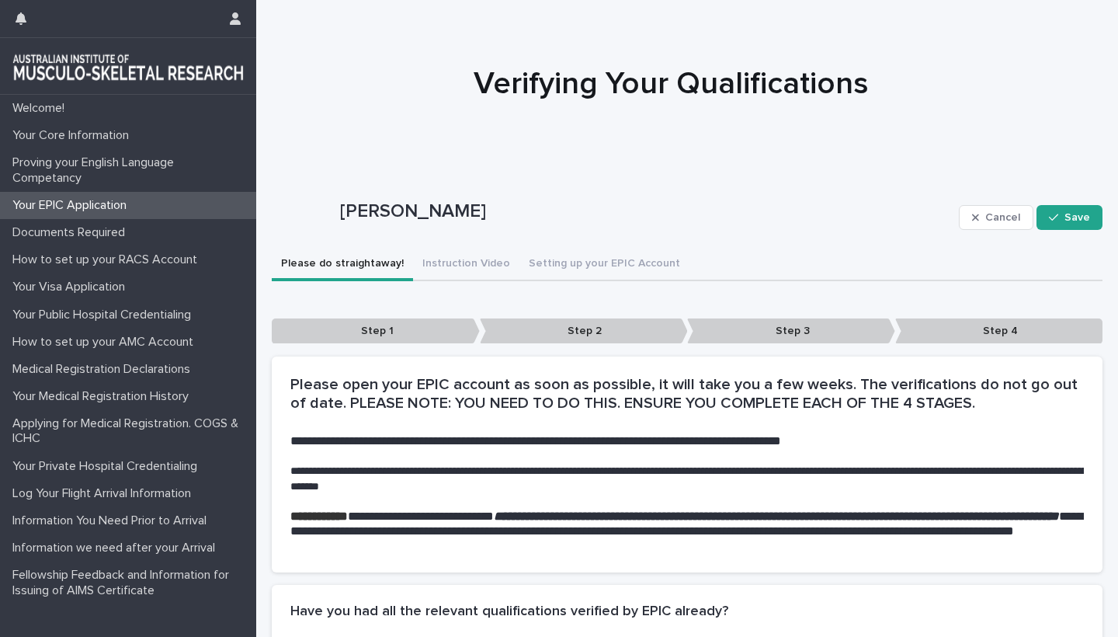
scroll to position [0, 0]
type input "**********"
click at [1066, 217] on span "Save" at bounding box center [1078, 217] width 26 height 11
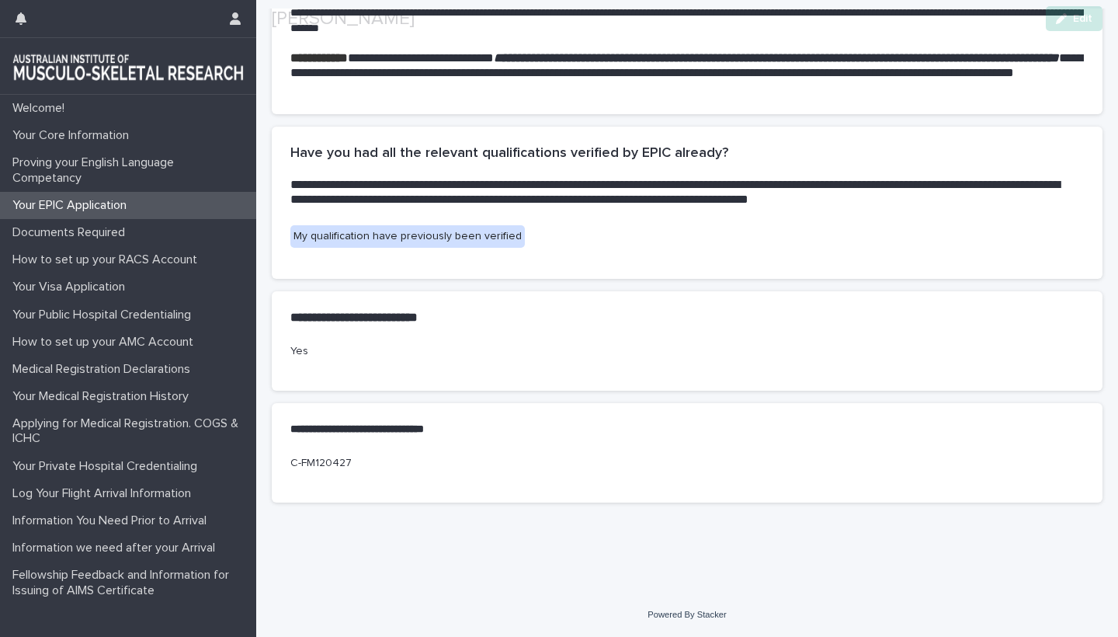
scroll to position [466, 0]
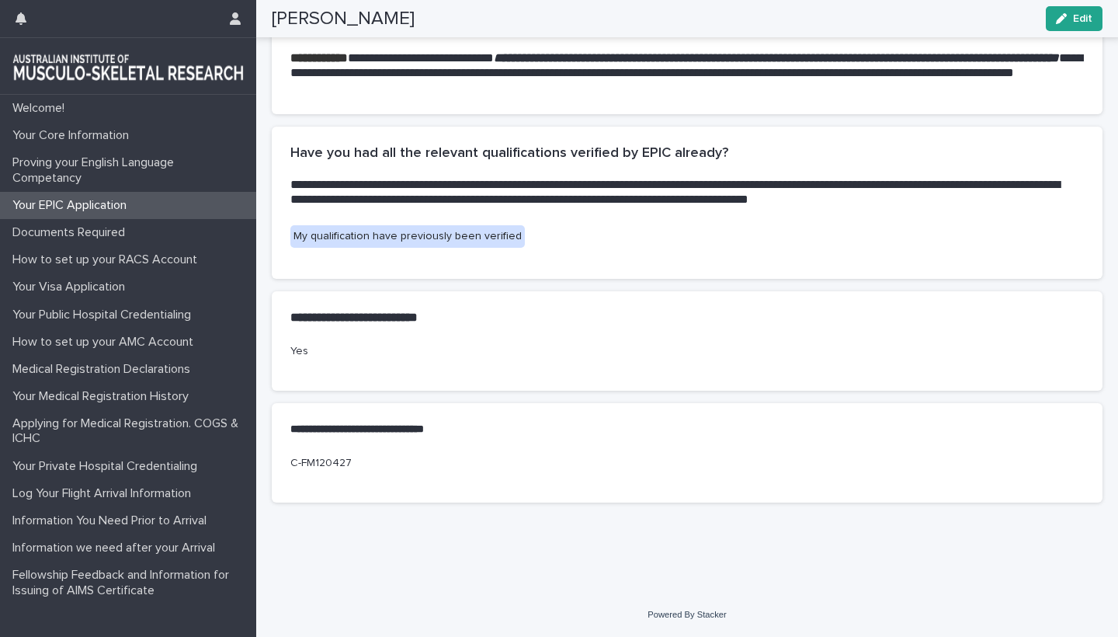
click at [338, 577] on div "**********" at bounding box center [687, 145] width 862 height 896
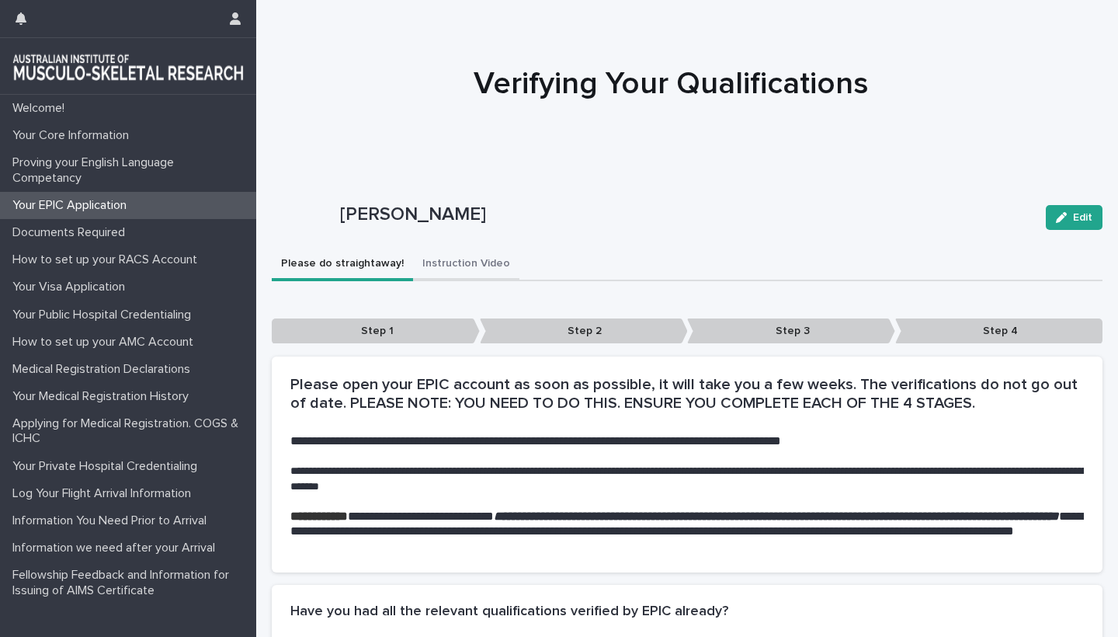
scroll to position [0, 0]
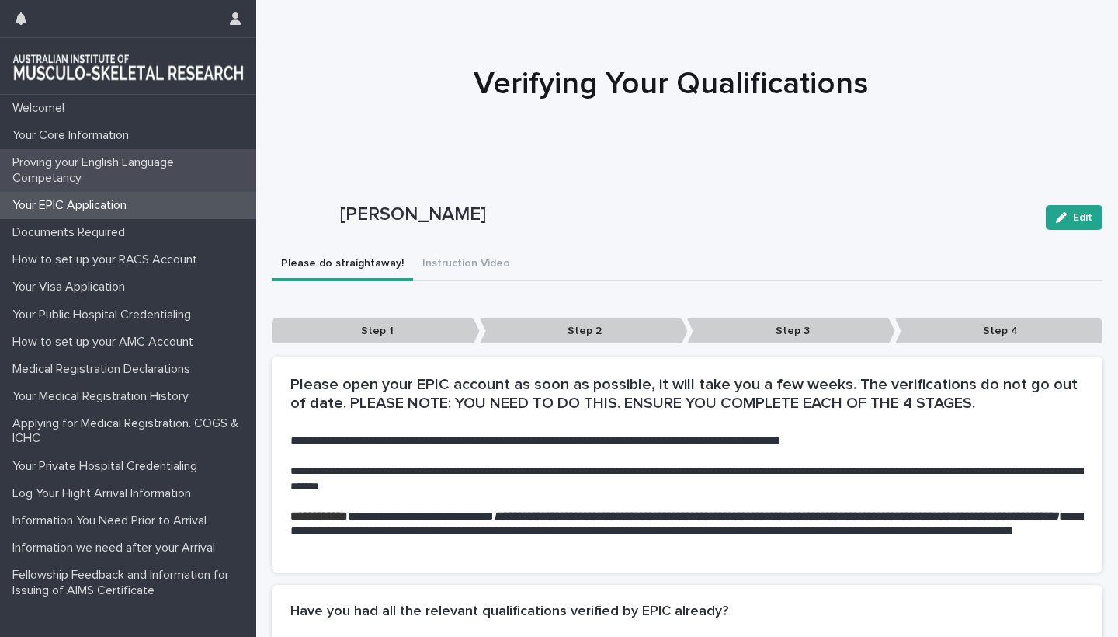
click at [74, 170] on p "Proving your English Language Competancy" at bounding box center [131, 170] width 250 height 30
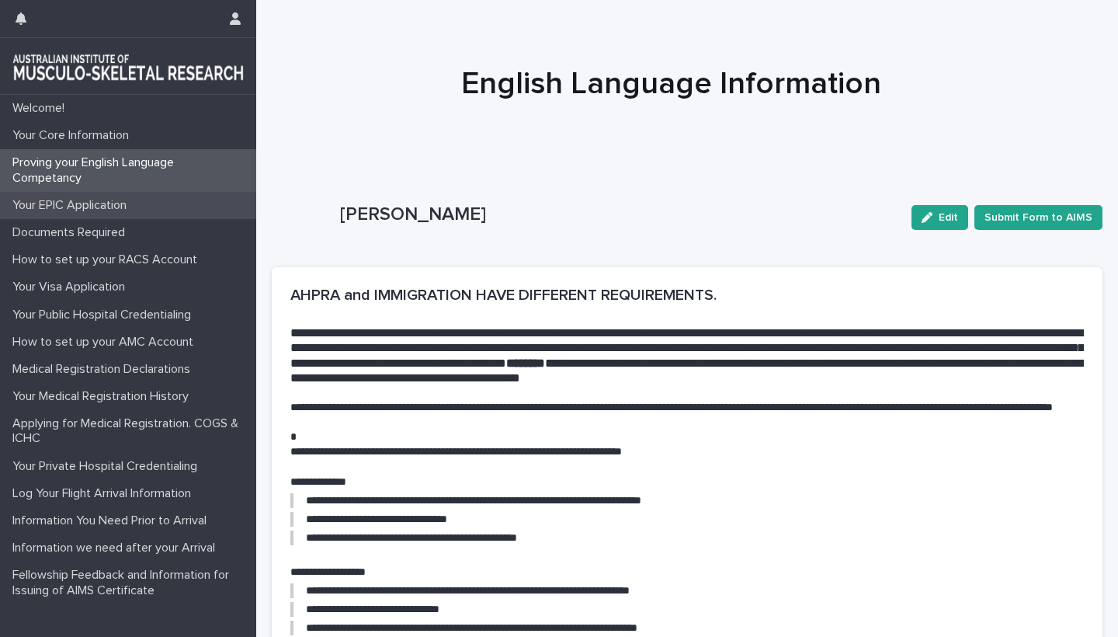
click at [93, 203] on p "Your EPIC Application" at bounding box center [72, 205] width 133 height 15
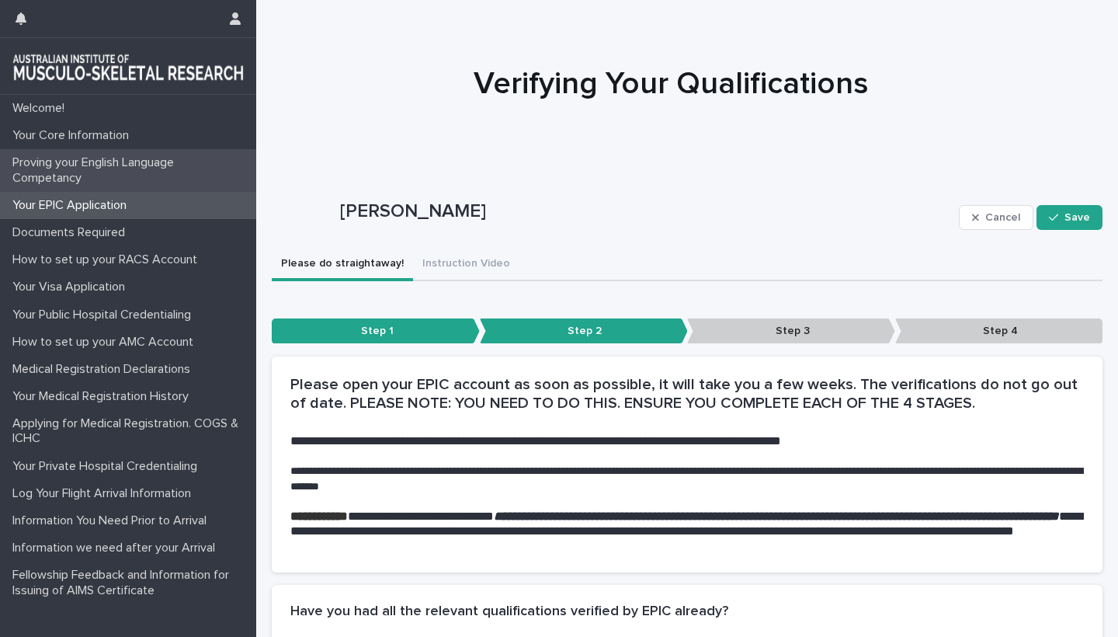
click at [90, 171] on p "Proving your English Language Competancy" at bounding box center [131, 170] width 250 height 30
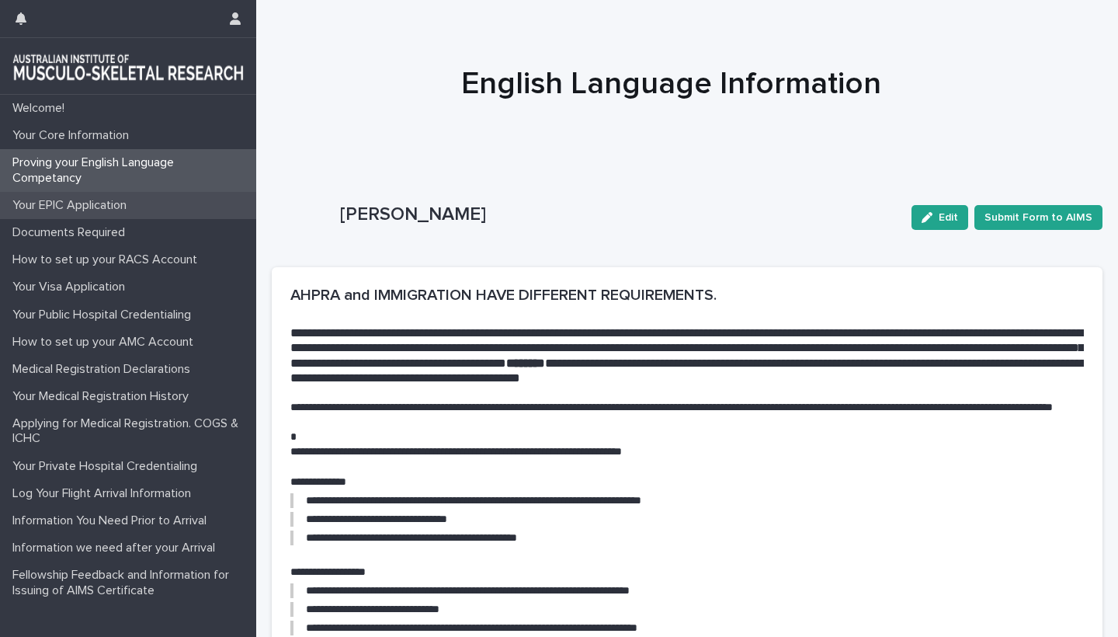
click at [90, 198] on p "Your EPIC Application" at bounding box center [72, 205] width 133 height 15
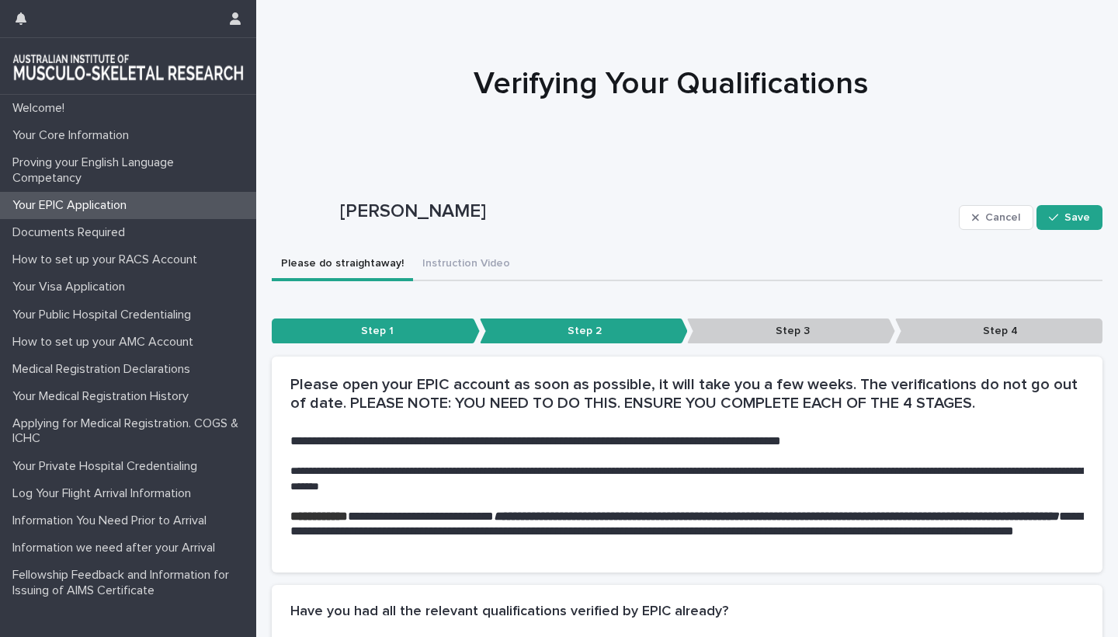
click at [784, 332] on p "Step 3" at bounding box center [791, 331] width 208 height 26
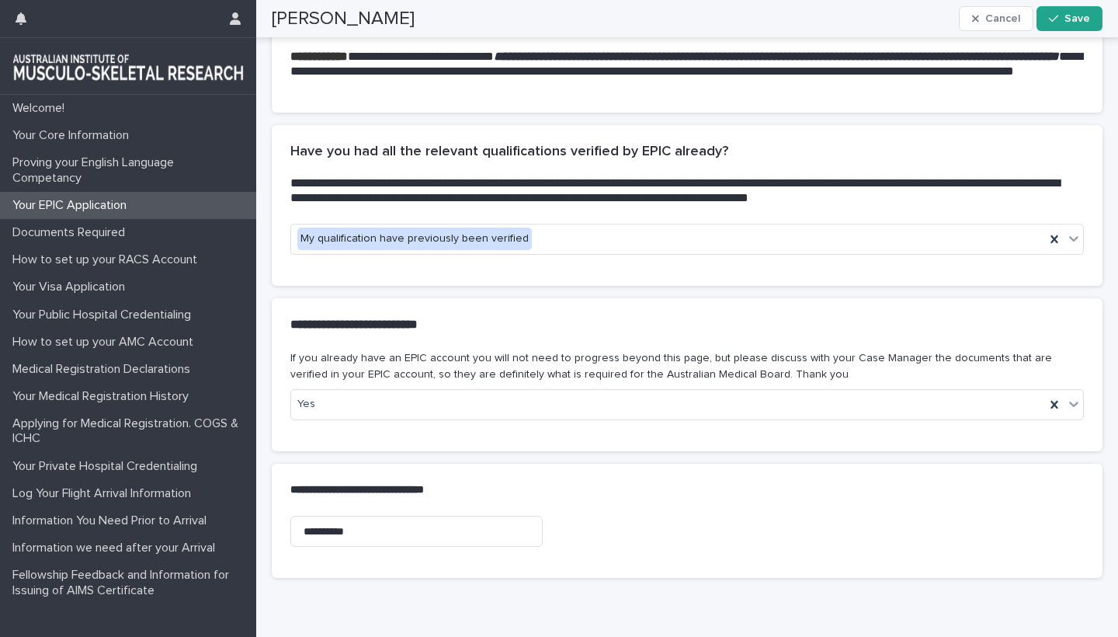
scroll to position [459, 0]
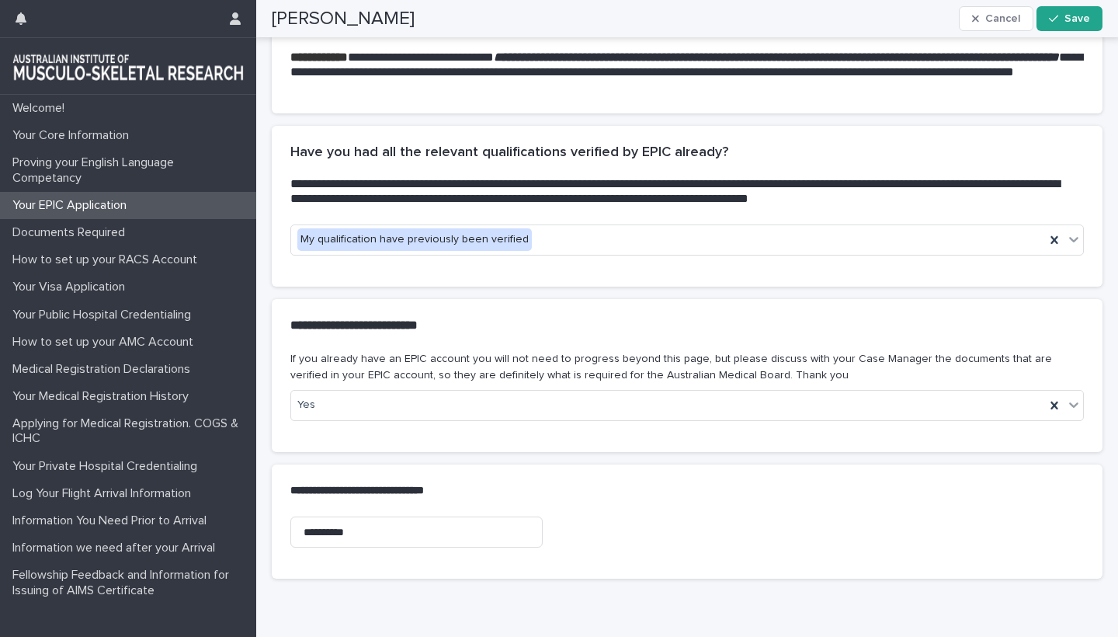
click at [828, 328] on div "**********" at bounding box center [687, 325] width 831 height 52
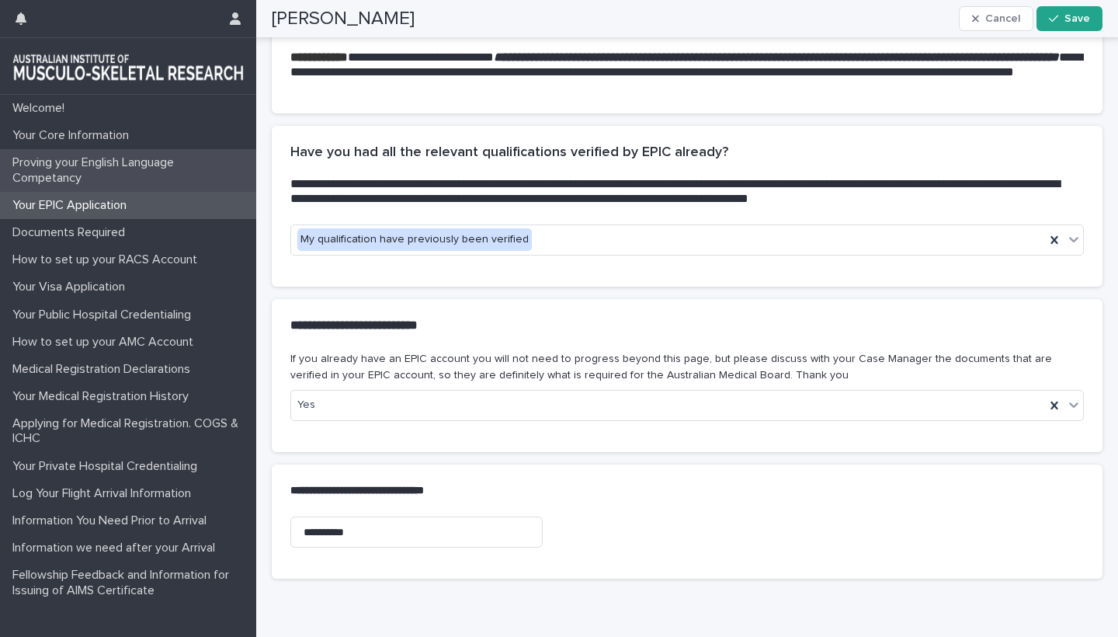
click at [96, 169] on p "Proving your English Language Competancy" at bounding box center [131, 170] width 250 height 30
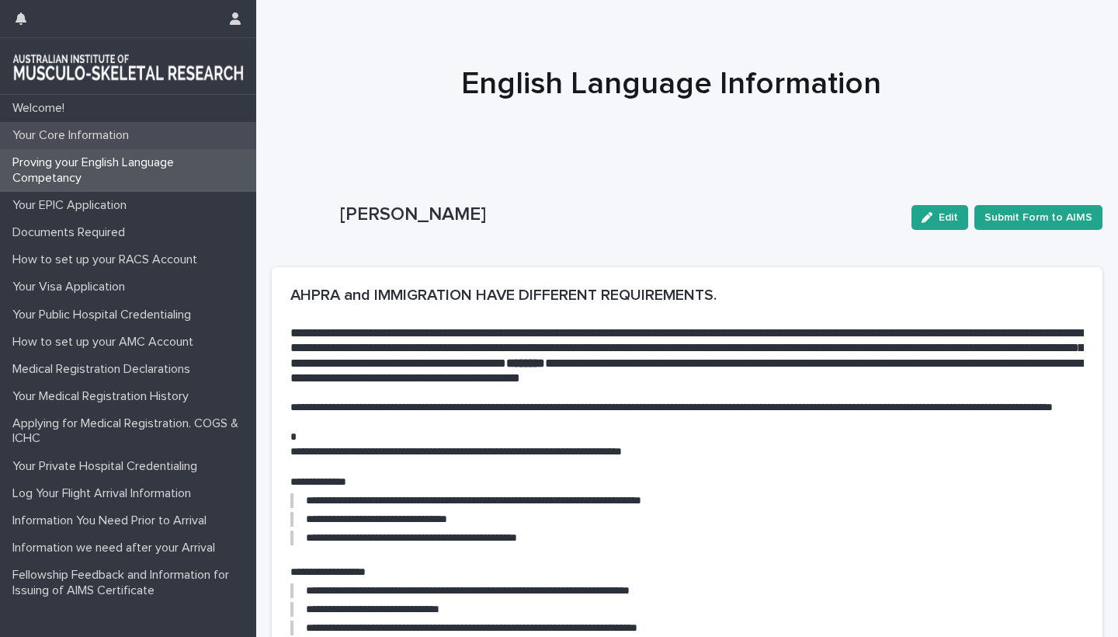
click at [67, 141] on p "Your Core Information" at bounding box center [73, 135] width 135 height 15
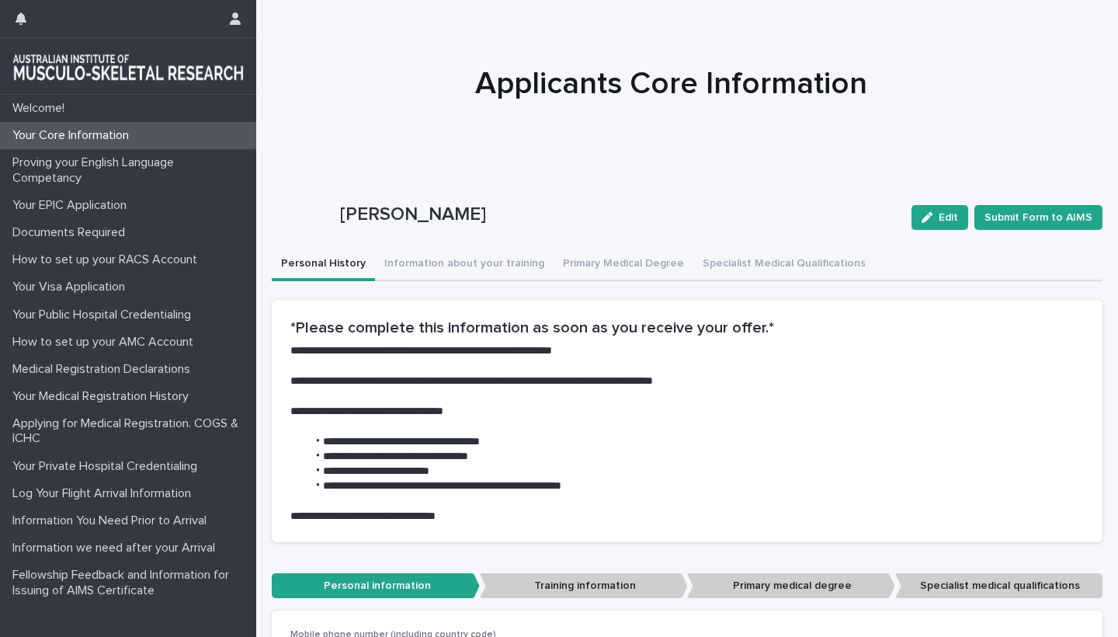
click at [62, 131] on p "Your Core Information" at bounding box center [73, 135] width 135 height 15
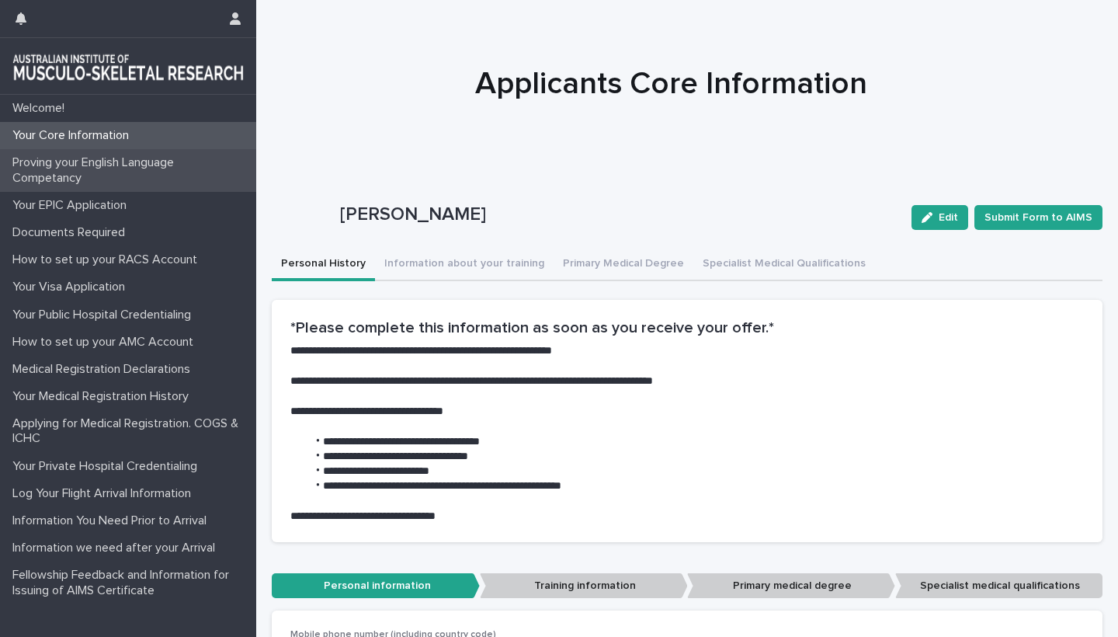
click at [55, 167] on p "Proving your English Language Competancy" at bounding box center [131, 170] width 250 height 30
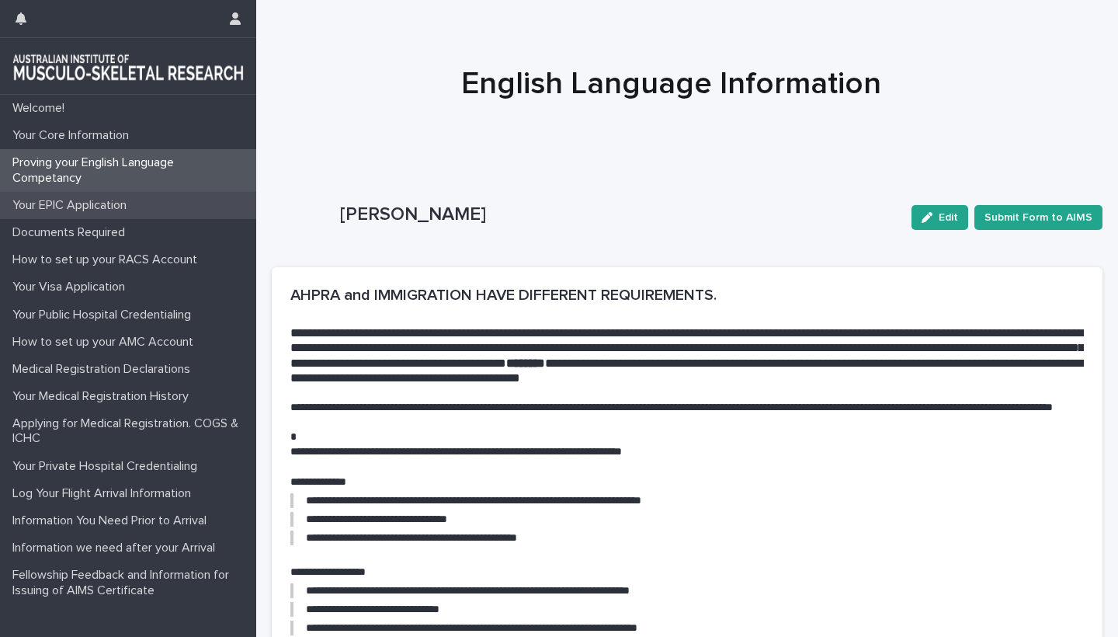
click at [60, 214] on div "Your EPIC Application" at bounding box center [128, 205] width 256 height 27
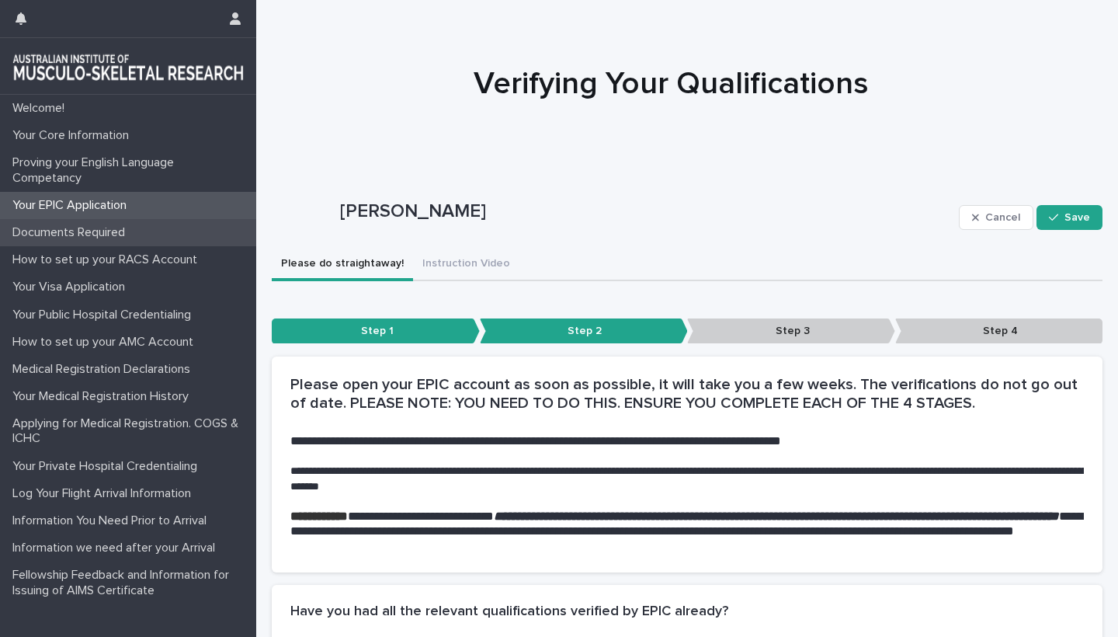
click at [97, 238] on p "Documents Required" at bounding box center [71, 232] width 131 height 15
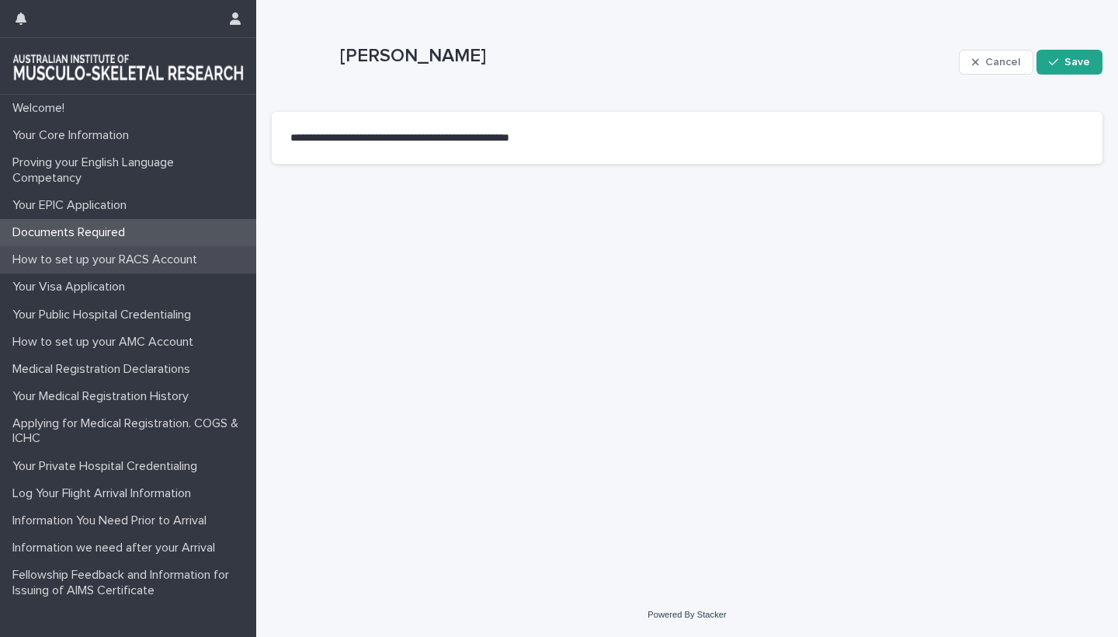
click at [111, 260] on p "How to set up your RACS Account" at bounding box center [107, 259] width 203 height 15
click at [81, 228] on p "Documents Required" at bounding box center [71, 232] width 131 height 15
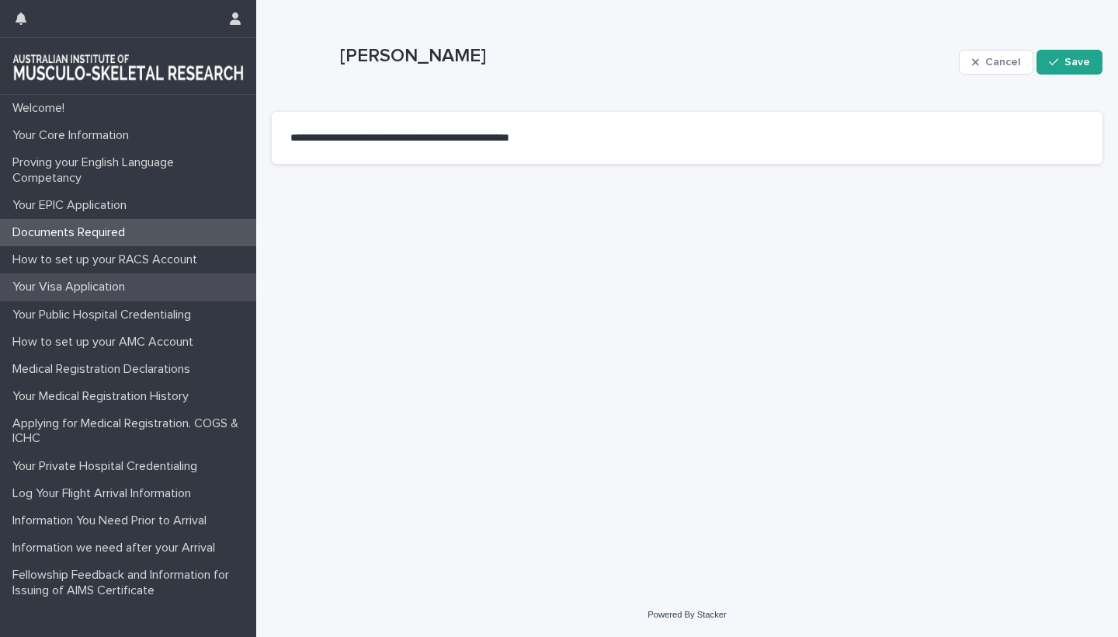
click at [82, 283] on p "Your Visa Application" at bounding box center [71, 287] width 131 height 15
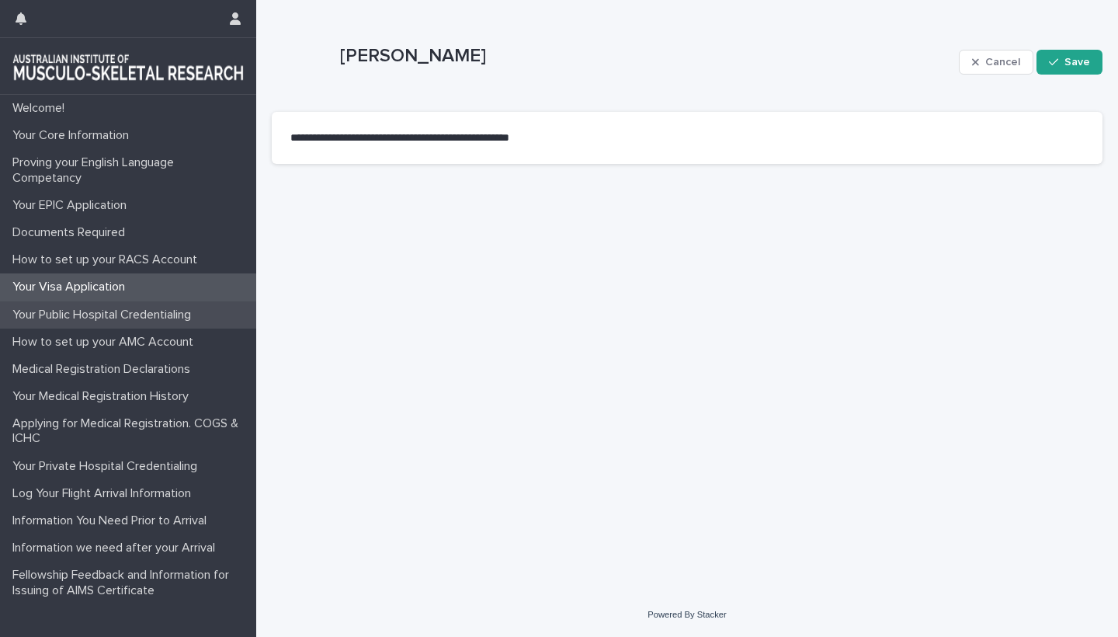
click at [85, 311] on p "Your Public Hospital Credentialing" at bounding box center [104, 315] width 197 height 15
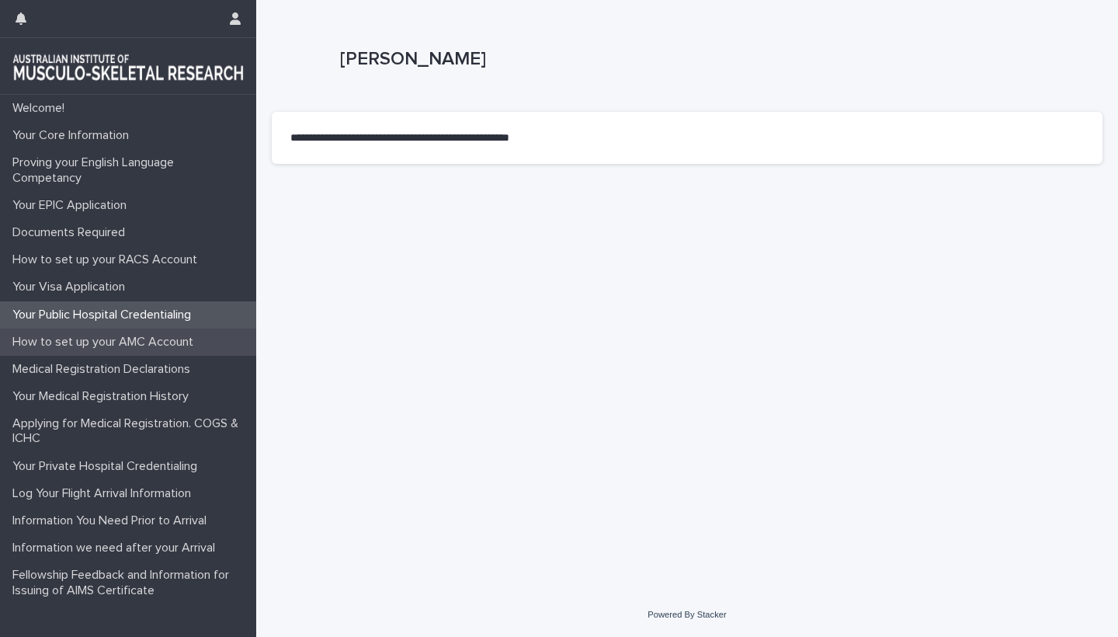
click at [84, 343] on p "How to set up your AMC Account" at bounding box center [106, 342] width 200 height 15
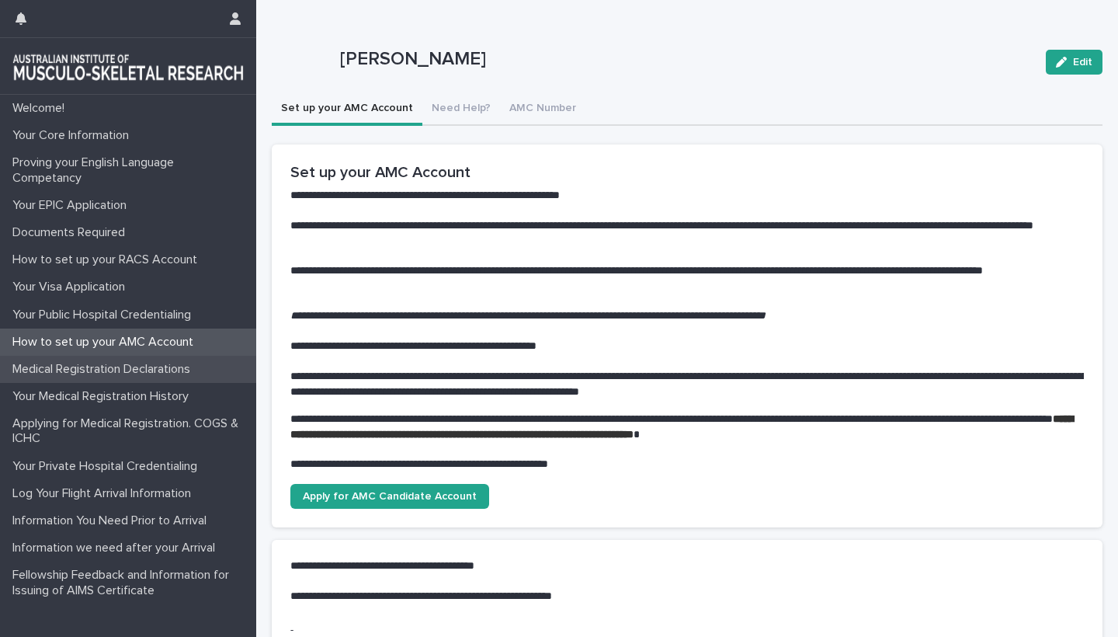
click at [68, 363] on p "Medical Registration Declarations" at bounding box center [104, 369] width 197 height 15
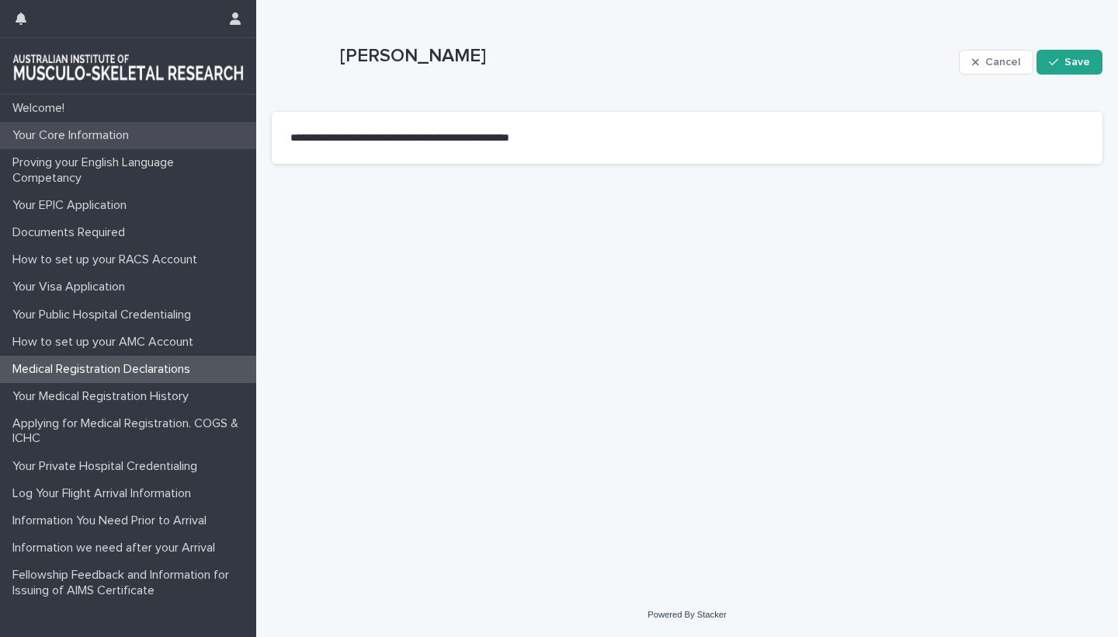
click at [78, 138] on p "Your Core Information" at bounding box center [73, 135] width 135 height 15
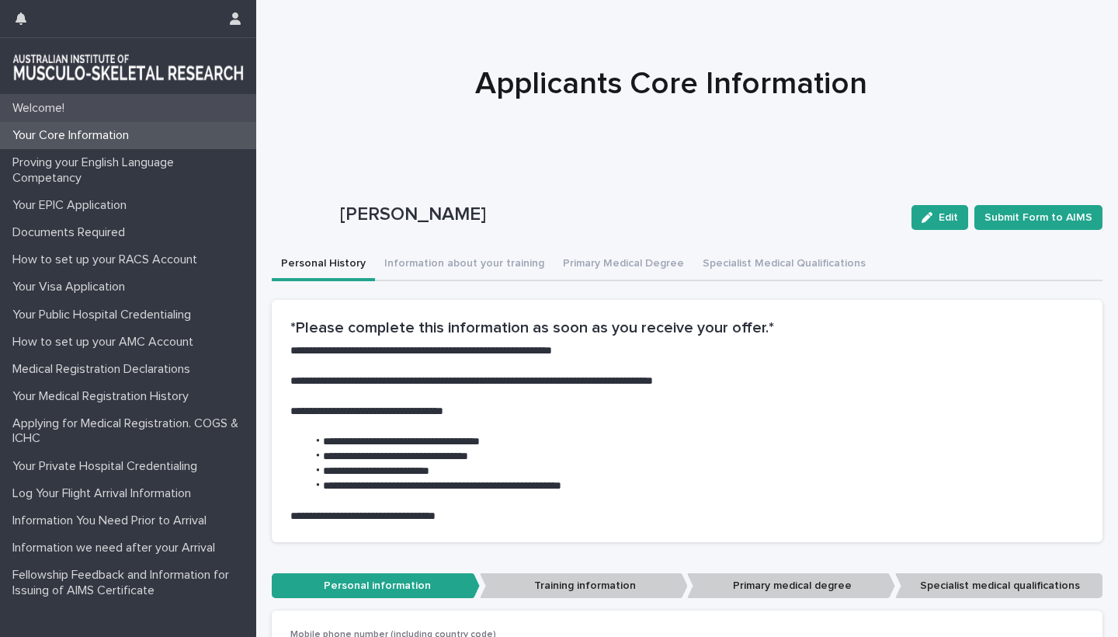
click at [58, 109] on p "Welcome!" at bounding box center [41, 108] width 71 height 15
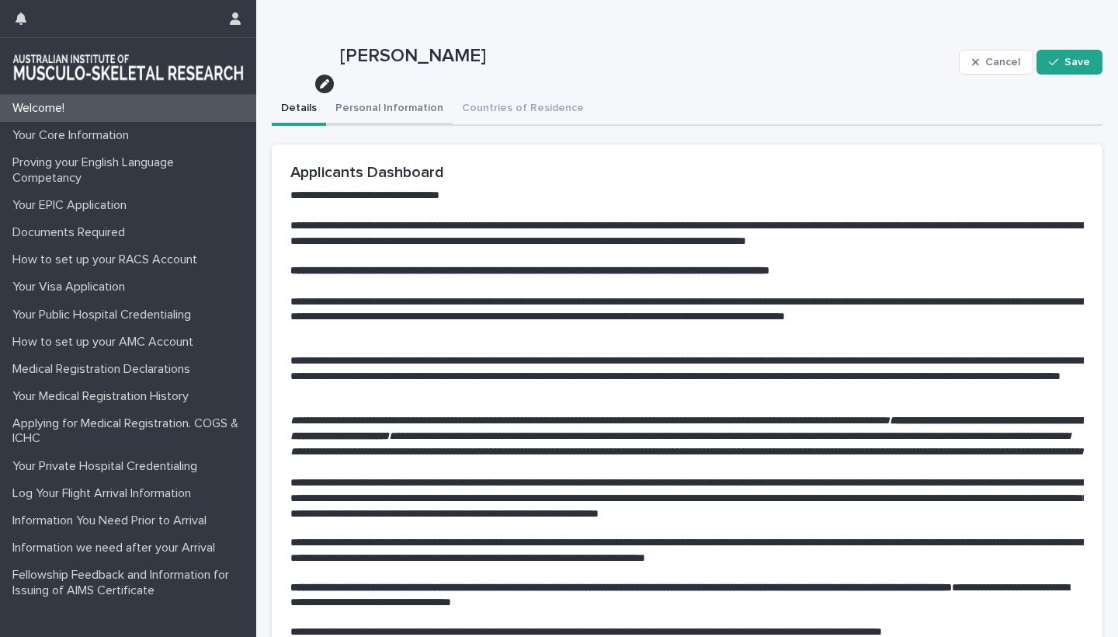
click at [388, 103] on button "Personal Information" at bounding box center [389, 109] width 127 height 33
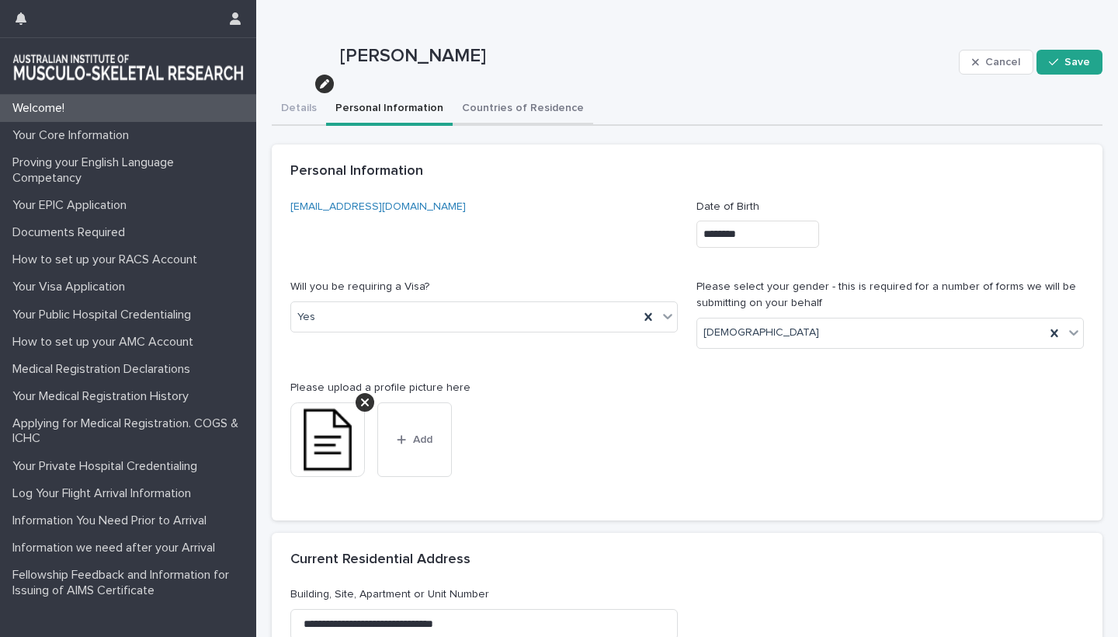
click at [523, 99] on button "Countries of Residence" at bounding box center [523, 109] width 141 height 33
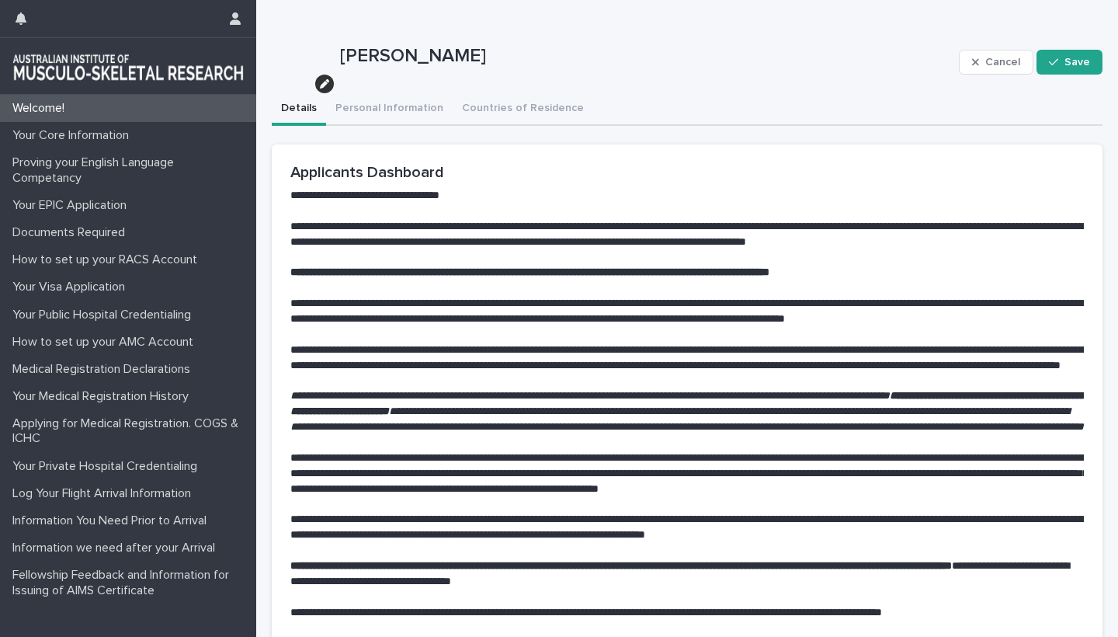
click at [311, 107] on button "Details" at bounding box center [299, 109] width 54 height 33
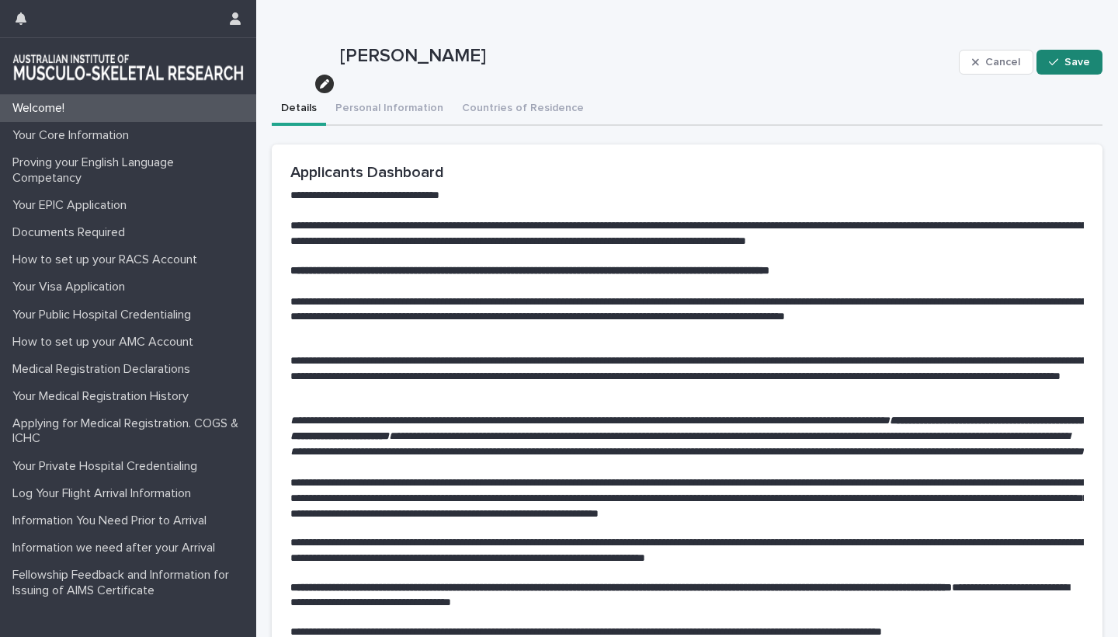
click at [1068, 68] on button "Save" at bounding box center [1070, 62] width 66 height 25
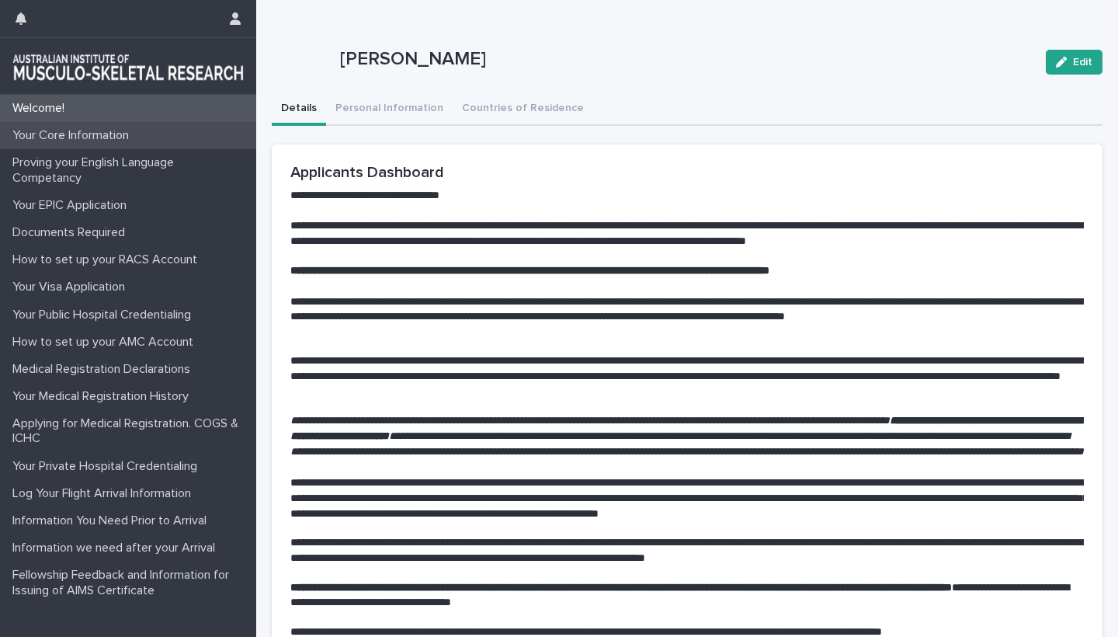
click at [60, 134] on p "Your Core Information" at bounding box center [73, 135] width 135 height 15
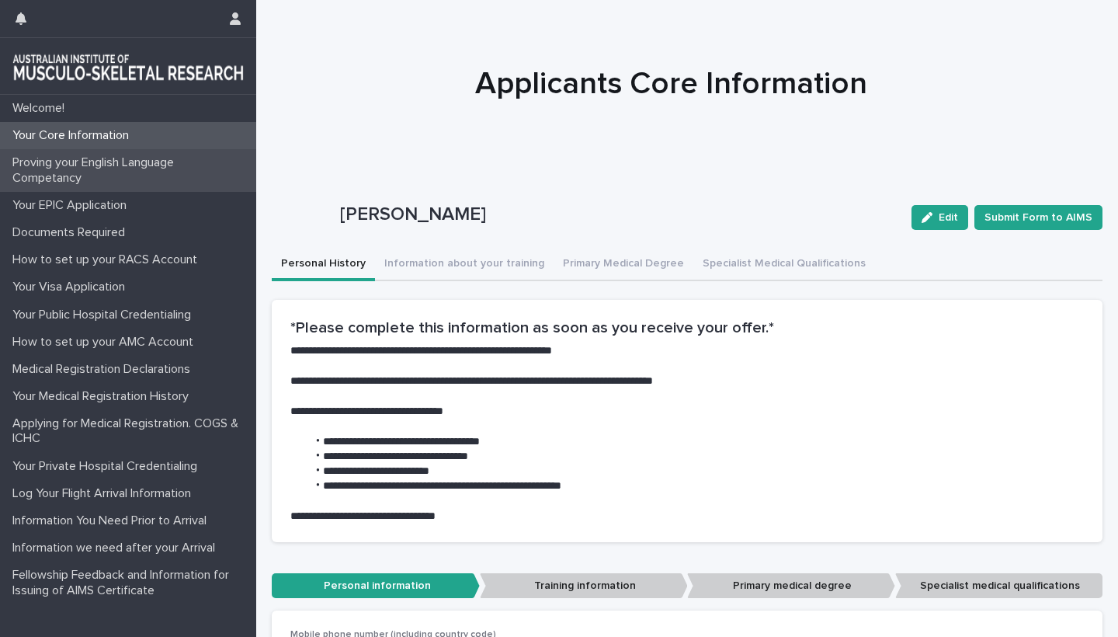
click at [67, 158] on p "Proving your English Language Competancy" at bounding box center [131, 170] width 250 height 30
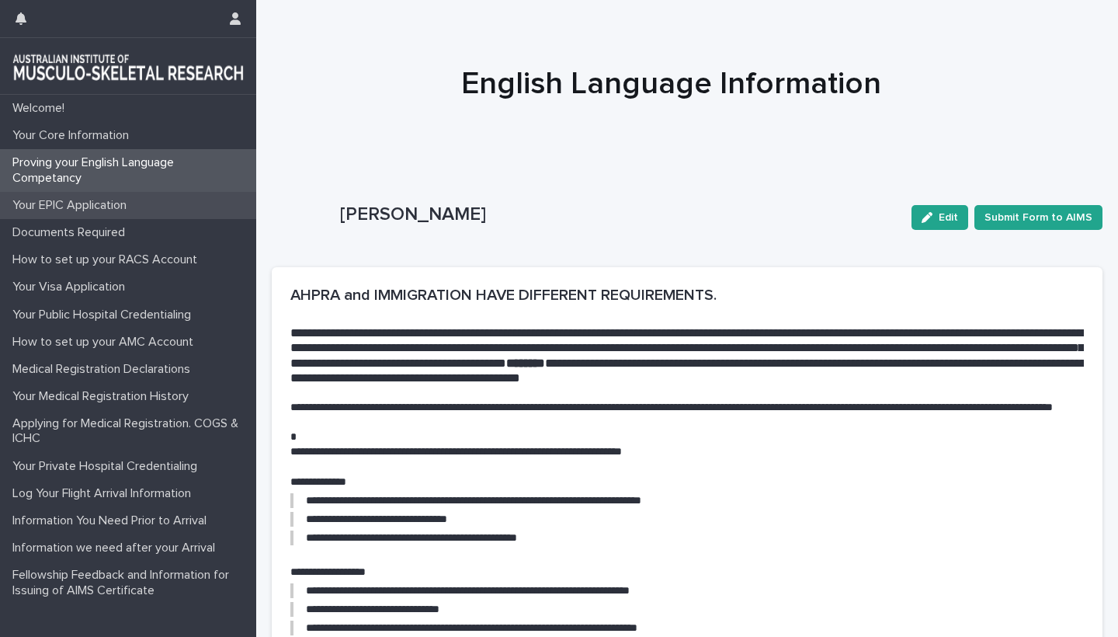
click at [77, 203] on p "Your EPIC Application" at bounding box center [72, 205] width 133 height 15
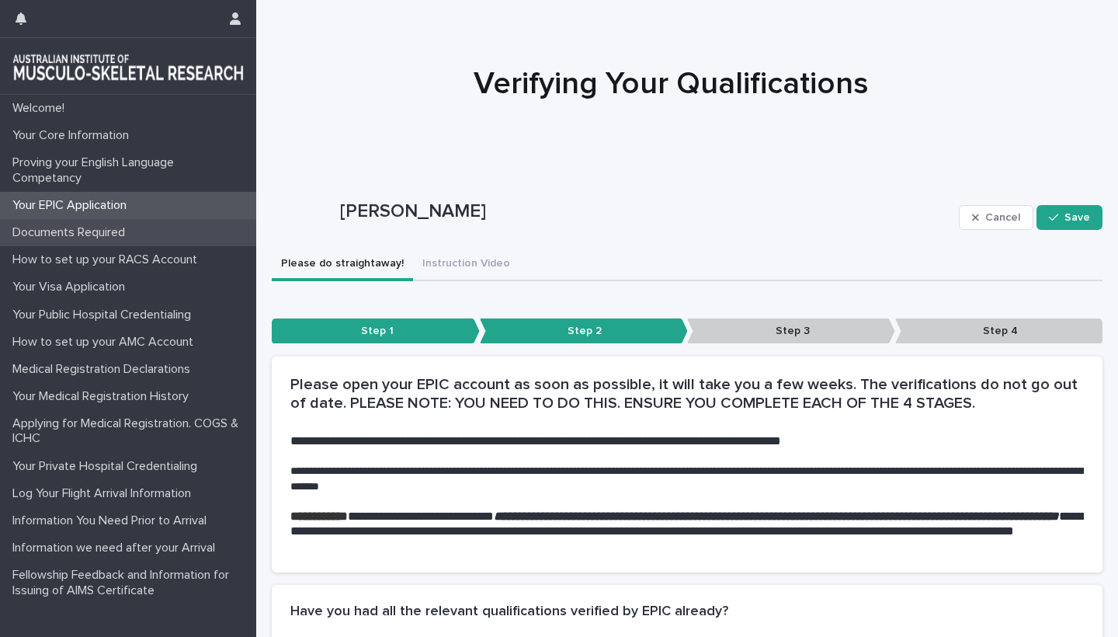
click at [87, 231] on p "Documents Required" at bounding box center [71, 232] width 131 height 15
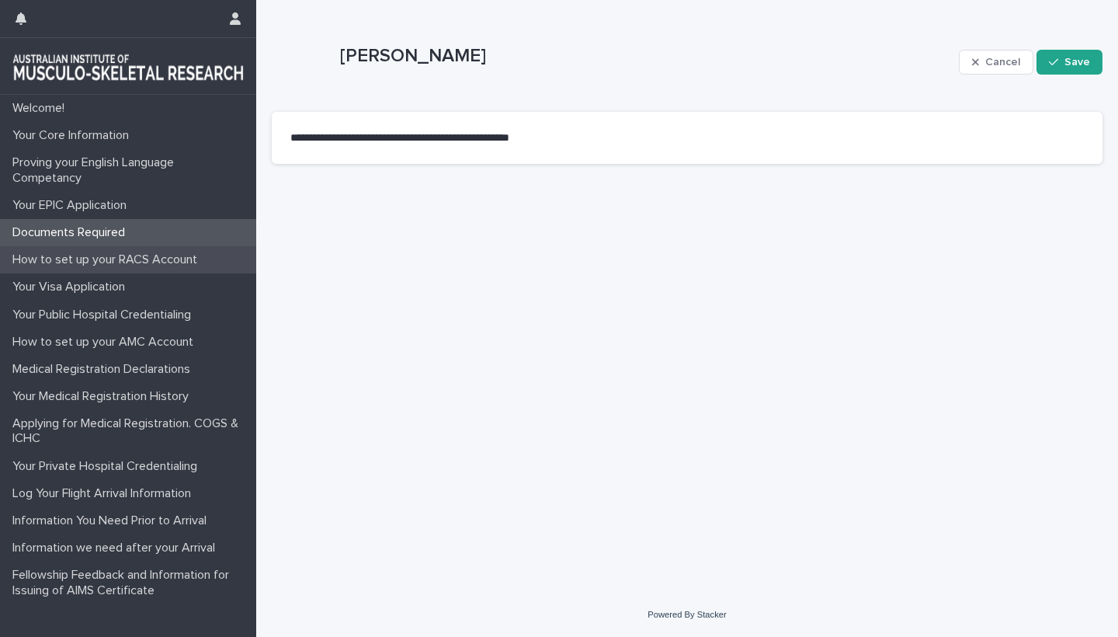
click at [92, 256] on p "How to set up your RACS Account" at bounding box center [107, 259] width 203 height 15
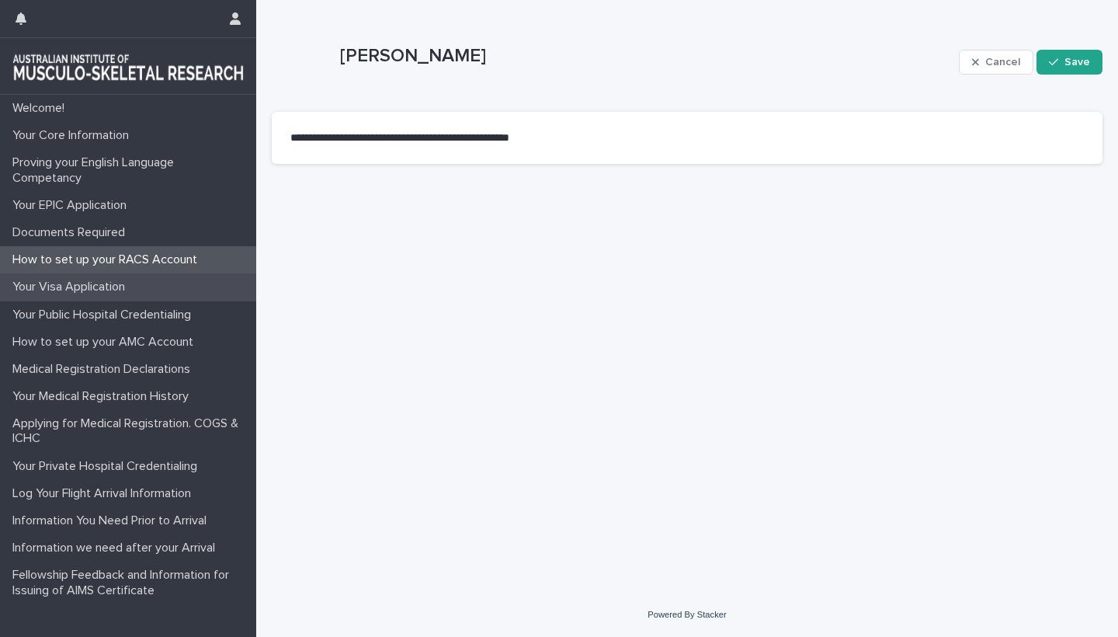
click at [92, 282] on p "Your Visa Application" at bounding box center [71, 287] width 131 height 15
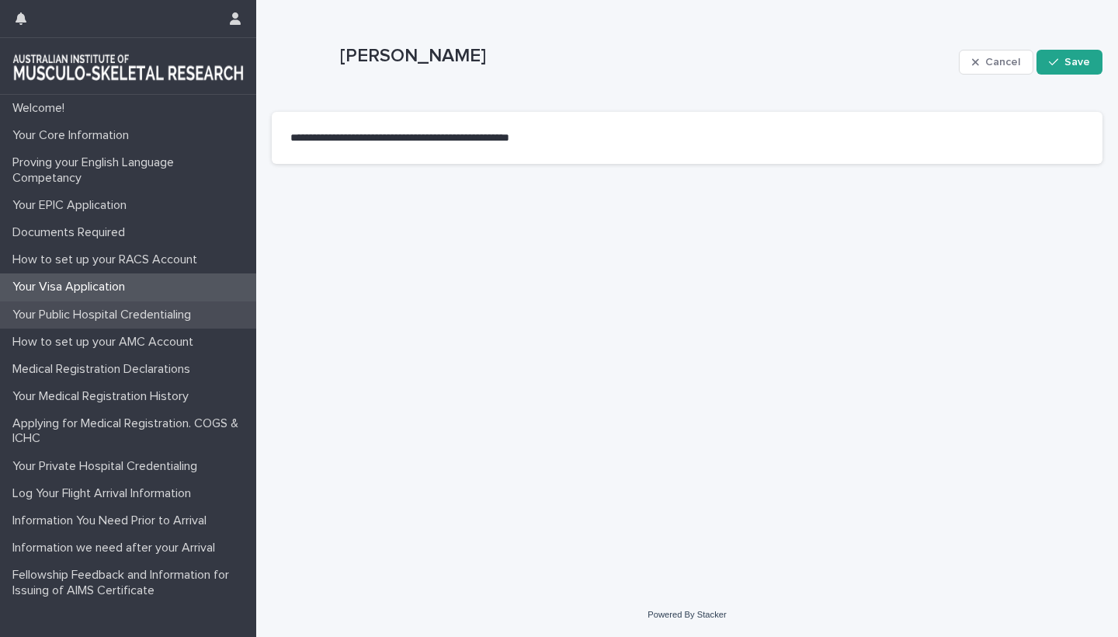
click at [93, 308] on p "Your Public Hospital Credentialing" at bounding box center [104, 315] width 197 height 15
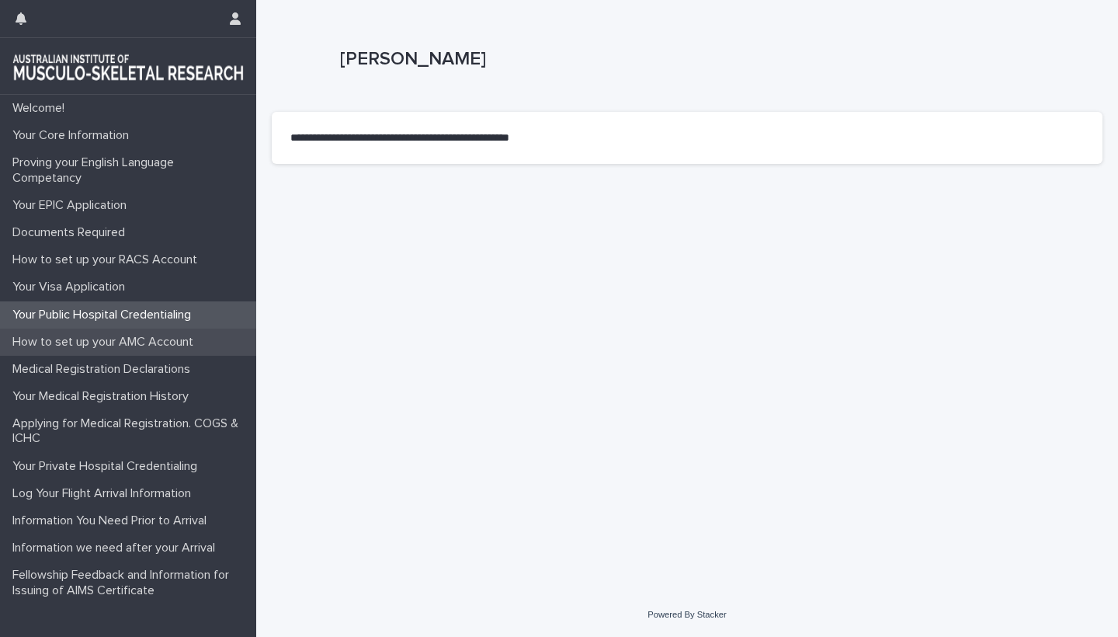
click at [99, 341] on p "How to set up your AMC Account" at bounding box center [106, 342] width 200 height 15
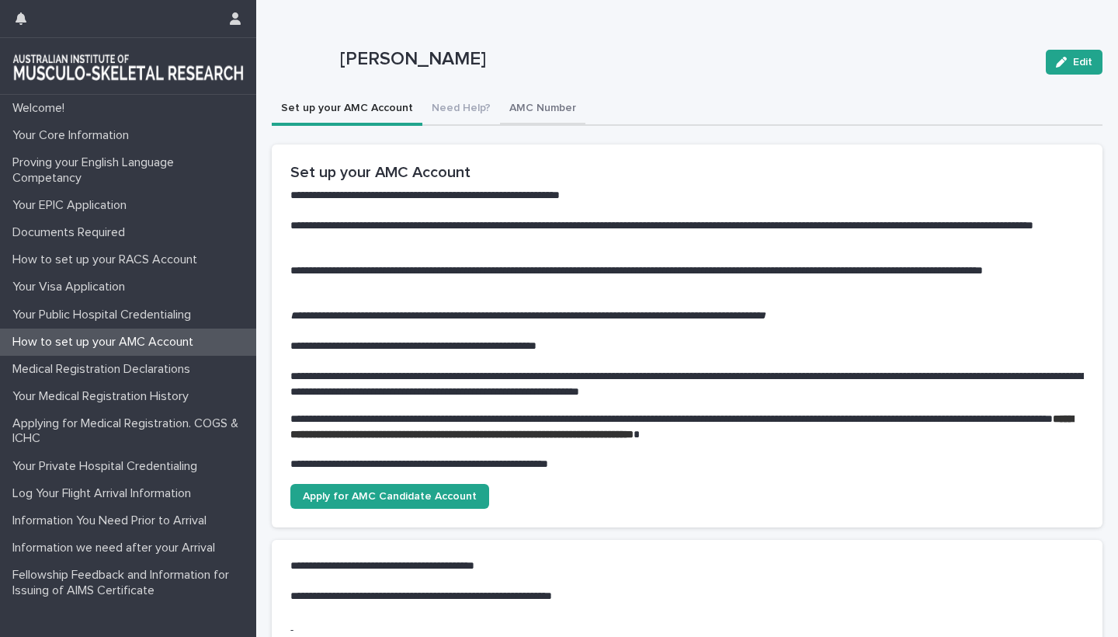
click at [513, 113] on button "AMC Number" at bounding box center [542, 109] width 85 height 33
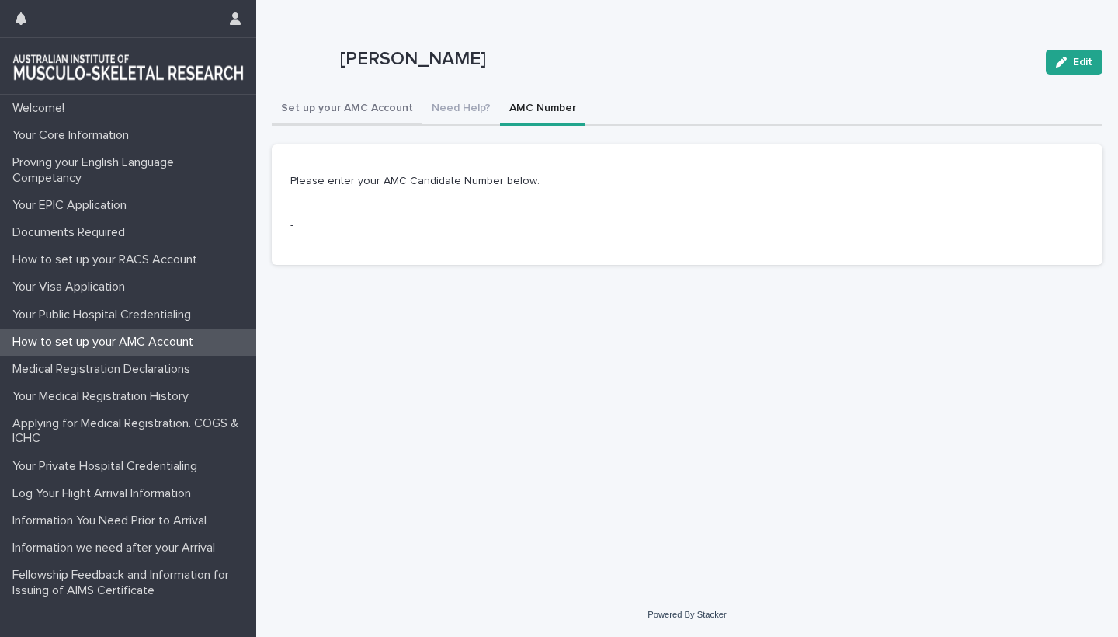
click at [355, 110] on button "Set up your AMC Account" at bounding box center [347, 109] width 151 height 33
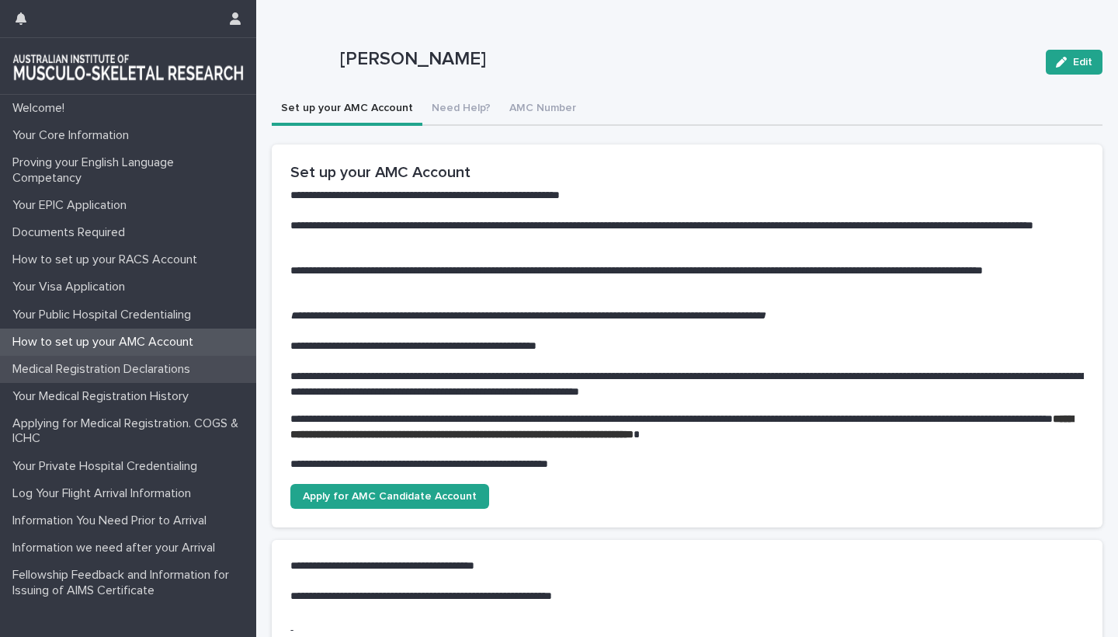
click at [109, 365] on p "Medical Registration Declarations" at bounding box center [104, 369] width 197 height 15
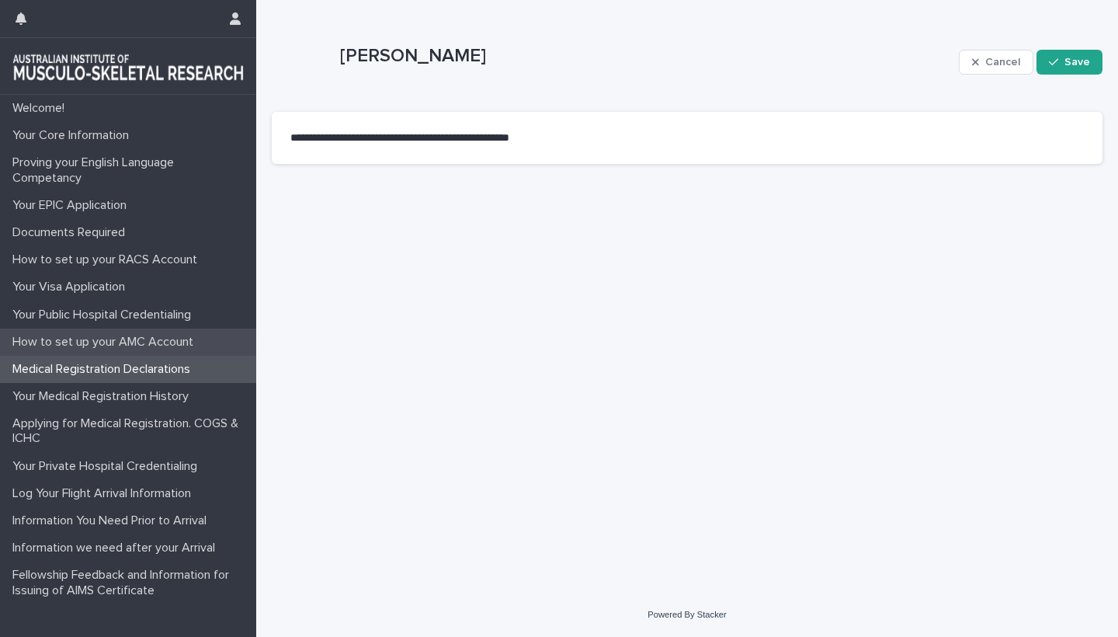
click at [104, 338] on p "How to set up your AMC Account" at bounding box center [106, 342] width 200 height 15
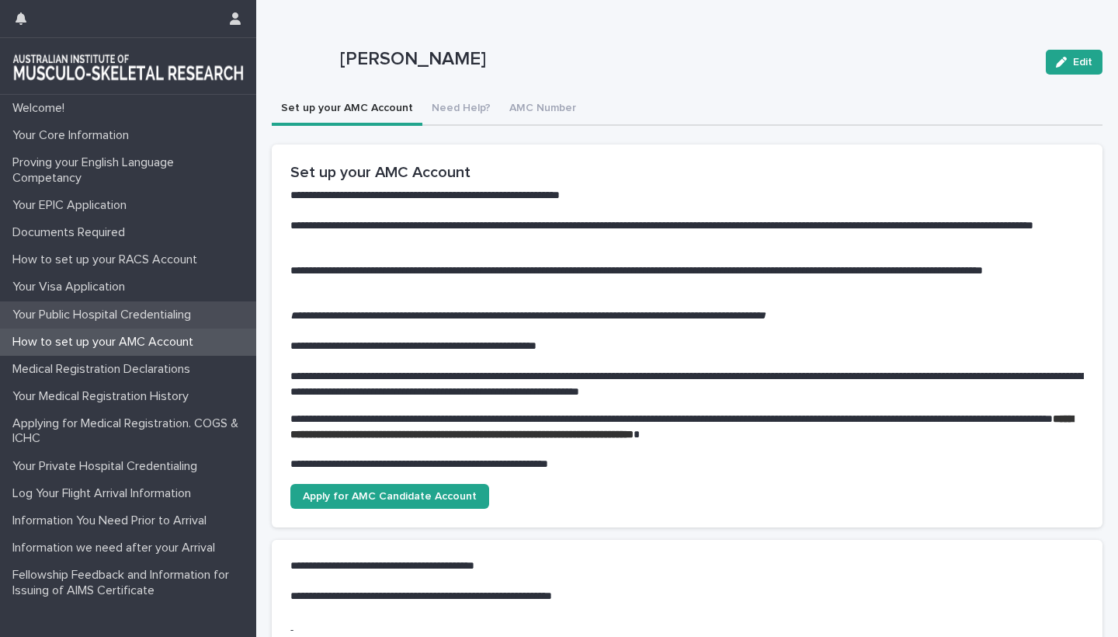
click at [96, 321] on div "Your Public Hospital Credentialing" at bounding box center [128, 314] width 256 height 27
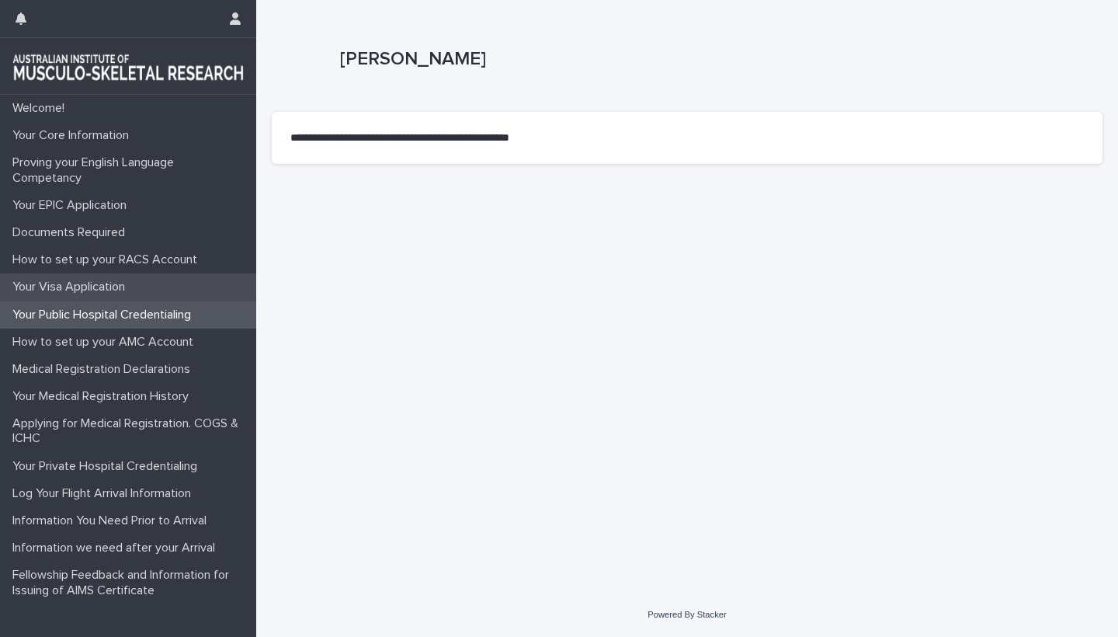
click at [90, 296] on div "Your Visa Application" at bounding box center [128, 286] width 256 height 27
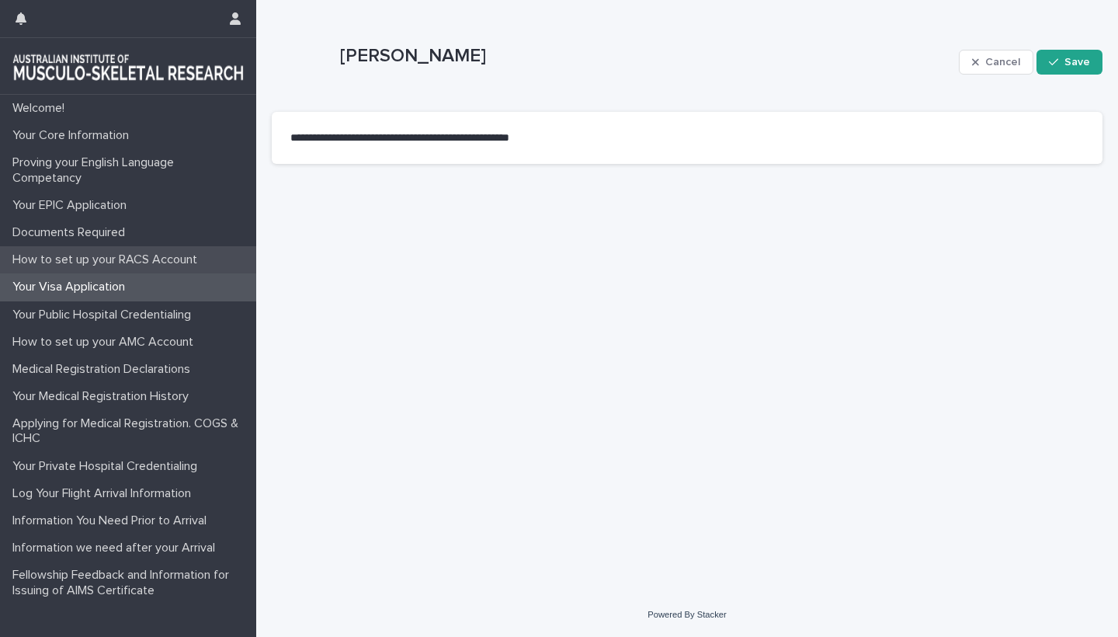
click at [98, 263] on p "How to set up your RACS Account" at bounding box center [107, 259] width 203 height 15
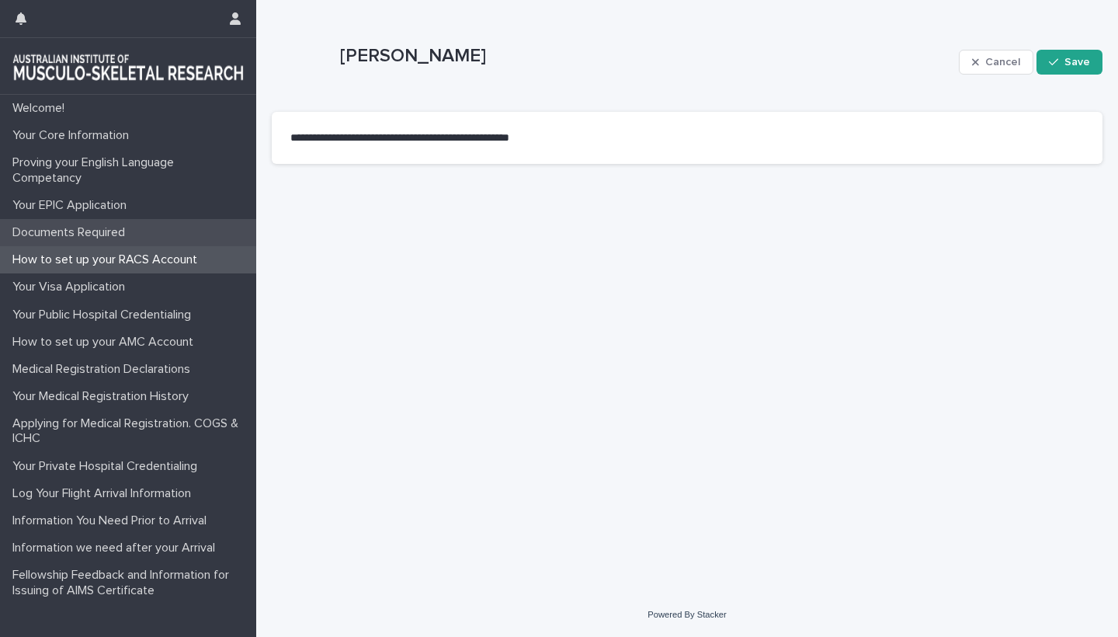
click at [91, 226] on p "Documents Required" at bounding box center [71, 232] width 131 height 15
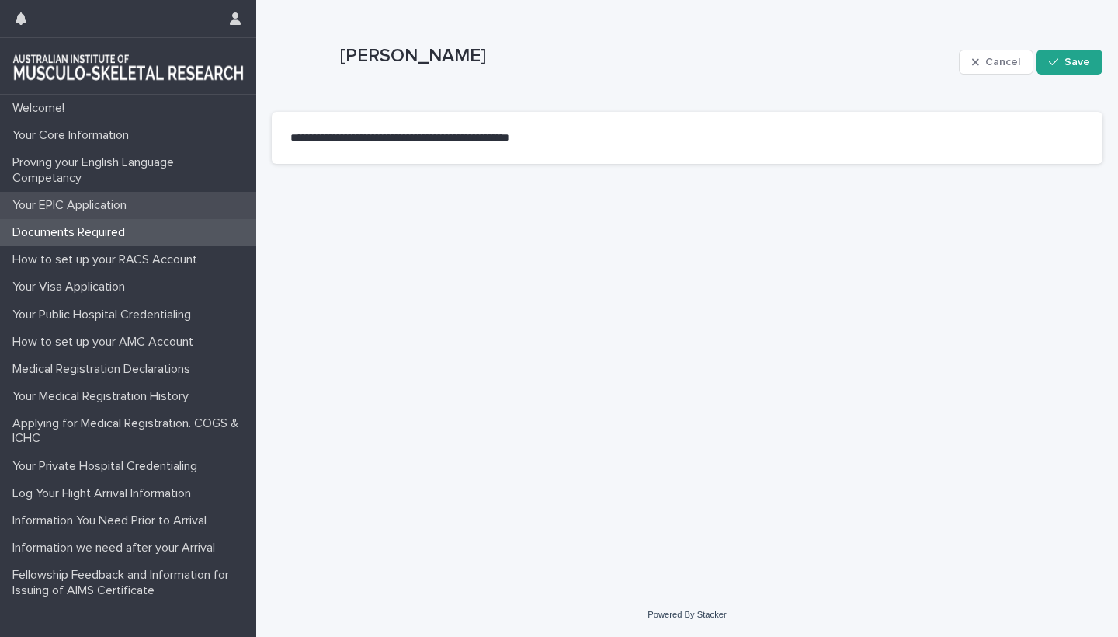
click at [92, 204] on p "Your EPIC Application" at bounding box center [72, 205] width 133 height 15
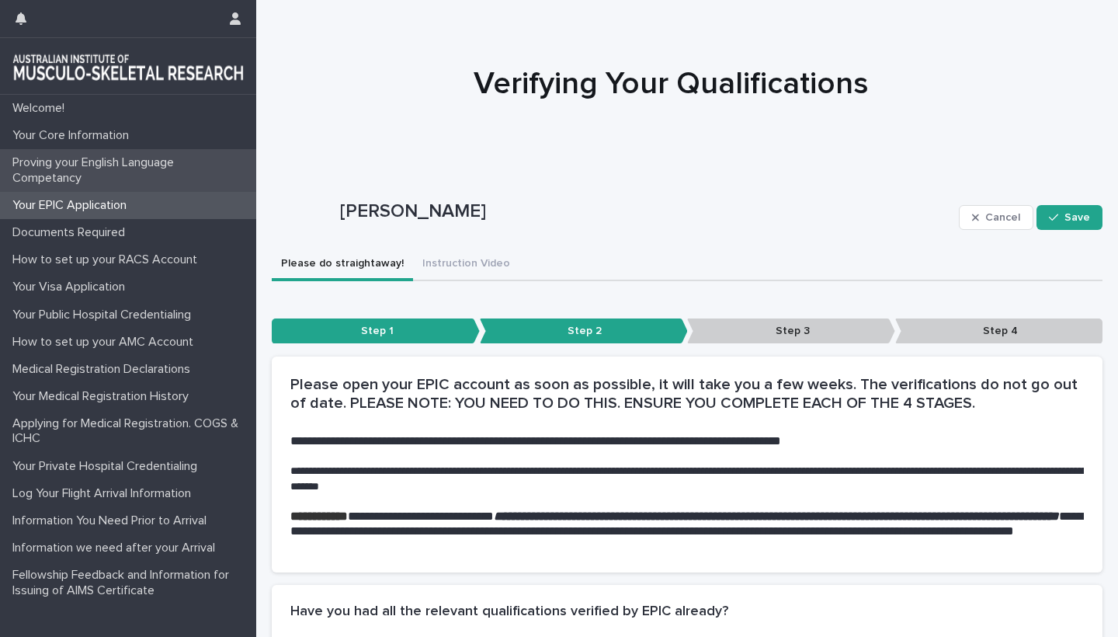
click at [83, 151] on div "Proving your English Language Competancy" at bounding box center [128, 170] width 256 height 42
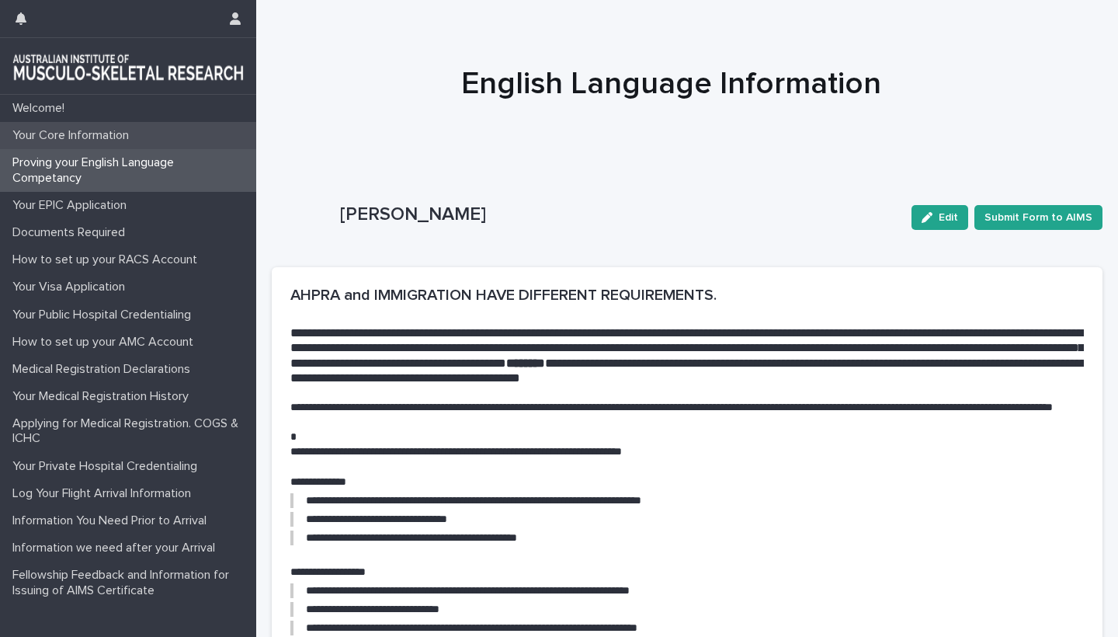
click at [89, 135] on p "Your Core Information" at bounding box center [73, 135] width 135 height 15
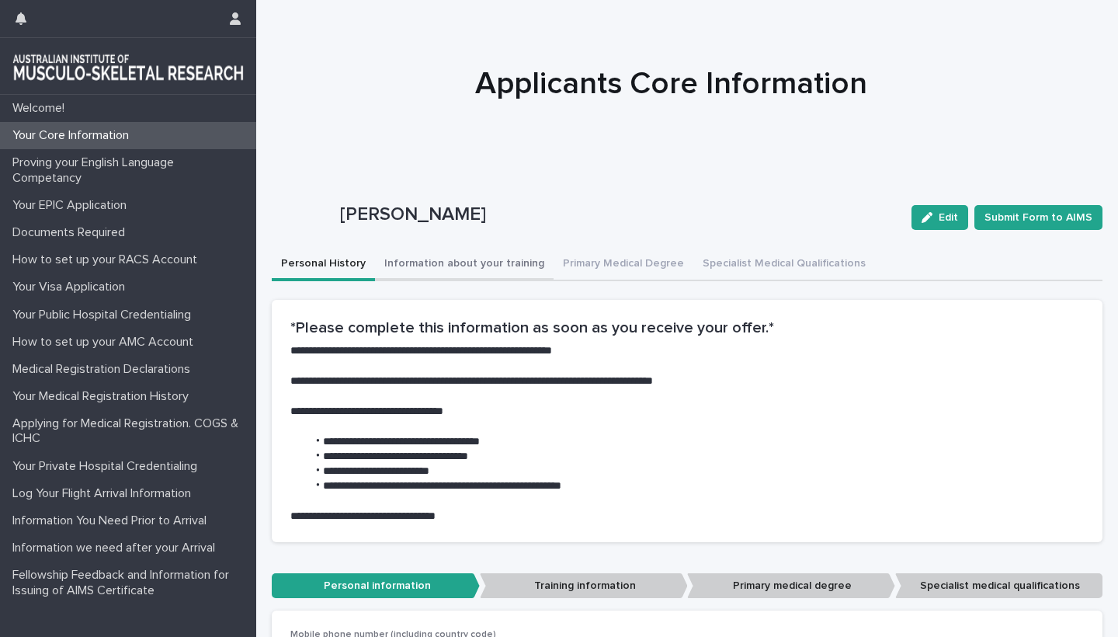
click at [483, 263] on button "Information about your training" at bounding box center [464, 265] width 179 height 33
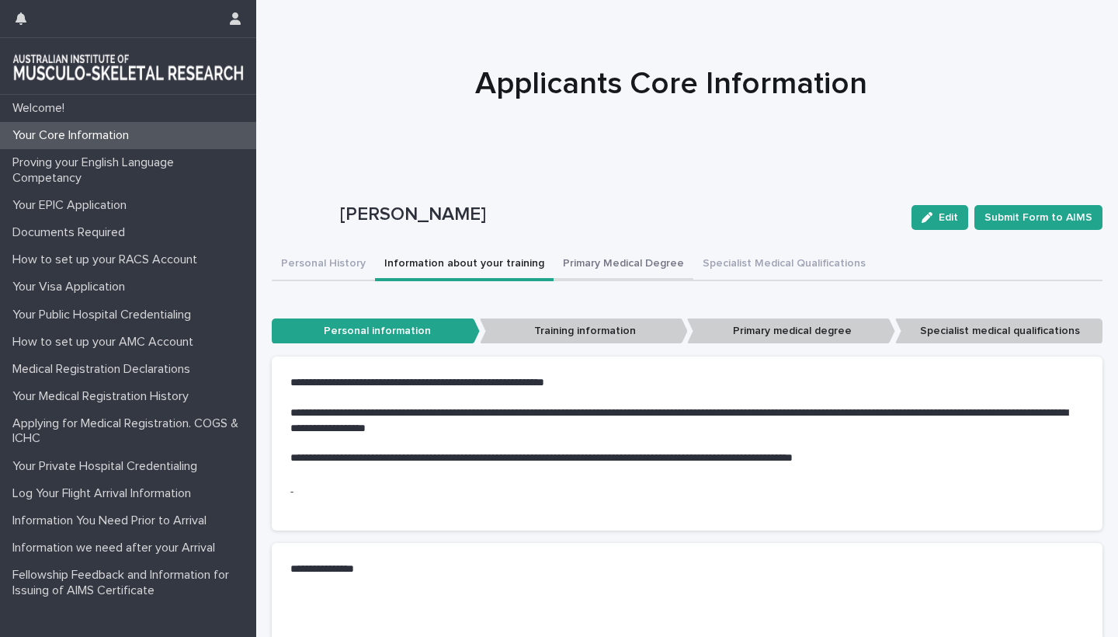
click at [639, 259] on button "Primary Medical Degree" at bounding box center [624, 265] width 140 height 33
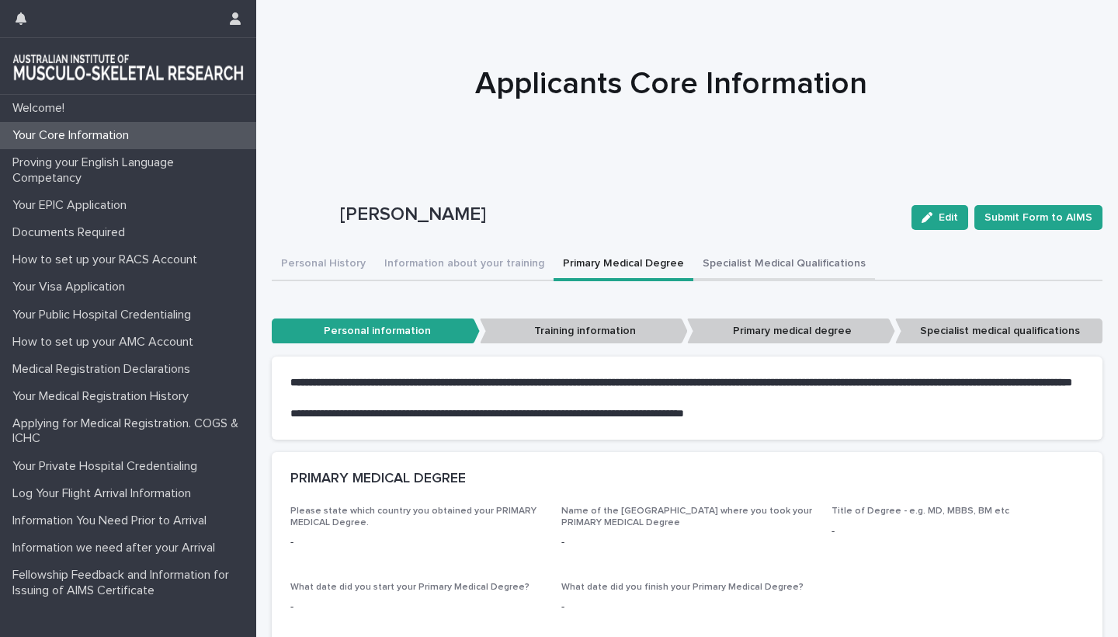
click at [743, 256] on button "Specialist Medical Qualifications" at bounding box center [785, 265] width 182 height 33
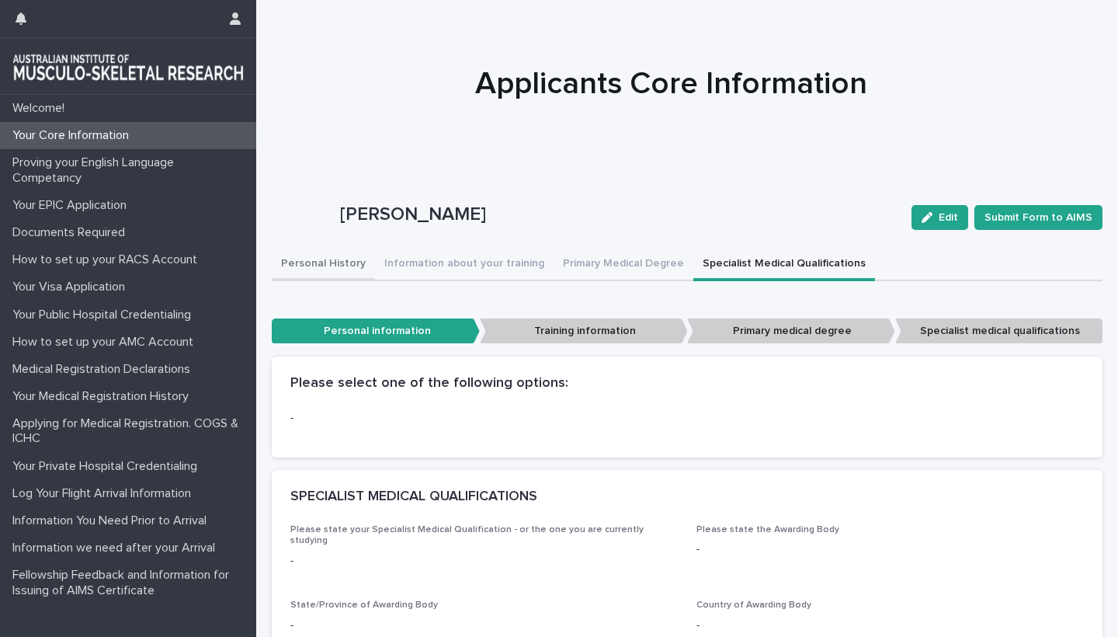
click at [338, 262] on button "Personal History" at bounding box center [323, 265] width 103 height 33
